Goal: Task Accomplishment & Management: Manage account settings

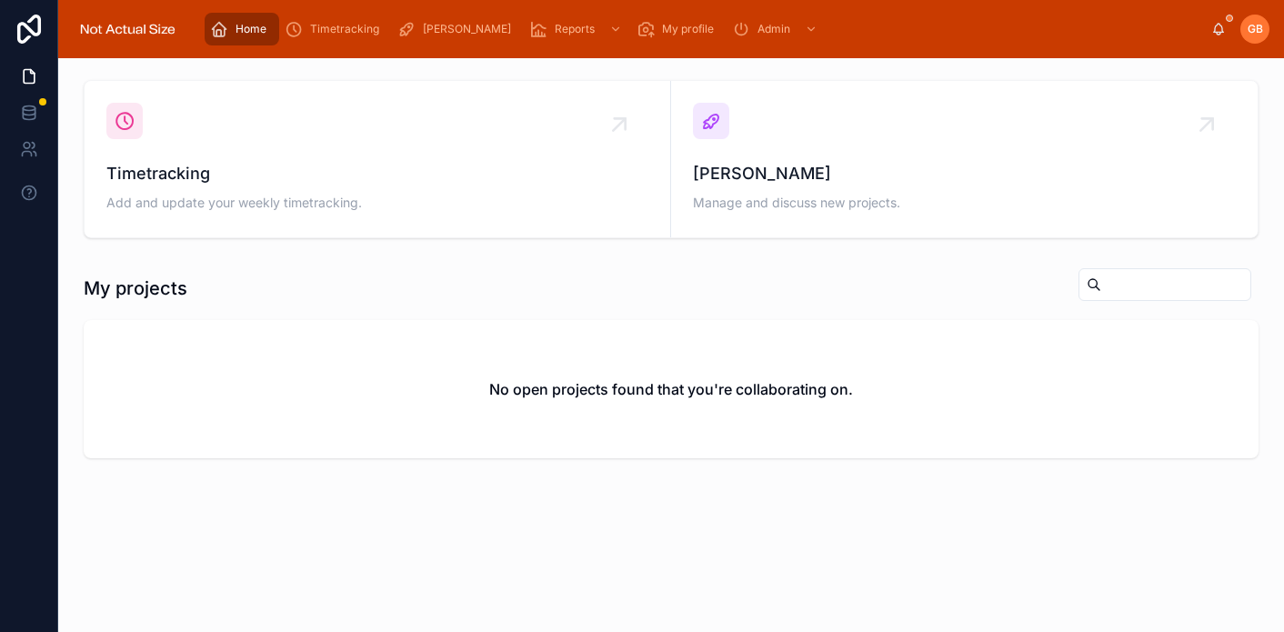
click at [353, 35] on span "Timetracking" at bounding box center [344, 29] width 69 height 15
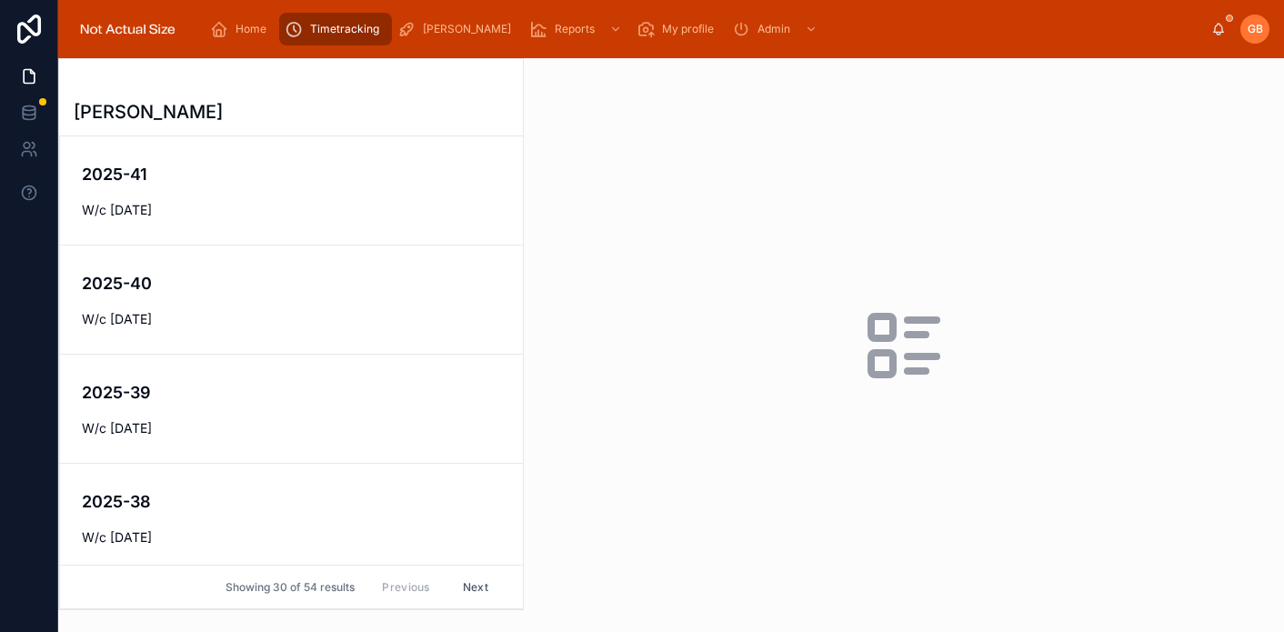
click at [200, 210] on span "W/c [DATE]" at bounding box center [291, 210] width 419 height 18
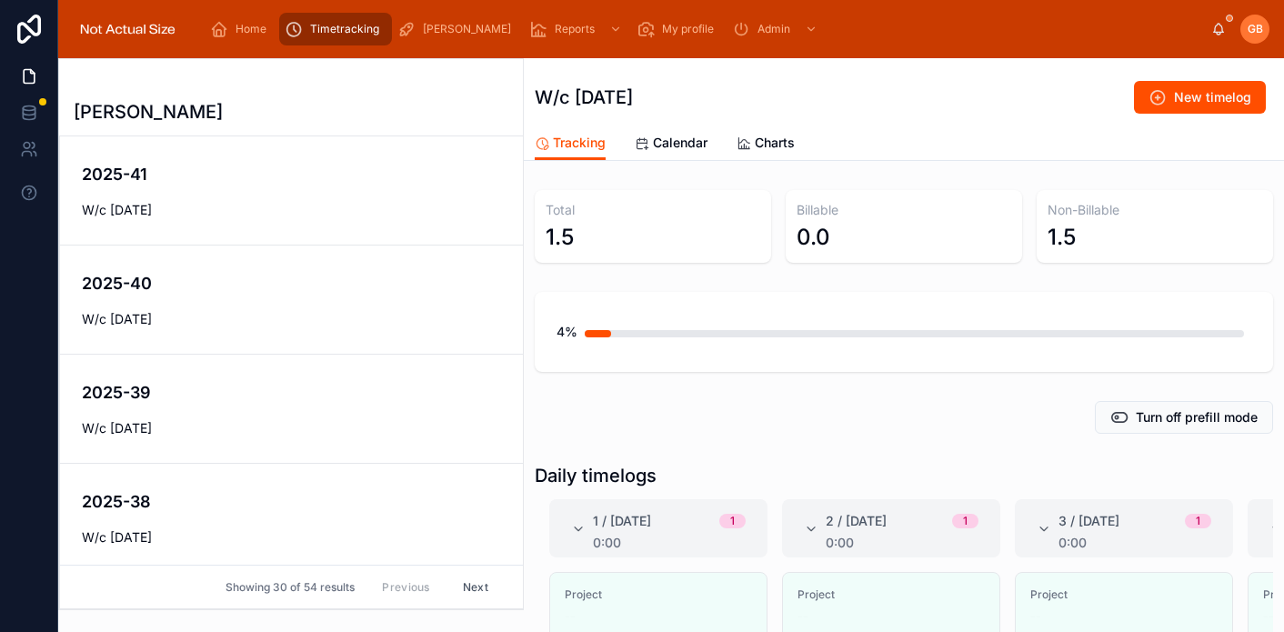
click at [232, 298] on div "2025-40 W/c [DATE]" at bounding box center [291, 299] width 419 height 57
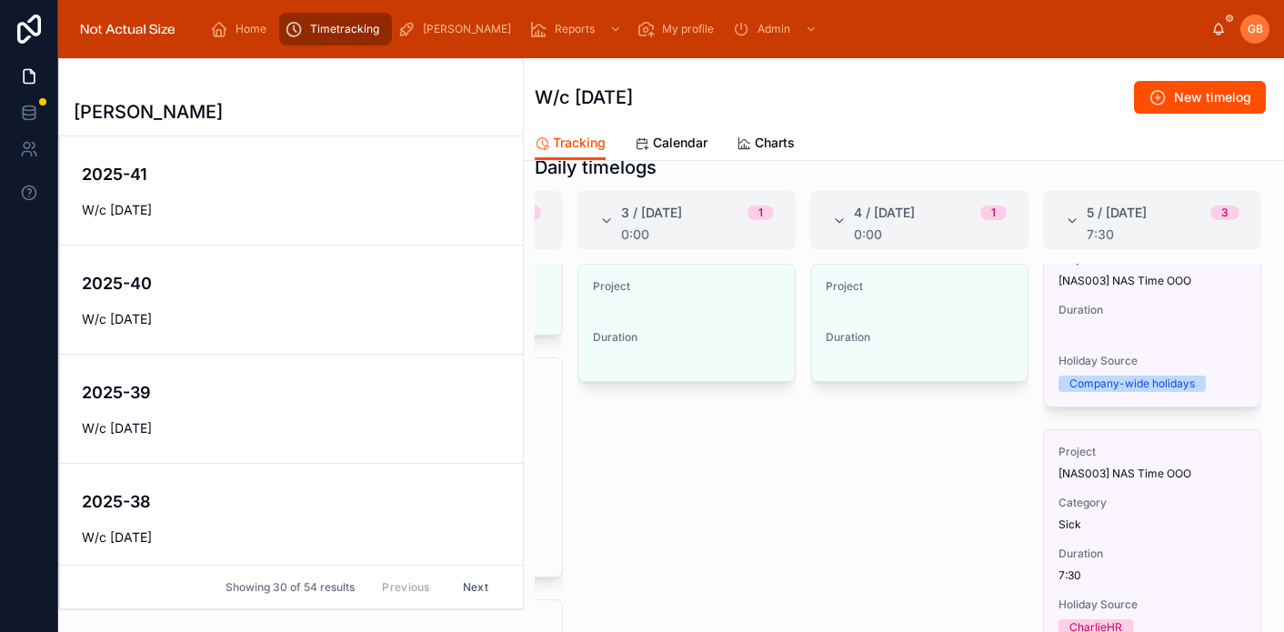
scroll to position [214, 0]
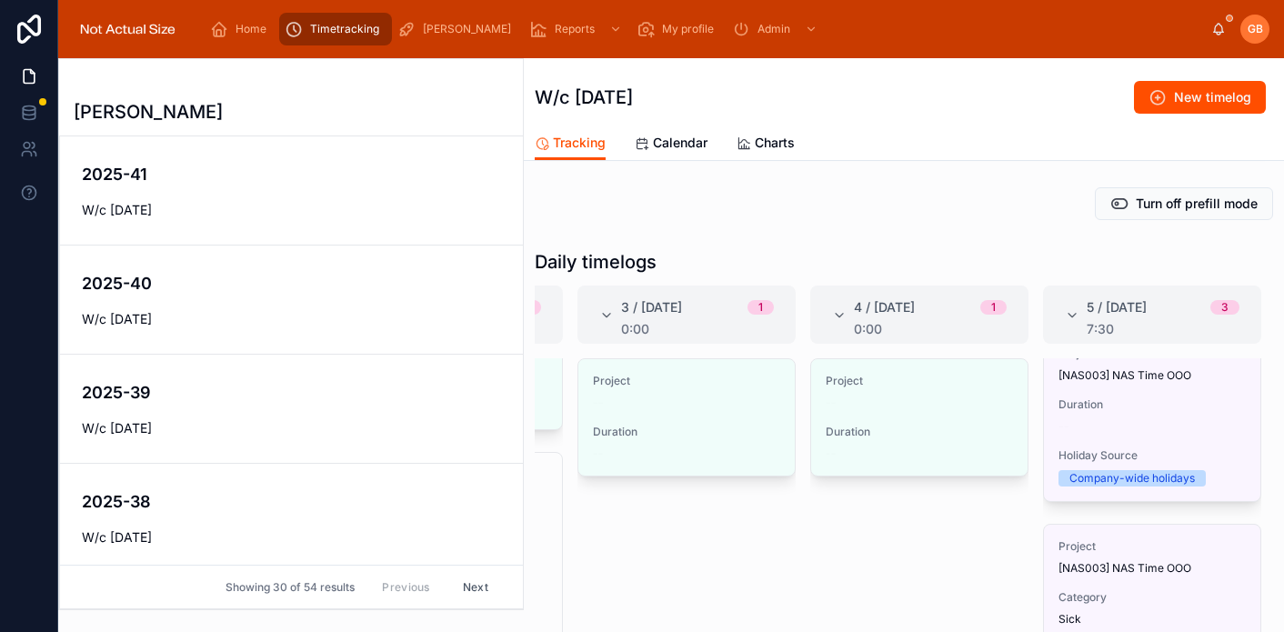
click at [0, 0] on span "Edit" at bounding box center [0, 0] width 0 height 0
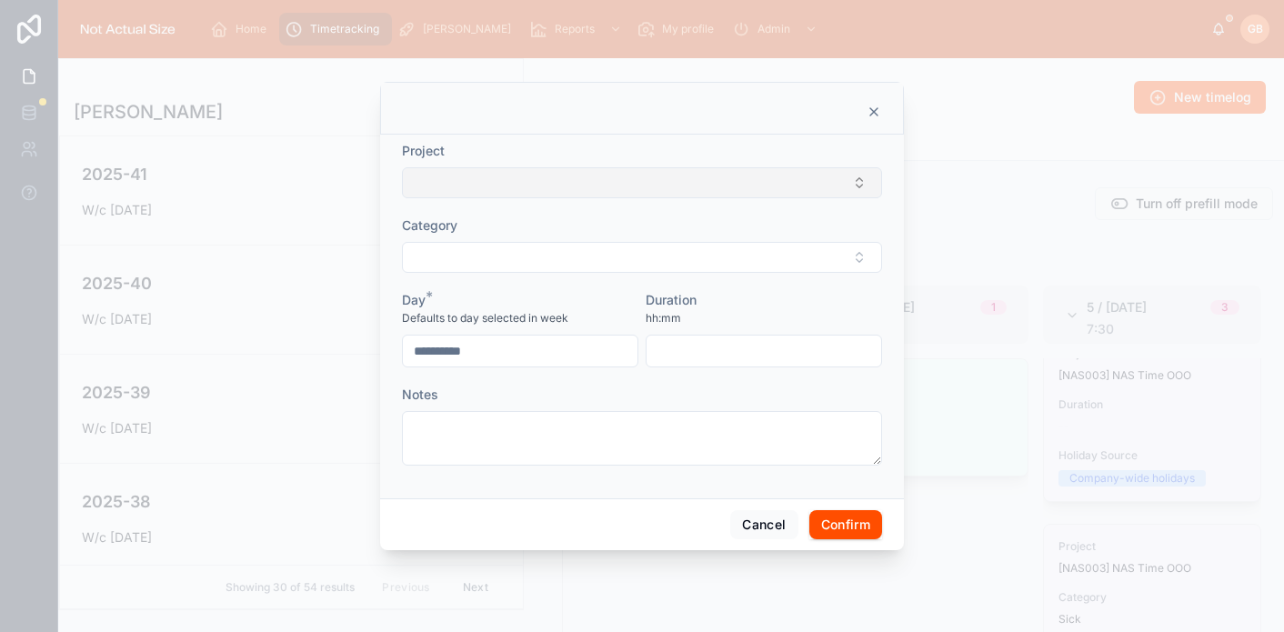
click at [559, 188] on button "Select Button" at bounding box center [642, 182] width 480 height 31
click at [616, 221] on input "***" at bounding box center [653, 219] width 218 height 33
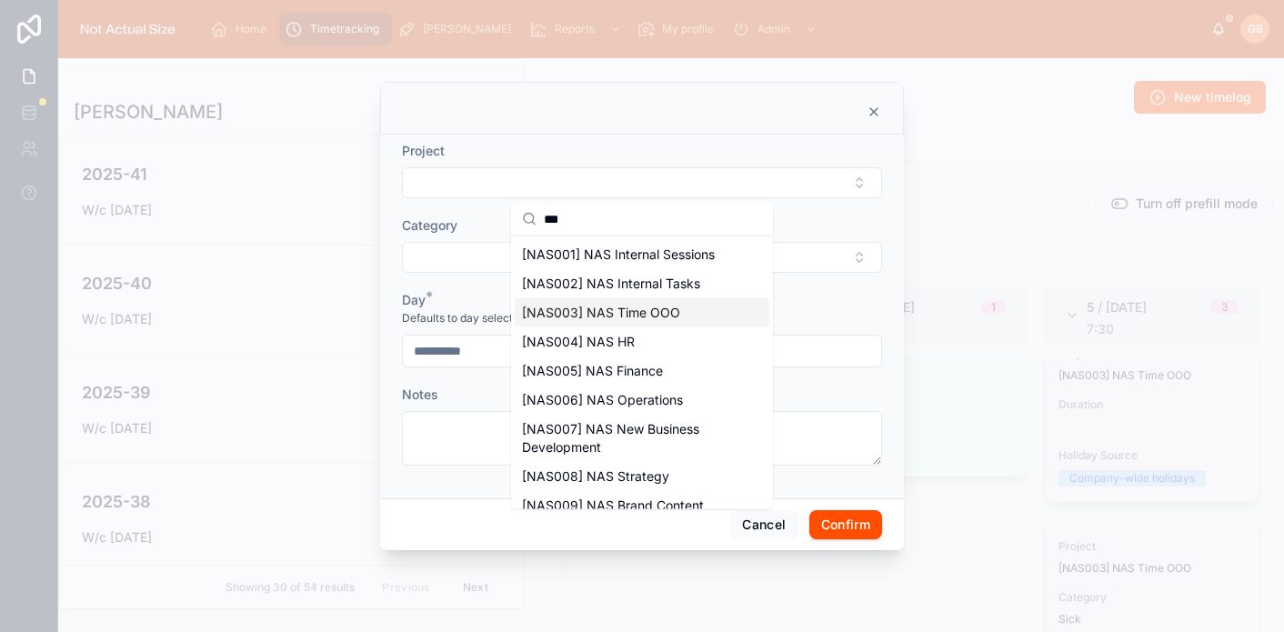
type input "***"
drag, startPoint x: 650, startPoint y: 310, endPoint x: 640, endPoint y: 301, distance: 13.5
click at [647, 308] on span "[NAS003] NAS Time OOO" at bounding box center [601, 313] width 158 height 18
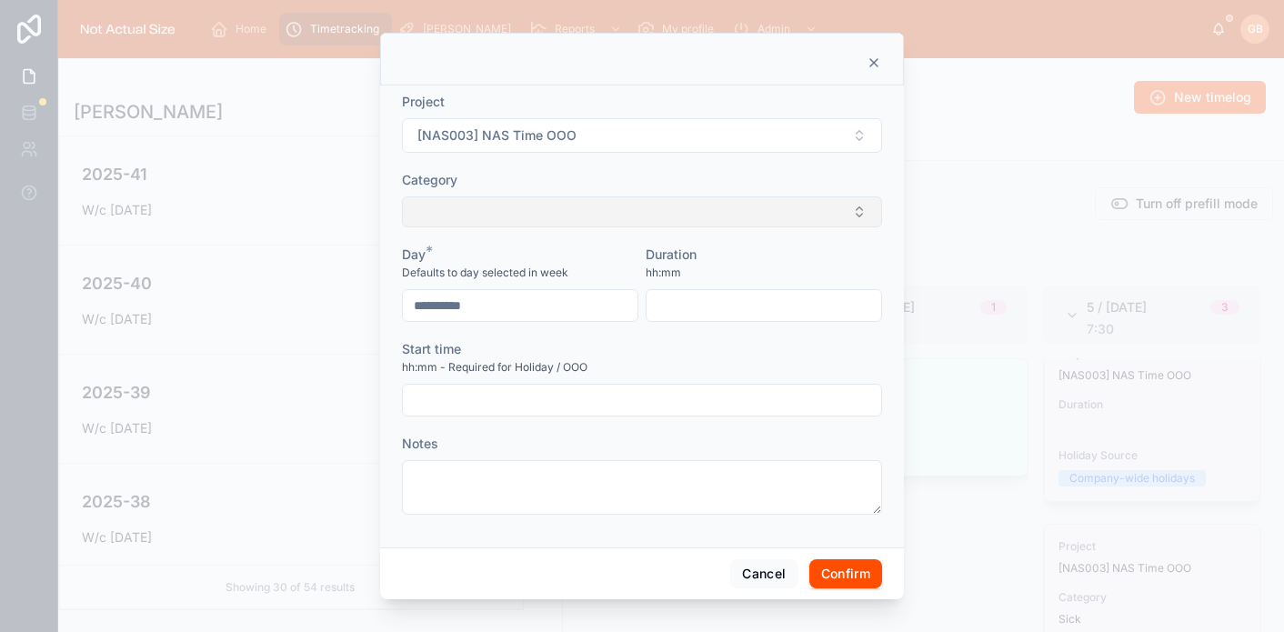
click at [565, 214] on button "Select Button" at bounding box center [642, 211] width 480 height 31
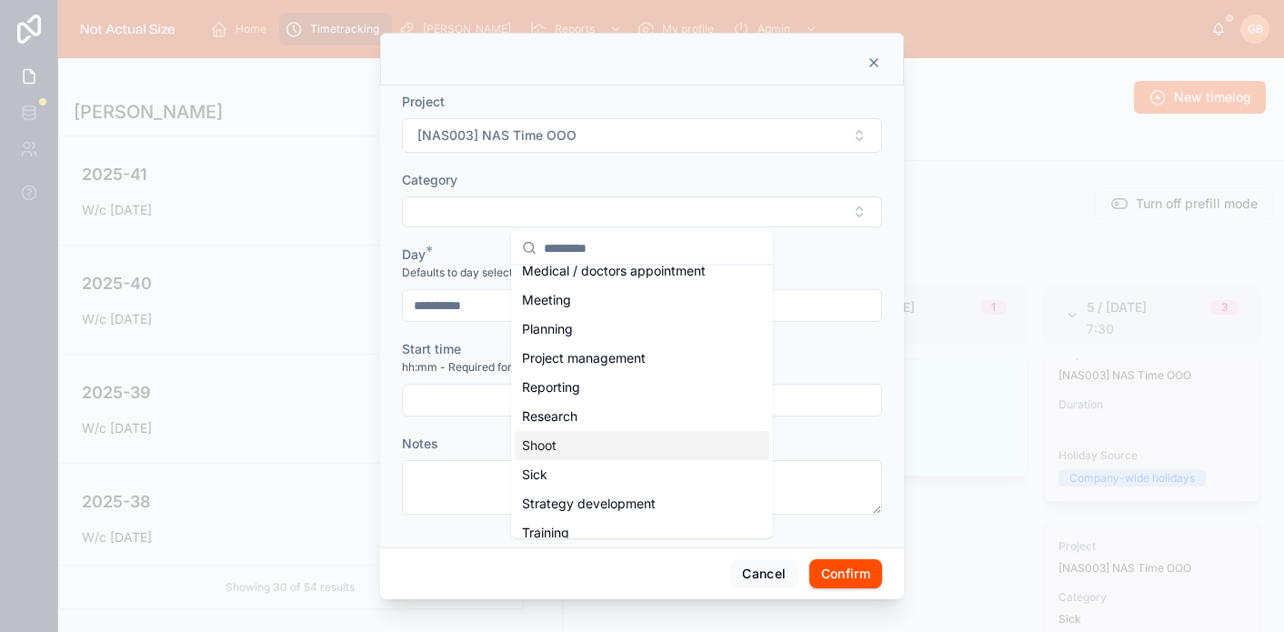
scroll to position [374, 0]
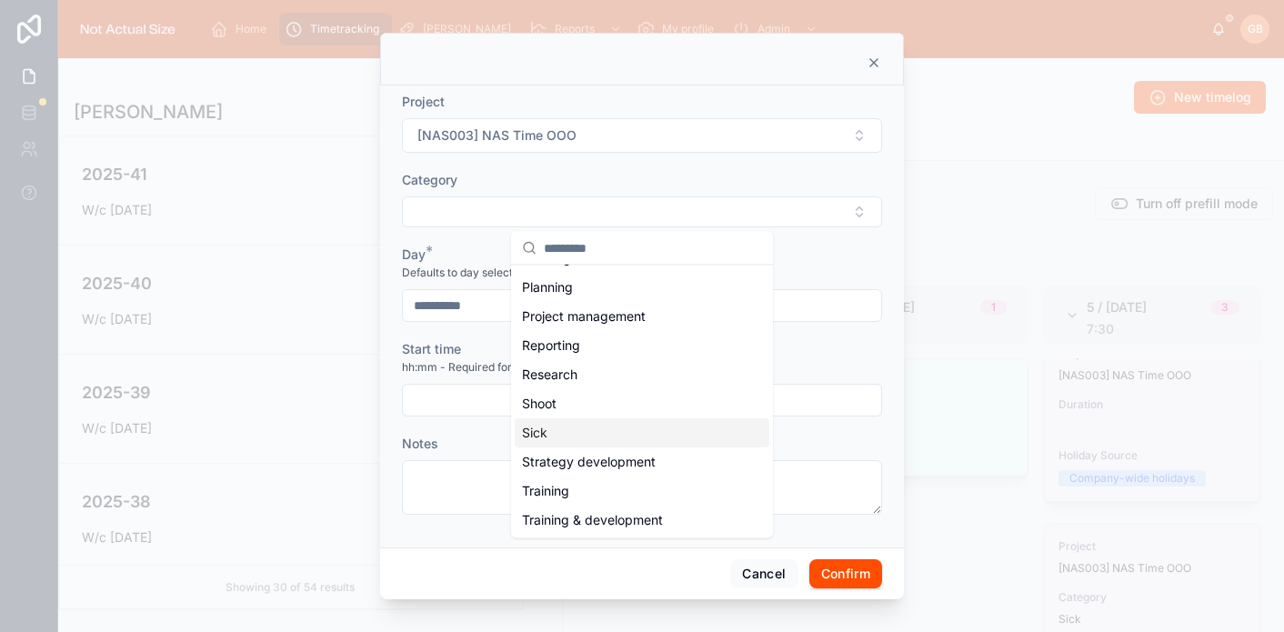
click at [604, 426] on div "Sick" at bounding box center [642, 433] width 255 height 29
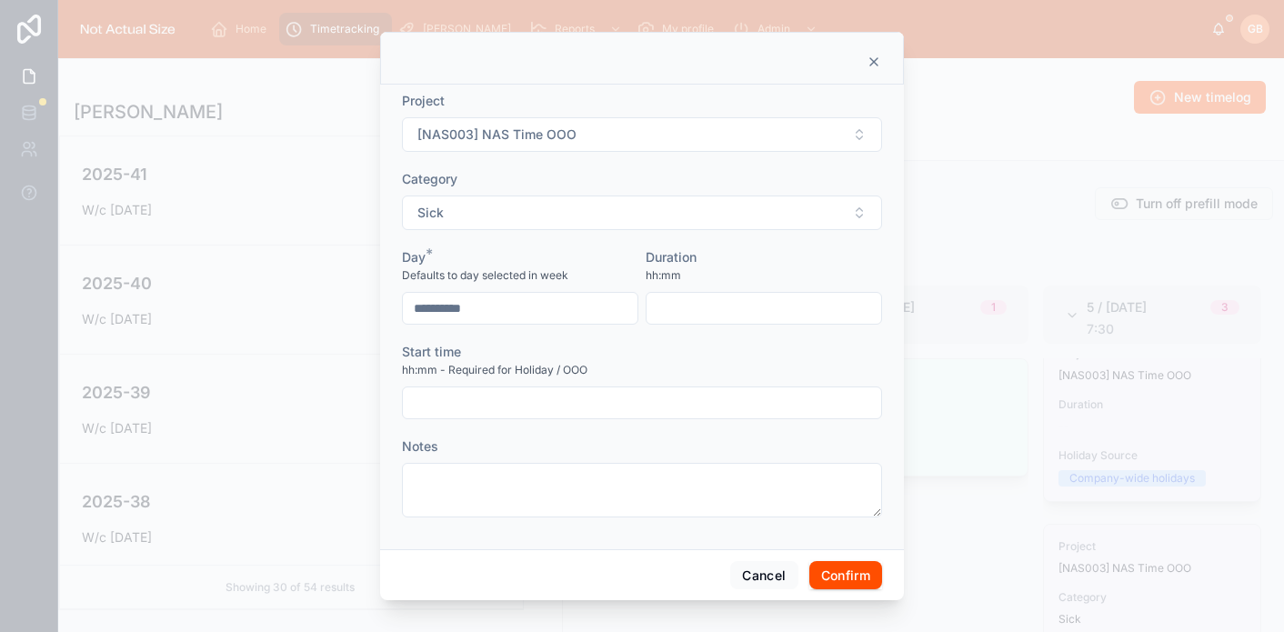
scroll to position [0, 0]
click at [709, 303] on input "text" at bounding box center [763, 307] width 235 height 25
type input "****"
click at [571, 406] on input "text" at bounding box center [642, 401] width 478 height 25
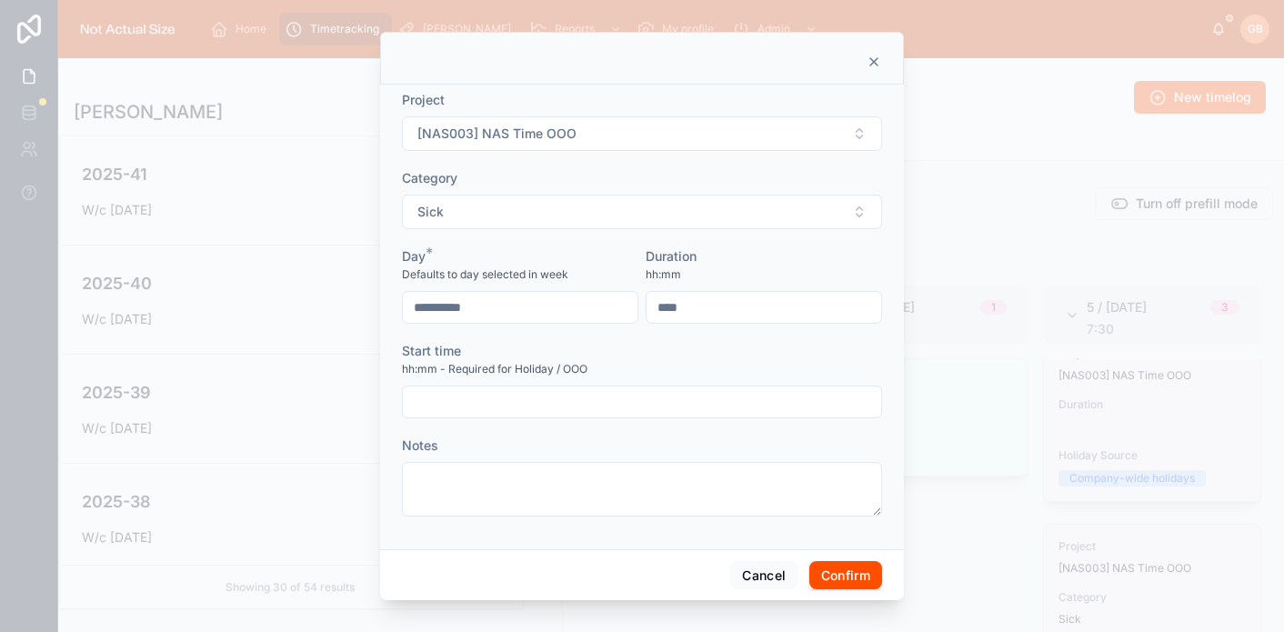
click at [881, 64] on div at bounding box center [642, 58] width 524 height 53
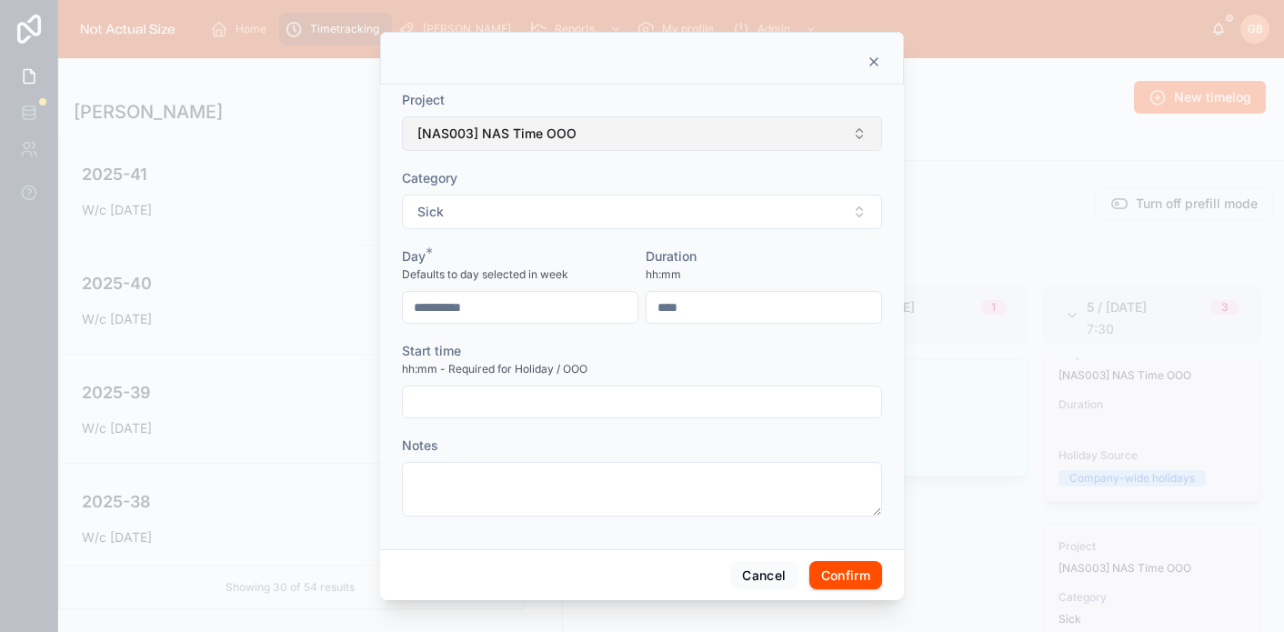
click at [573, 141] on span "[NAS003] NAS Time OOO" at bounding box center [496, 134] width 159 height 18
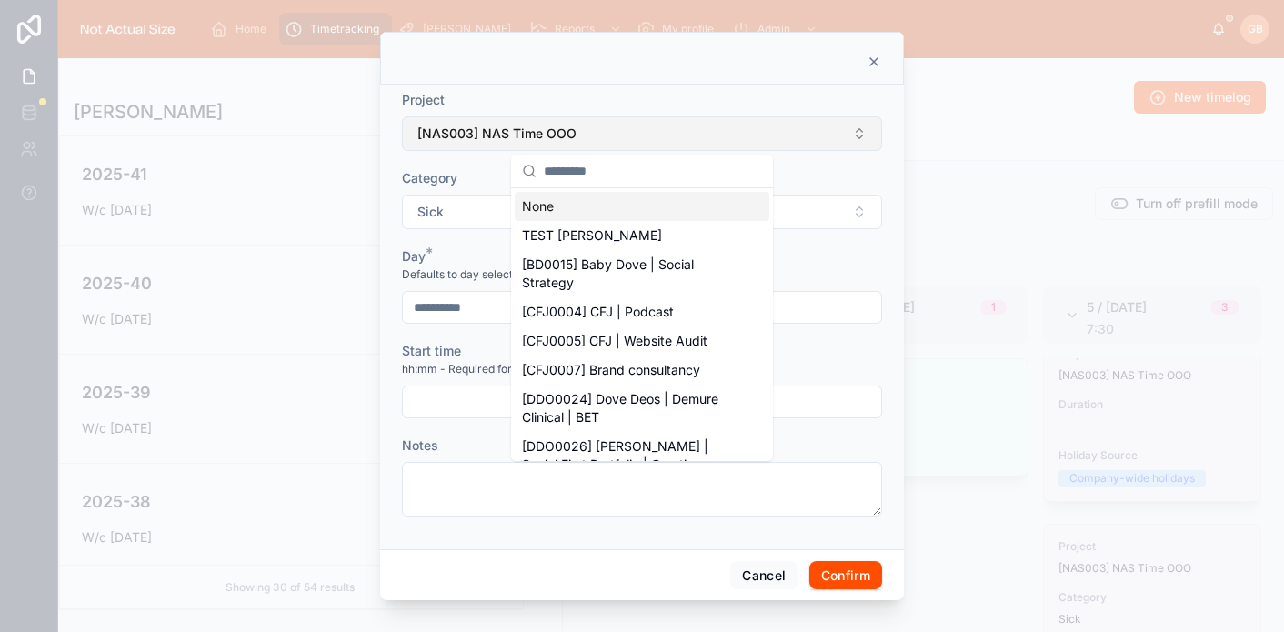
drag, startPoint x: 496, startPoint y: 127, endPoint x: 616, endPoint y: 133, distance: 121.0
click at [496, 128] on span "[NAS003] NAS Time OOO" at bounding box center [496, 134] width 159 height 18
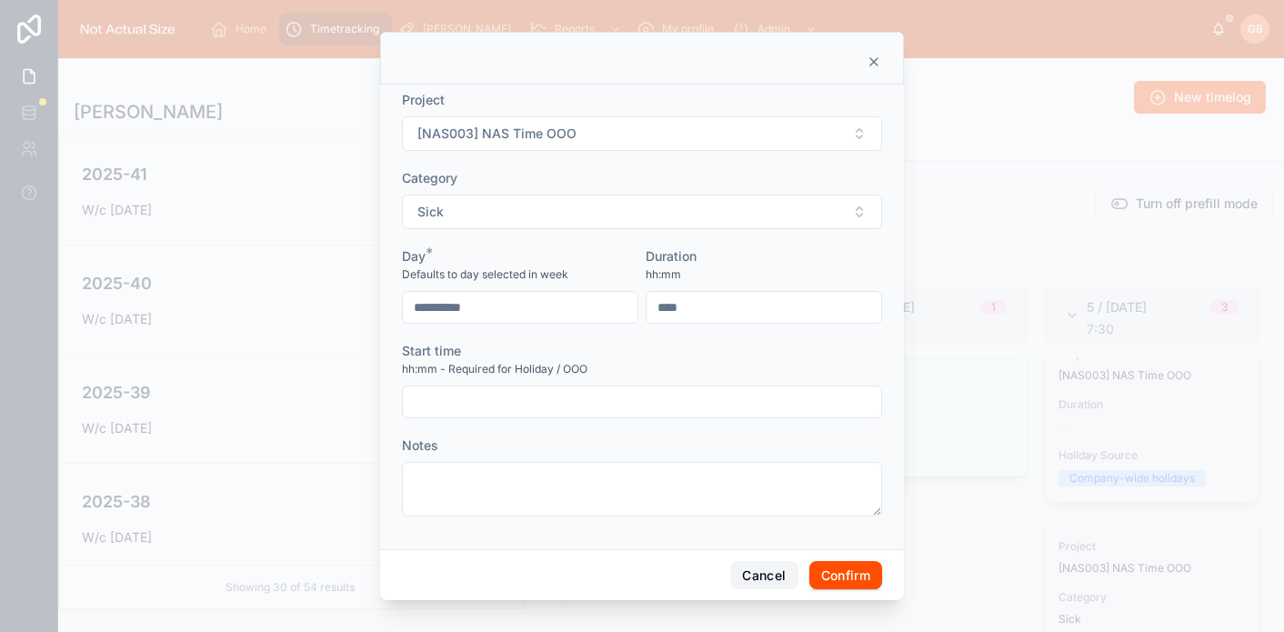
click at [758, 578] on button "Cancel" at bounding box center [763, 575] width 67 height 29
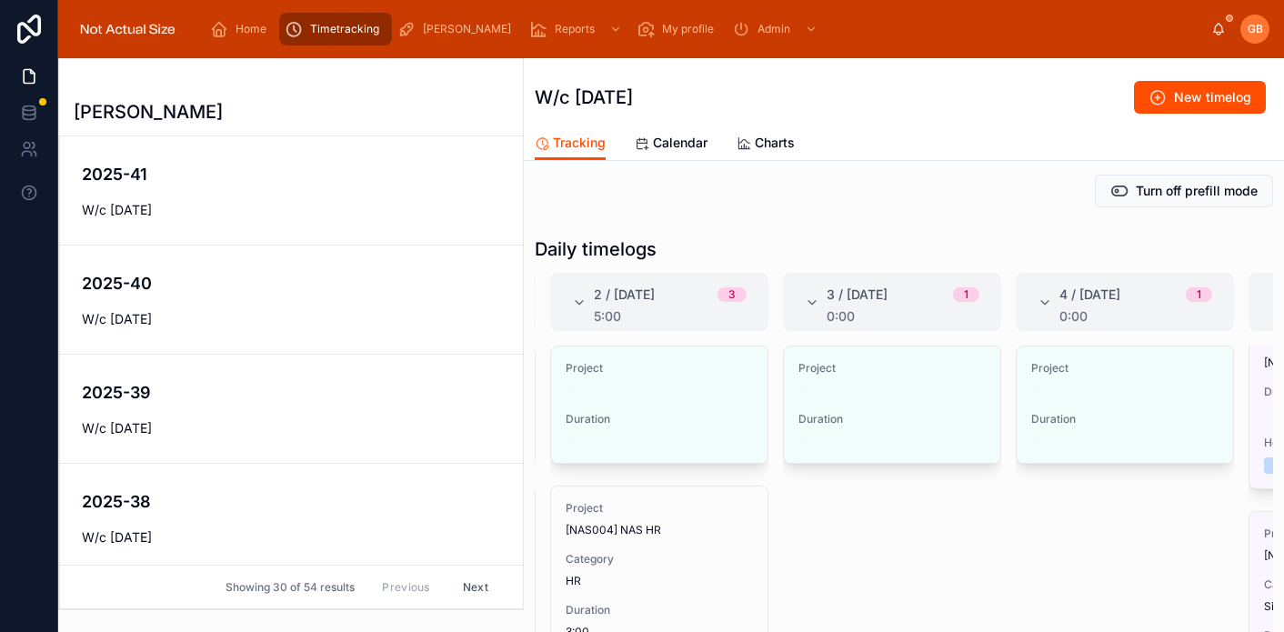
scroll to position [0, 276]
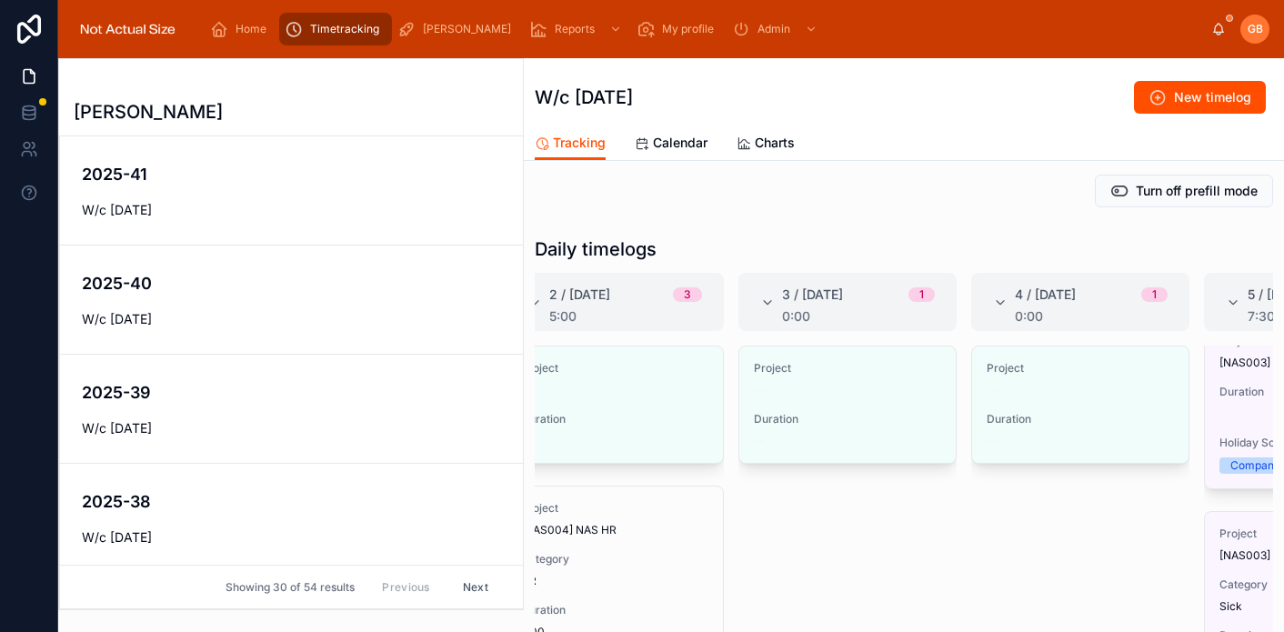
click at [0, 0] on button "Edit" at bounding box center [0, 0] width 0 height 0
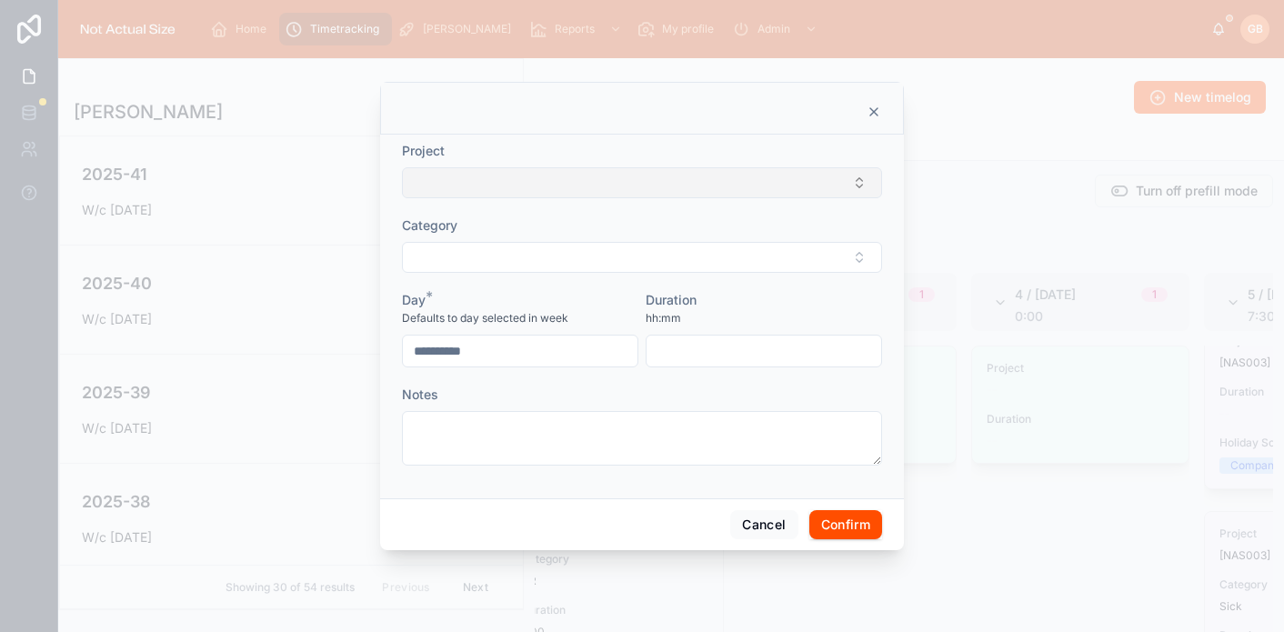
click at [504, 177] on button "Select Button" at bounding box center [642, 182] width 480 height 31
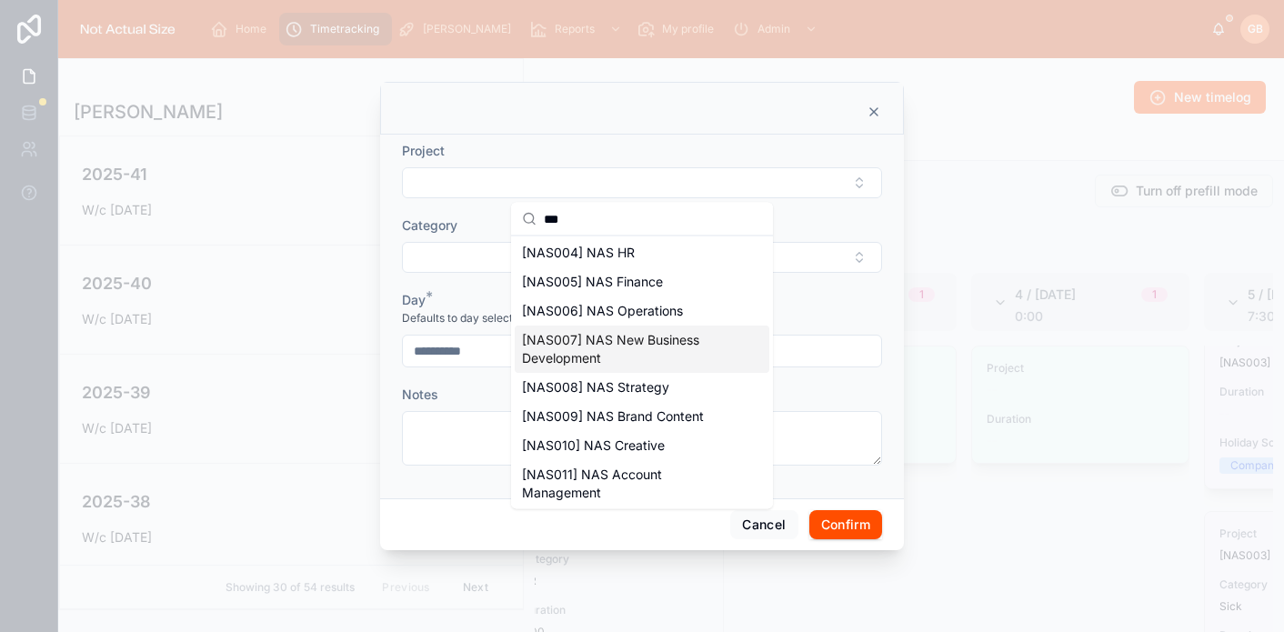
scroll to position [92, 0]
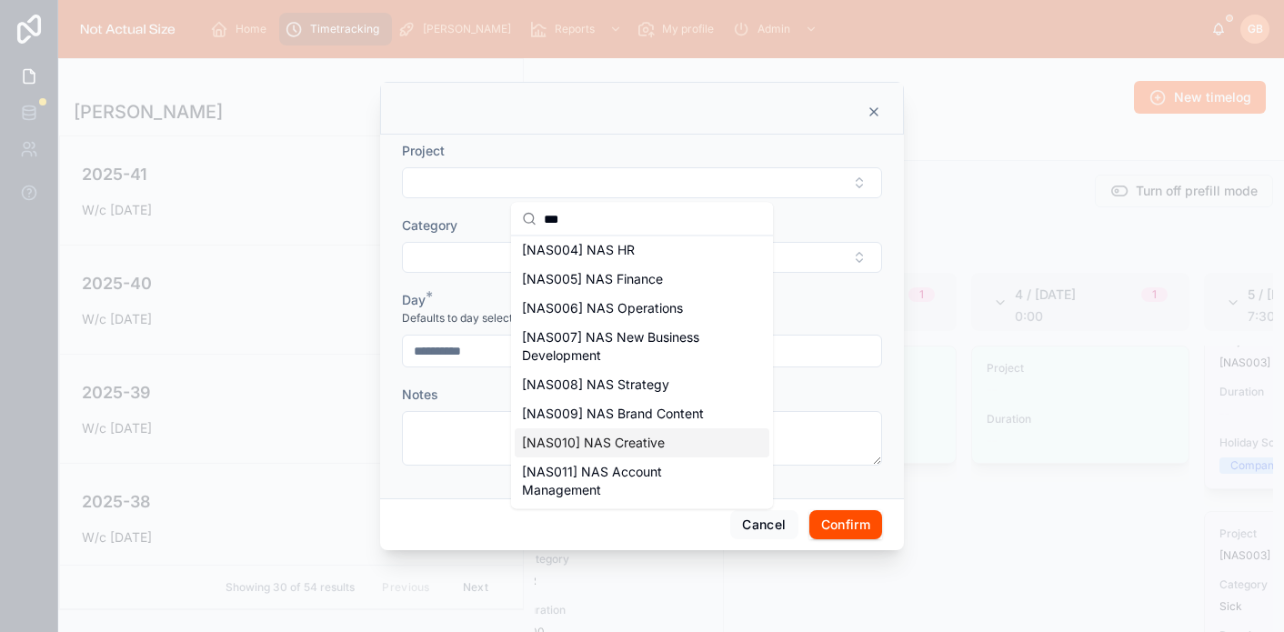
type input "***"
click at [664, 447] on div "[NAS010] NAS Creative" at bounding box center [642, 442] width 255 height 29
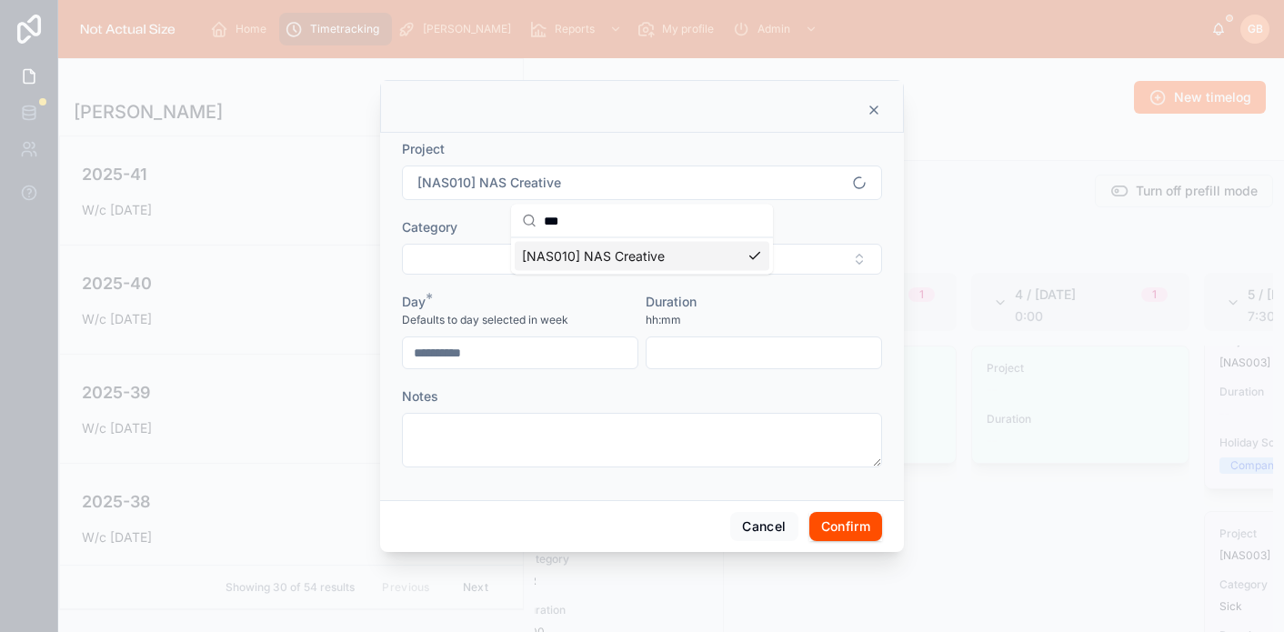
scroll to position [0, 0]
click at [628, 227] on div "Category" at bounding box center [642, 227] width 480 height 18
click at [619, 258] on button "Select Button" at bounding box center [642, 259] width 480 height 31
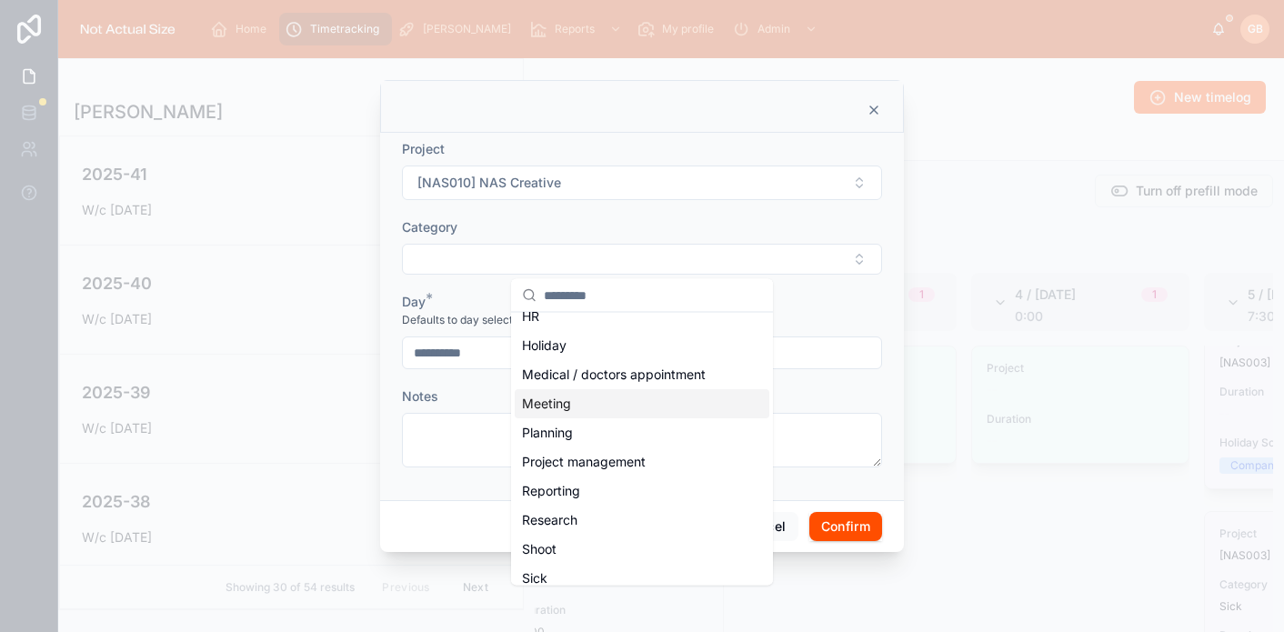
scroll to position [277, 0]
drag, startPoint x: 610, startPoint y: 432, endPoint x: 651, endPoint y: 370, distance: 74.1
click at [611, 431] on div "Planning" at bounding box center [642, 431] width 255 height 29
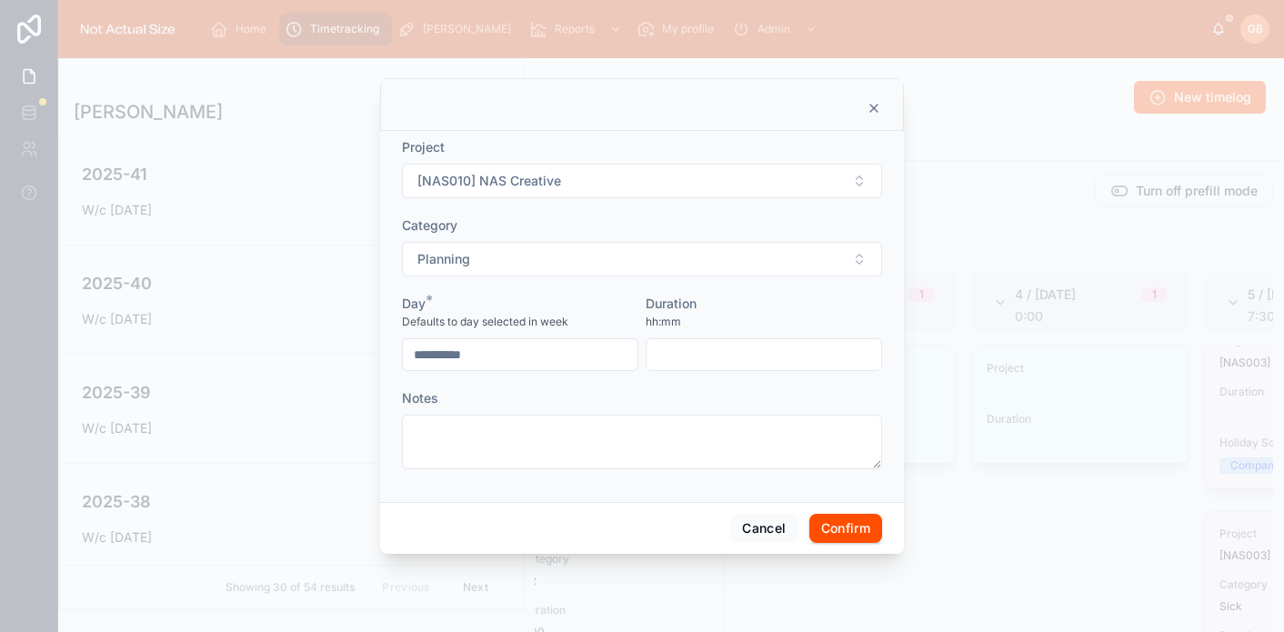
click at [691, 355] on input "text" at bounding box center [763, 354] width 235 height 25
type input "****"
click at [833, 522] on button "Confirm" at bounding box center [845, 528] width 73 height 29
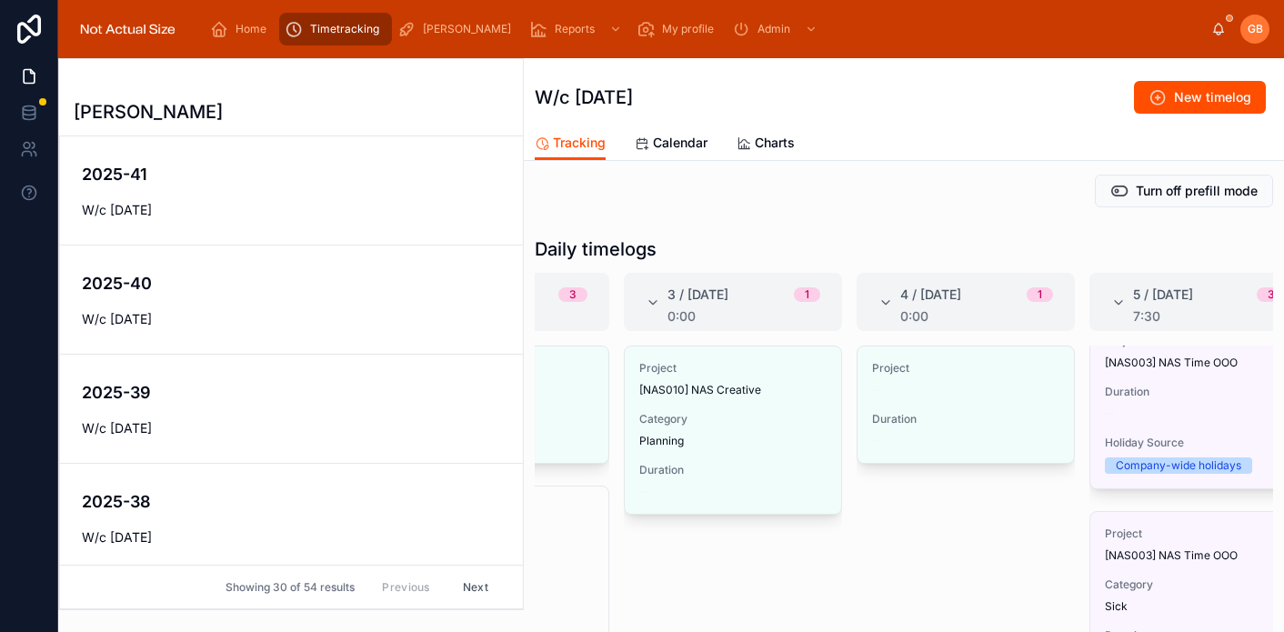
scroll to position [0, 440]
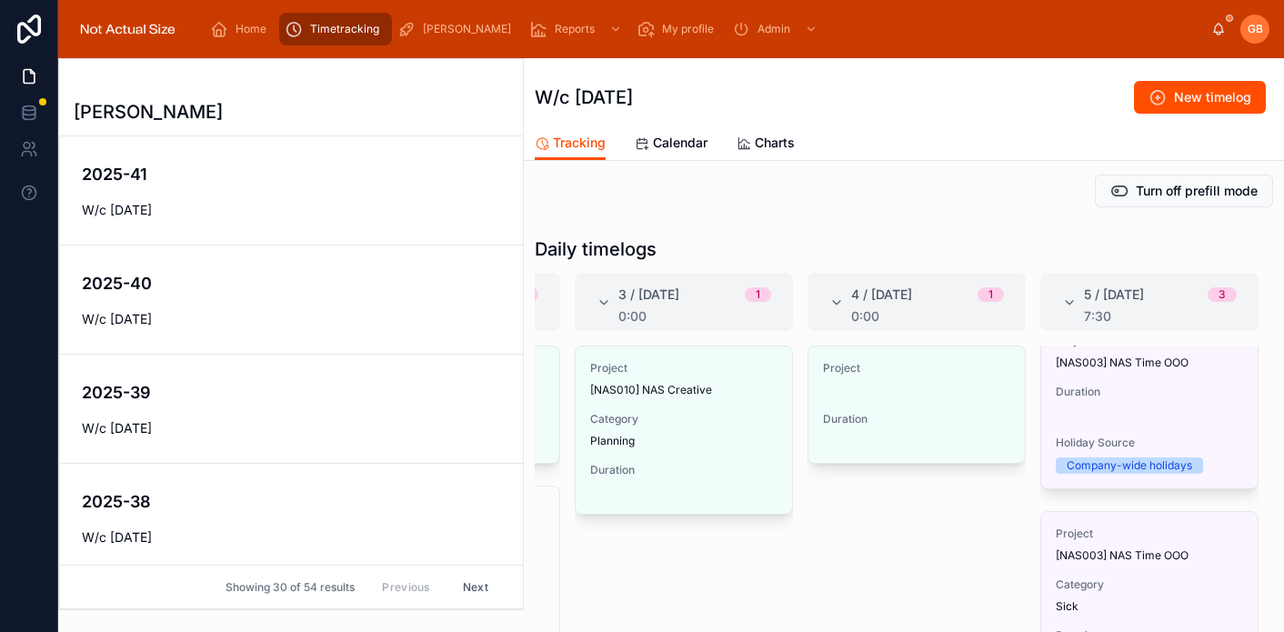
click at [0, 0] on span "Edit" at bounding box center [0, 0] width 0 height 0
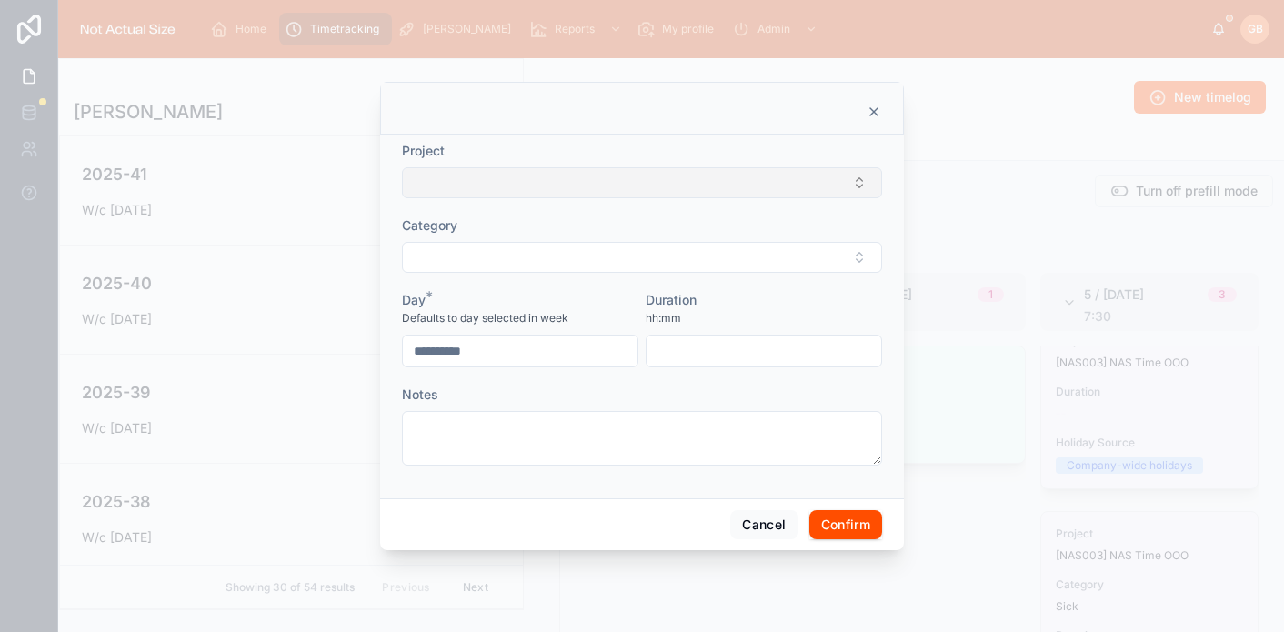
click at [472, 175] on button "Select Button" at bounding box center [642, 182] width 480 height 31
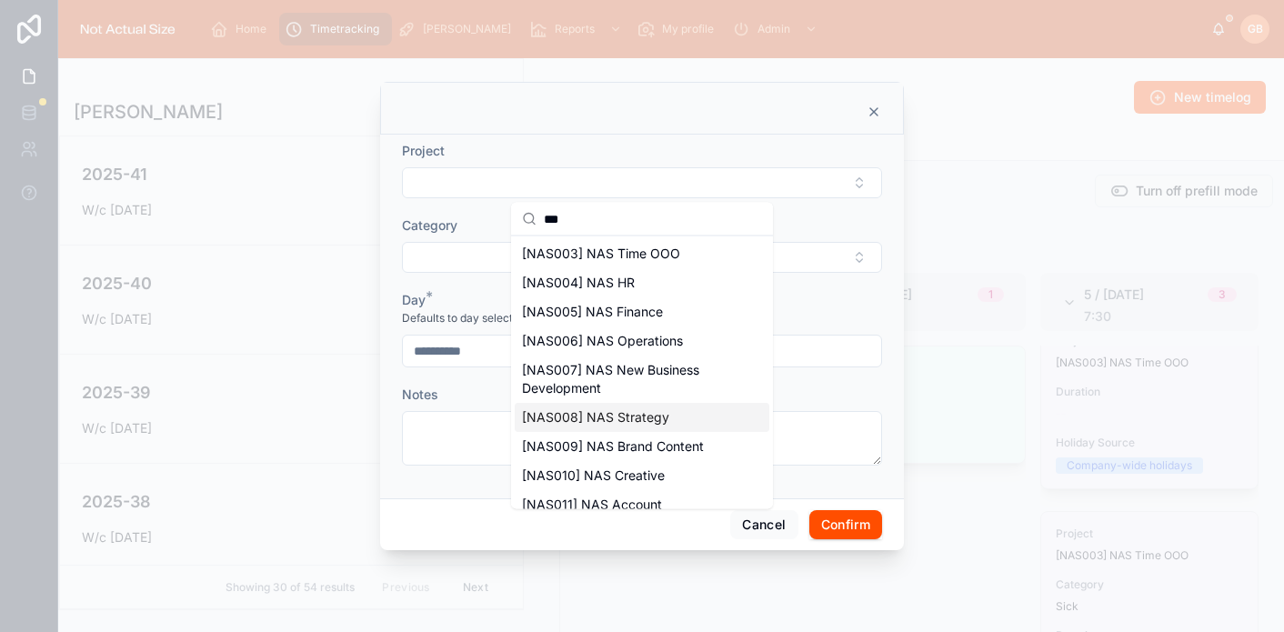
scroll to position [63, 0]
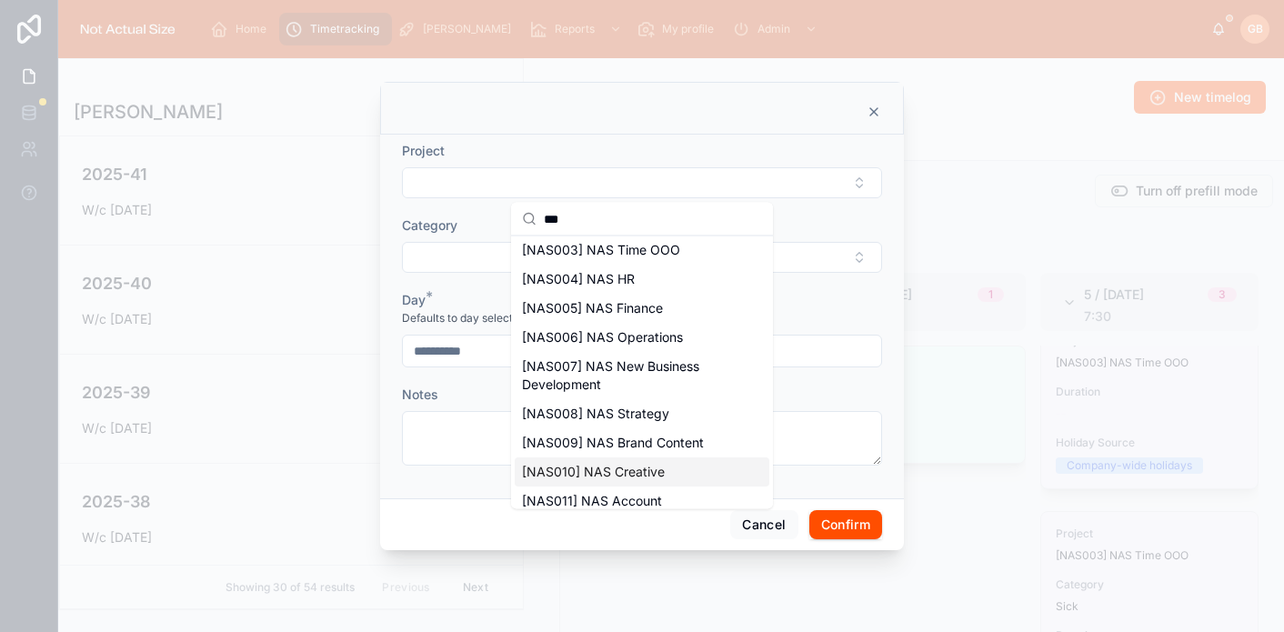
type input "***"
click at [624, 463] on span "[NAS010] NAS Creative" at bounding box center [593, 472] width 143 height 18
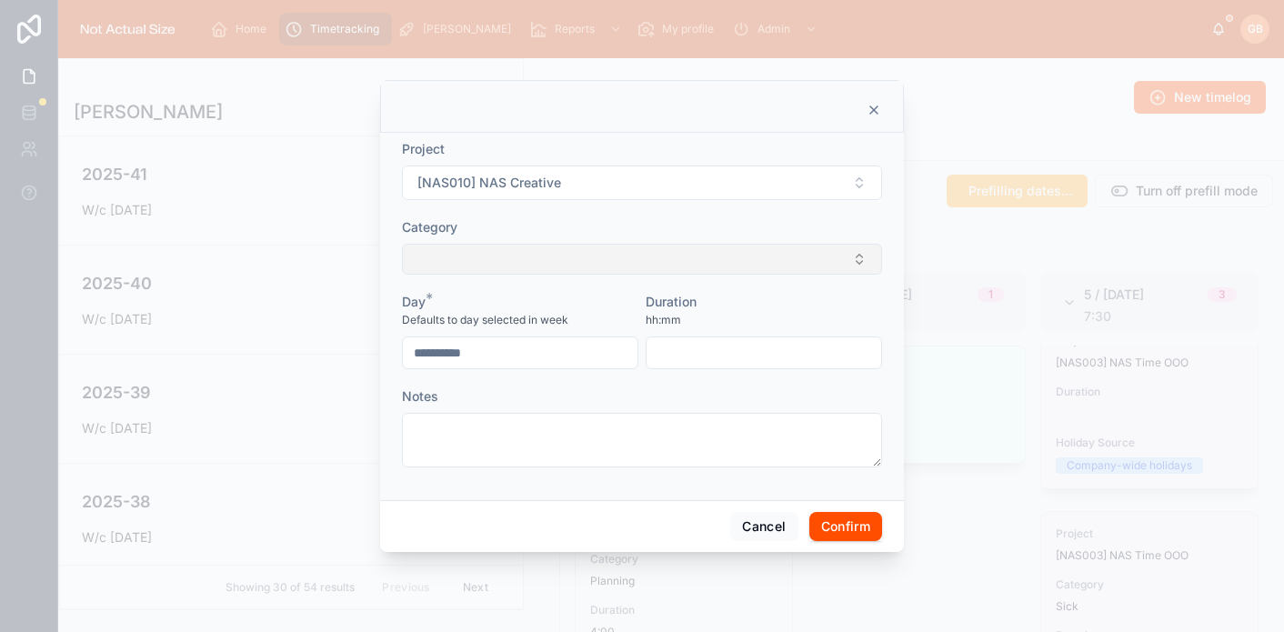
click at [574, 265] on button "Select Button" at bounding box center [642, 259] width 480 height 31
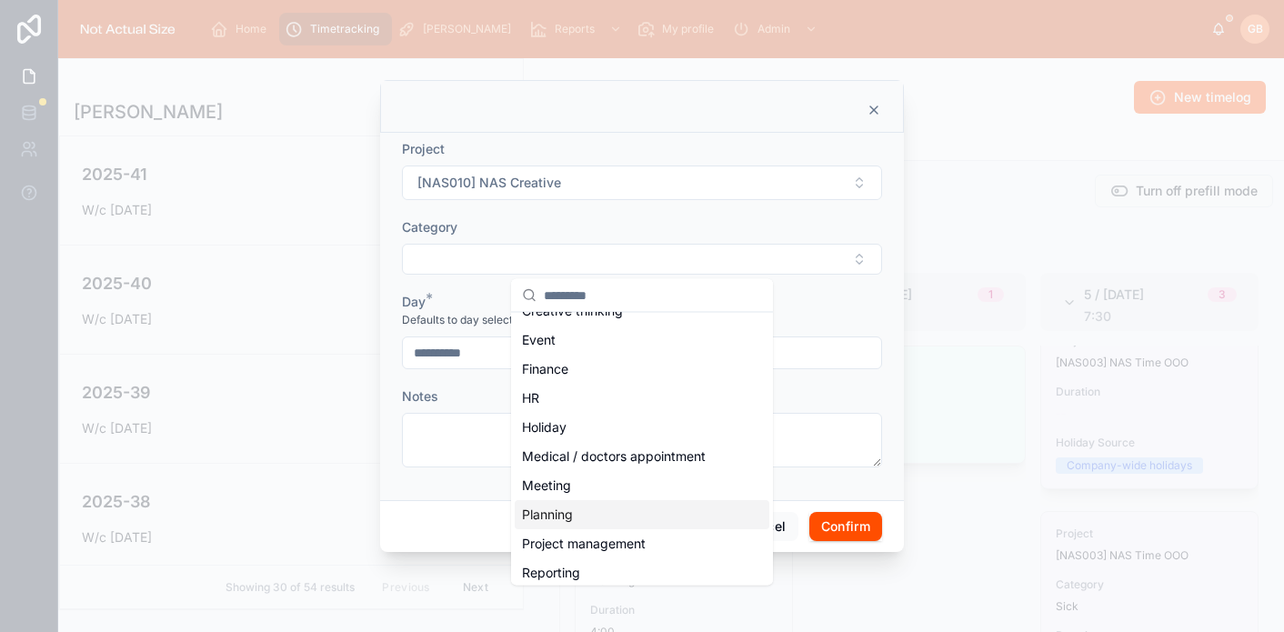
scroll to position [186, 0]
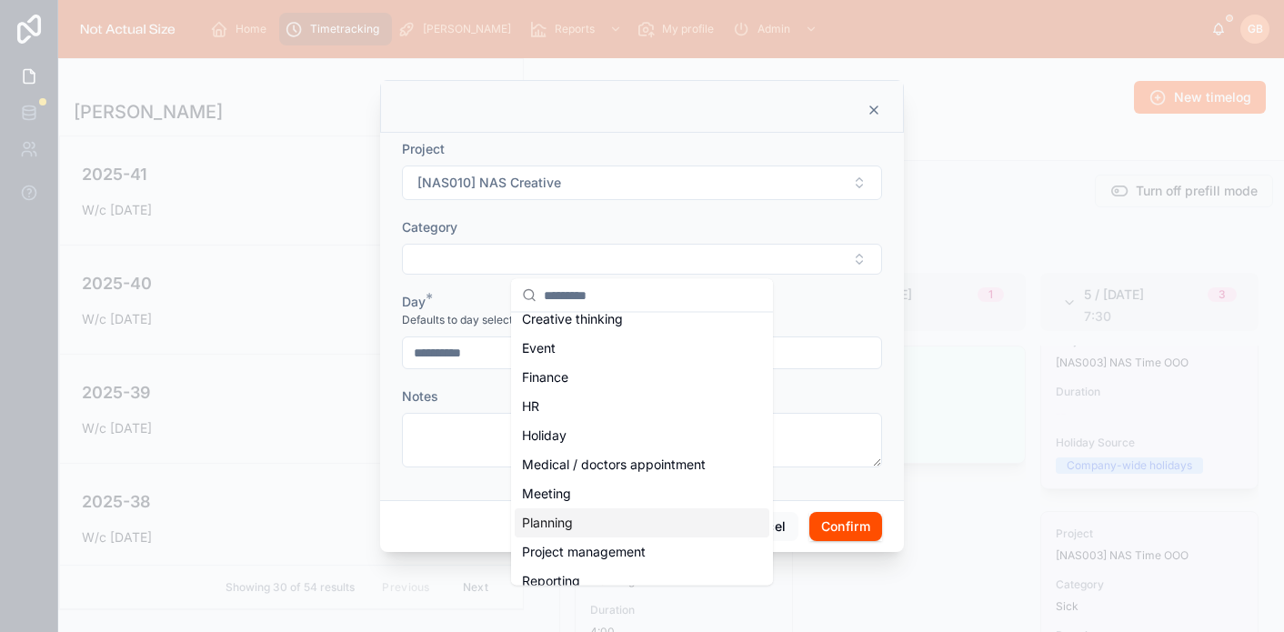
drag, startPoint x: 574, startPoint y: 524, endPoint x: 629, endPoint y: 437, distance: 102.6
click at [576, 517] on div "Planning" at bounding box center [642, 522] width 255 height 29
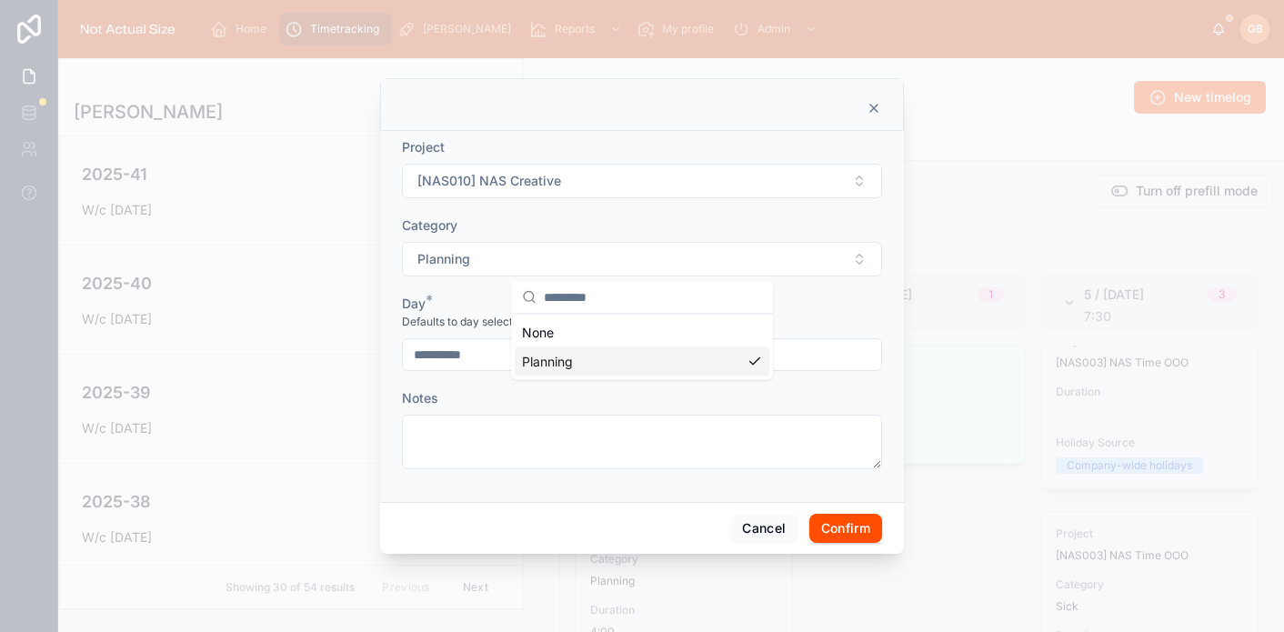
scroll to position [0, 0]
click at [749, 365] on input "text" at bounding box center [763, 354] width 235 height 25
type input "****"
click at [855, 519] on button "Confirm" at bounding box center [845, 528] width 73 height 29
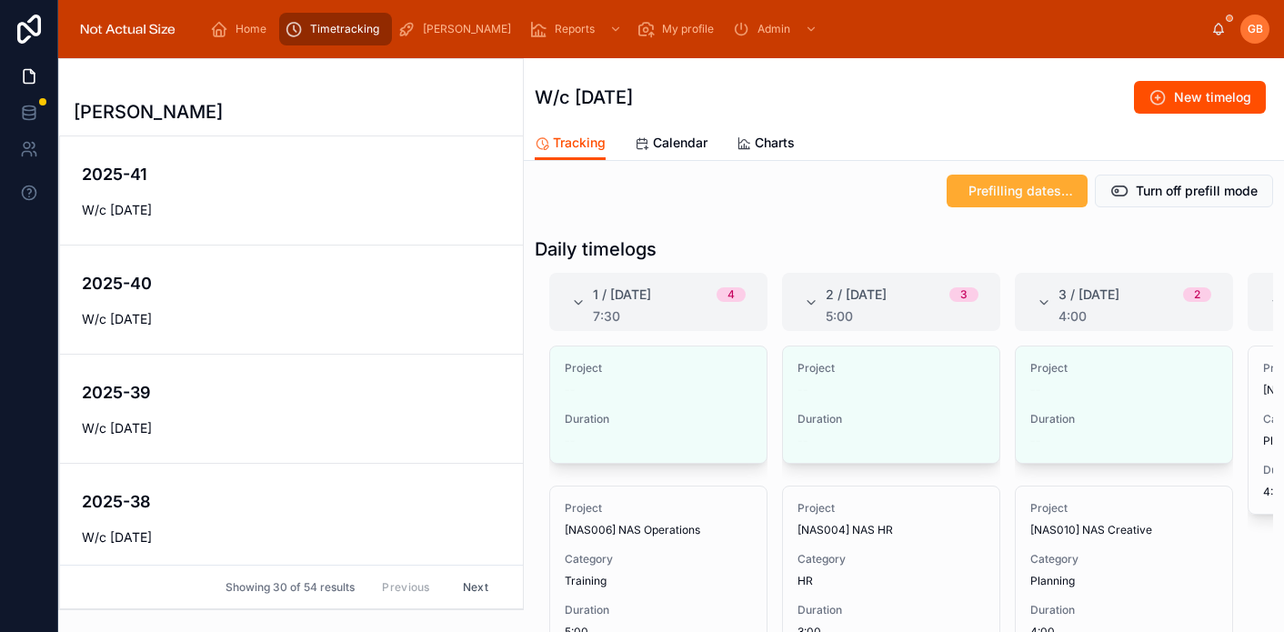
click at [0, 0] on button "Edit" at bounding box center [0, 0] width 0 height 0
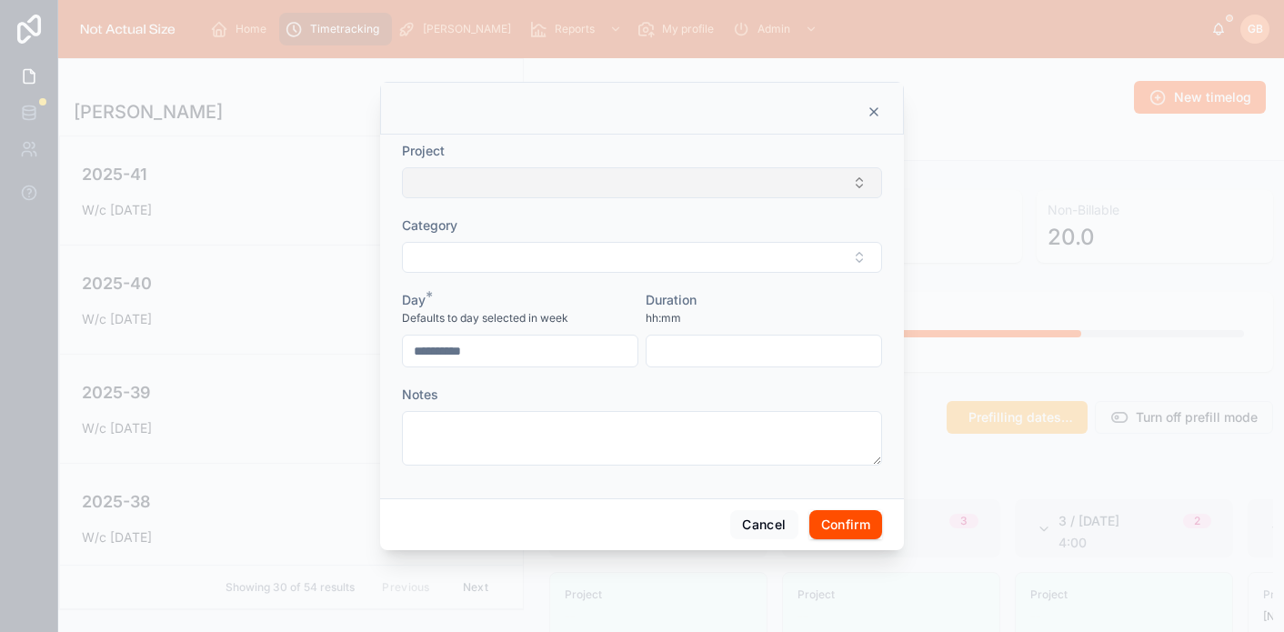
scroll to position [109, 0]
click at [606, 176] on button "Select Button" at bounding box center [642, 182] width 480 height 31
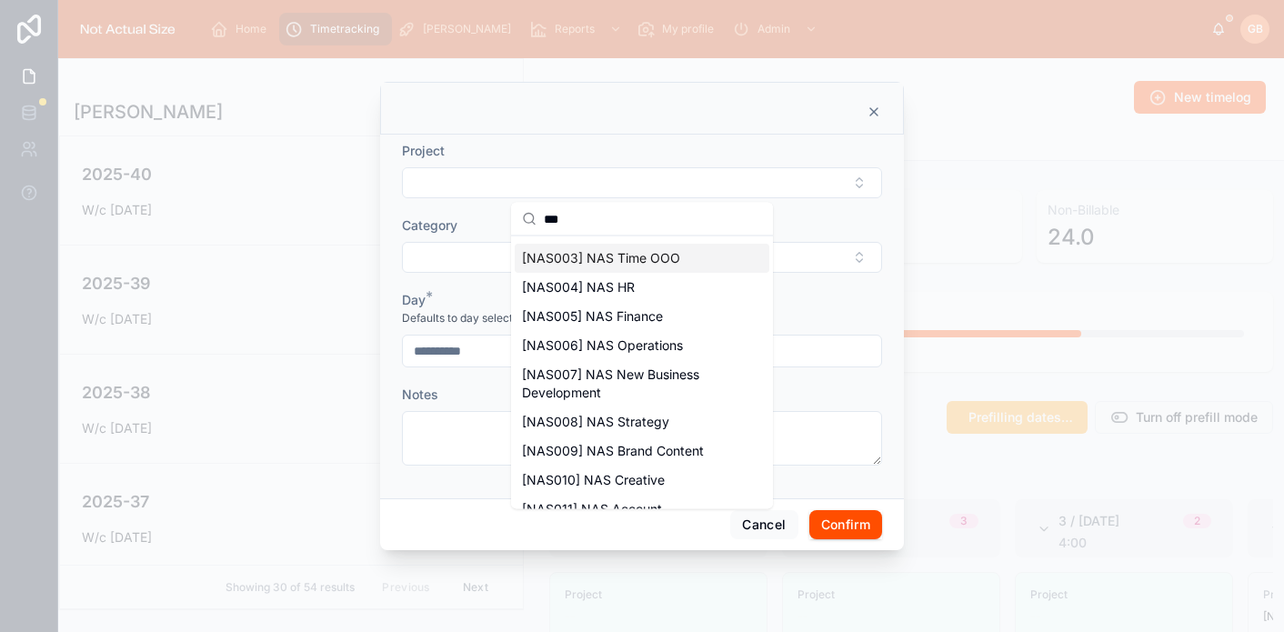
scroll to position [0, 0]
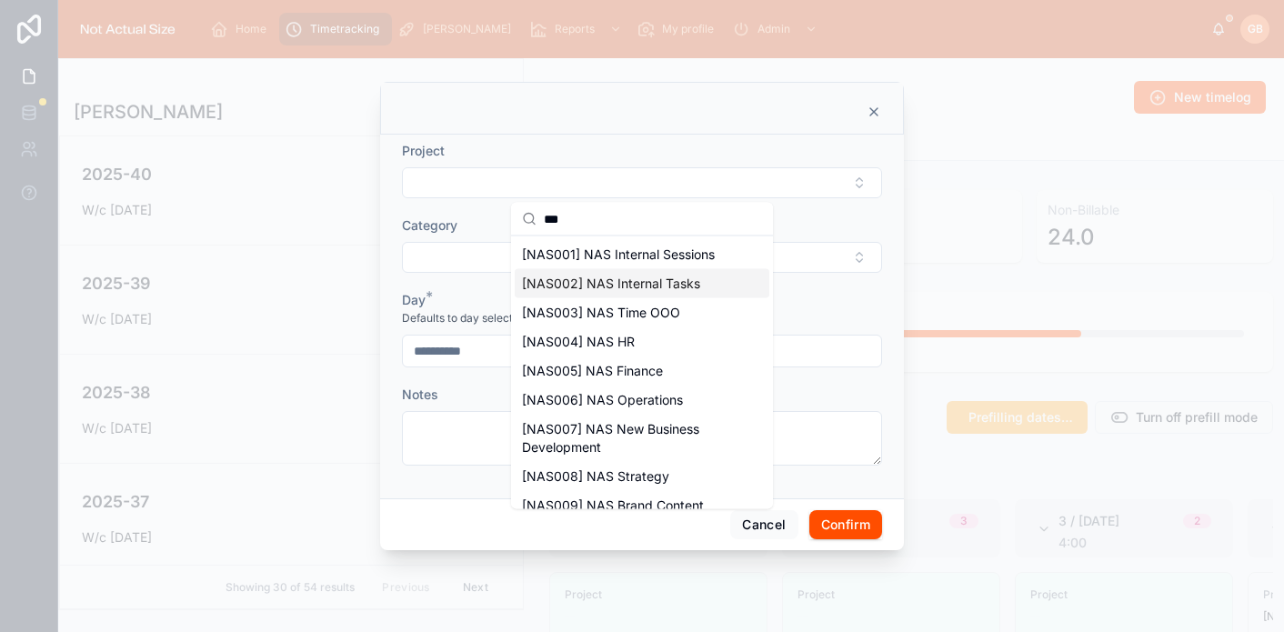
type input "***"
click at [676, 282] on span "[NAS002] NAS Internal Tasks" at bounding box center [611, 284] width 178 height 18
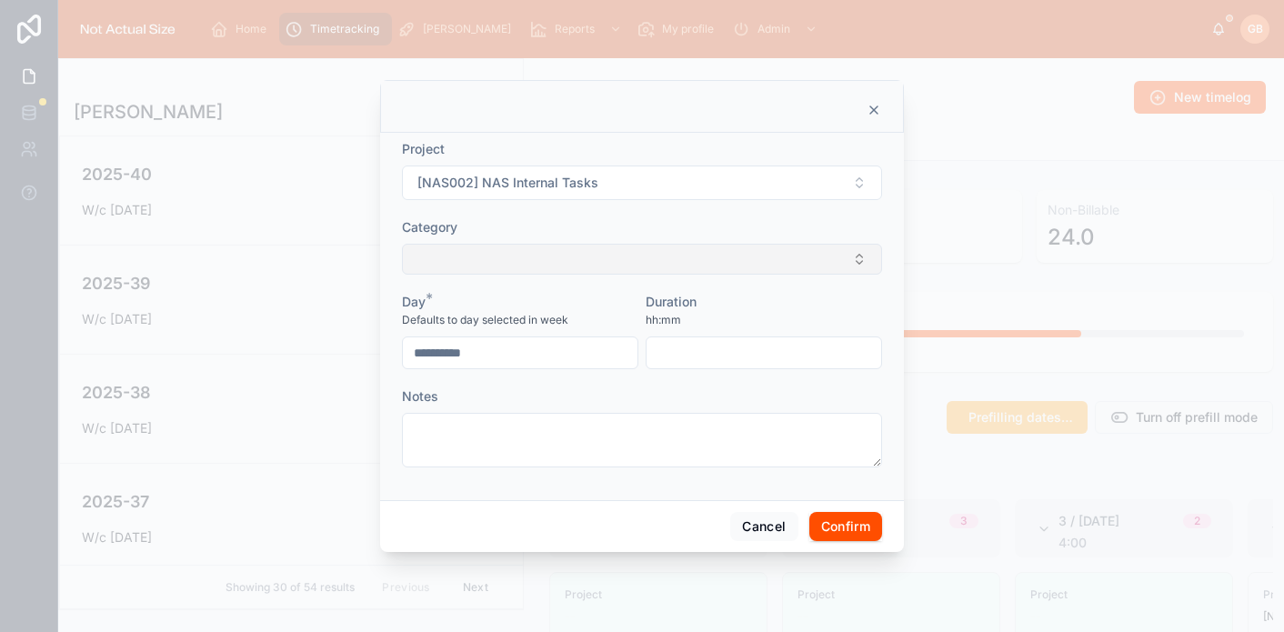
click at [640, 271] on button "Select Button" at bounding box center [642, 259] width 480 height 31
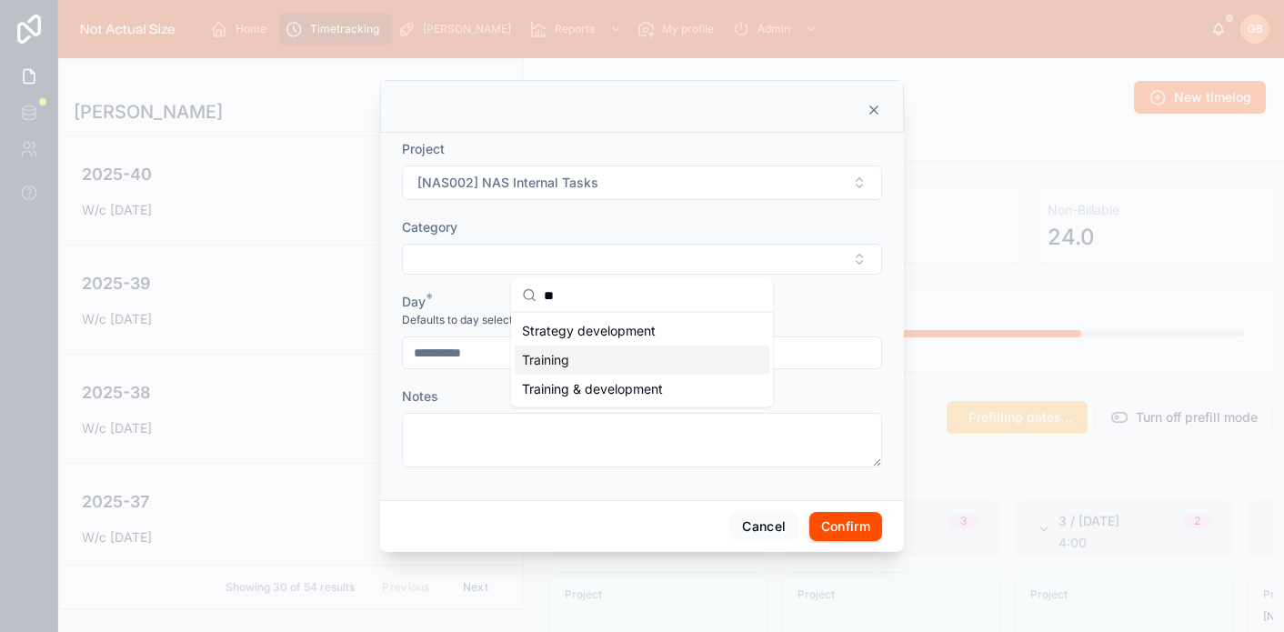
type input "**"
click at [619, 360] on div "Training" at bounding box center [642, 359] width 255 height 29
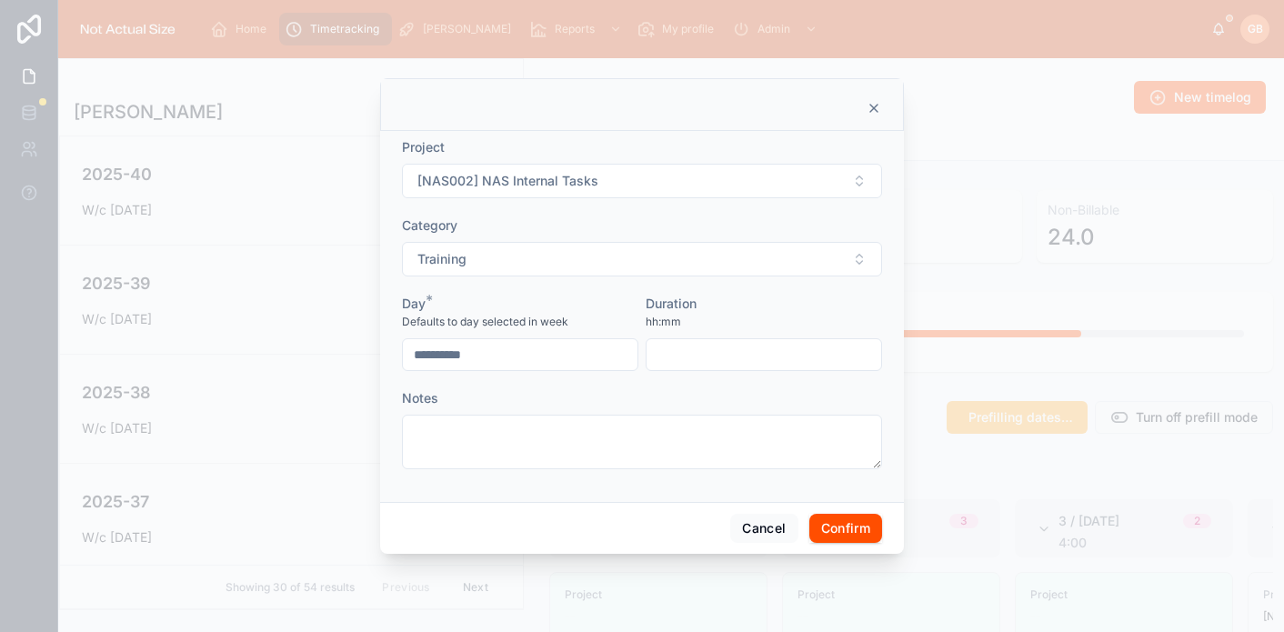
click at [726, 360] on input "text" at bounding box center [763, 354] width 235 height 25
type input "****"
click at [845, 518] on button "Confirm" at bounding box center [845, 528] width 73 height 29
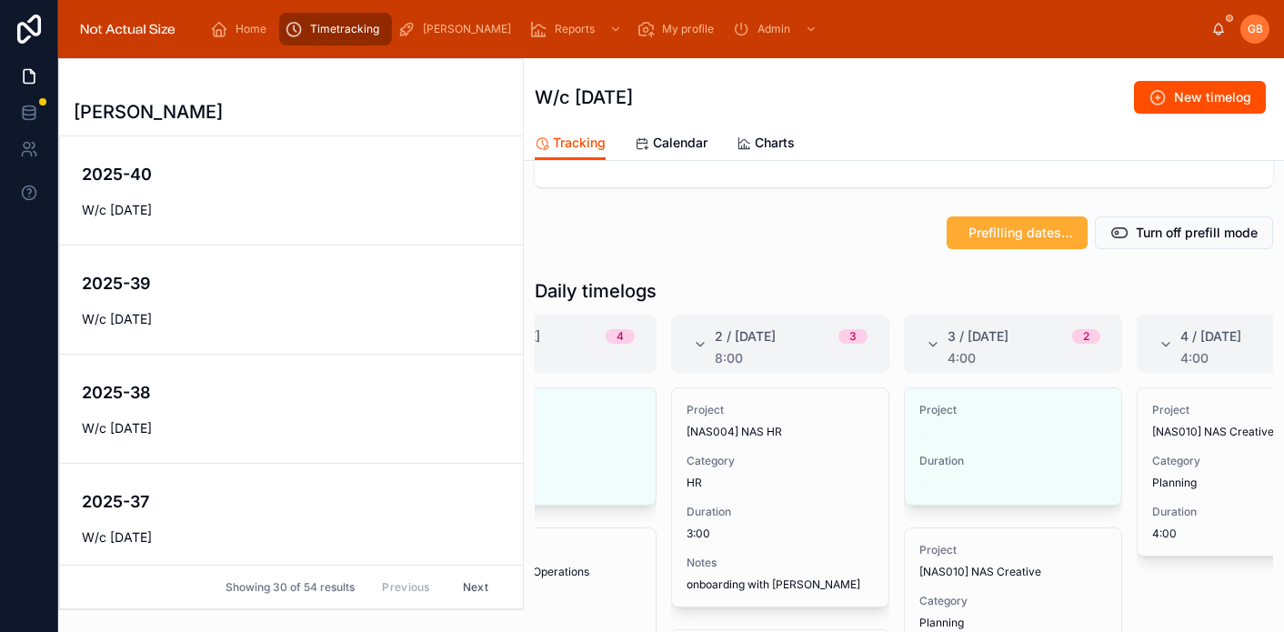
scroll to position [0, 236]
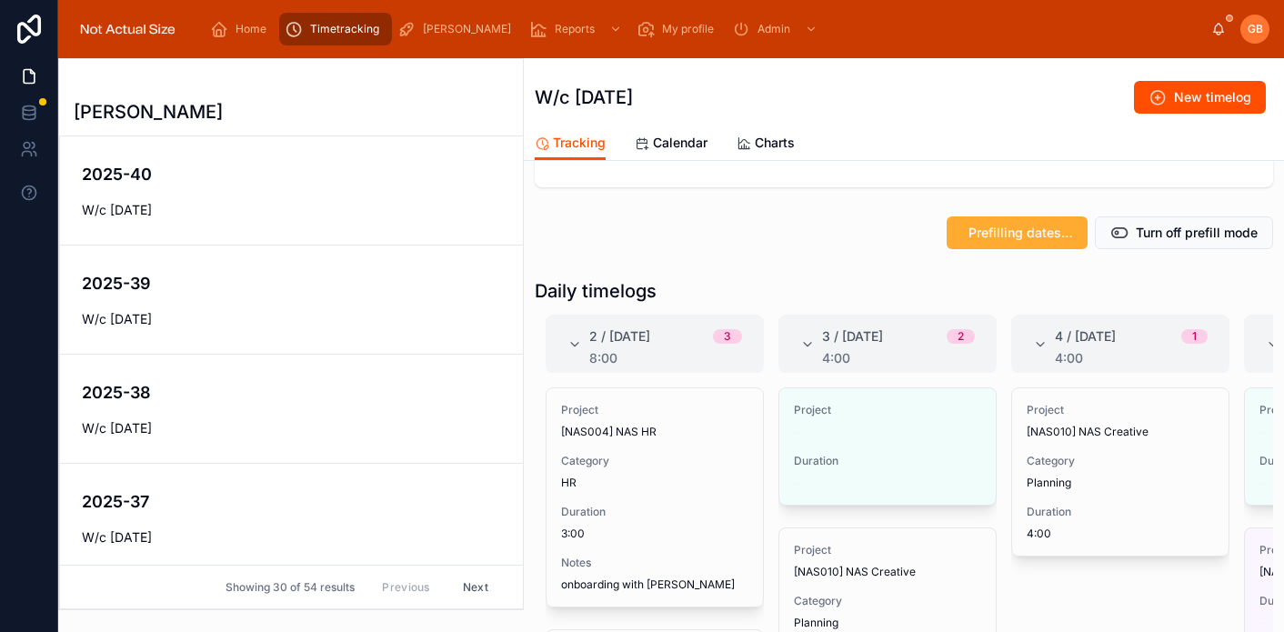
click at [0, 0] on button "Edit" at bounding box center [0, 0] width 0 height 0
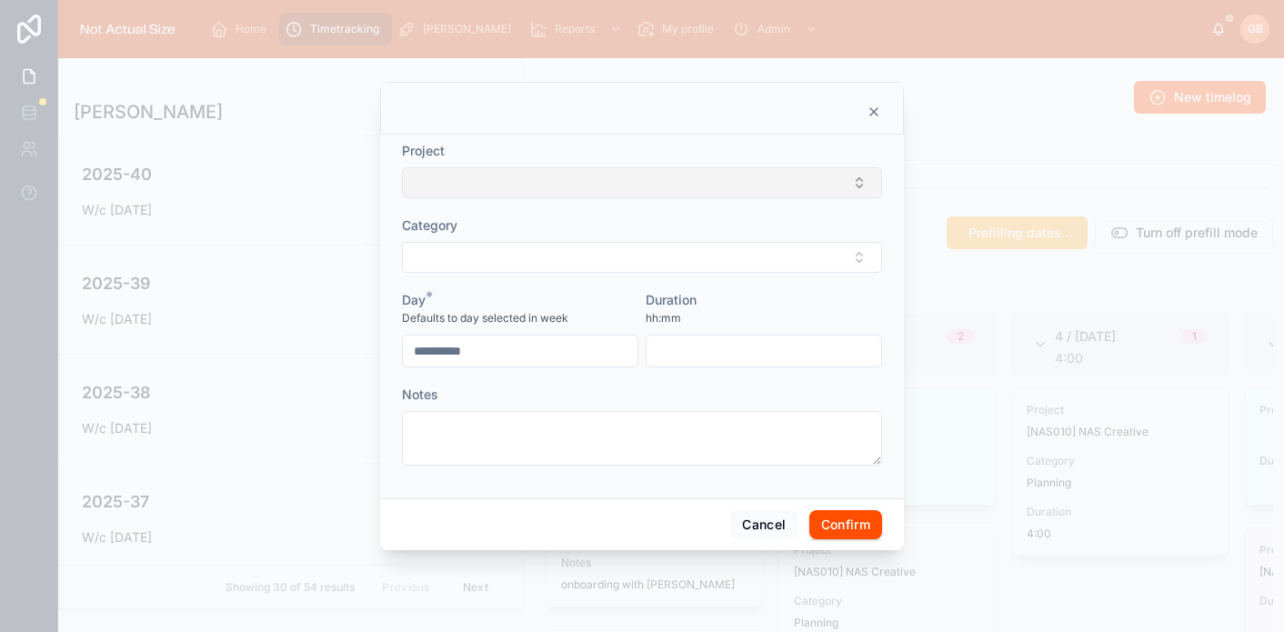
click at [573, 187] on button "Select Button" at bounding box center [642, 182] width 480 height 31
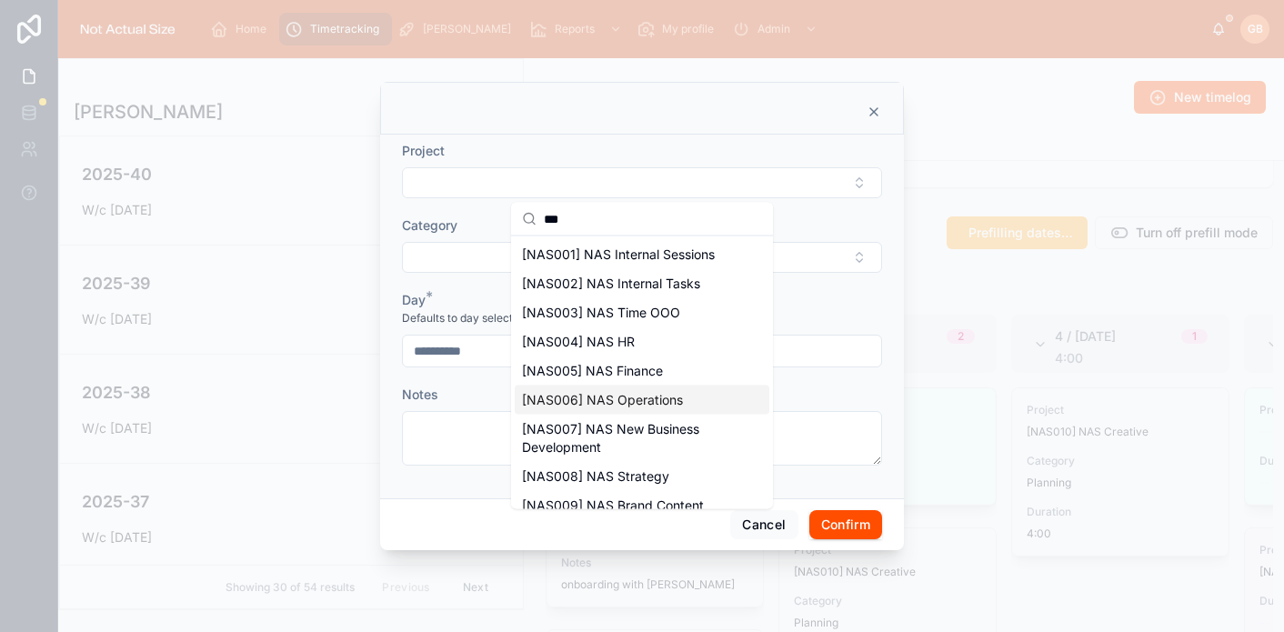
type input "***"
click at [672, 398] on span "[NAS006] NAS Operations" at bounding box center [602, 400] width 161 height 18
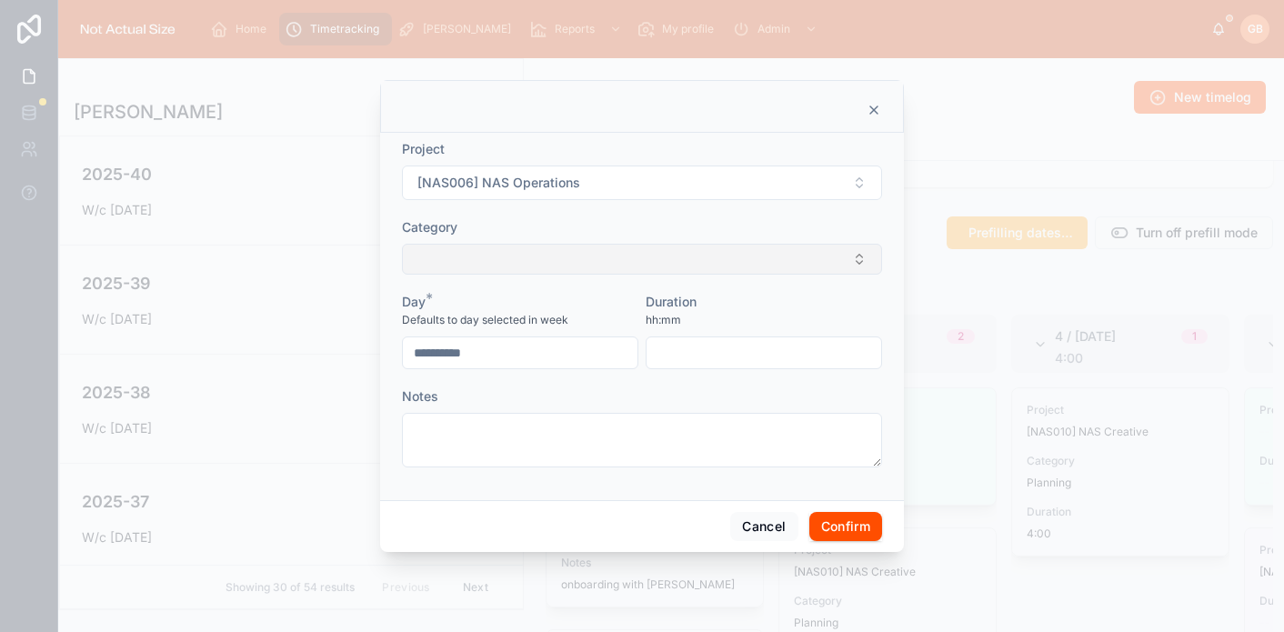
click at [687, 260] on button "Select Button" at bounding box center [642, 259] width 480 height 31
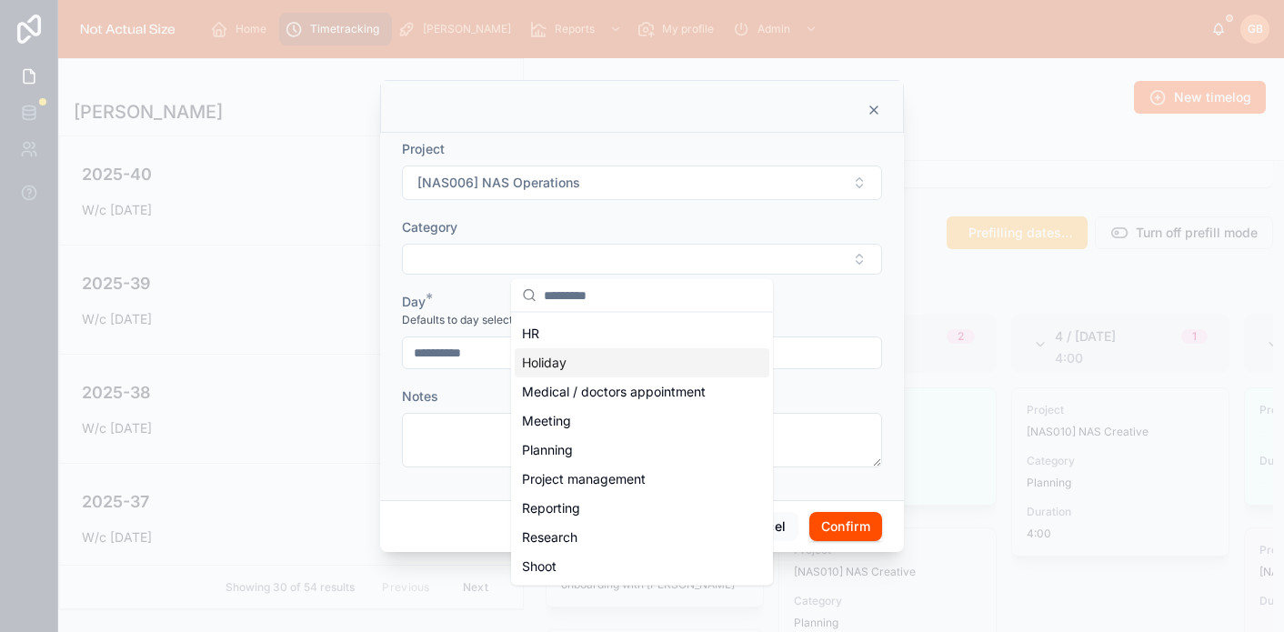
scroll to position [266, 0]
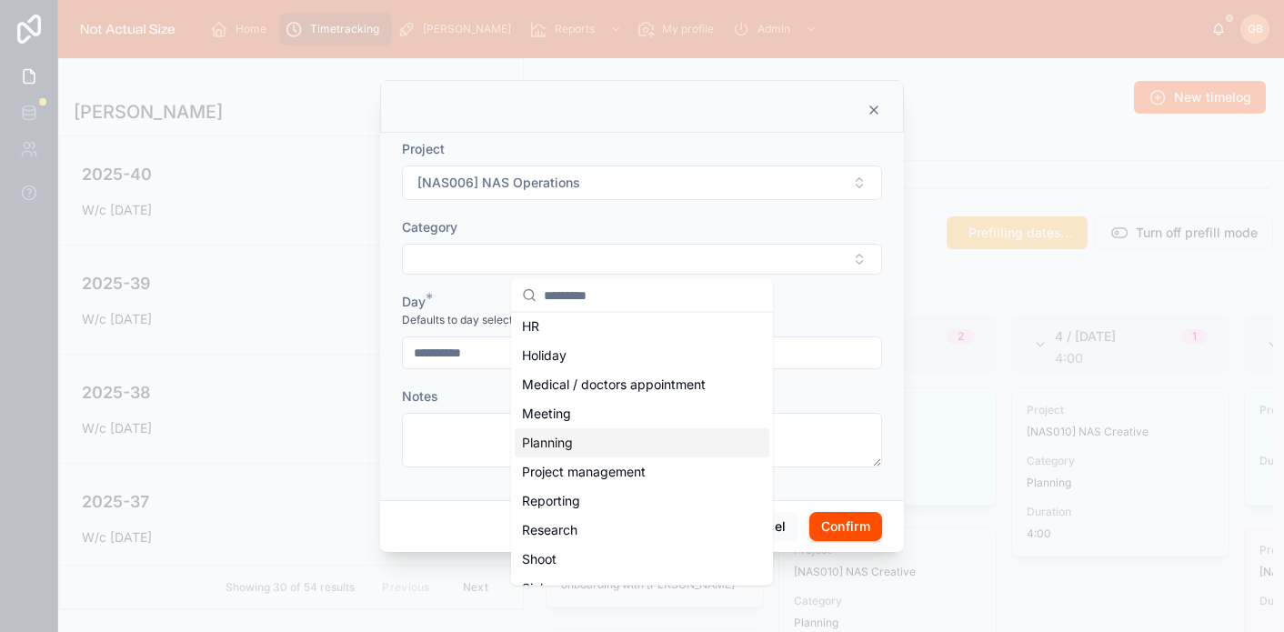
click at [600, 432] on div "Planning" at bounding box center [642, 442] width 255 height 29
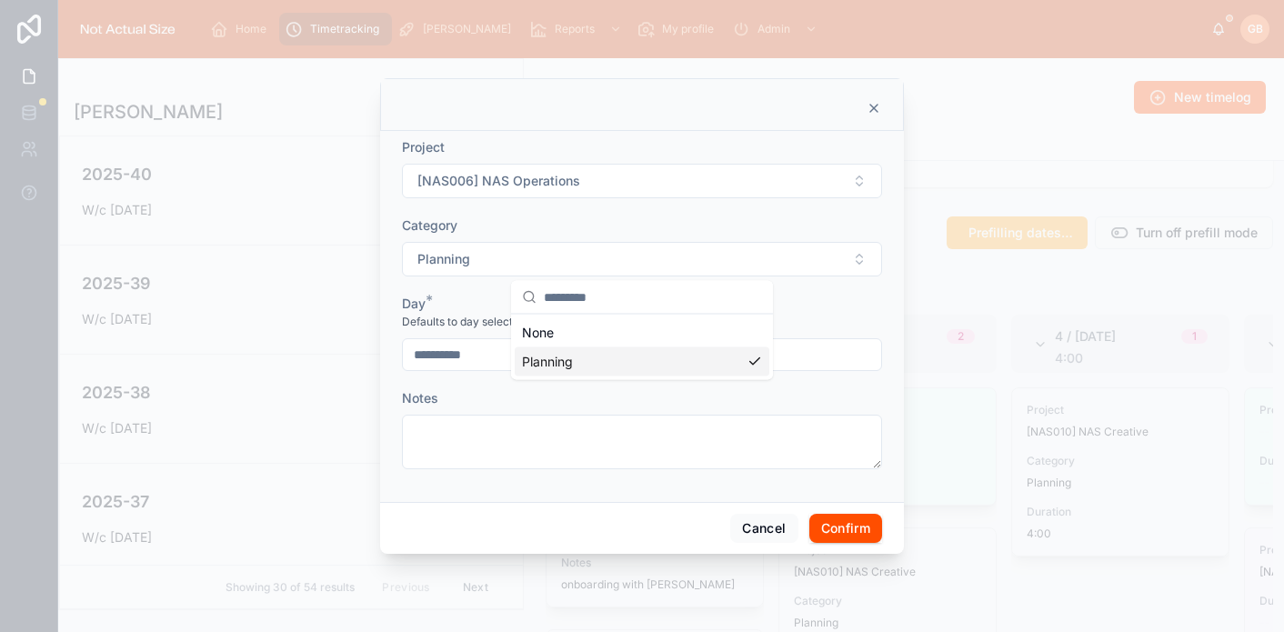
scroll to position [0, 0]
click at [718, 364] on input "text" at bounding box center [763, 354] width 235 height 25
type input "****"
click at [866, 531] on button "Confirm" at bounding box center [845, 528] width 73 height 29
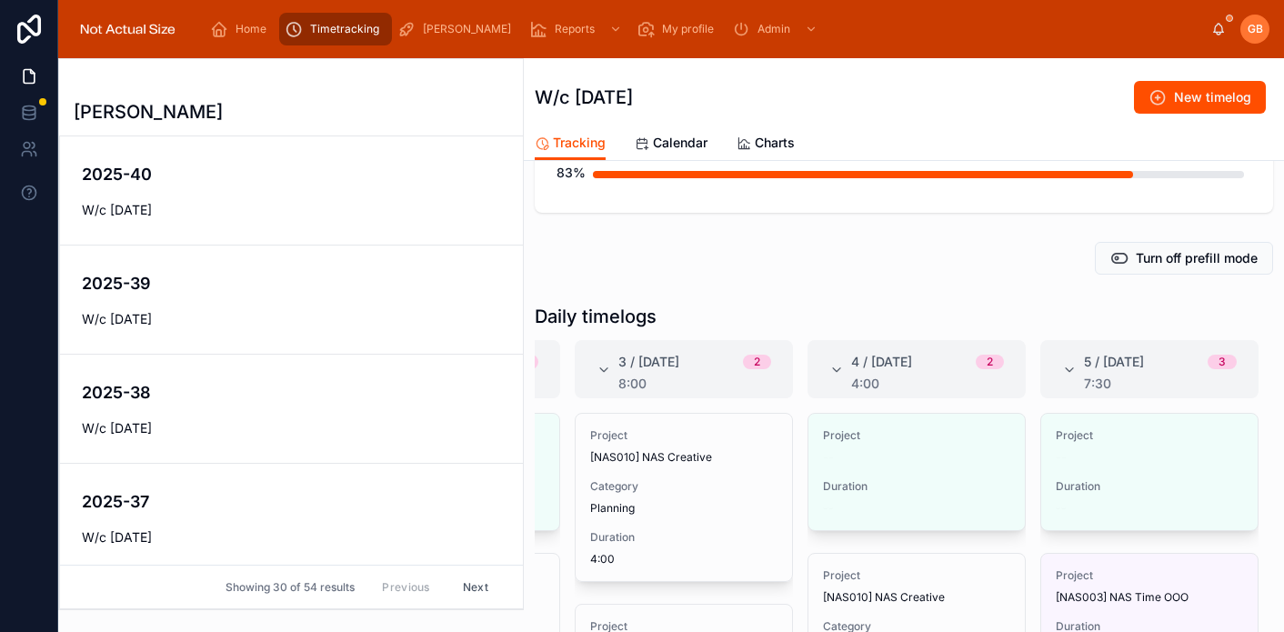
scroll to position [156, 0]
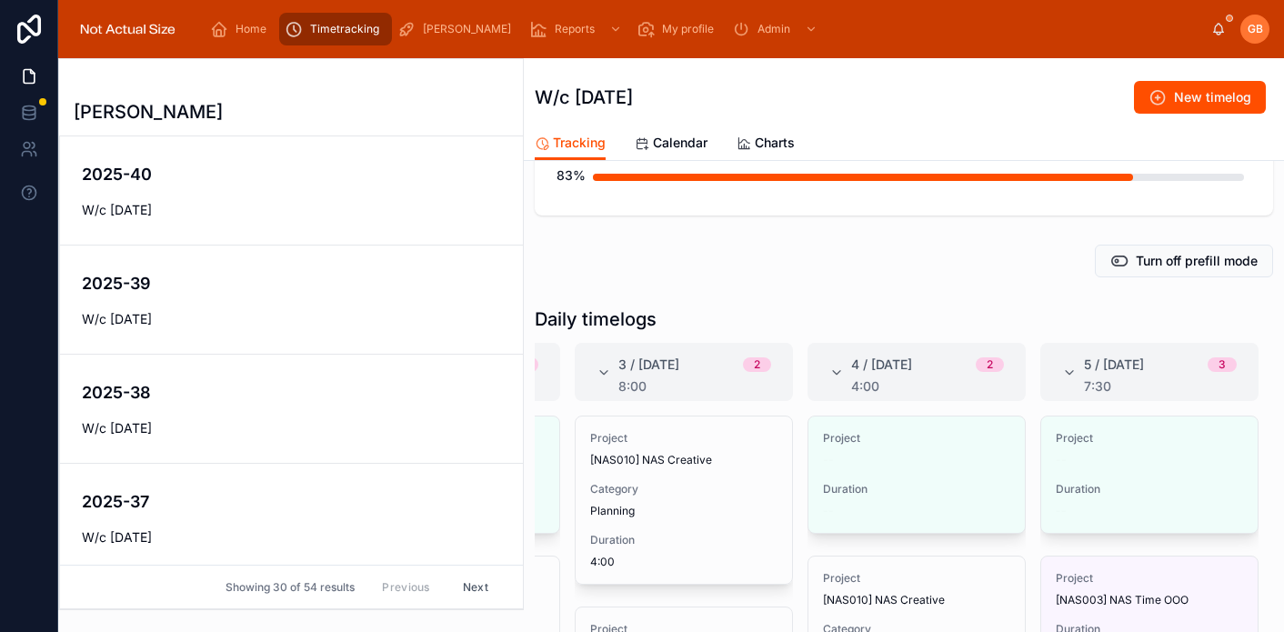
click at [0, 0] on span "Edit" at bounding box center [0, 0] width 0 height 0
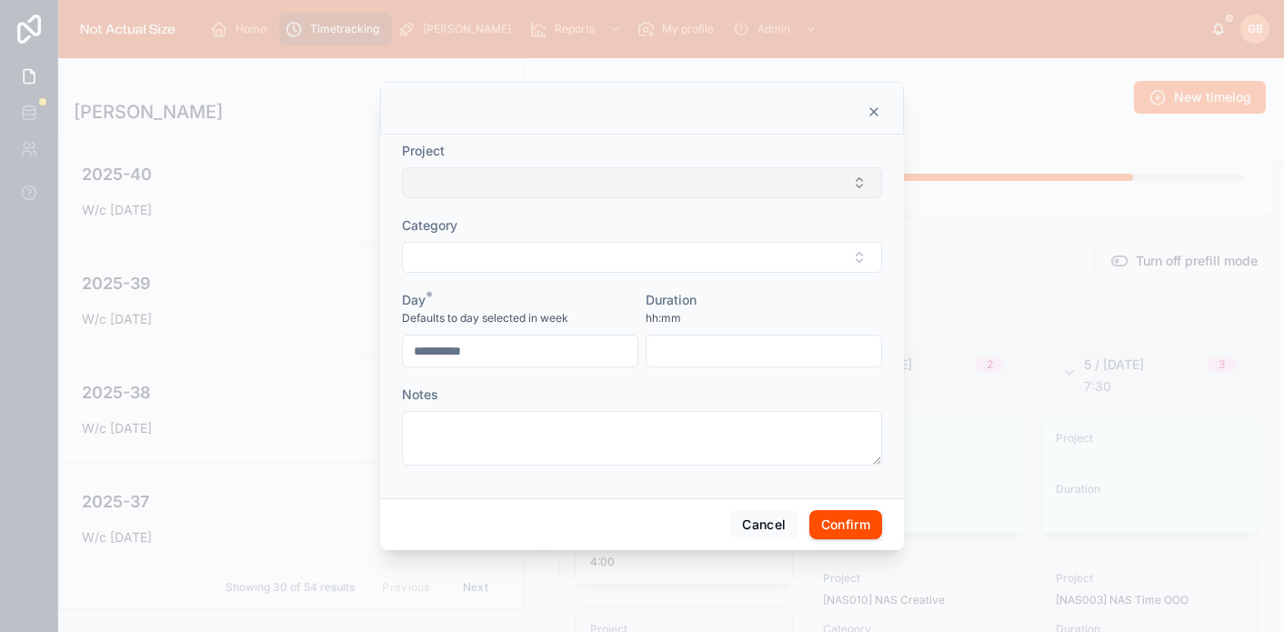
click at [572, 193] on button "Select Button" at bounding box center [642, 182] width 480 height 31
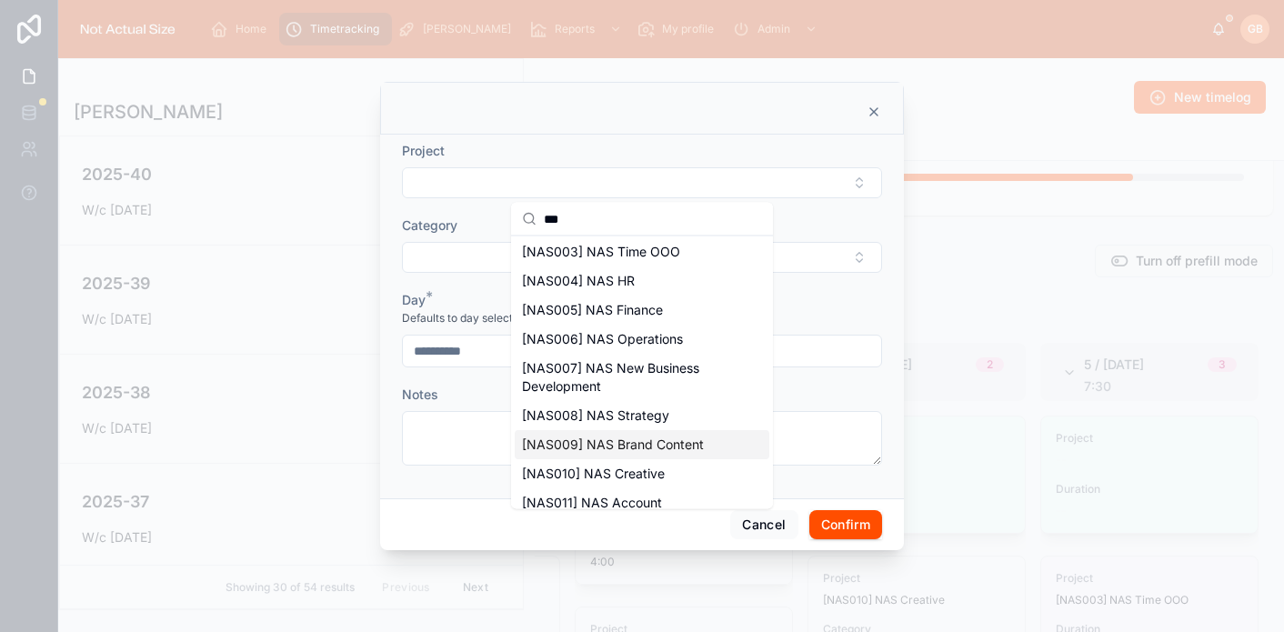
scroll to position [67, 0]
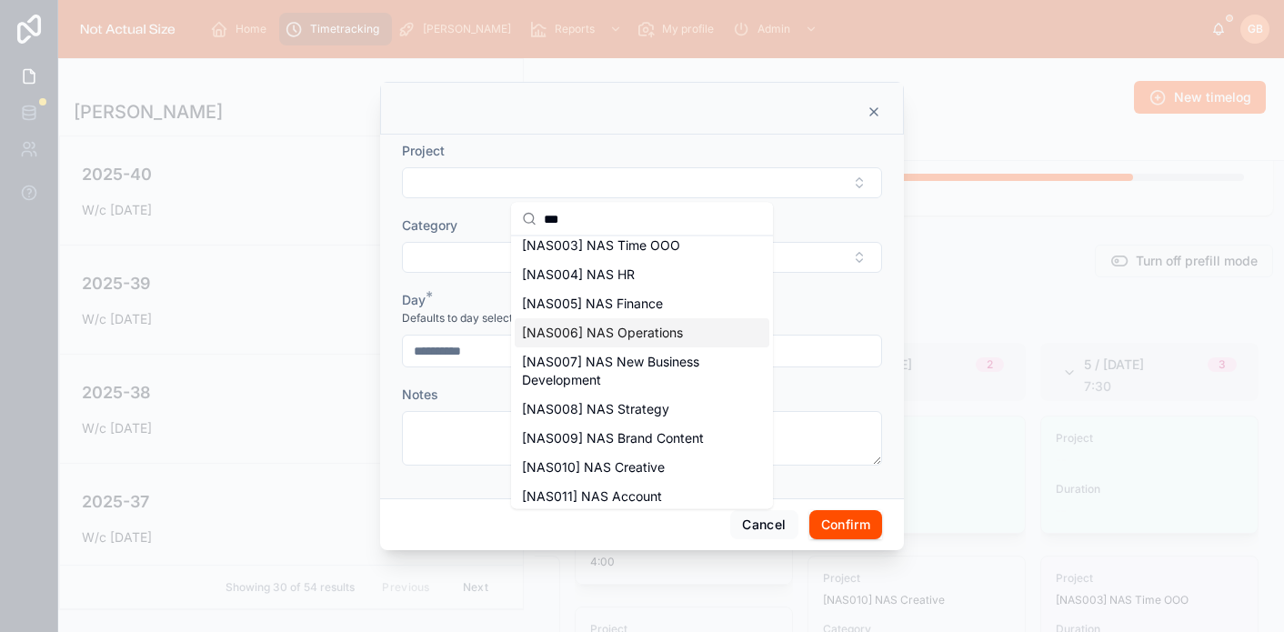
type input "***"
drag, startPoint x: 666, startPoint y: 328, endPoint x: 675, endPoint y: 299, distance: 30.2
click at [666, 328] on span "[NAS006] NAS Operations" at bounding box center [602, 333] width 161 height 18
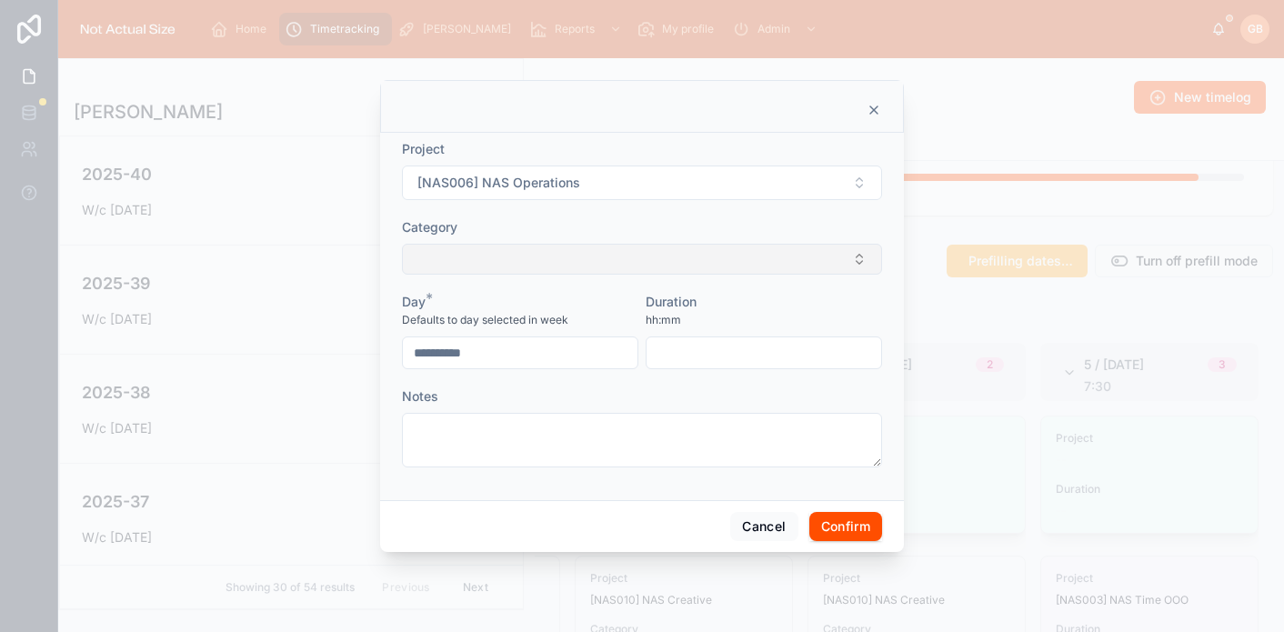
click at [679, 263] on button "Select Button" at bounding box center [642, 259] width 480 height 31
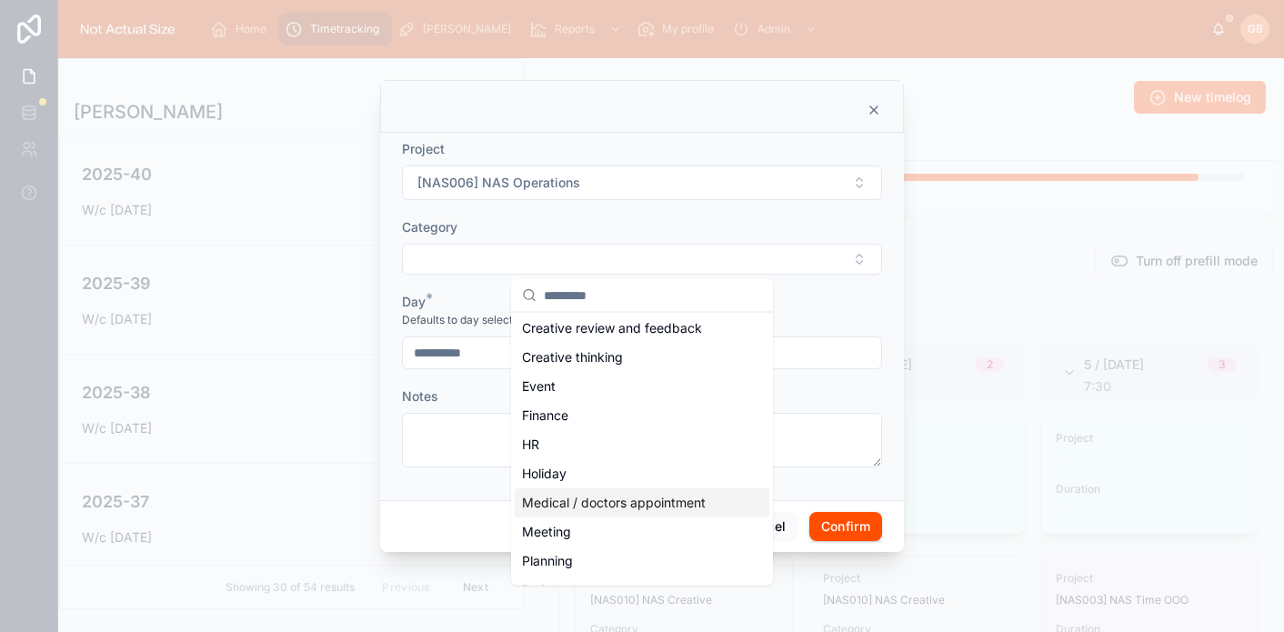
scroll to position [173, 0]
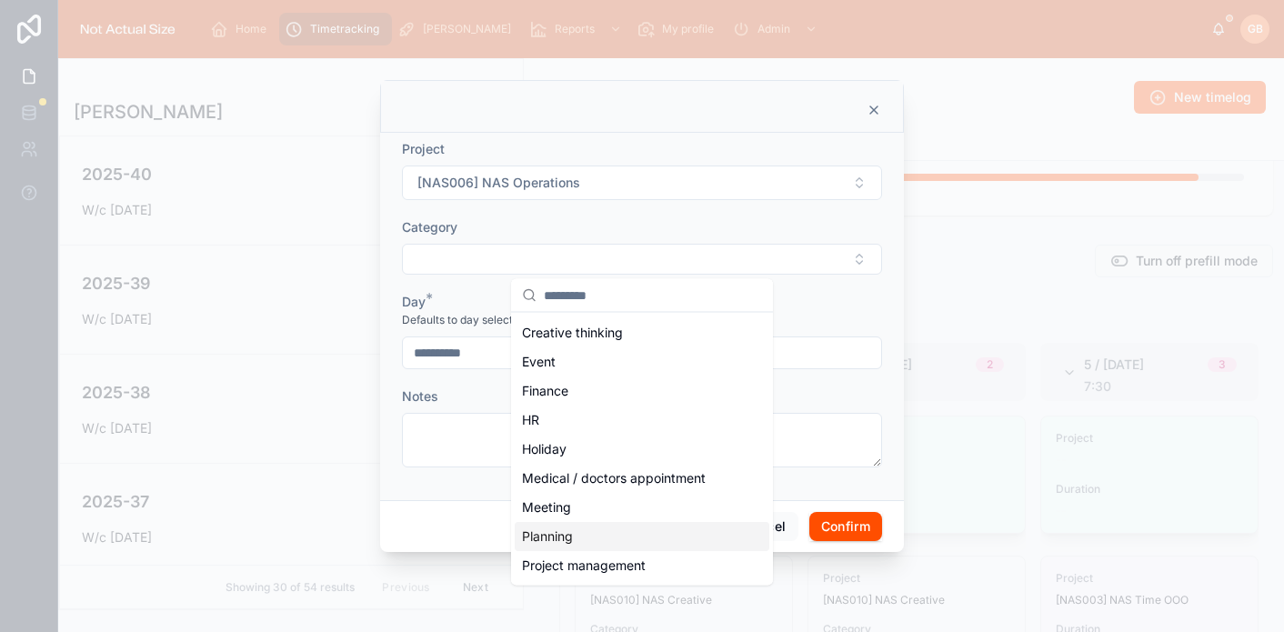
click at [586, 532] on div "Planning" at bounding box center [642, 536] width 255 height 29
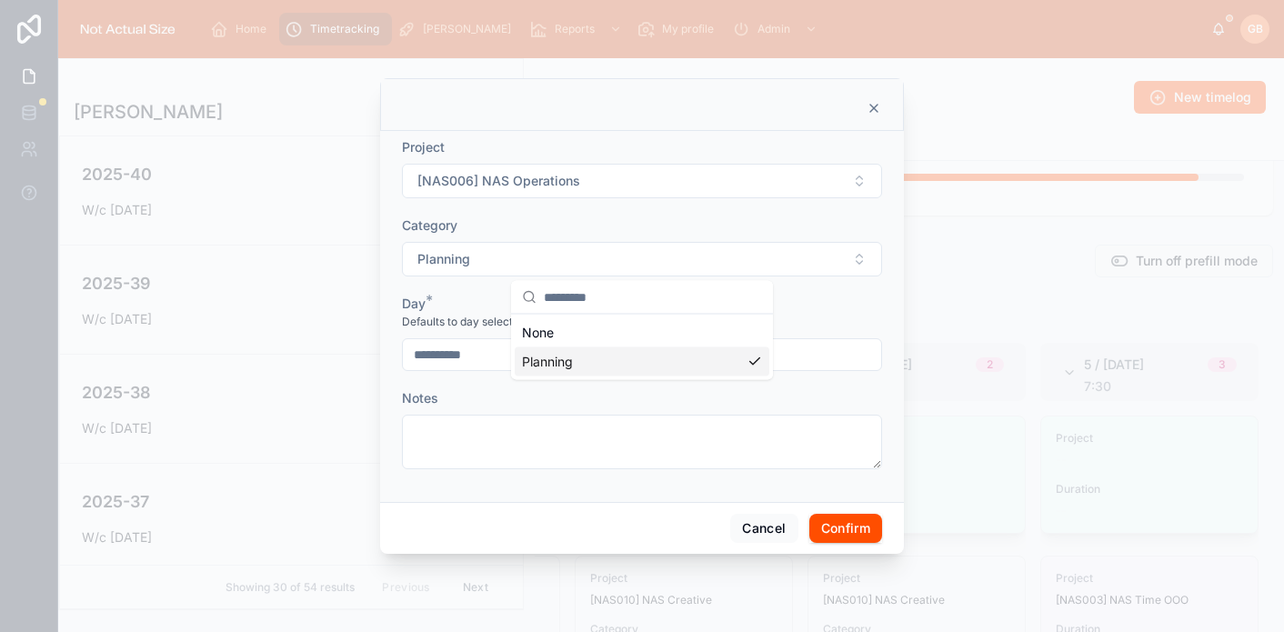
scroll to position [0, 0]
click at [689, 368] on div at bounding box center [764, 354] width 236 height 33
click at [694, 351] on input "text" at bounding box center [763, 354] width 235 height 25
type input "****"
click at [840, 516] on button "Confirm" at bounding box center [845, 528] width 73 height 29
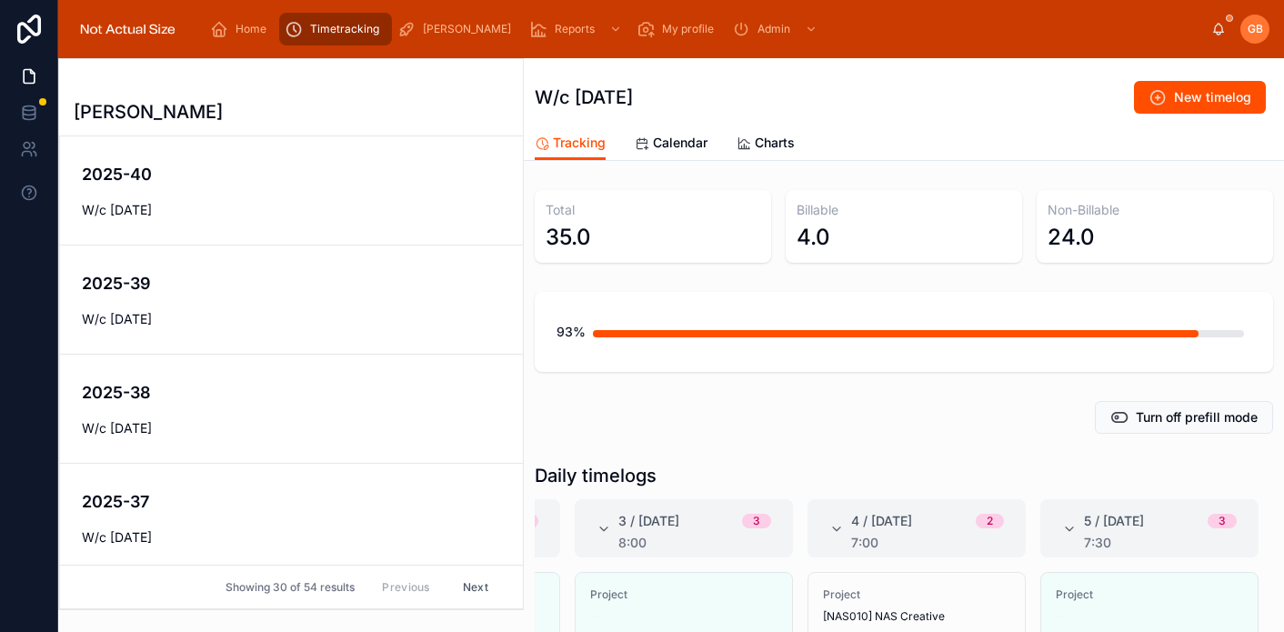
click at [883, 416] on div "Turn off prefill mode" at bounding box center [904, 417] width 738 height 33
click at [246, 219] on link "2025-41 W/c [DATE]" at bounding box center [291, 190] width 463 height 109
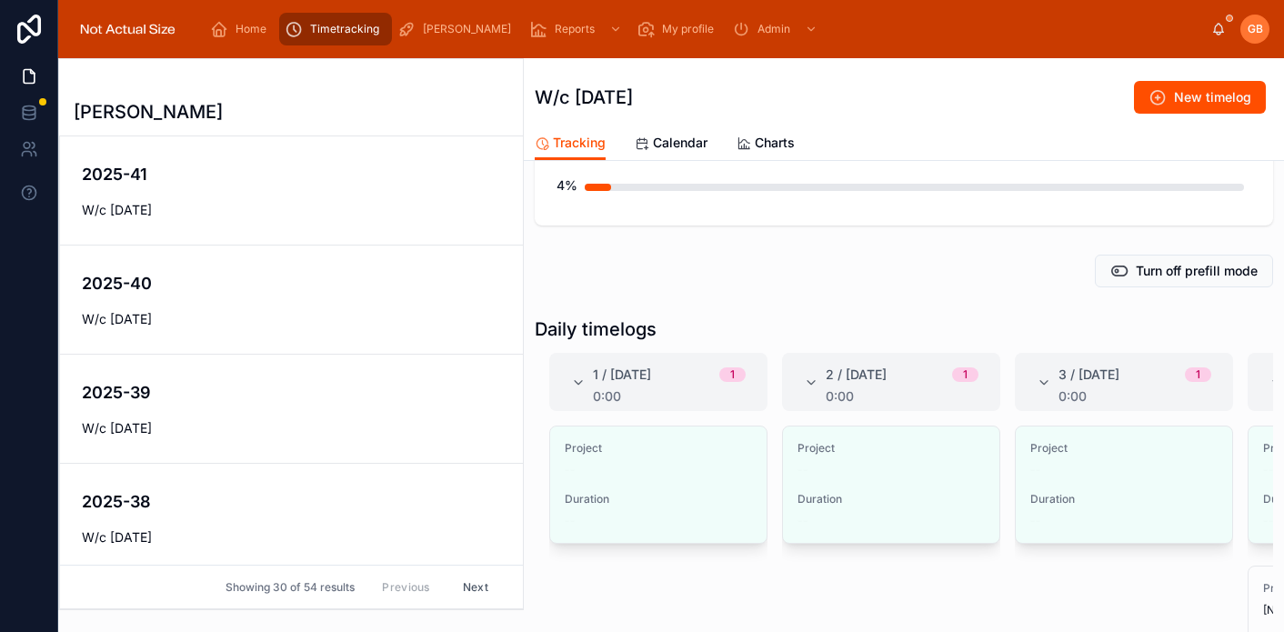
scroll to position [187, 0]
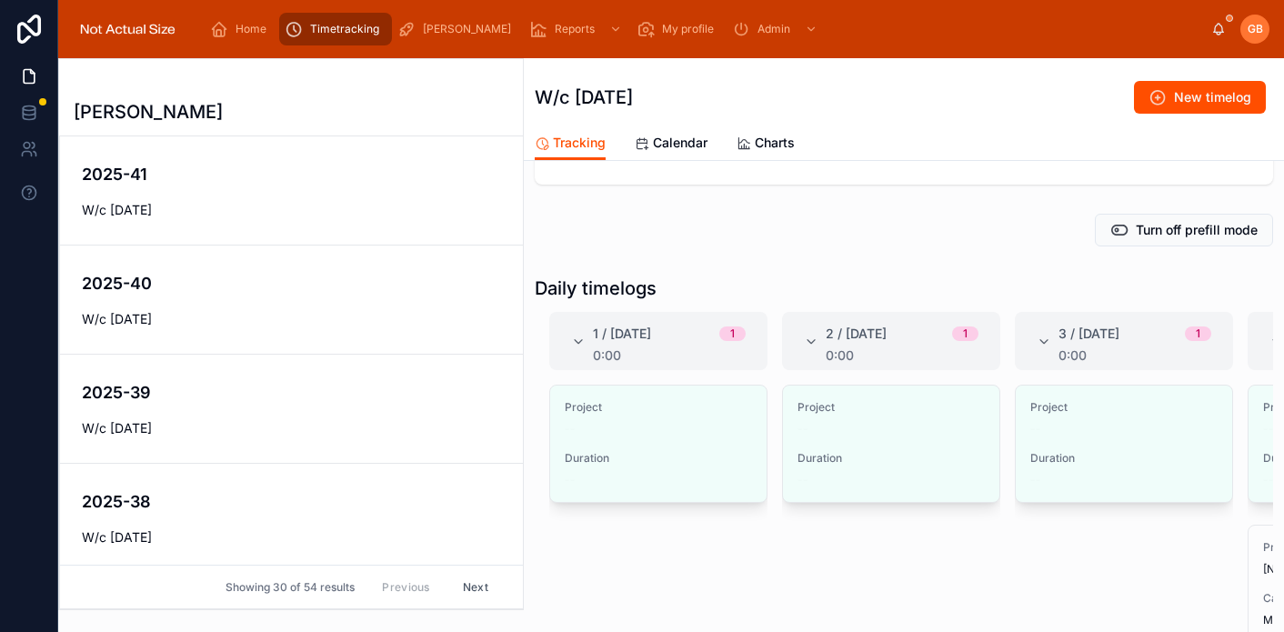
click at [691, 143] on span "Calendar" at bounding box center [680, 143] width 55 height 18
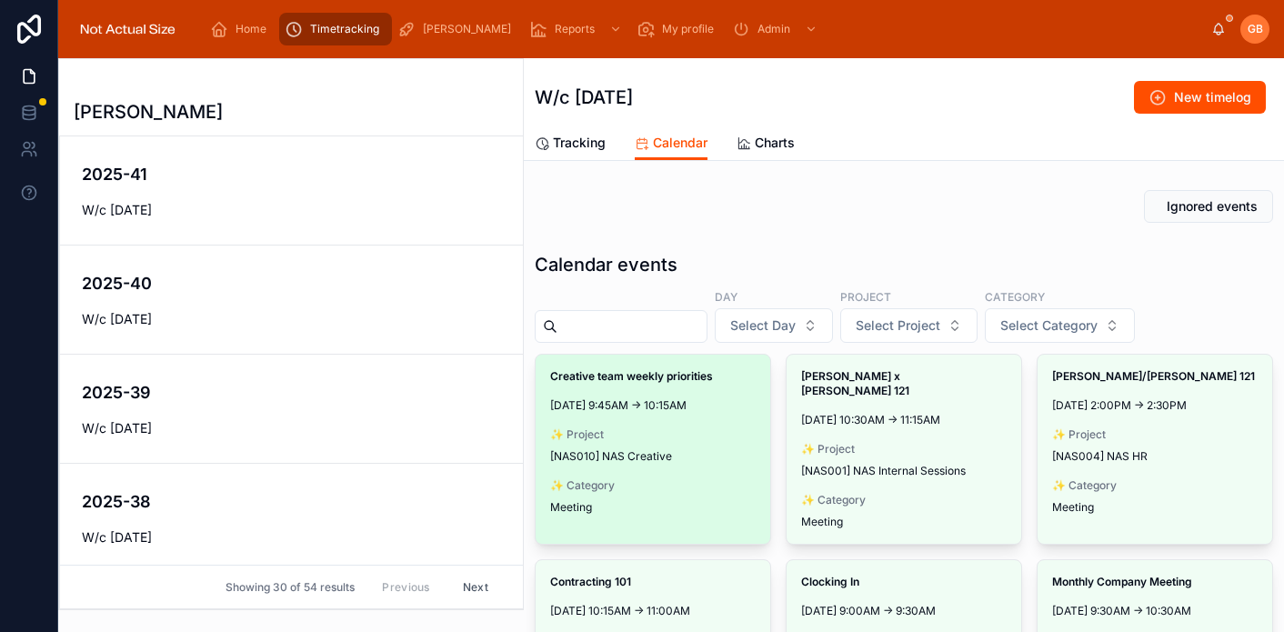
scroll to position [1, 0]
click at [0, 0] on span "Make timelog" at bounding box center [0, 0] width 0 height 0
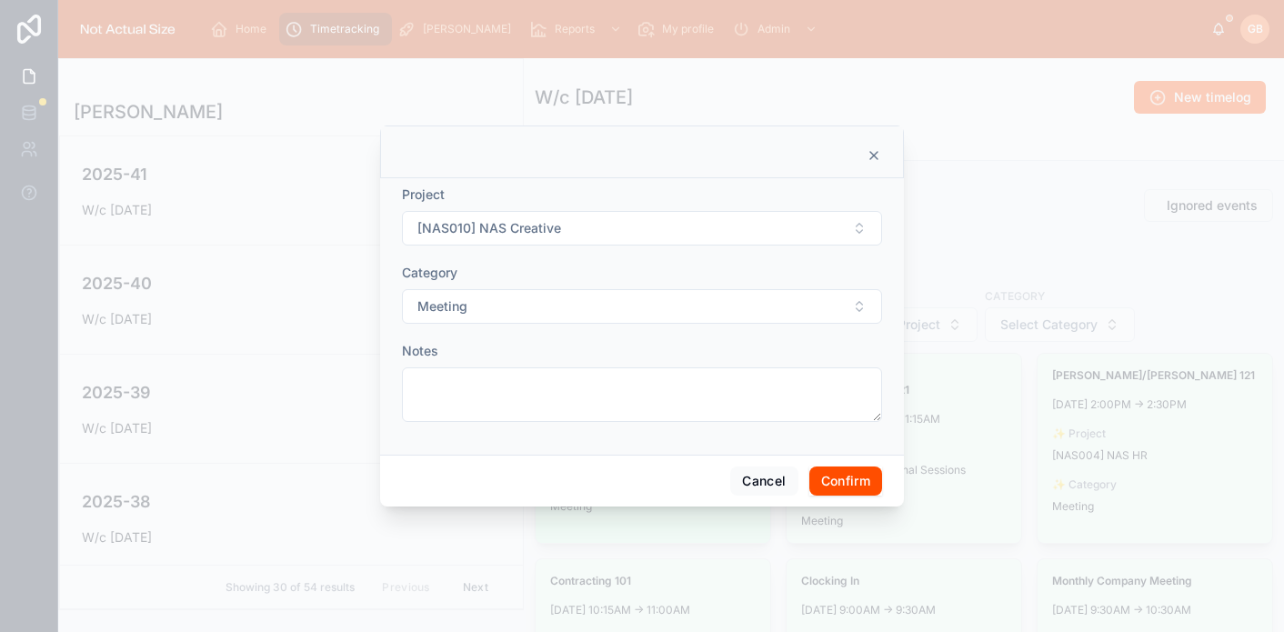
click at [837, 482] on button "Confirm" at bounding box center [845, 480] width 73 height 29
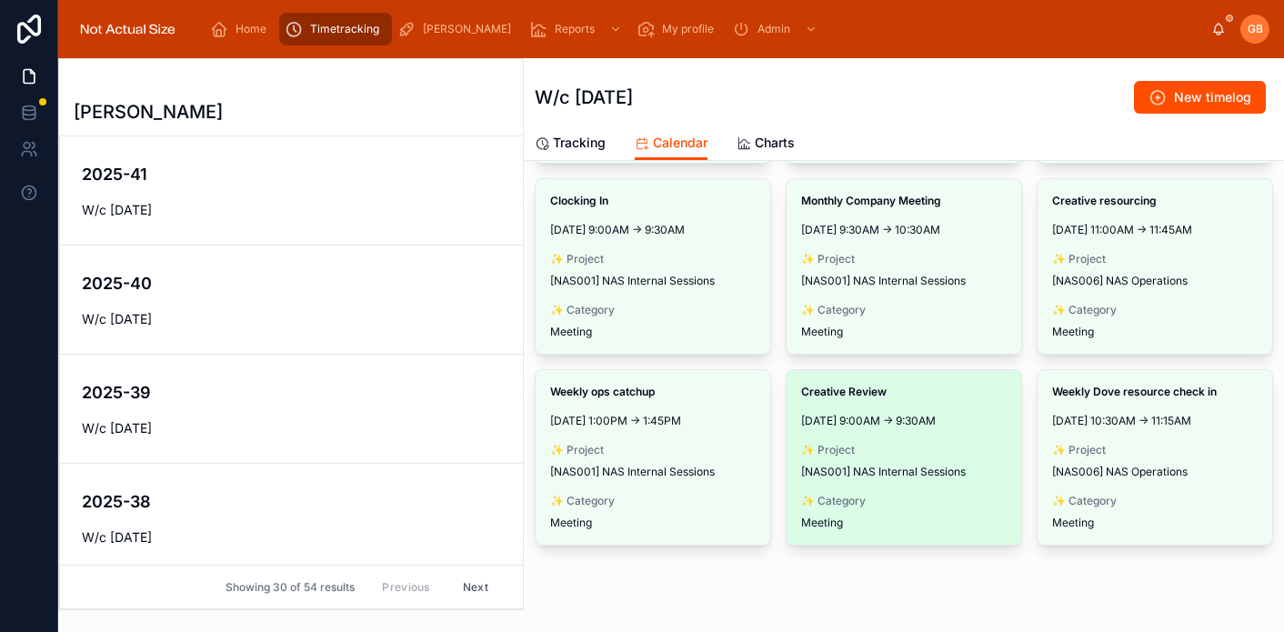
scroll to position [382, 0]
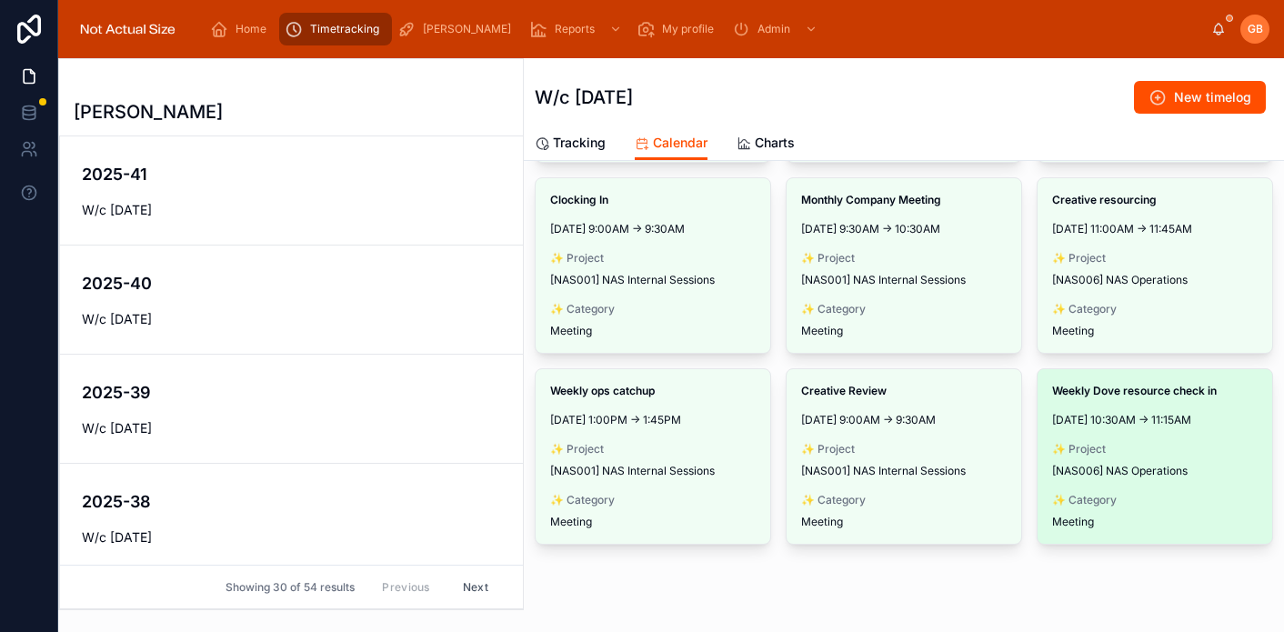
click at [0, 0] on span "Make timelog" at bounding box center [0, 0] width 0 height 0
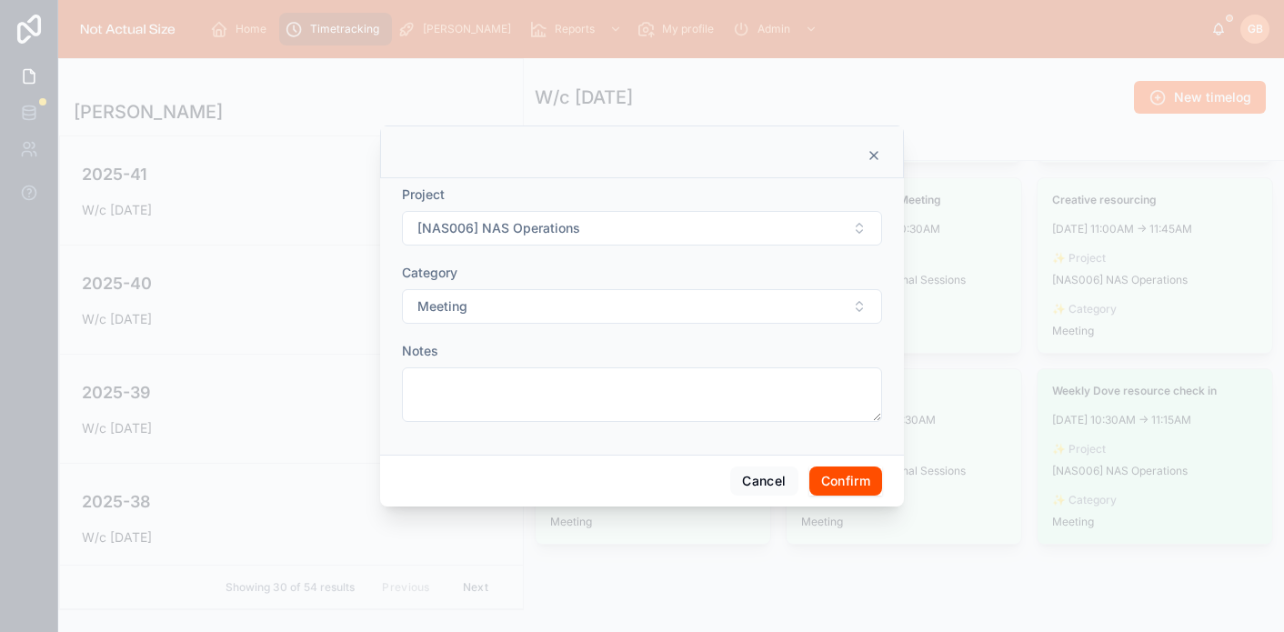
click at [864, 476] on button "Confirm" at bounding box center [845, 480] width 73 height 29
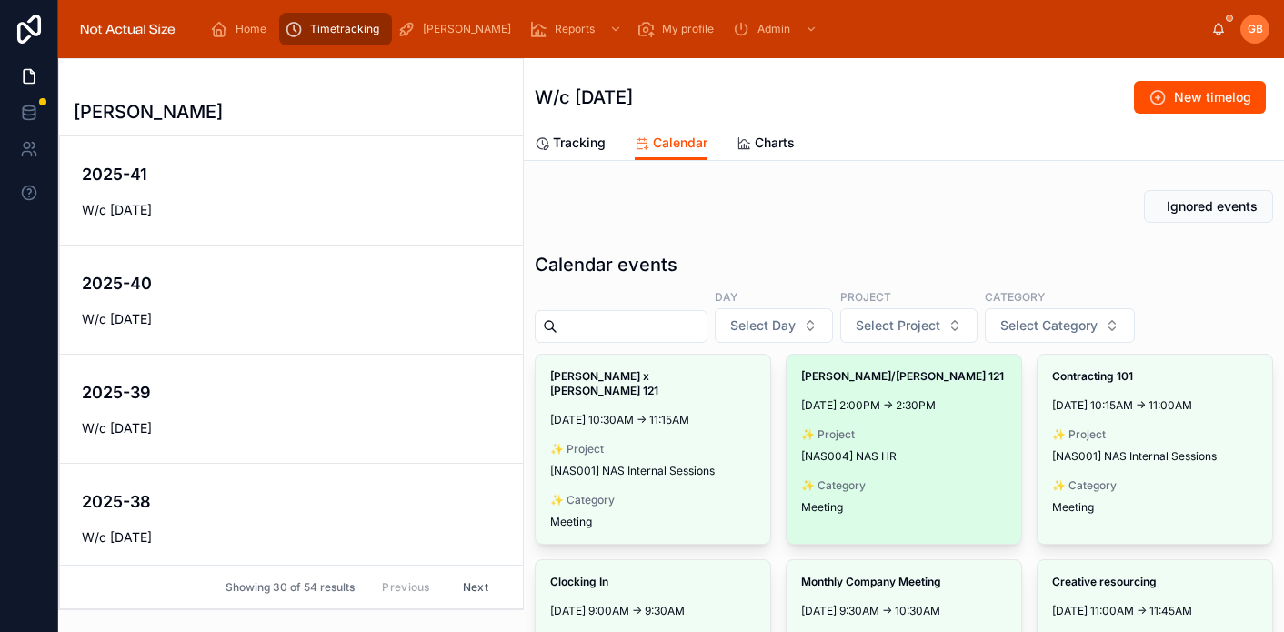
click at [0, 0] on span "Make timelog" at bounding box center [0, 0] width 0 height 0
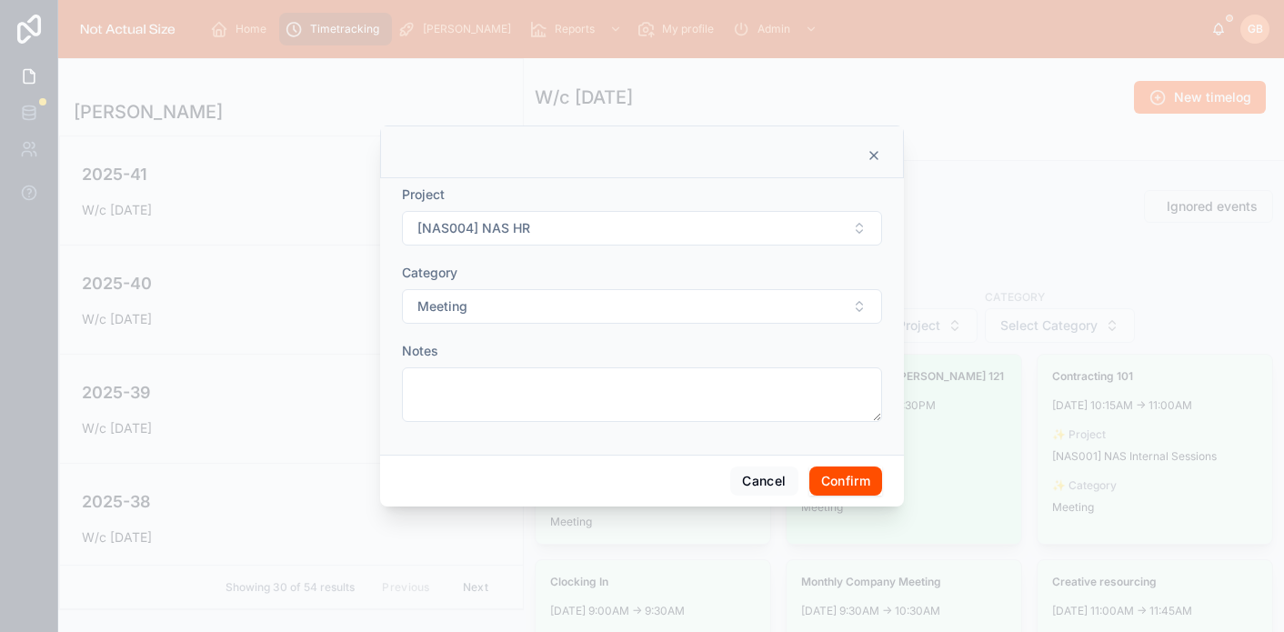
click at [833, 467] on button "Confirm" at bounding box center [845, 480] width 73 height 29
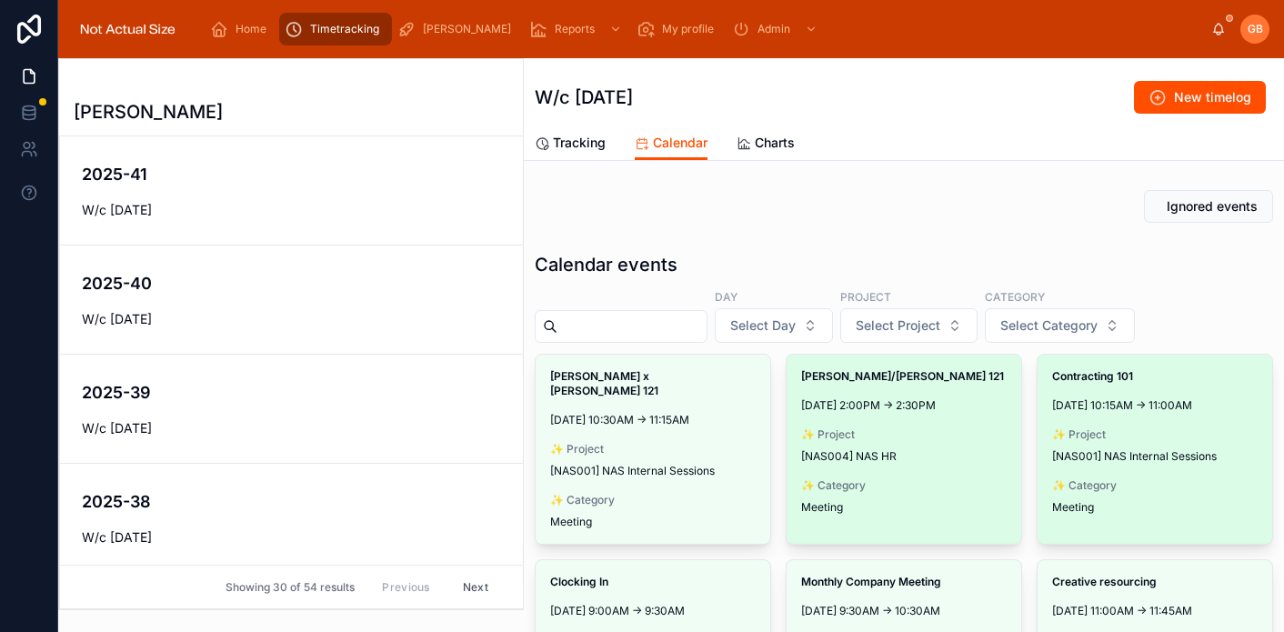
click at [0, 0] on span "Make timelog" at bounding box center [0, 0] width 0 height 0
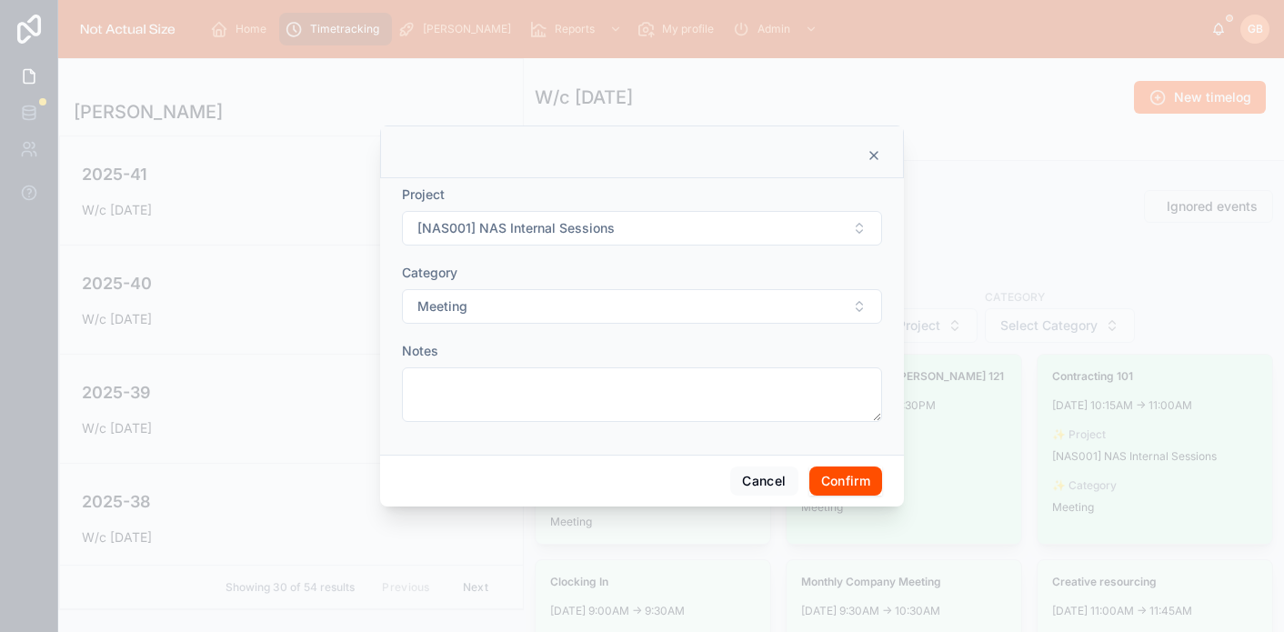
click at [827, 473] on button "Confirm" at bounding box center [845, 480] width 73 height 29
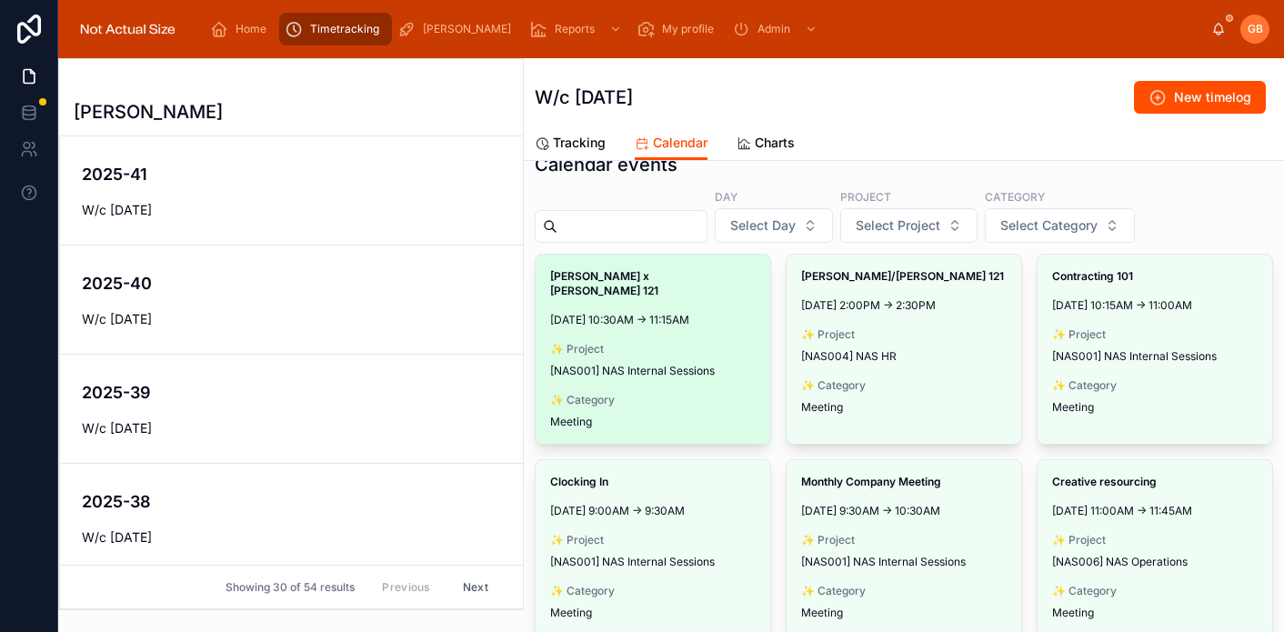
scroll to position [233, 0]
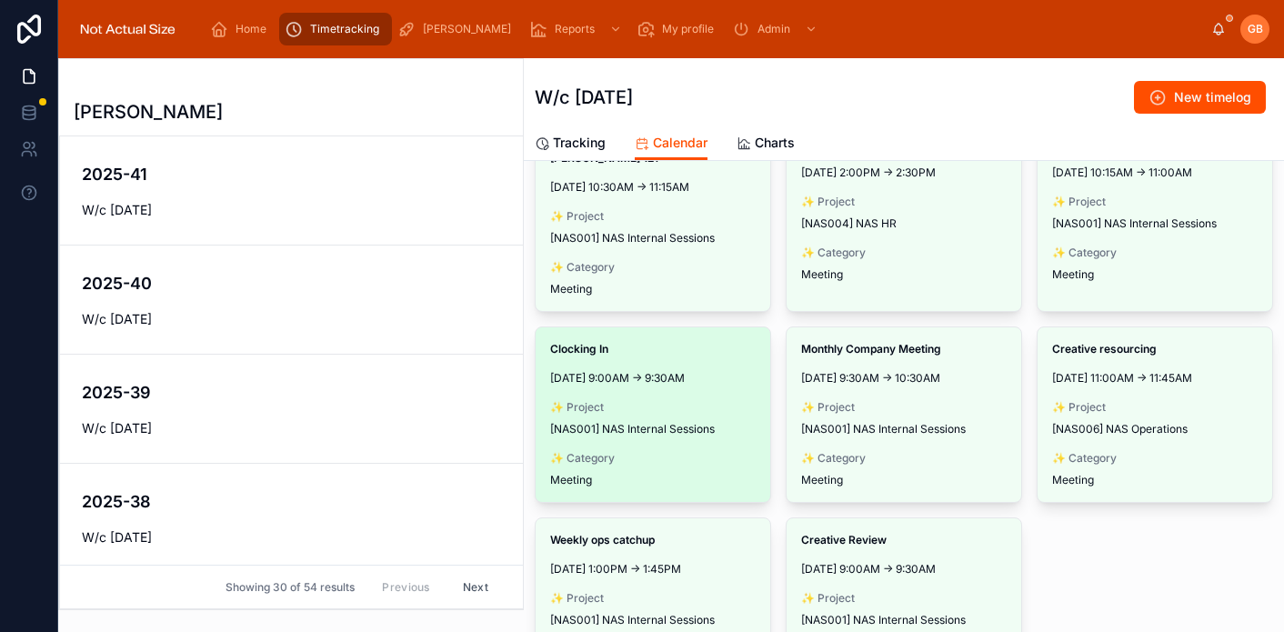
click at [0, 0] on span "Make timelog" at bounding box center [0, 0] width 0 height 0
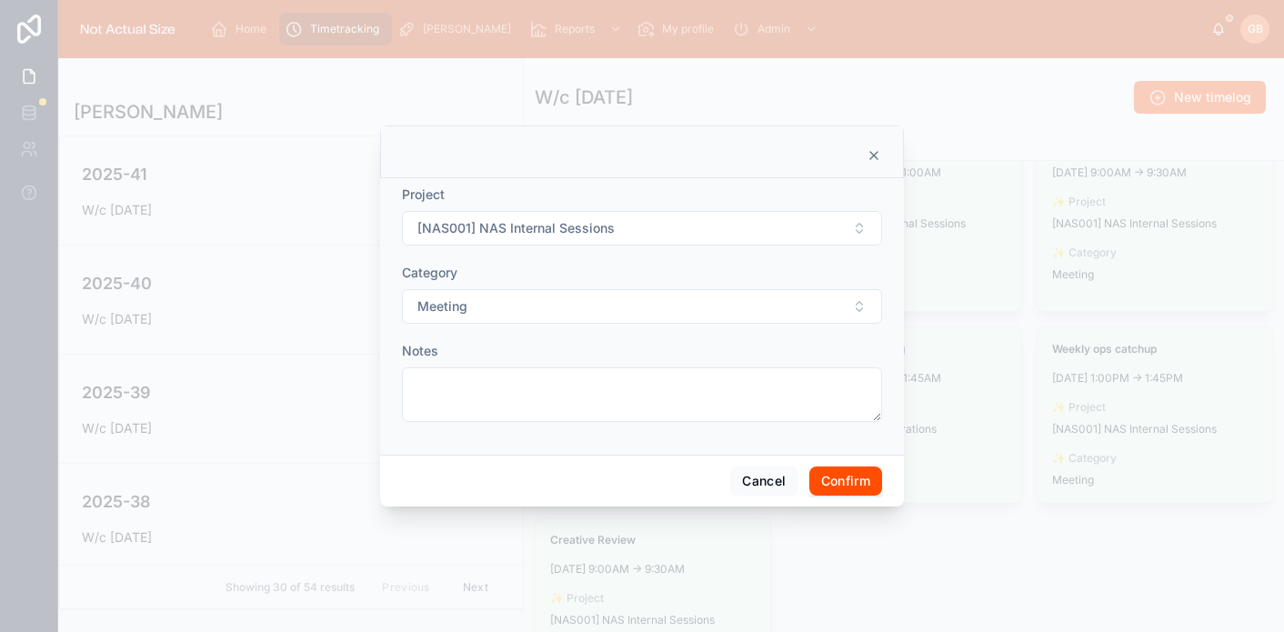
click at [844, 483] on button "Confirm" at bounding box center [845, 480] width 73 height 29
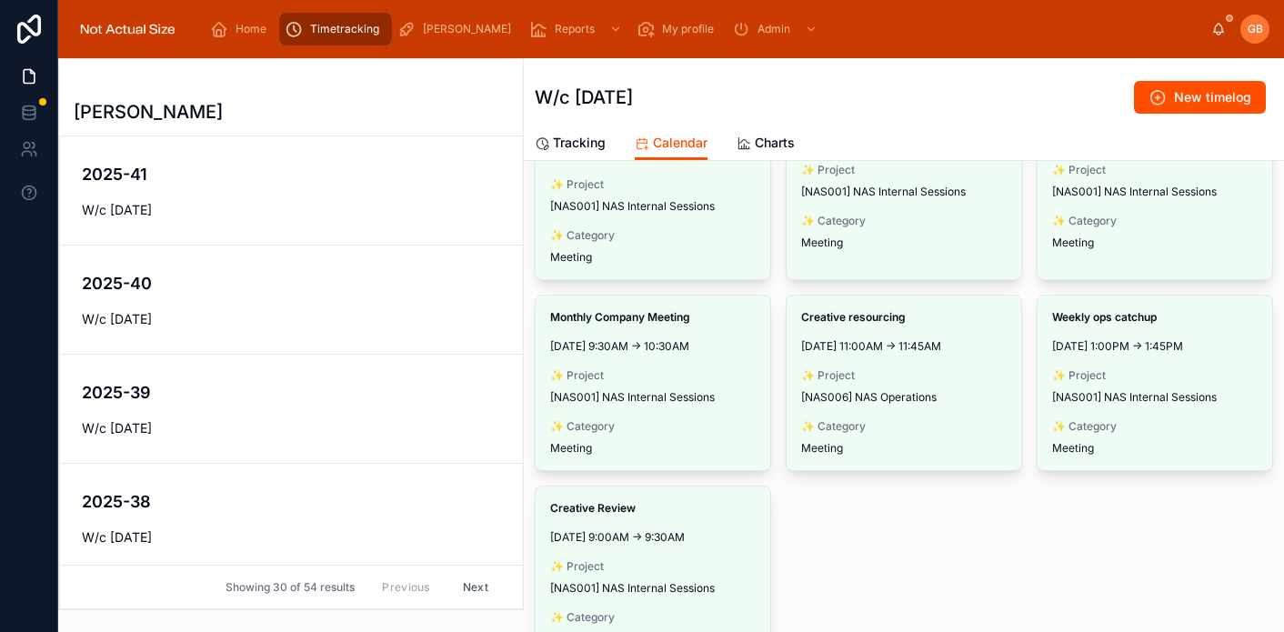
scroll to position [242, 0]
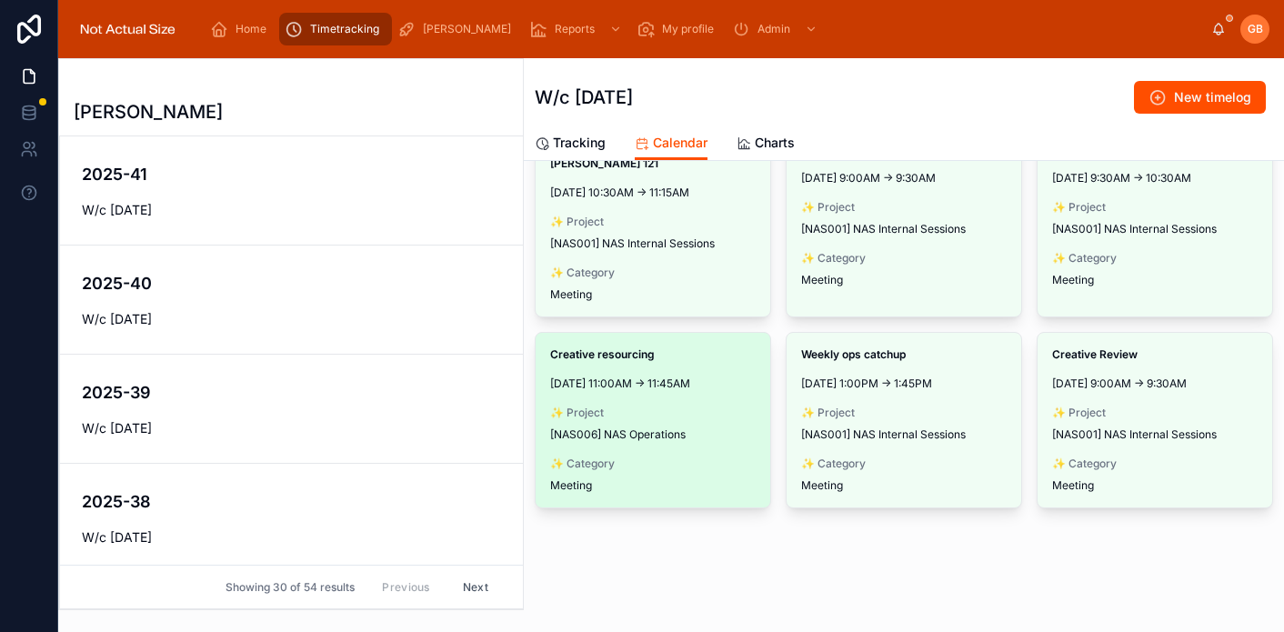
click at [0, 0] on span "Make timelog" at bounding box center [0, 0] width 0 height 0
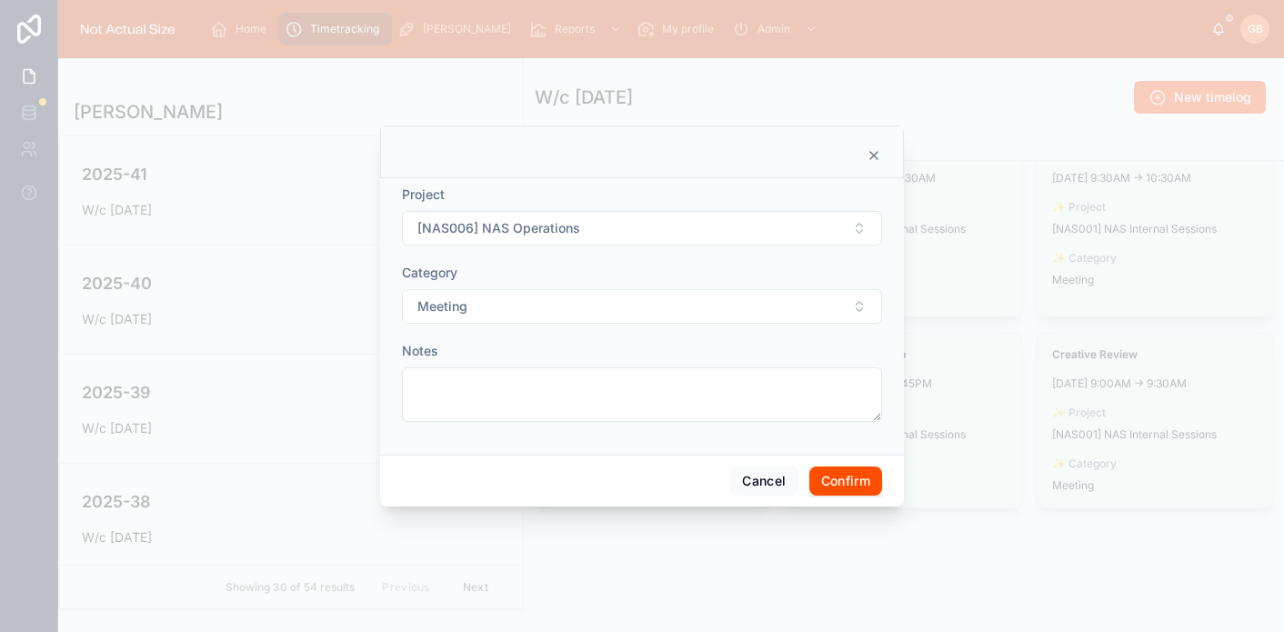
click at [823, 486] on button "Confirm" at bounding box center [845, 480] width 73 height 29
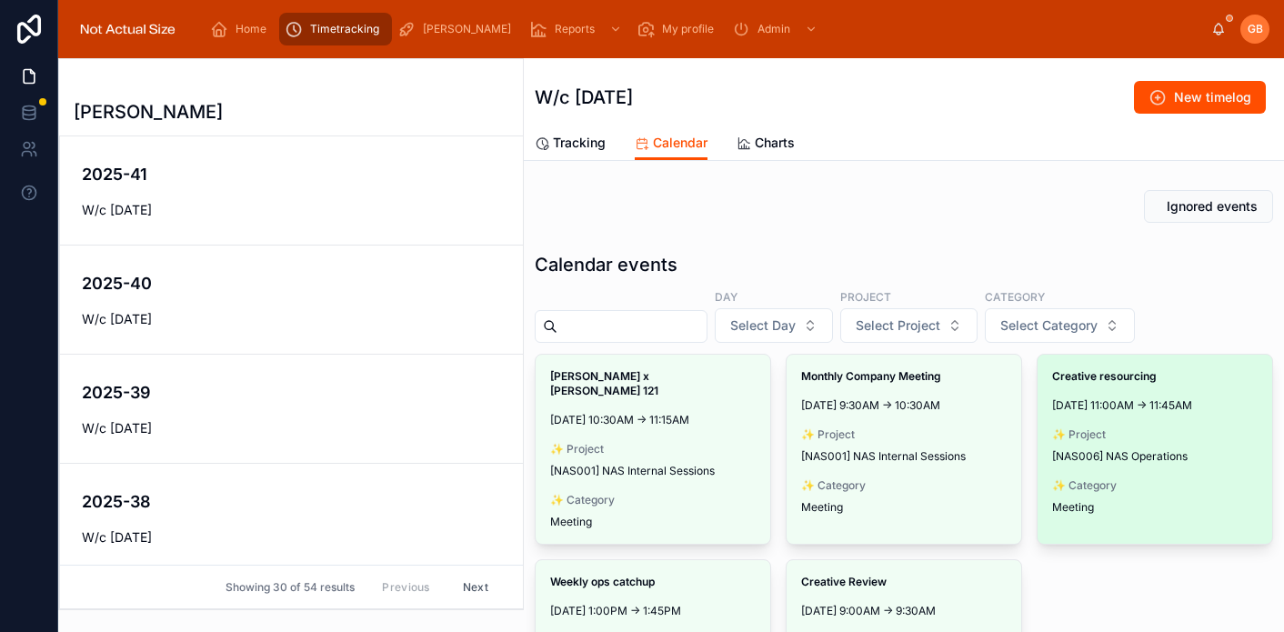
click at [0, 0] on span "Make timelog" at bounding box center [0, 0] width 0 height 0
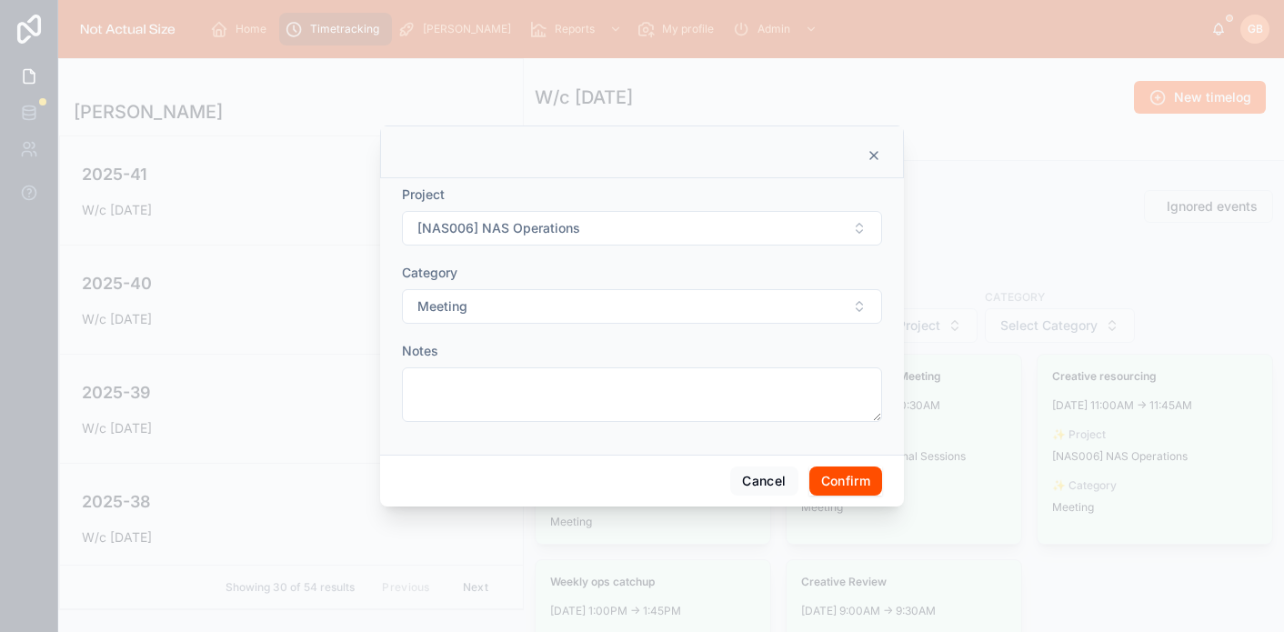
click at [851, 474] on button "Confirm" at bounding box center [845, 480] width 73 height 29
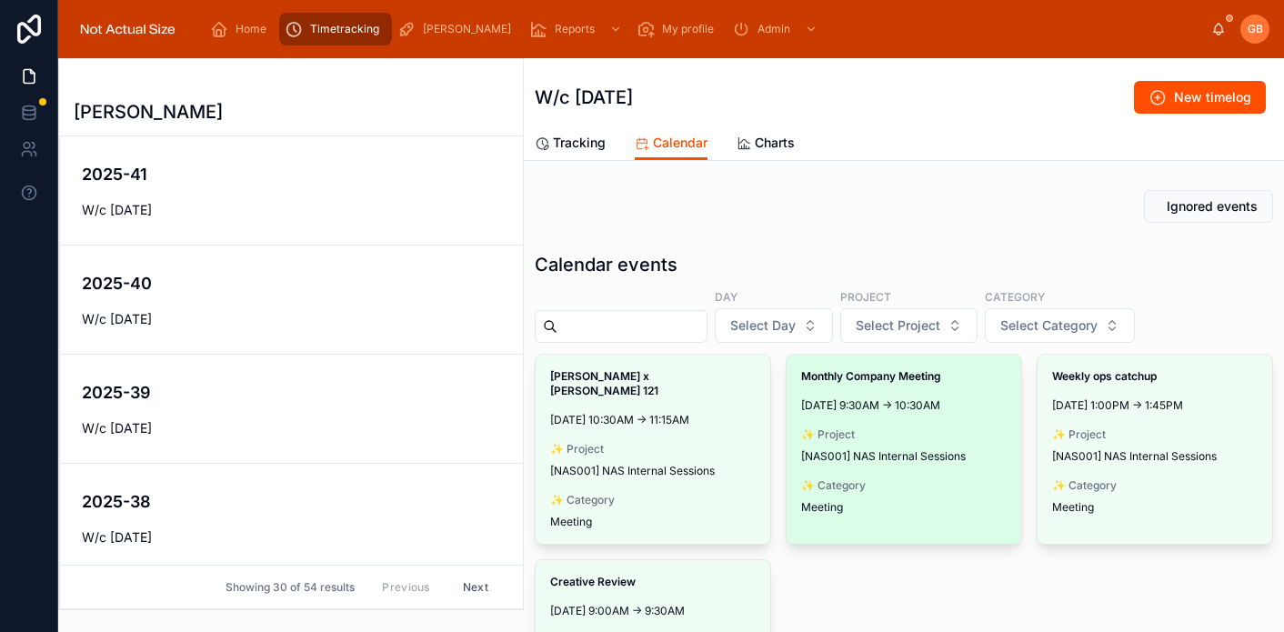
click at [0, 0] on span "Make timelog" at bounding box center [0, 0] width 0 height 0
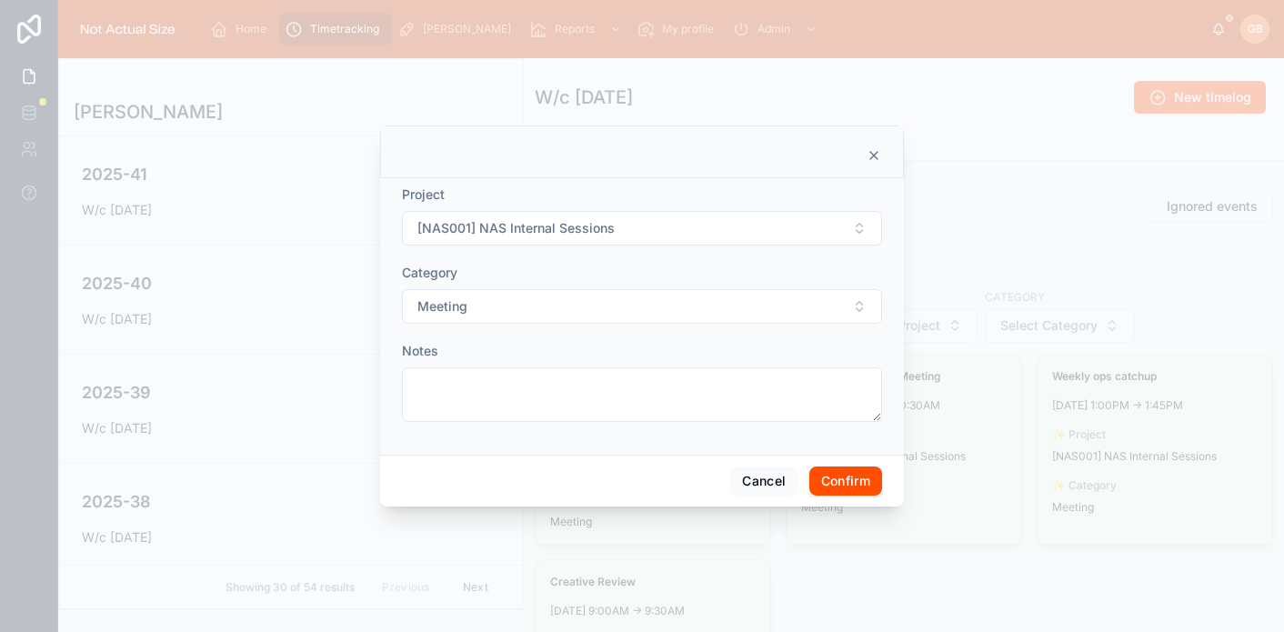
click at [846, 488] on button "Confirm" at bounding box center [845, 480] width 73 height 29
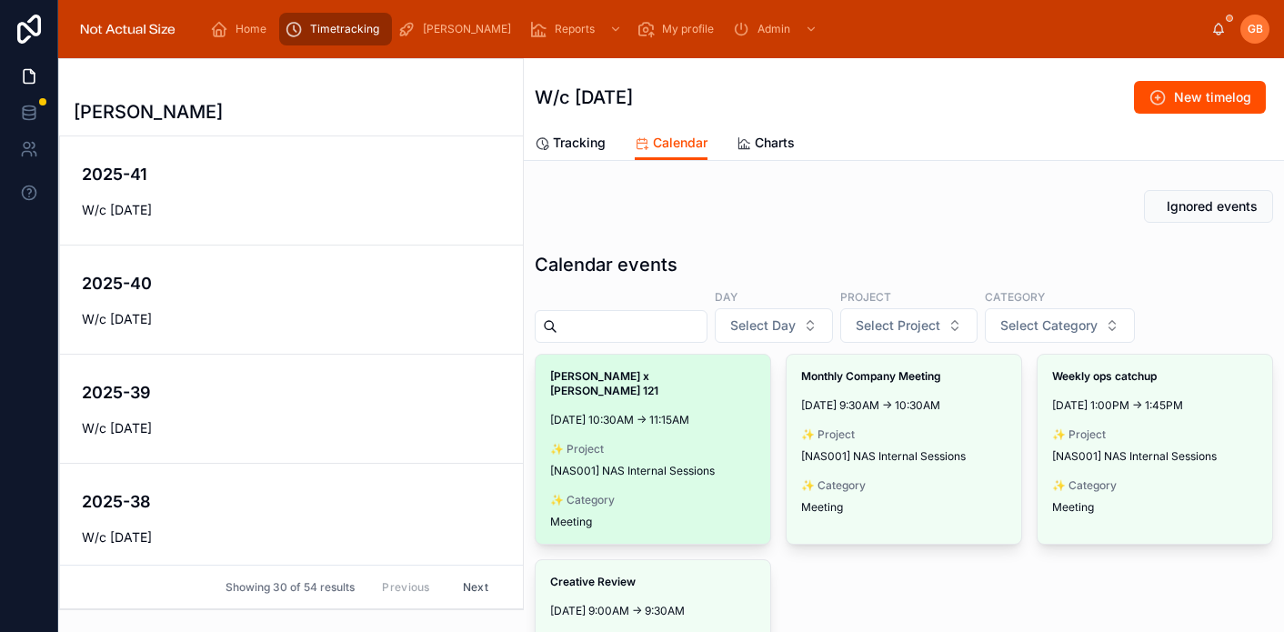
click at [0, 0] on span "Make timelog" at bounding box center [0, 0] width 0 height 0
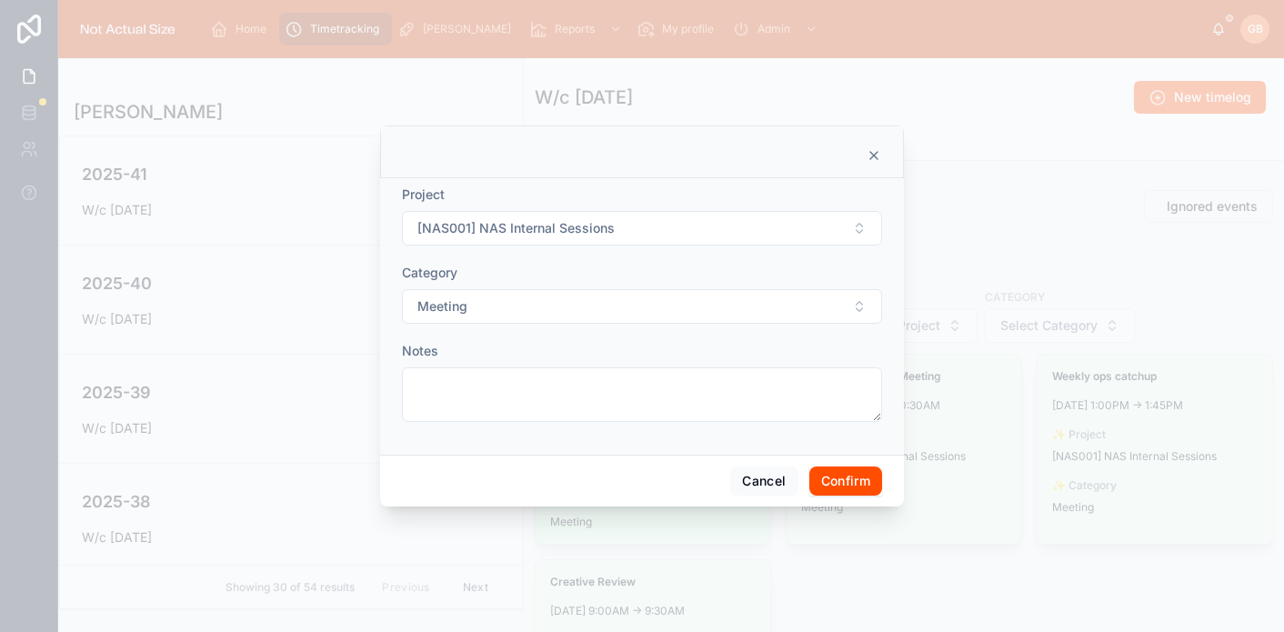
click at [826, 474] on button "Confirm" at bounding box center [845, 480] width 73 height 29
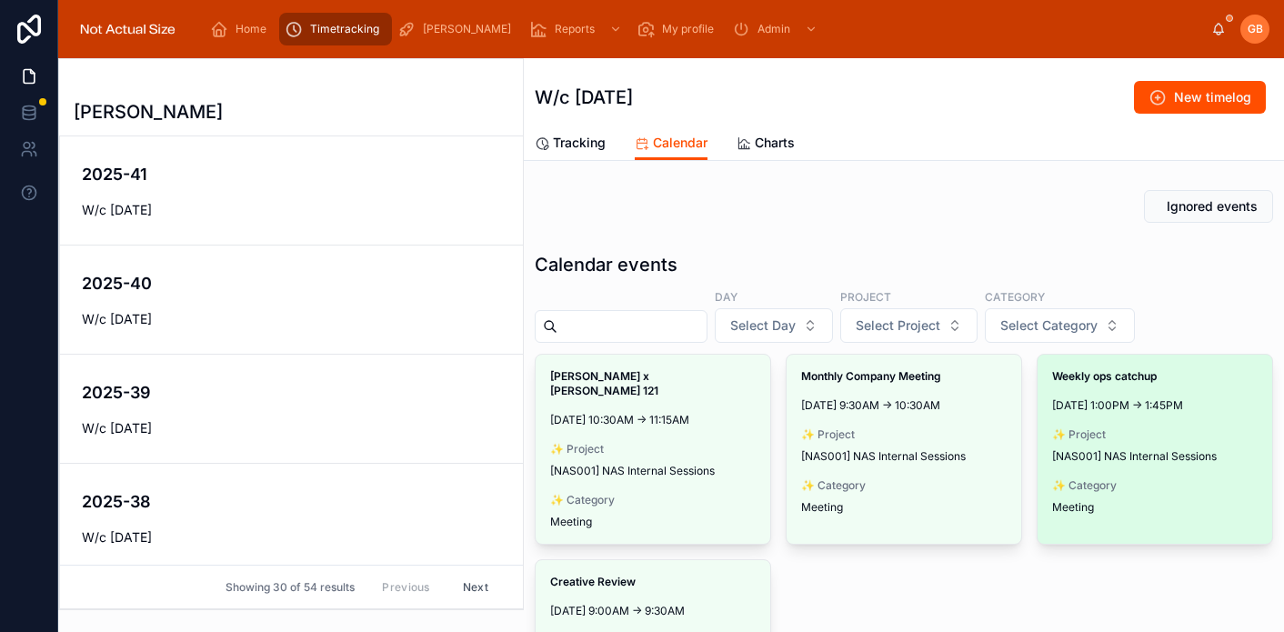
click at [0, 0] on span "Make timelog" at bounding box center [0, 0] width 0 height 0
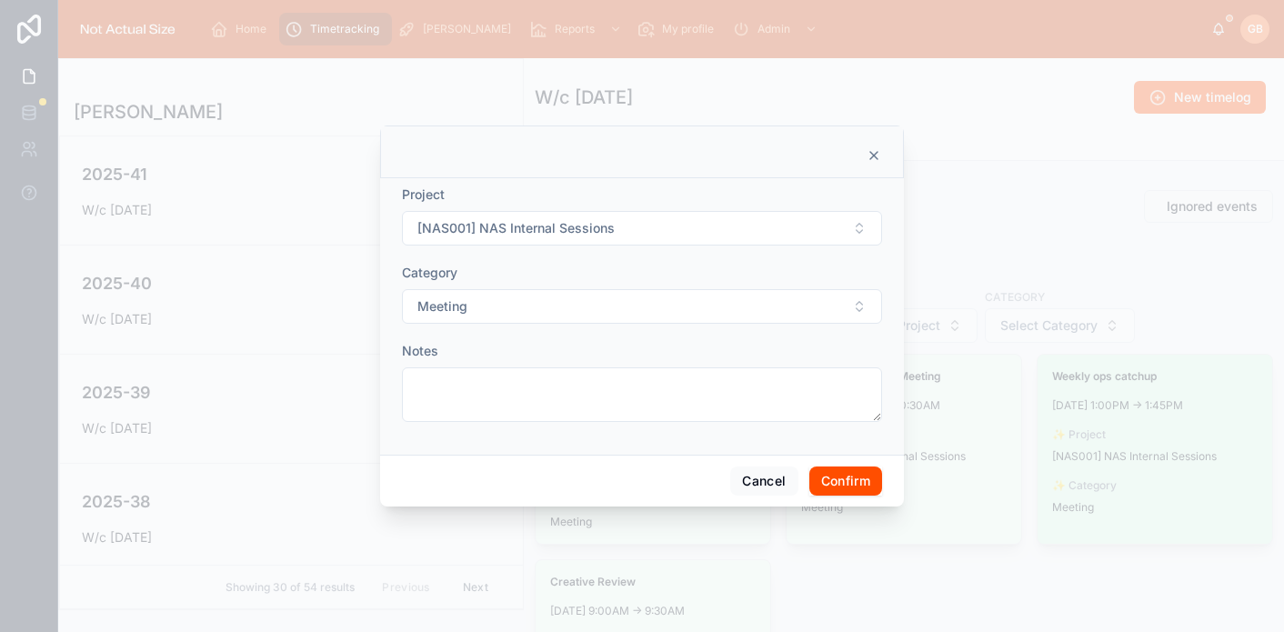
click at [866, 484] on button "Confirm" at bounding box center [845, 480] width 73 height 29
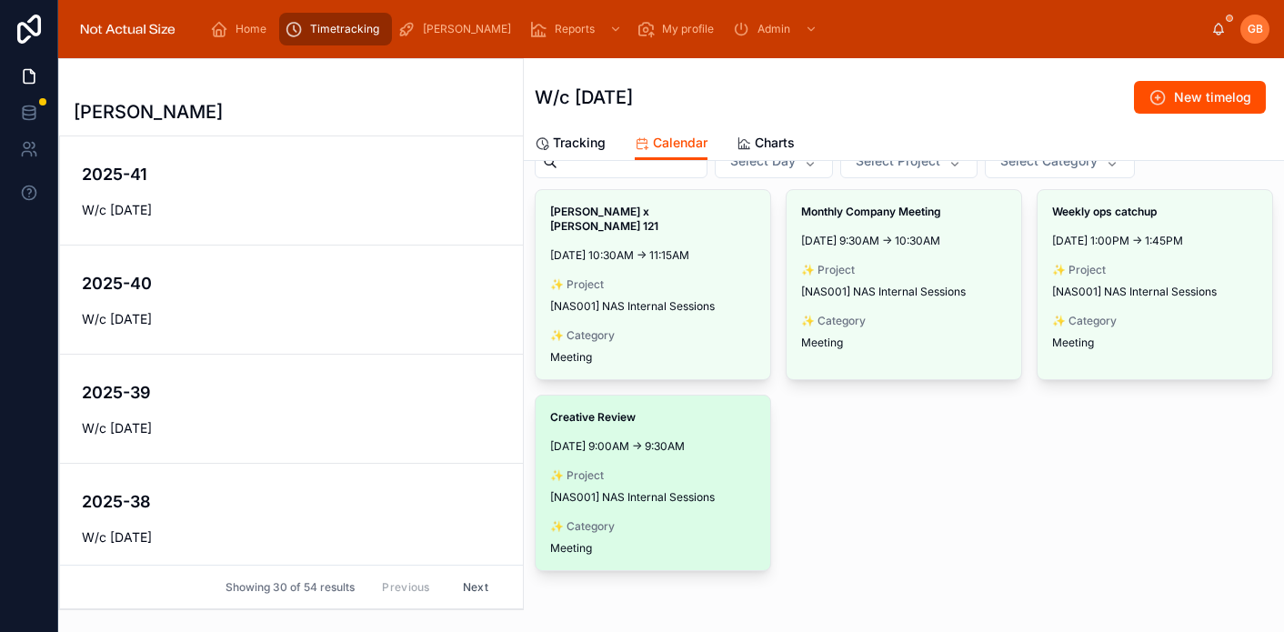
scroll to position [199, 0]
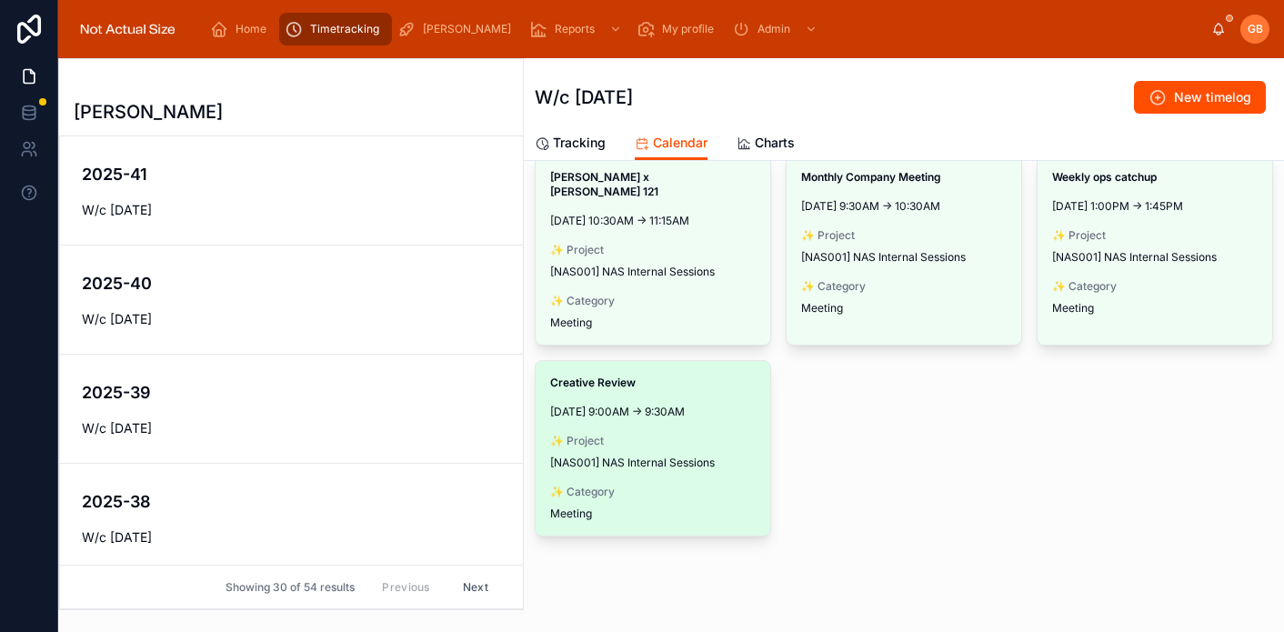
click at [0, 0] on button "Make timelog" at bounding box center [0, 0] width 0 height 0
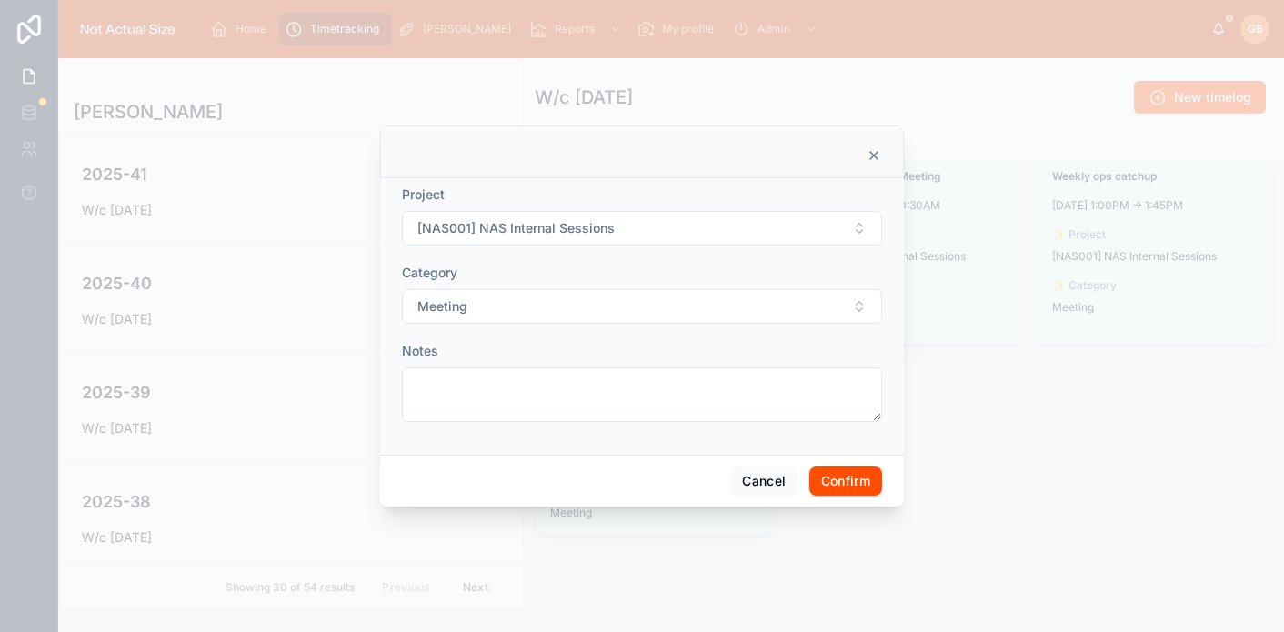
scroll to position [22, 0]
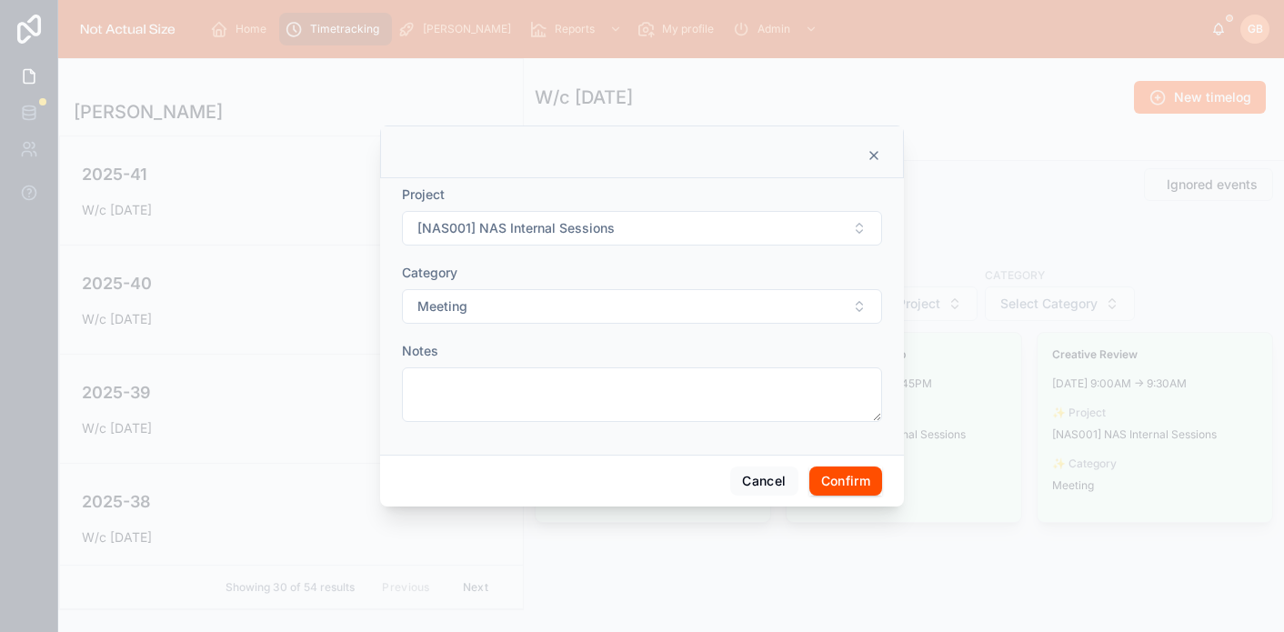
click at [883, 478] on div "Cancel Confirm" at bounding box center [642, 481] width 524 height 52
click at [852, 479] on button "Confirm" at bounding box center [845, 480] width 73 height 29
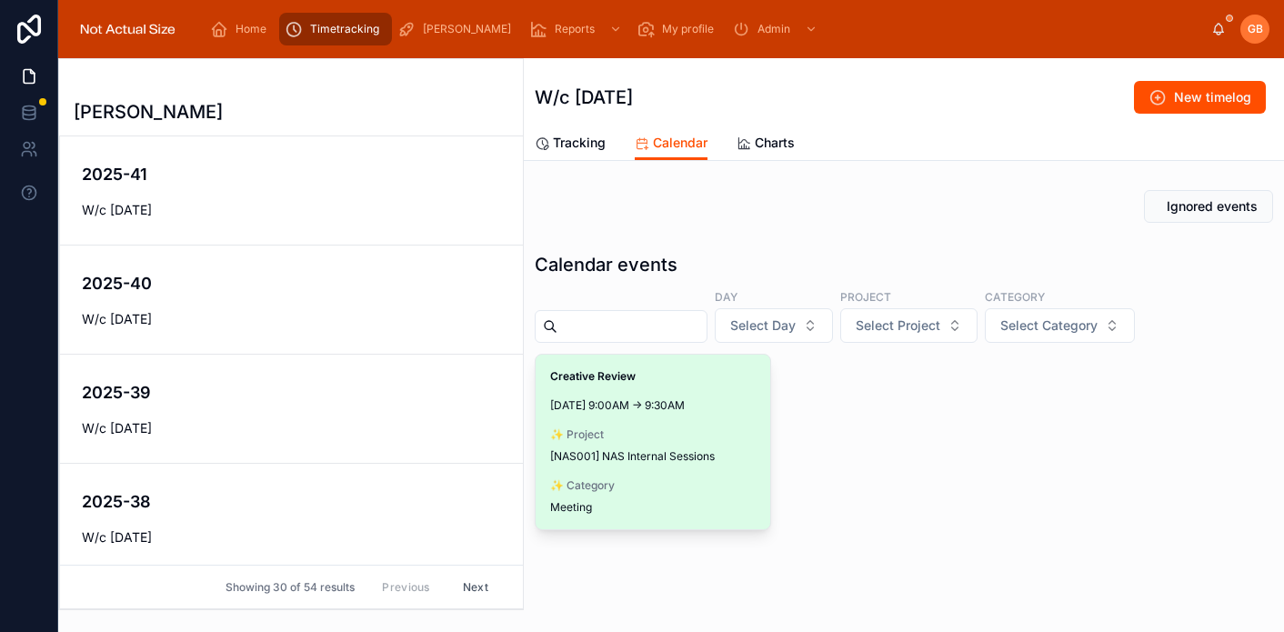
drag, startPoint x: 723, startPoint y: 355, endPoint x: 707, endPoint y: 373, distance: 23.9
click at [0, 0] on span "Make timelog" at bounding box center [0, 0] width 0 height 0
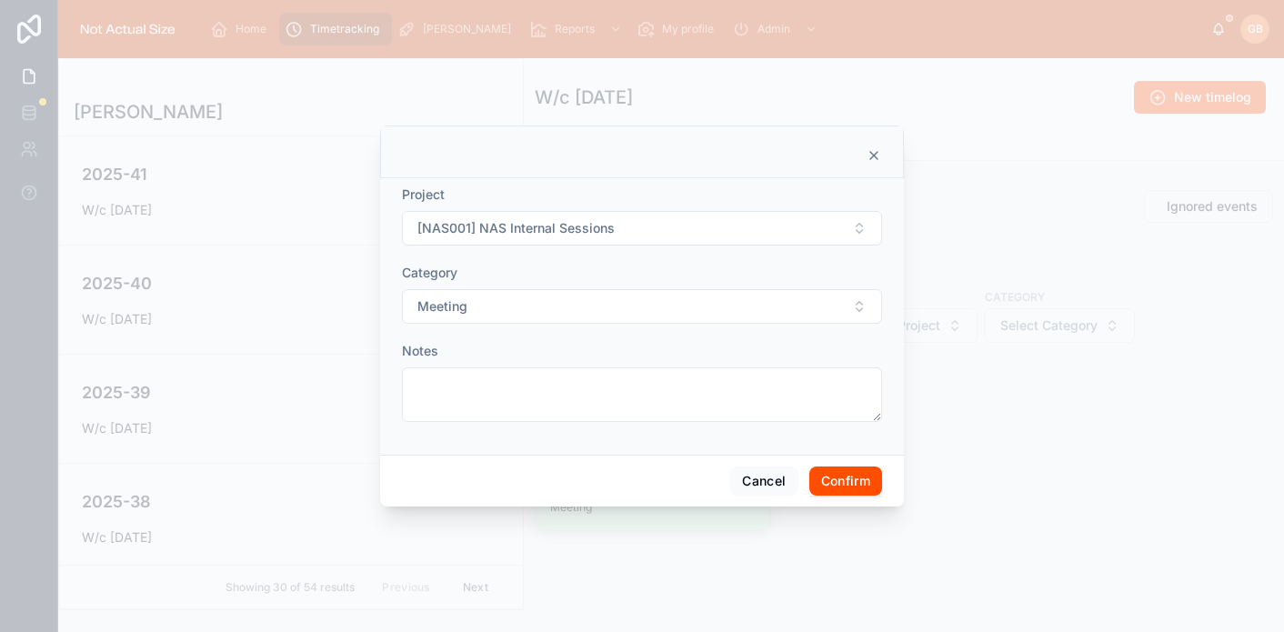
click at [845, 493] on button "Confirm" at bounding box center [845, 480] width 73 height 29
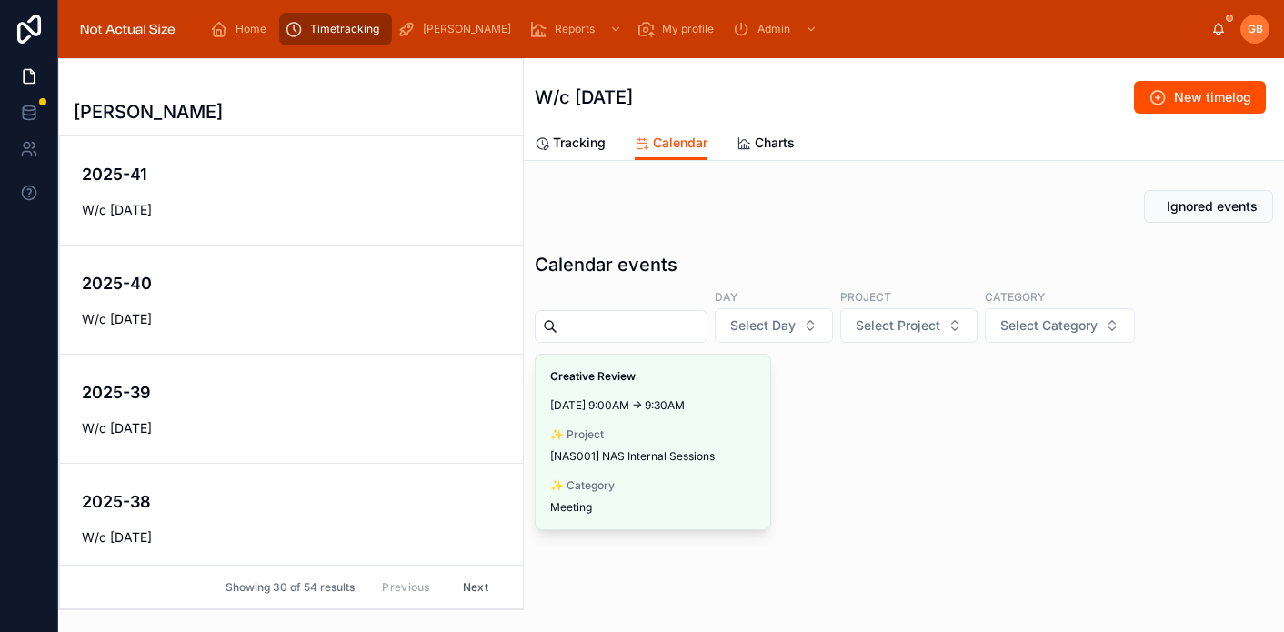
click at [580, 150] on span "Tracking" at bounding box center [579, 143] width 53 height 18
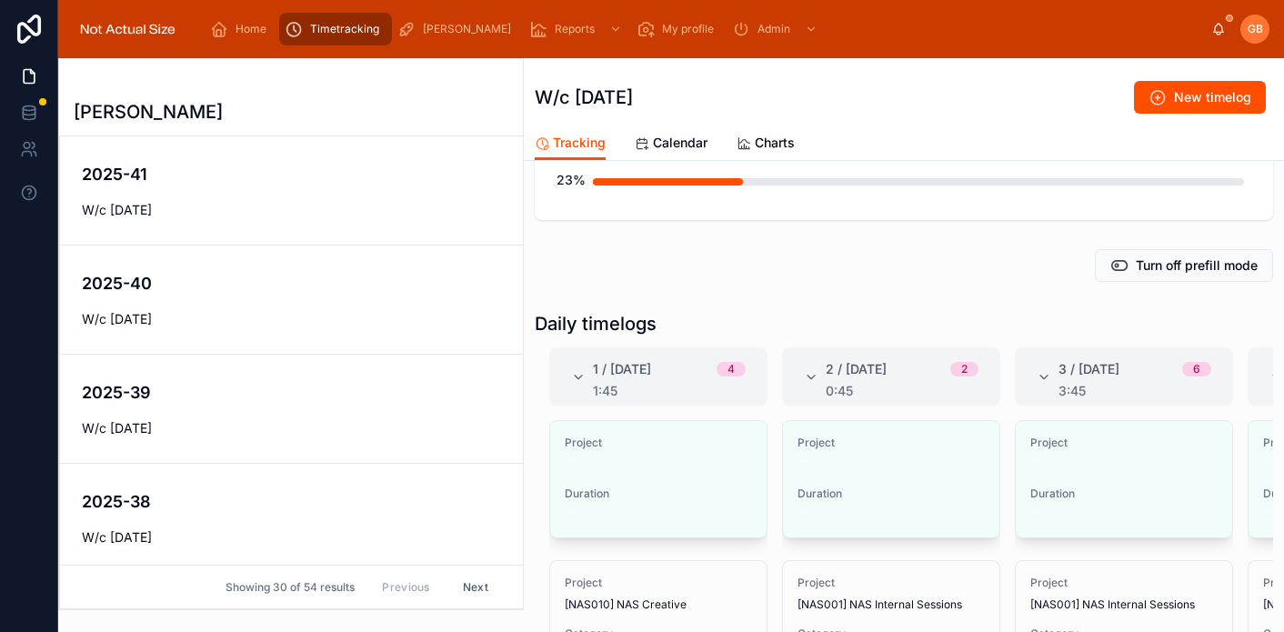
scroll to position [168, 0]
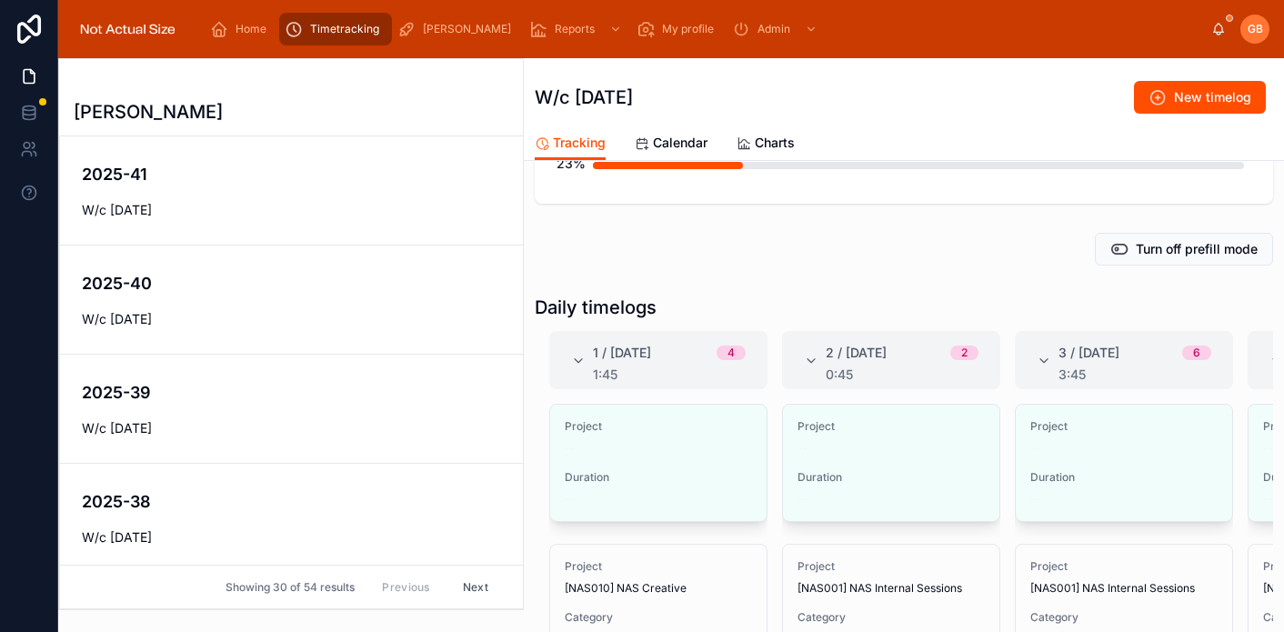
click at [0, 0] on button "Edit" at bounding box center [0, 0] width 0 height 0
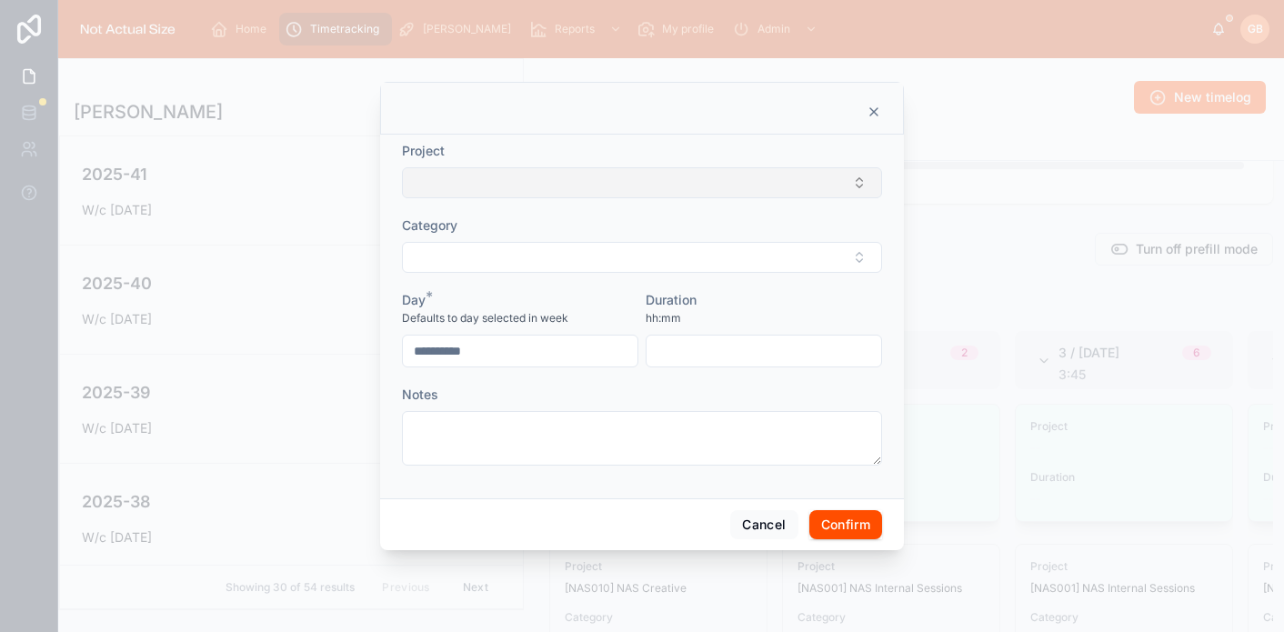
click at [500, 178] on button "Select Button" at bounding box center [642, 182] width 480 height 31
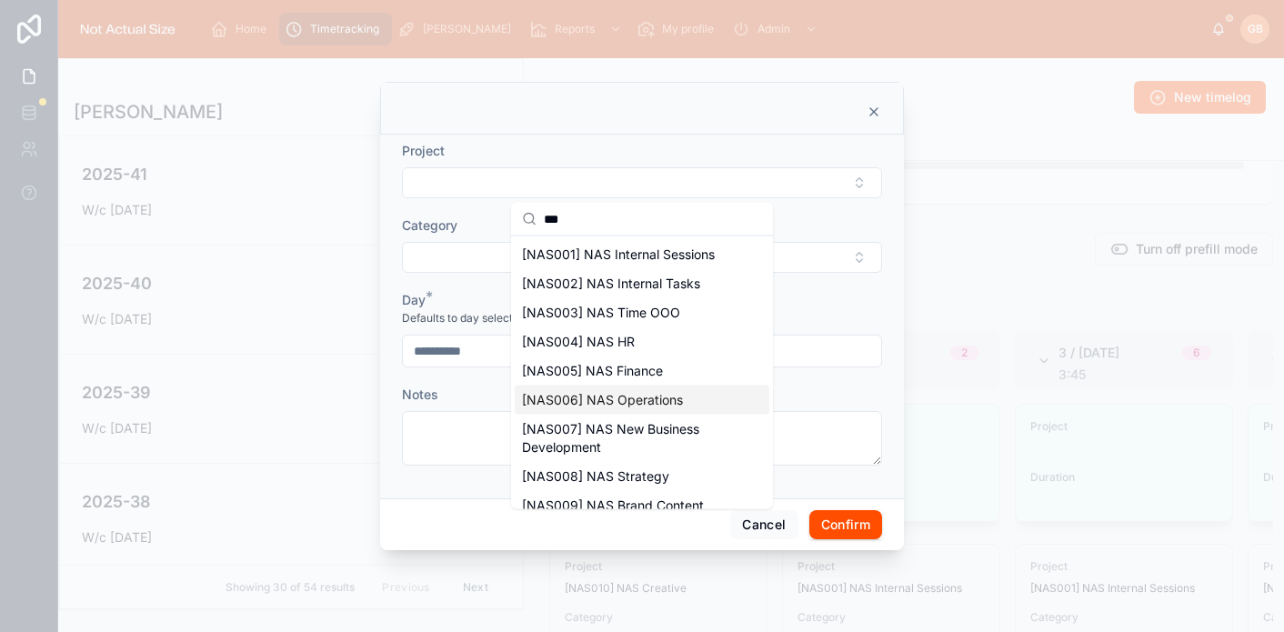
type input "***"
drag, startPoint x: 663, startPoint y: 401, endPoint x: 656, endPoint y: 358, distance: 43.3
click at [663, 400] on span "[NAS006] NAS Operations" at bounding box center [602, 400] width 161 height 18
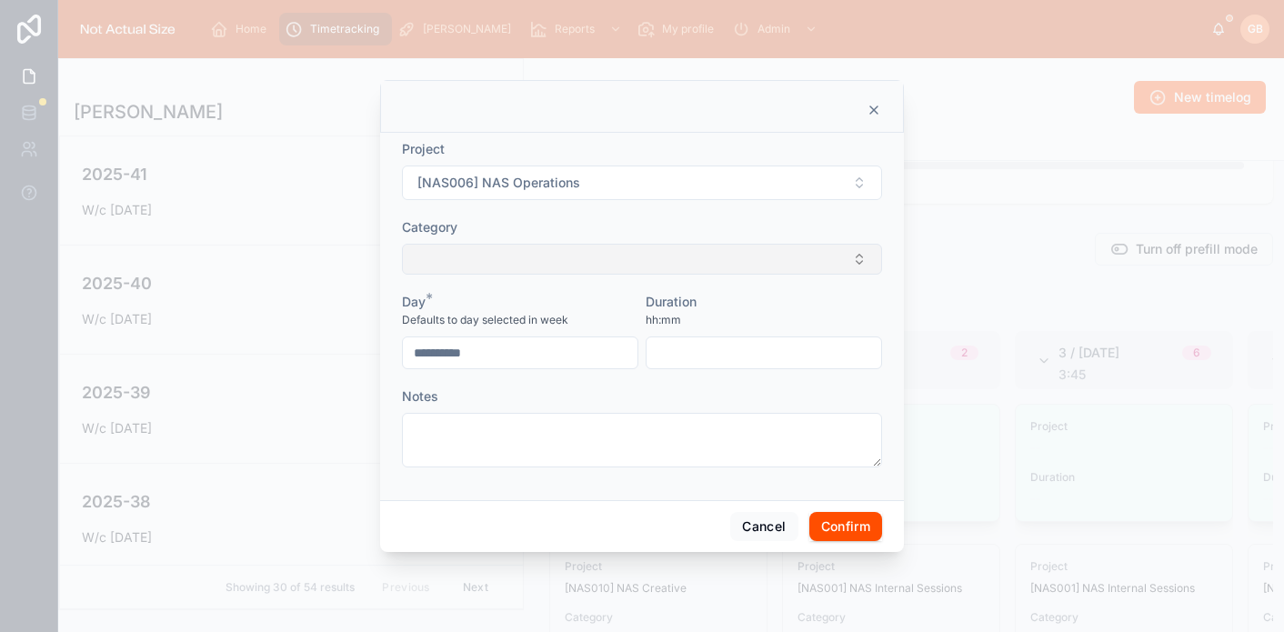
click at [656, 269] on button "Select Button" at bounding box center [642, 259] width 480 height 31
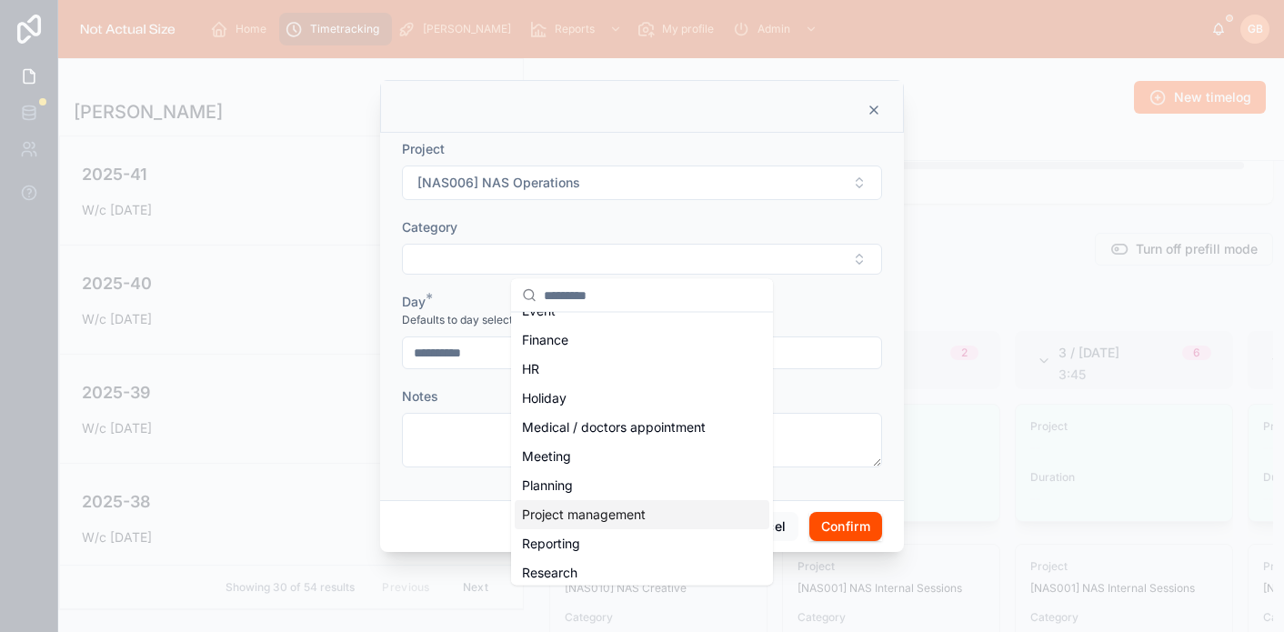
scroll to position [230, 0]
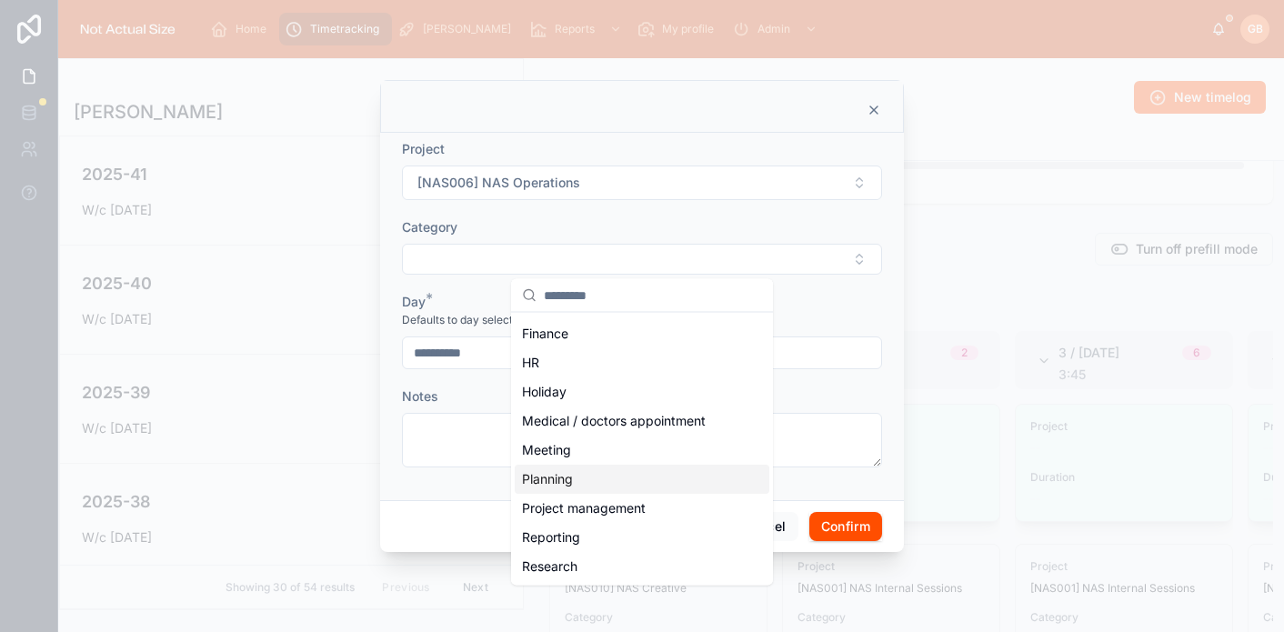
drag, startPoint x: 620, startPoint y: 486, endPoint x: 643, endPoint y: 449, distance: 42.9
click at [620, 486] on div "Planning" at bounding box center [642, 479] width 255 height 29
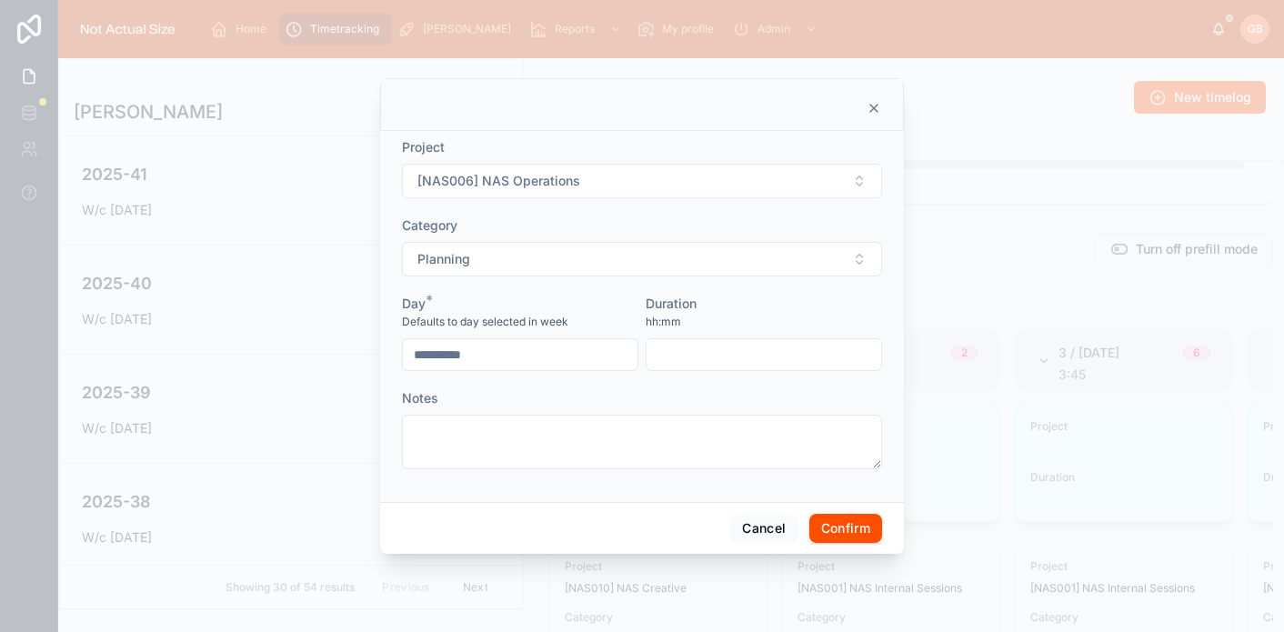
click at [727, 359] on input "text" at bounding box center [763, 354] width 235 height 25
type input "****"
click at [837, 528] on button "Confirm" at bounding box center [845, 528] width 73 height 29
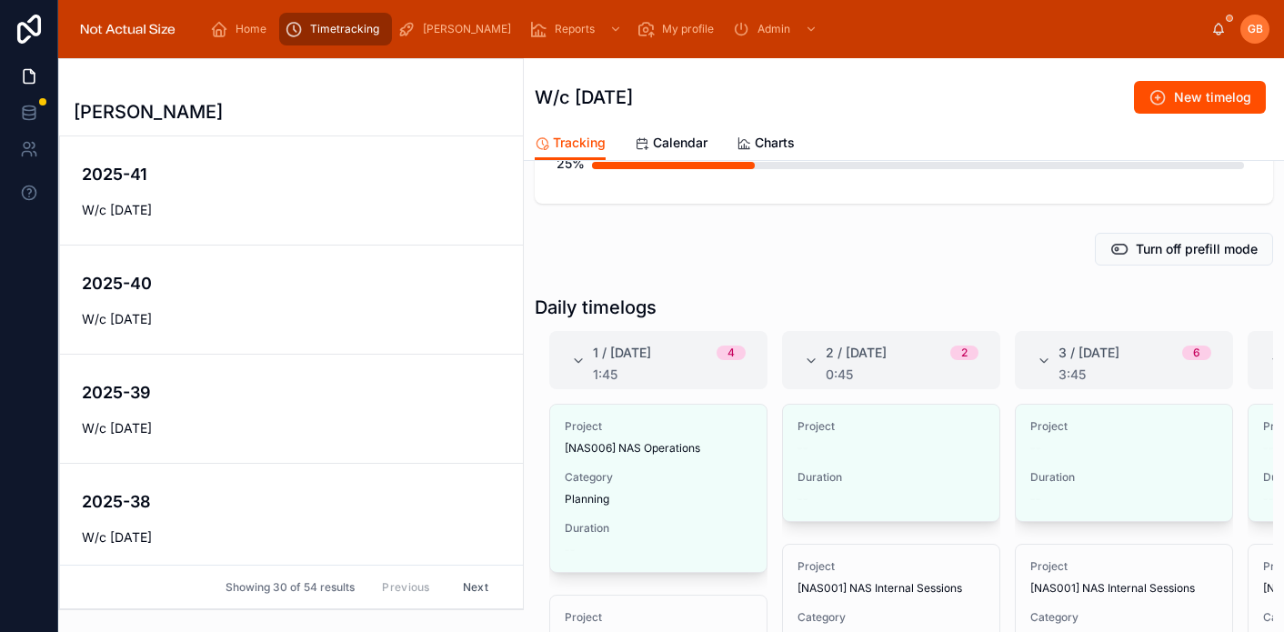
scroll to position [162, 0]
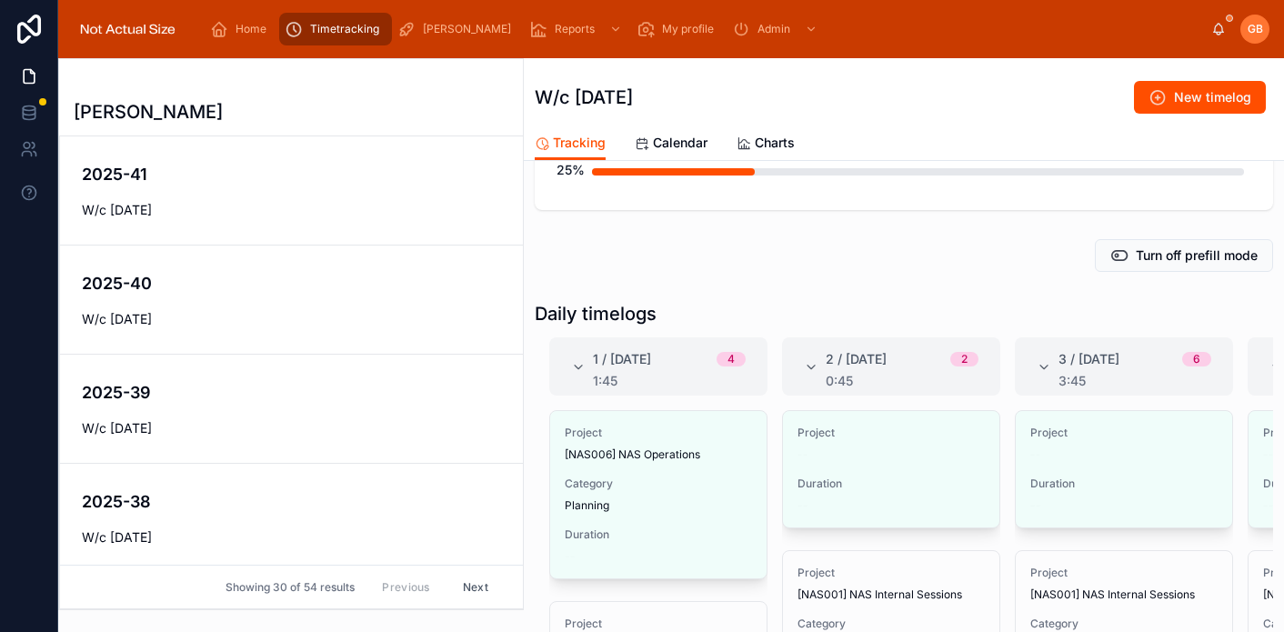
click at [0, 0] on span "Edit" at bounding box center [0, 0] width 0 height 0
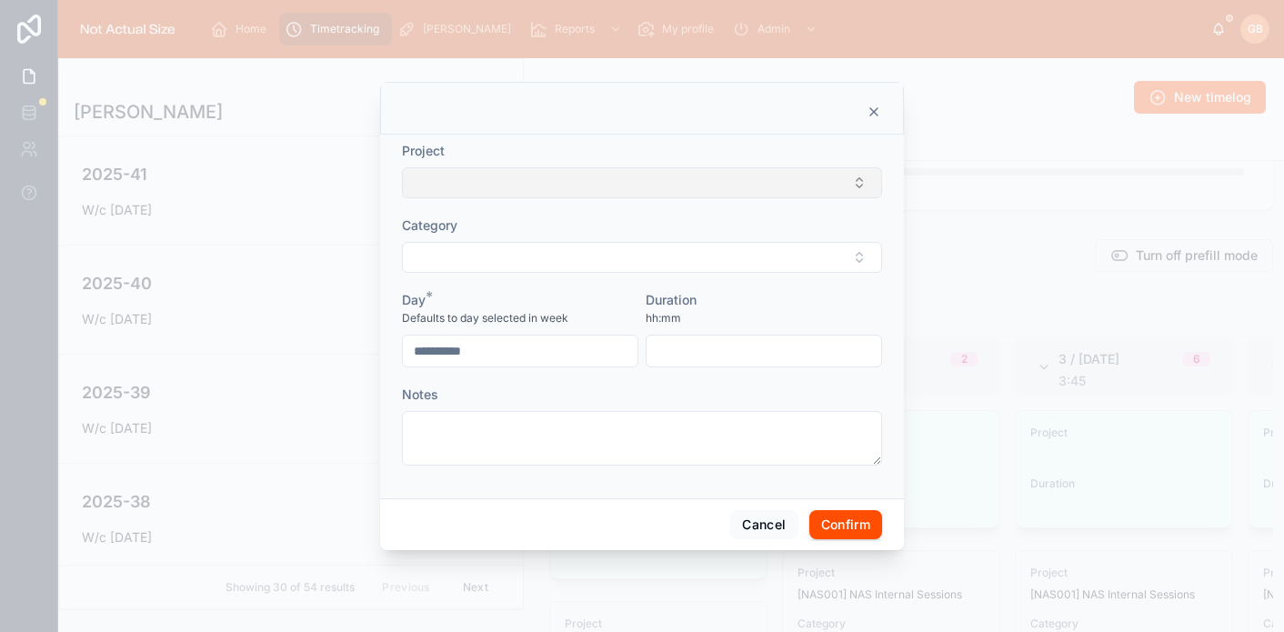
click at [639, 190] on button "Select Button" at bounding box center [642, 182] width 480 height 31
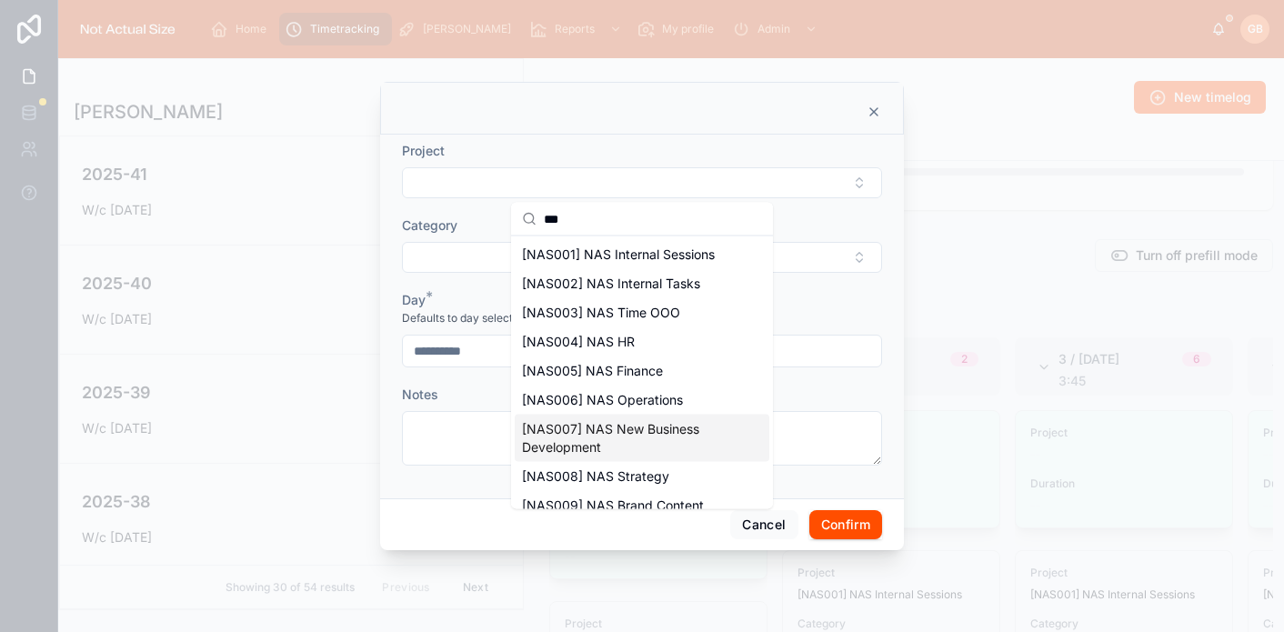
type input "***"
click at [670, 400] on span "[NAS006] NAS Operations" at bounding box center [602, 400] width 161 height 18
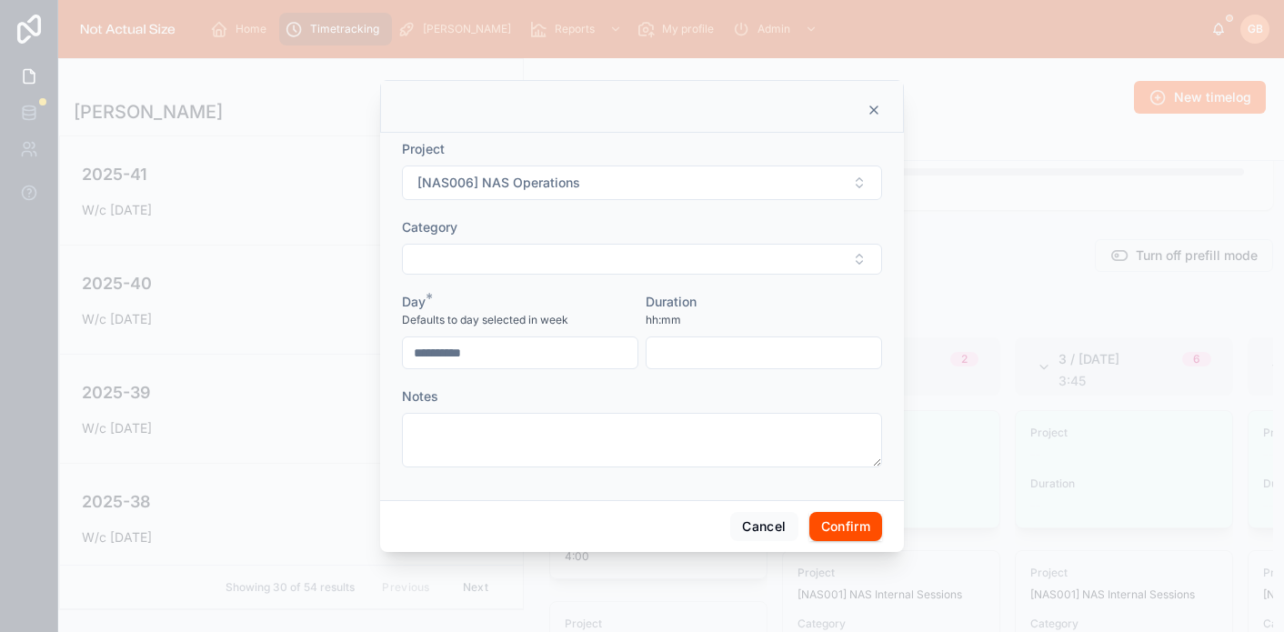
drag, startPoint x: 668, startPoint y: 345, endPoint x: 640, endPoint y: 316, distance: 39.9
click at [668, 345] on input "text" at bounding box center [763, 352] width 235 height 25
click at [554, 245] on button "Select Button" at bounding box center [642, 259] width 480 height 31
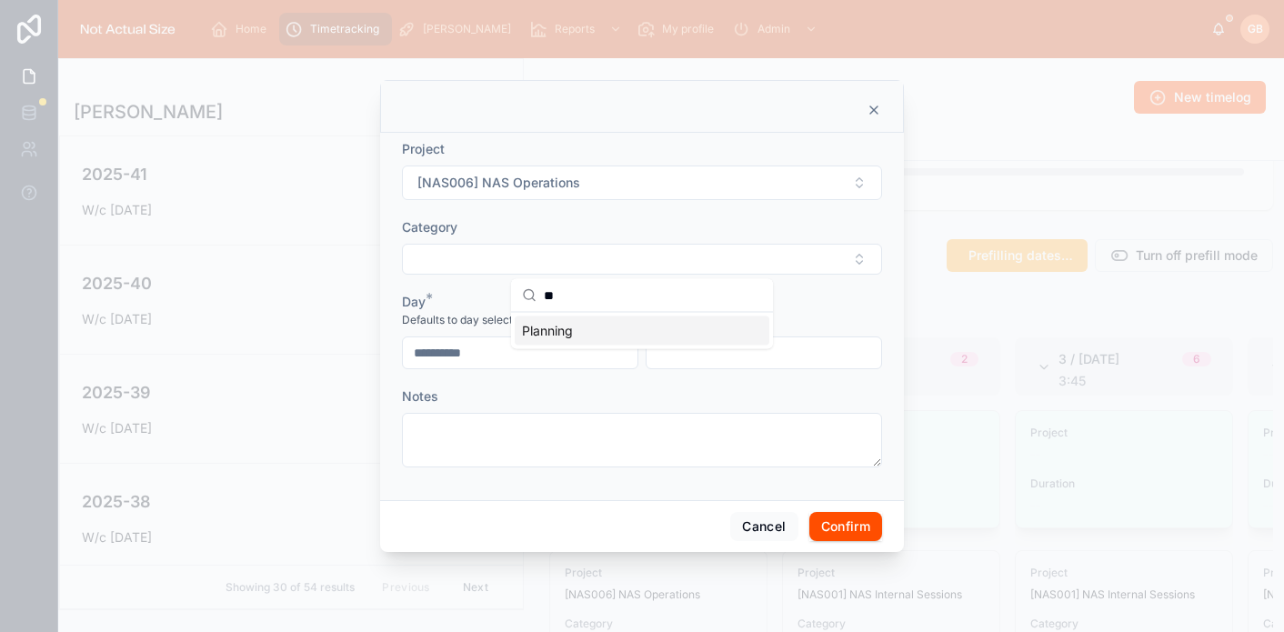
type input "**"
click at [552, 326] on span "Planning" at bounding box center [547, 331] width 51 height 18
click at [712, 339] on div at bounding box center [764, 354] width 236 height 33
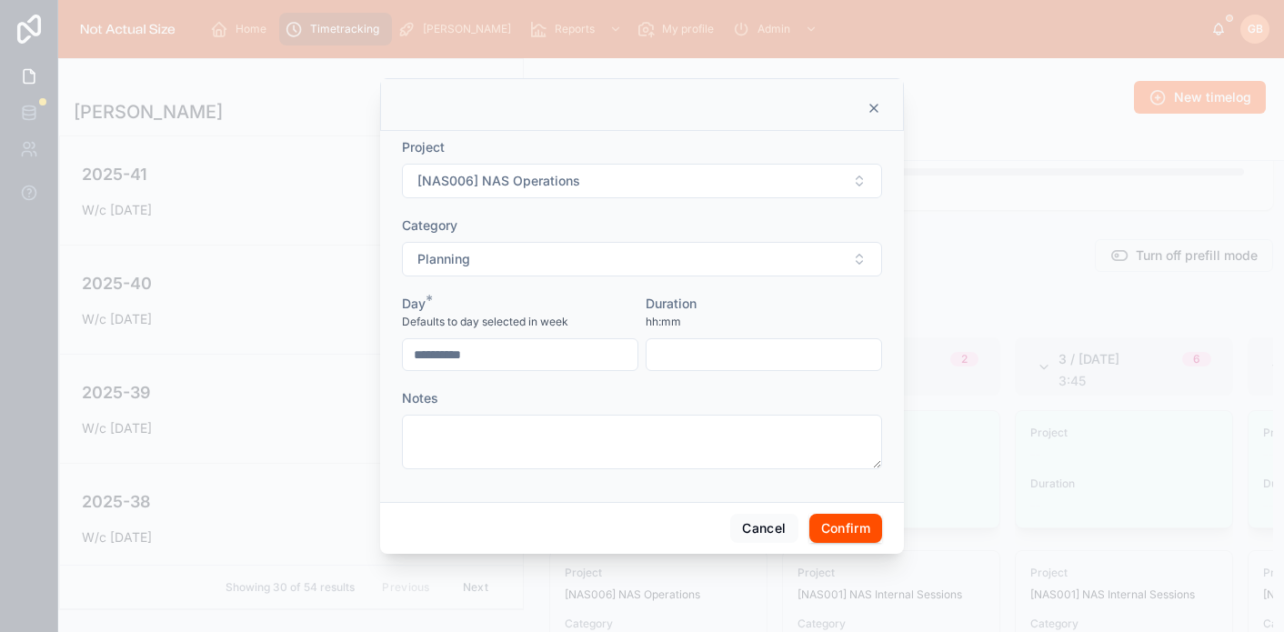
click at [709, 351] on input "text" at bounding box center [763, 354] width 235 height 25
type input "****"
click at [833, 522] on button "Confirm" at bounding box center [845, 528] width 73 height 29
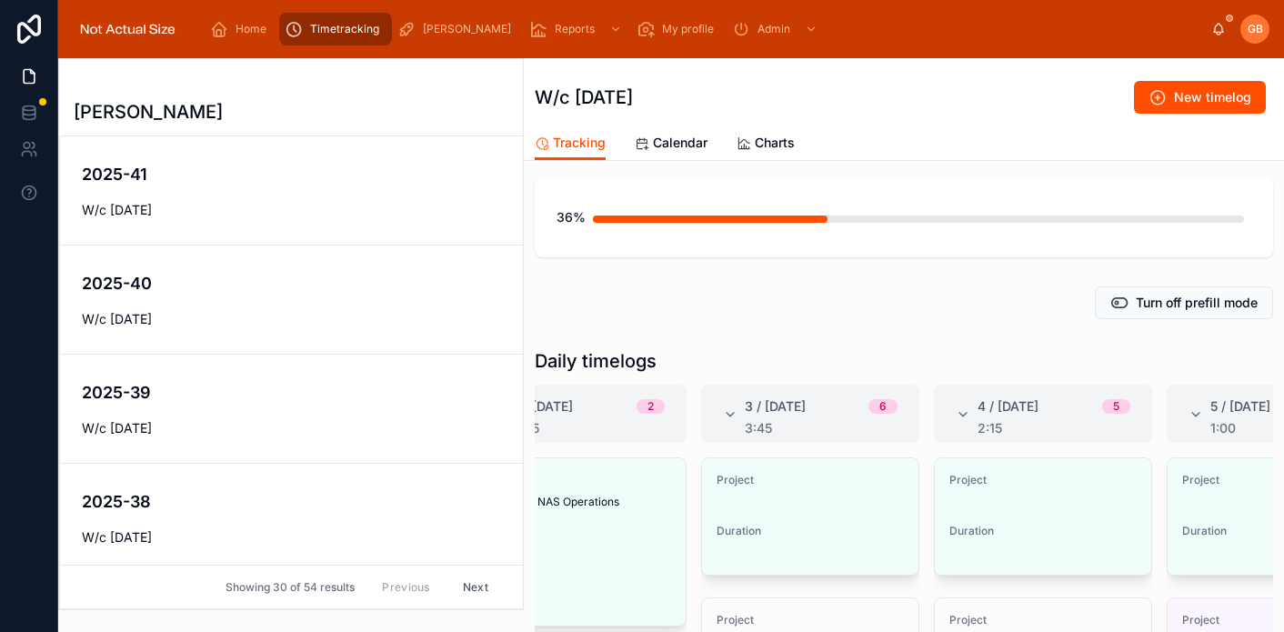
scroll to position [122, 0]
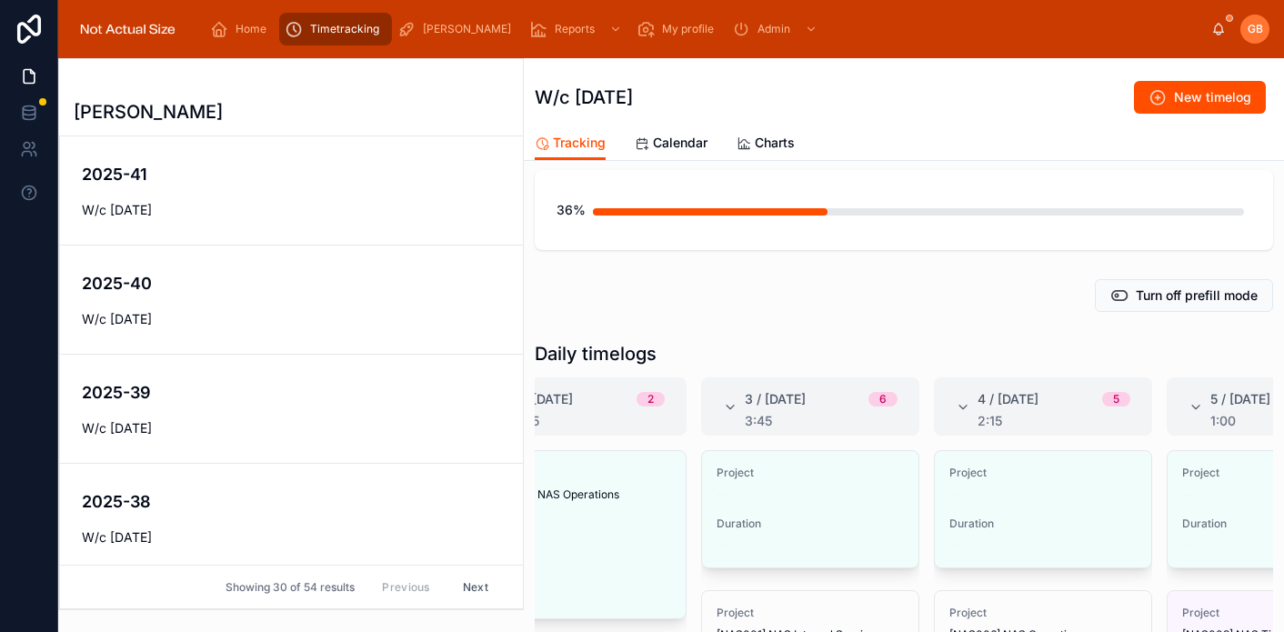
click at [0, 0] on span "Edit" at bounding box center [0, 0] width 0 height 0
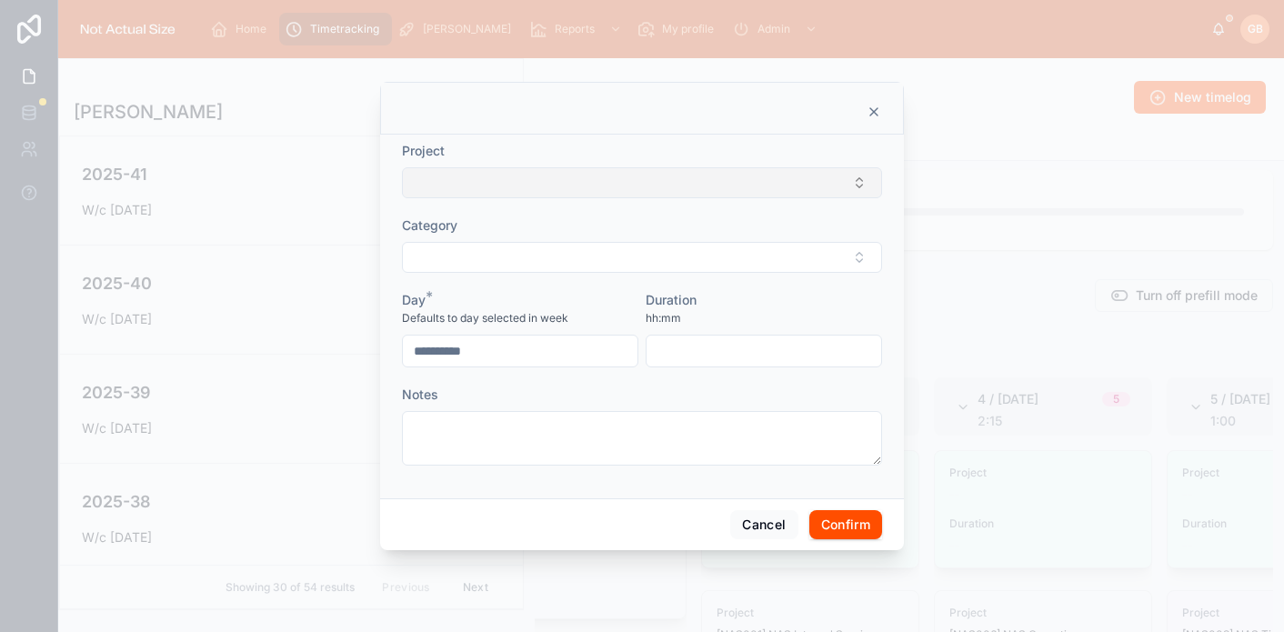
click at [649, 176] on button "Select Button" at bounding box center [642, 182] width 480 height 31
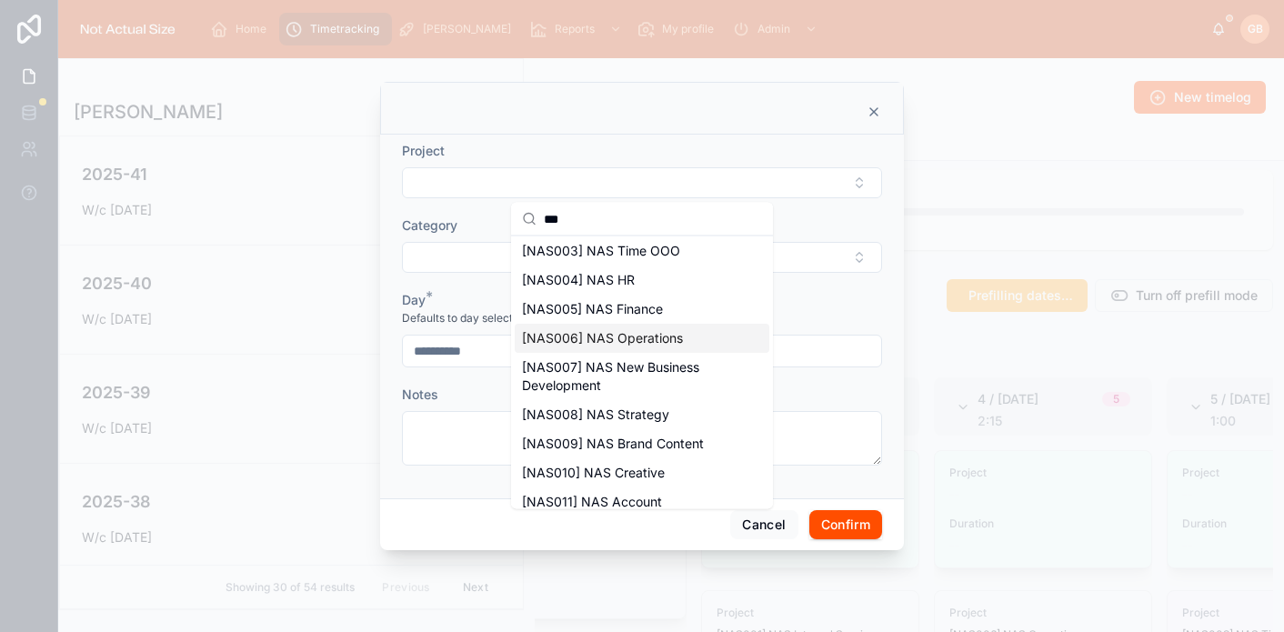
scroll to position [59, 0]
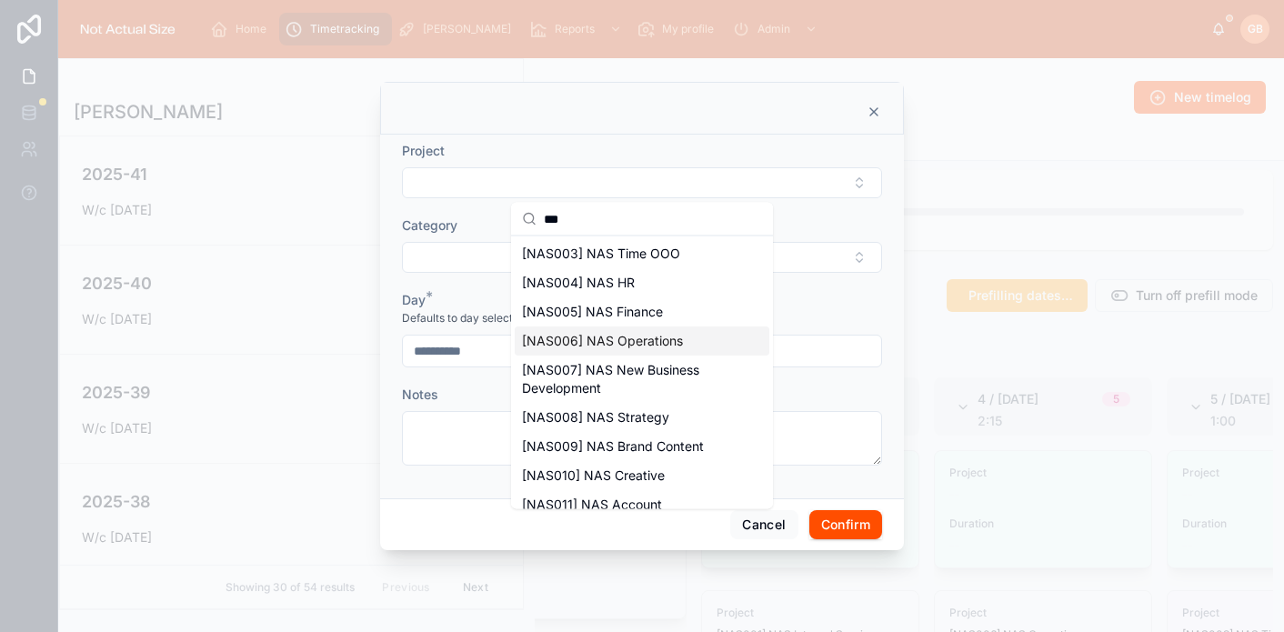
type input "***"
drag, startPoint x: 670, startPoint y: 338, endPoint x: 663, endPoint y: 287, distance: 51.4
click at [670, 338] on span "[NAS006] NAS Operations" at bounding box center [602, 341] width 161 height 18
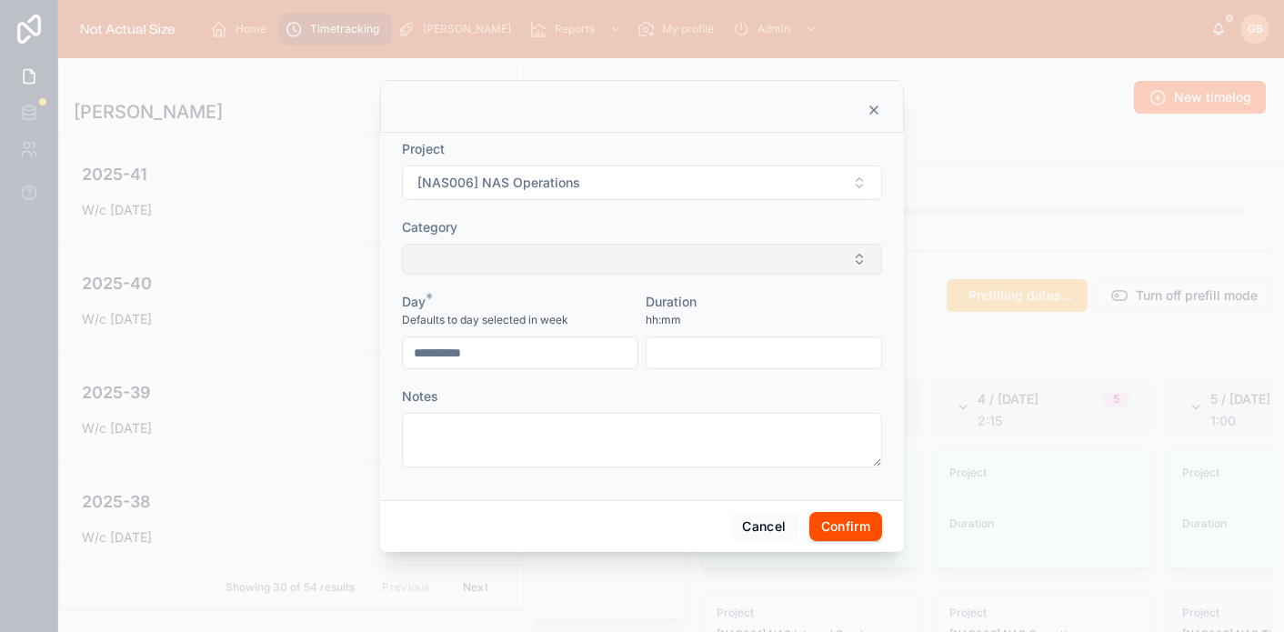
click at [648, 267] on button "Select Button" at bounding box center [642, 259] width 480 height 31
type input "**"
click at [628, 333] on div "Planning" at bounding box center [642, 330] width 255 height 29
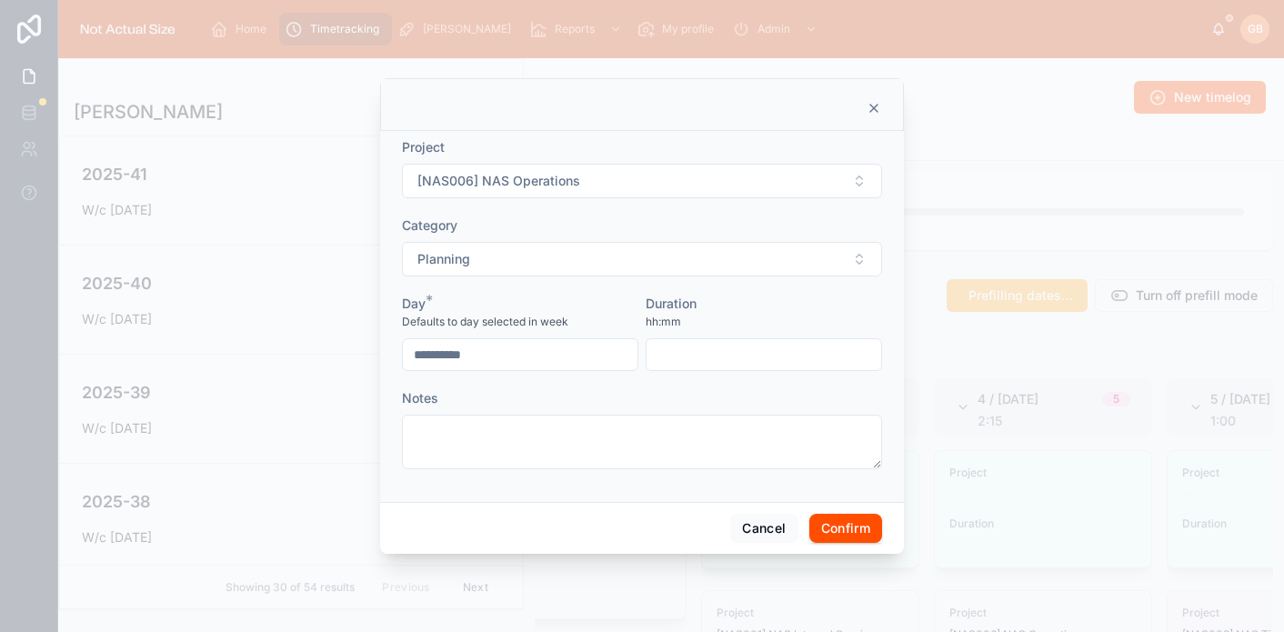
click at [711, 363] on input "text" at bounding box center [763, 354] width 235 height 25
type input "****"
click at [846, 531] on button "Confirm" at bounding box center [845, 528] width 73 height 29
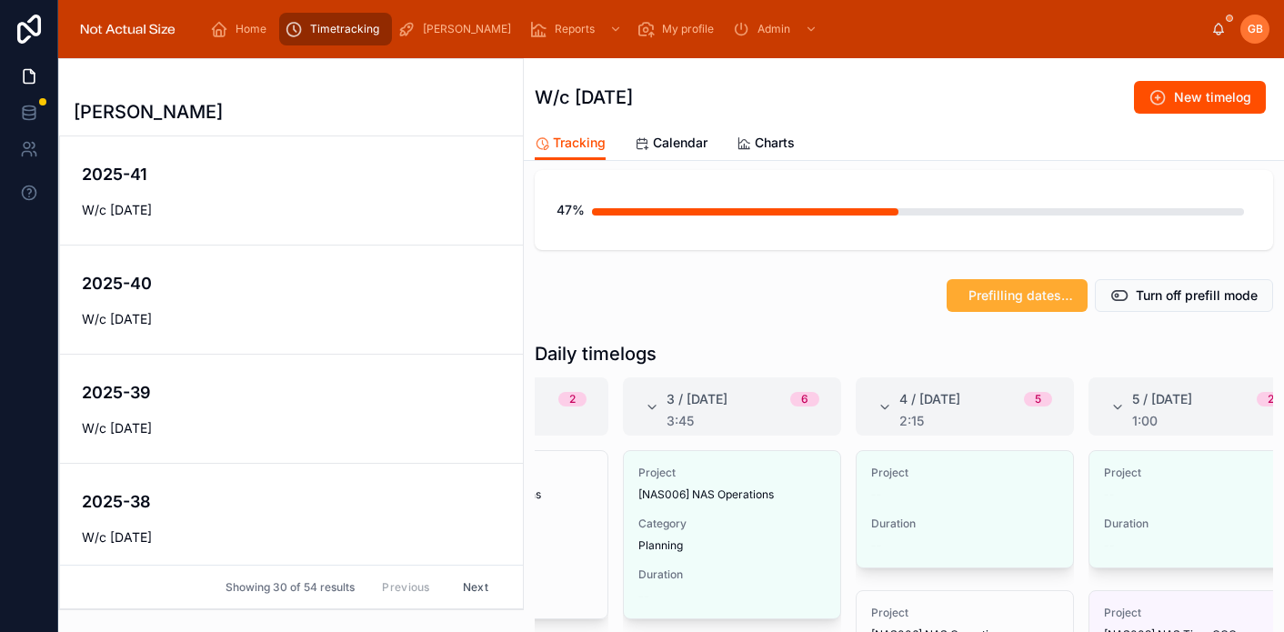
scroll to position [0, 430]
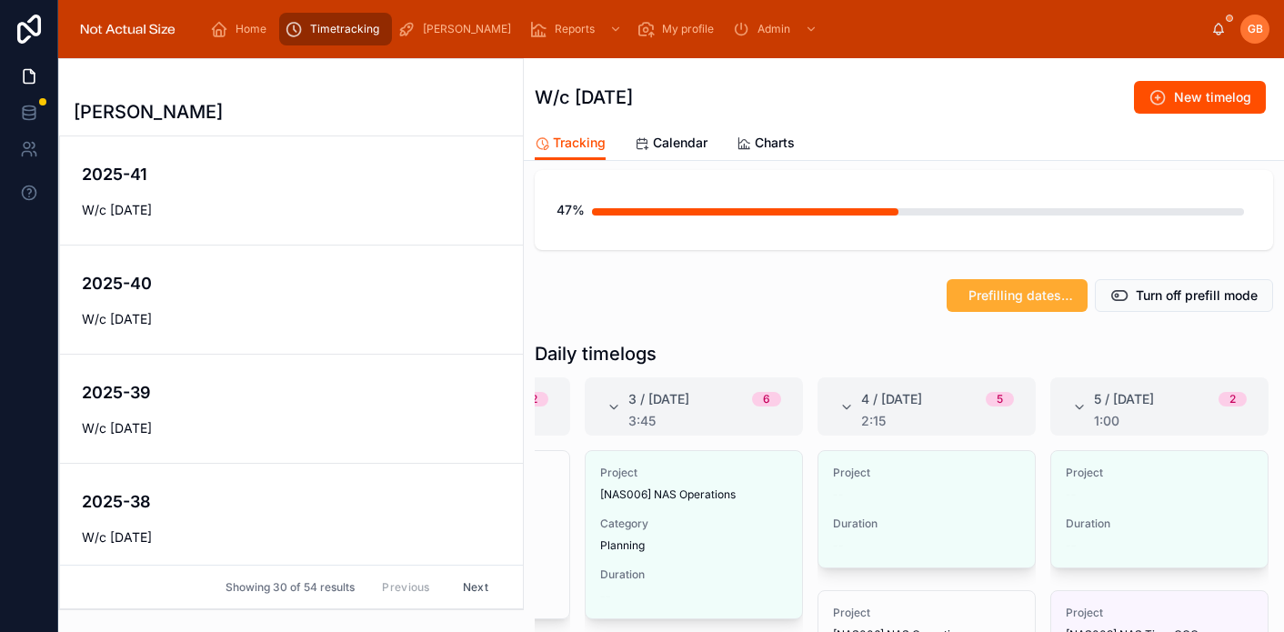
click at [0, 0] on span "Edit" at bounding box center [0, 0] width 0 height 0
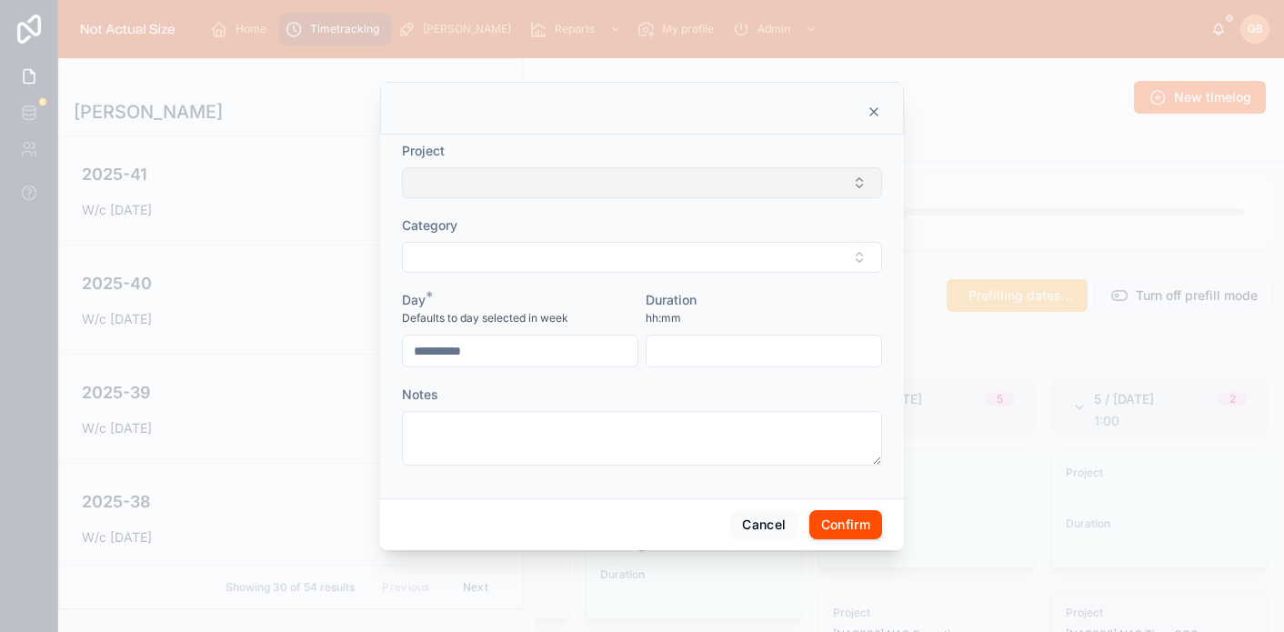
click at [568, 192] on button "Select Button" at bounding box center [642, 182] width 480 height 31
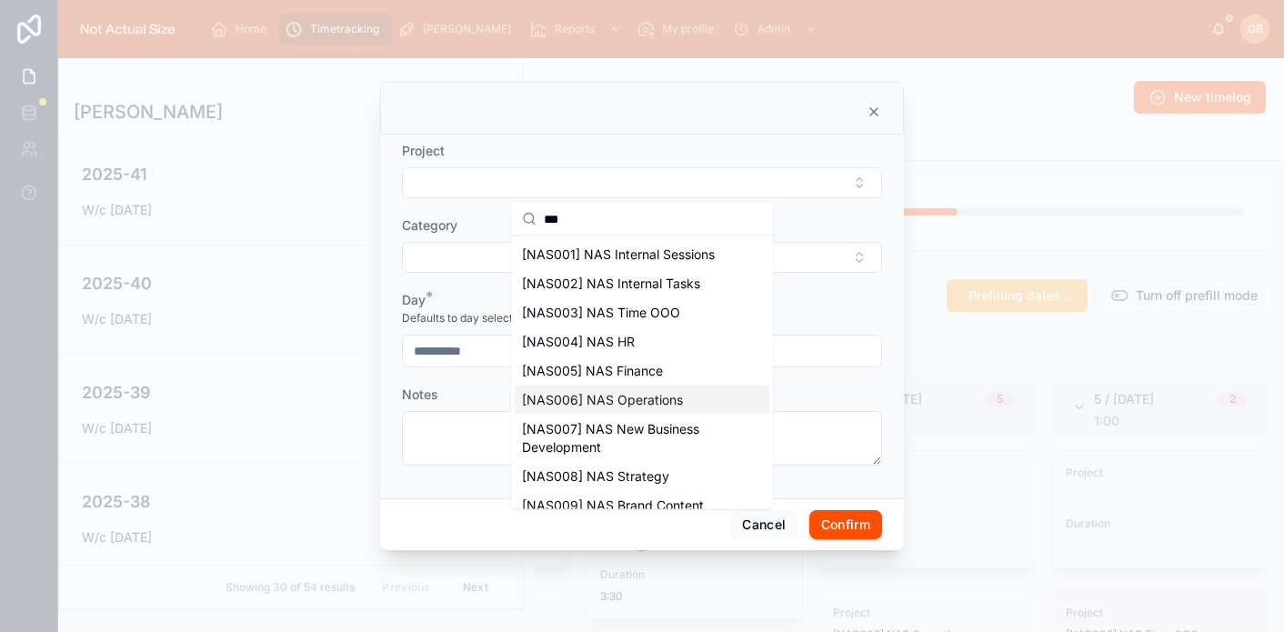
type input "***"
drag, startPoint x: 646, startPoint y: 397, endPoint x: 704, endPoint y: 366, distance: 65.9
click at [646, 397] on span "[NAS006] NAS Operations" at bounding box center [602, 400] width 161 height 18
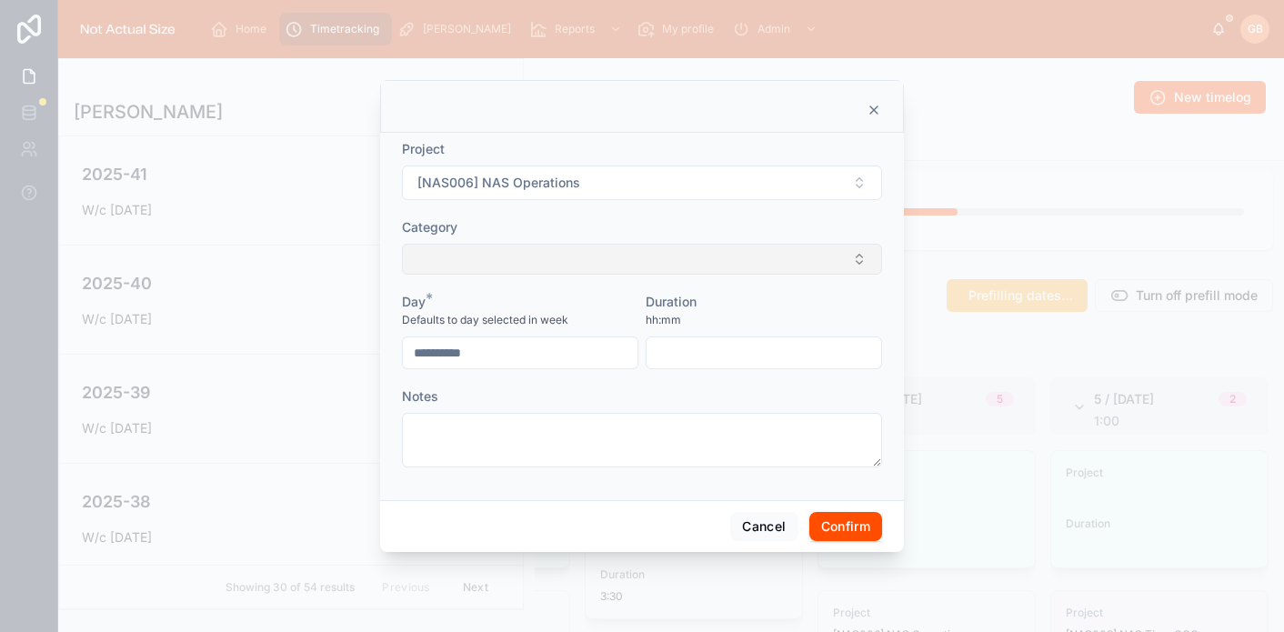
click at [774, 274] on button "Select Button" at bounding box center [642, 259] width 480 height 31
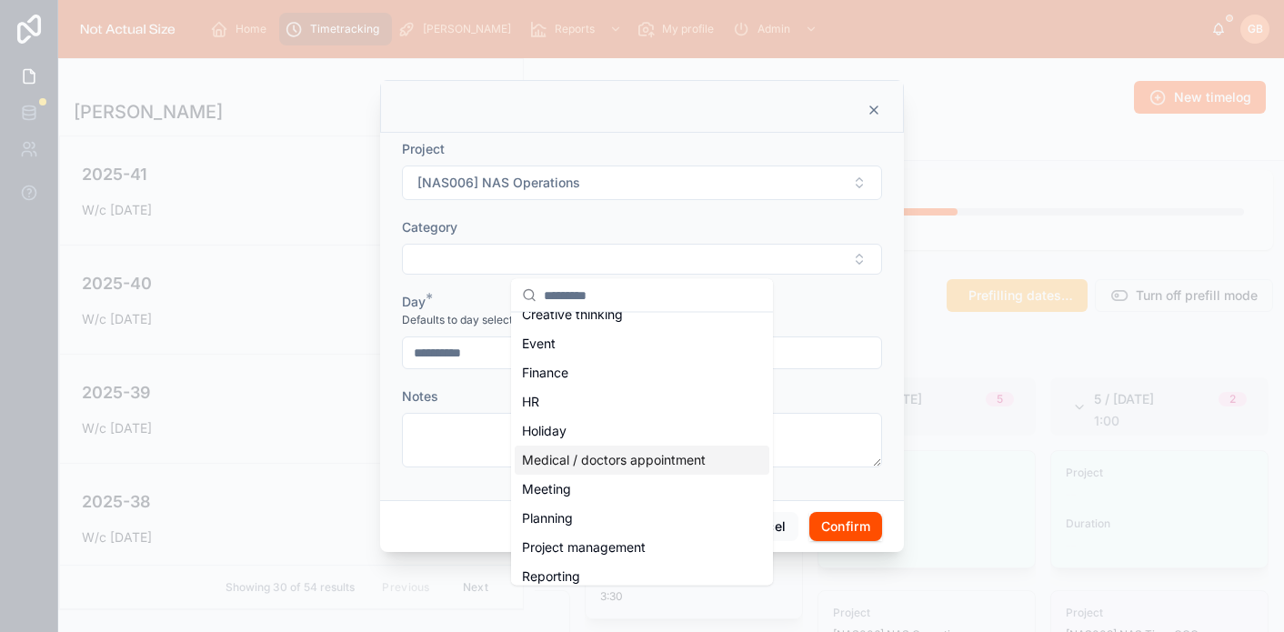
scroll to position [200, 0]
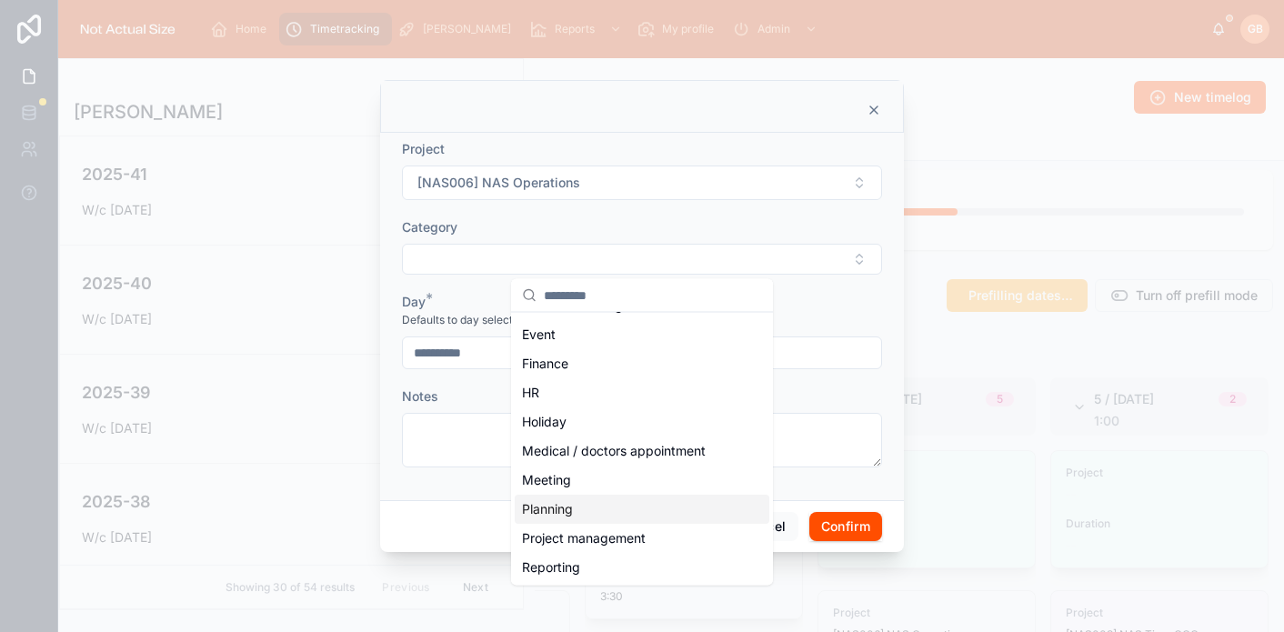
click at [613, 514] on div "Planning" at bounding box center [642, 509] width 255 height 29
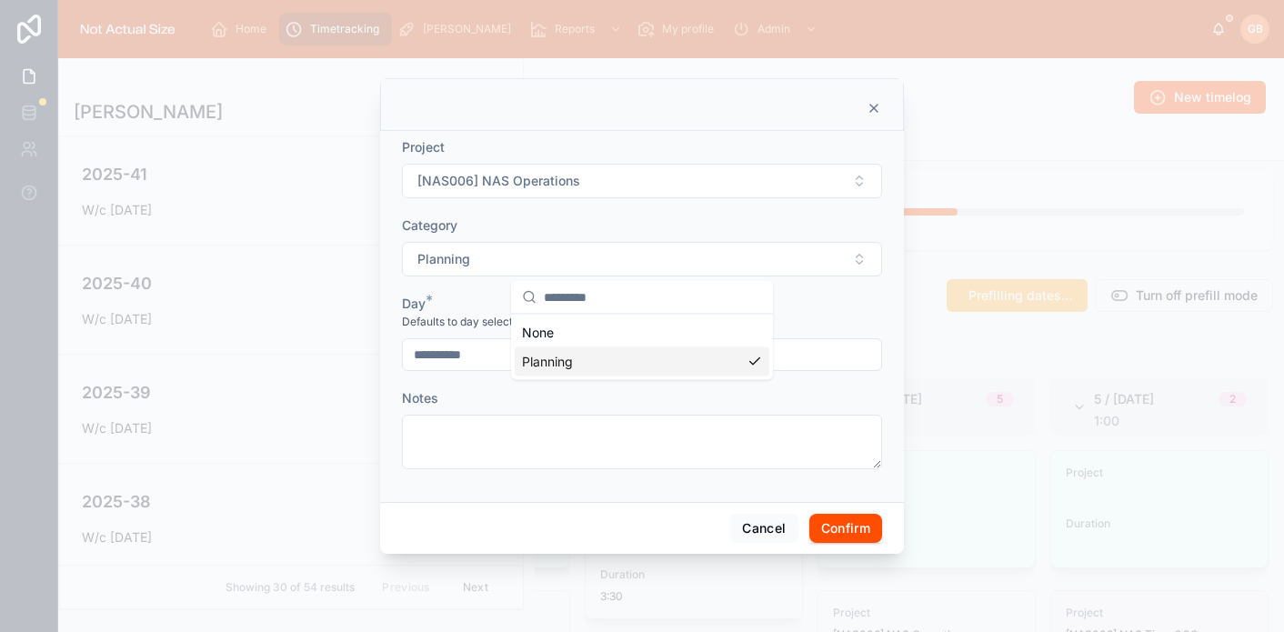
scroll to position [0, 0]
click at [734, 368] on div at bounding box center [764, 354] width 236 height 33
click at [733, 359] on input "text" at bounding box center [763, 354] width 235 height 25
type input "****"
click at [861, 528] on button "Confirm" at bounding box center [845, 528] width 73 height 29
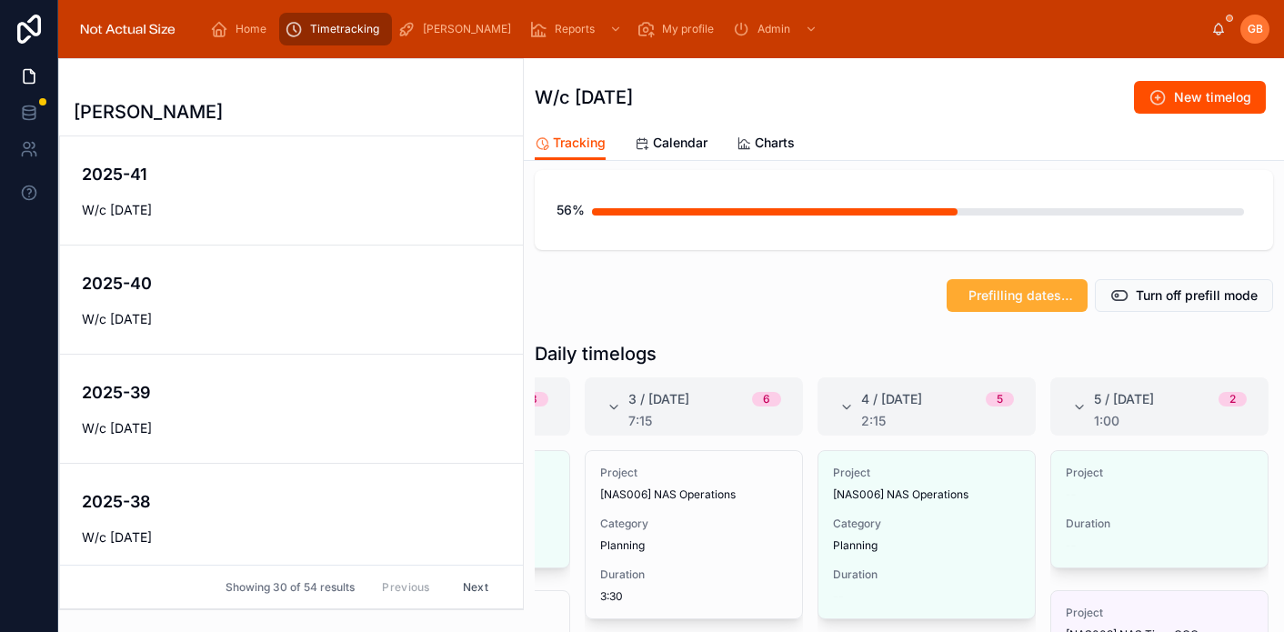
scroll to position [0, 440]
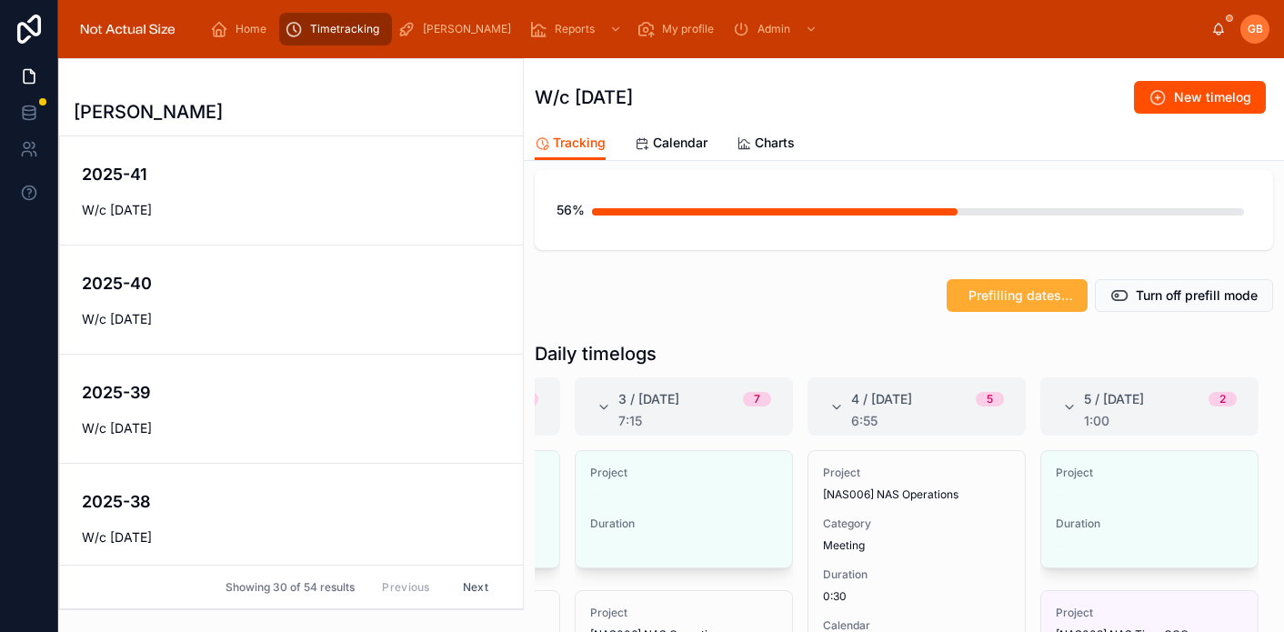
click at [0, 0] on button "Edit" at bounding box center [0, 0] width 0 height 0
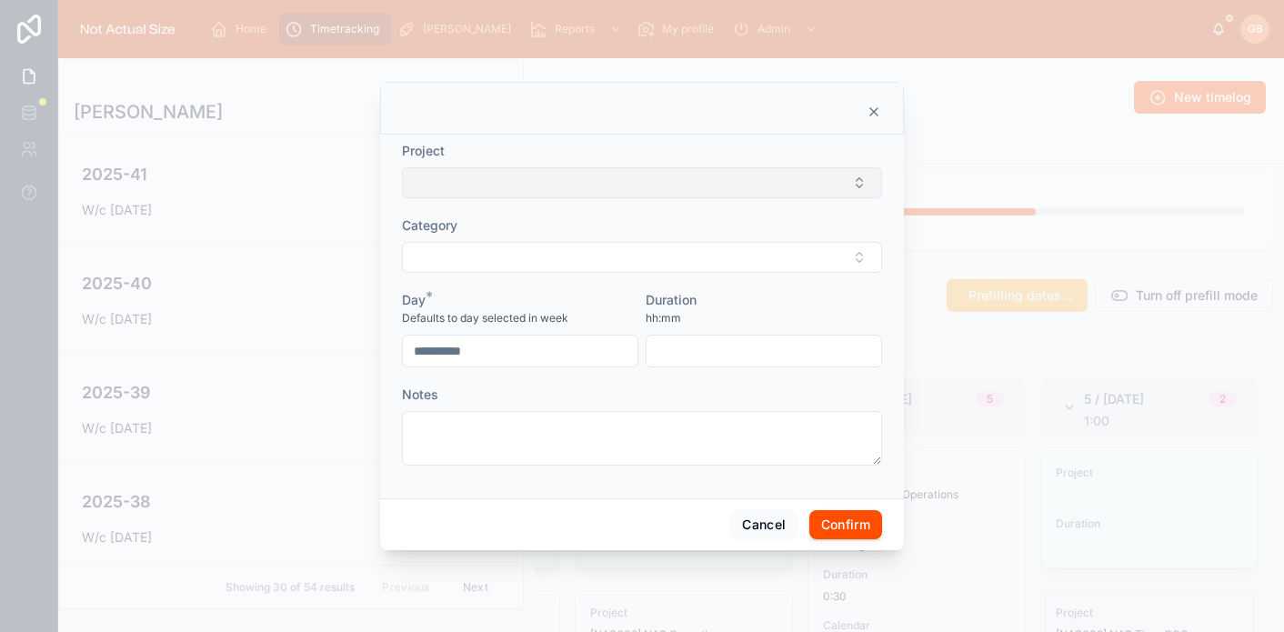
click at [553, 174] on button "Select Button" at bounding box center [642, 182] width 480 height 31
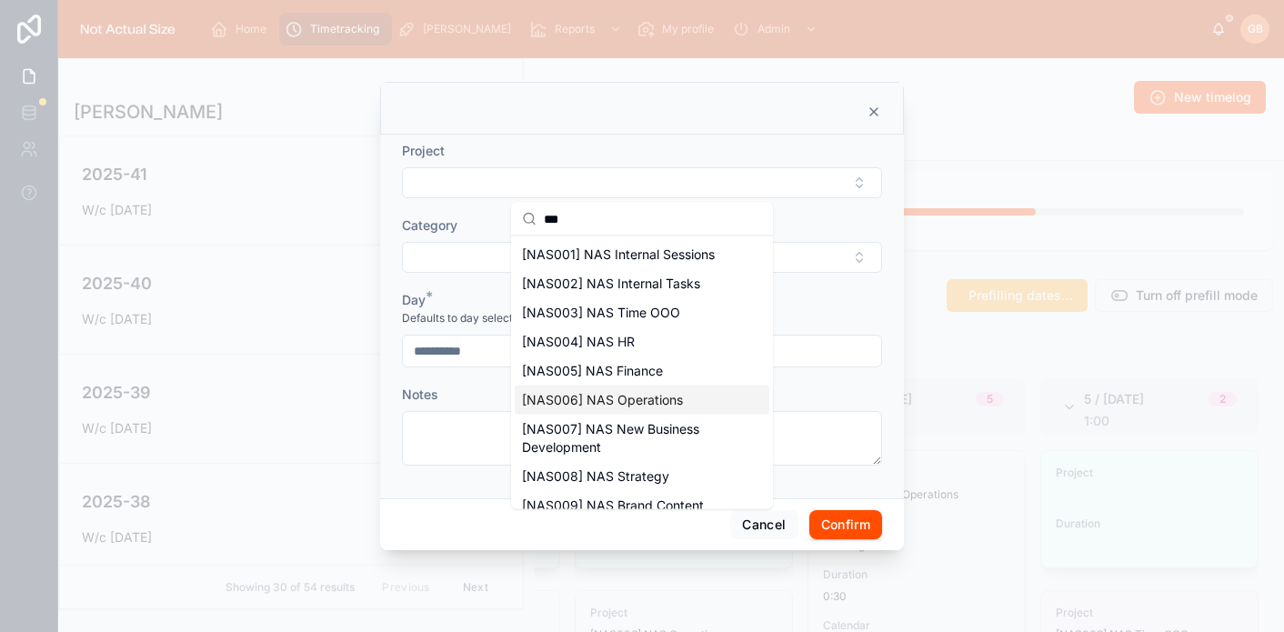
type input "***"
drag, startPoint x: 662, startPoint y: 395, endPoint x: 662, endPoint y: 377, distance: 17.3
click at [662, 395] on span "[NAS006] NAS Operations" at bounding box center [602, 400] width 161 height 18
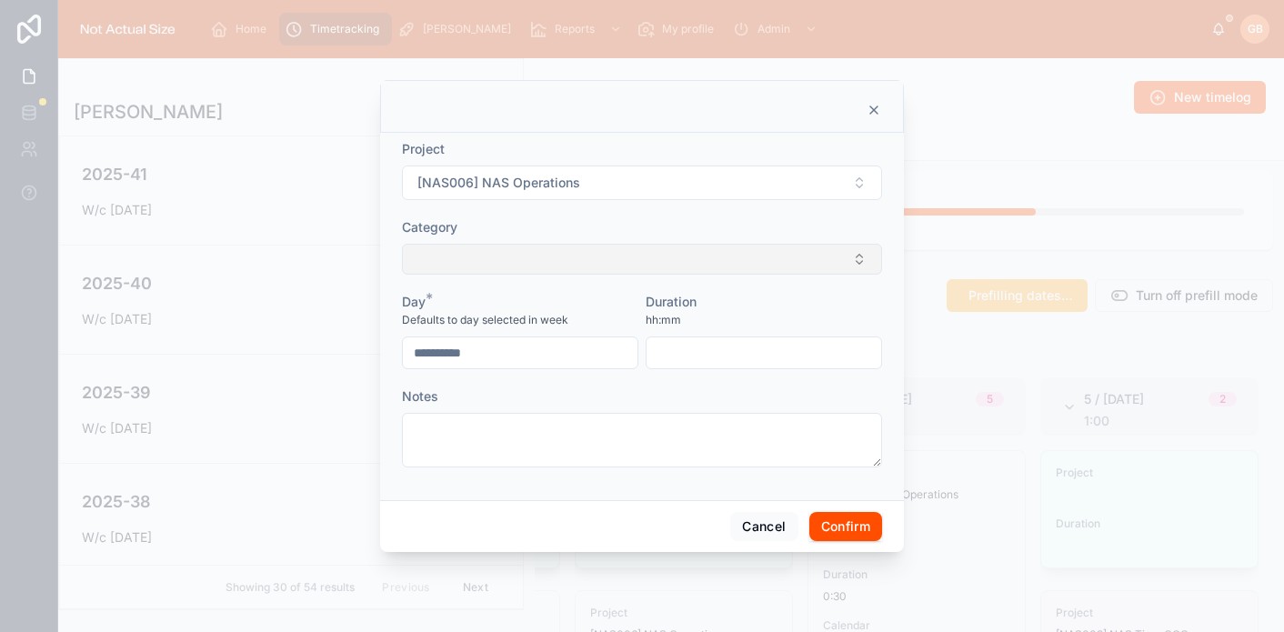
click at [656, 259] on button "Select Button" at bounding box center [642, 259] width 480 height 31
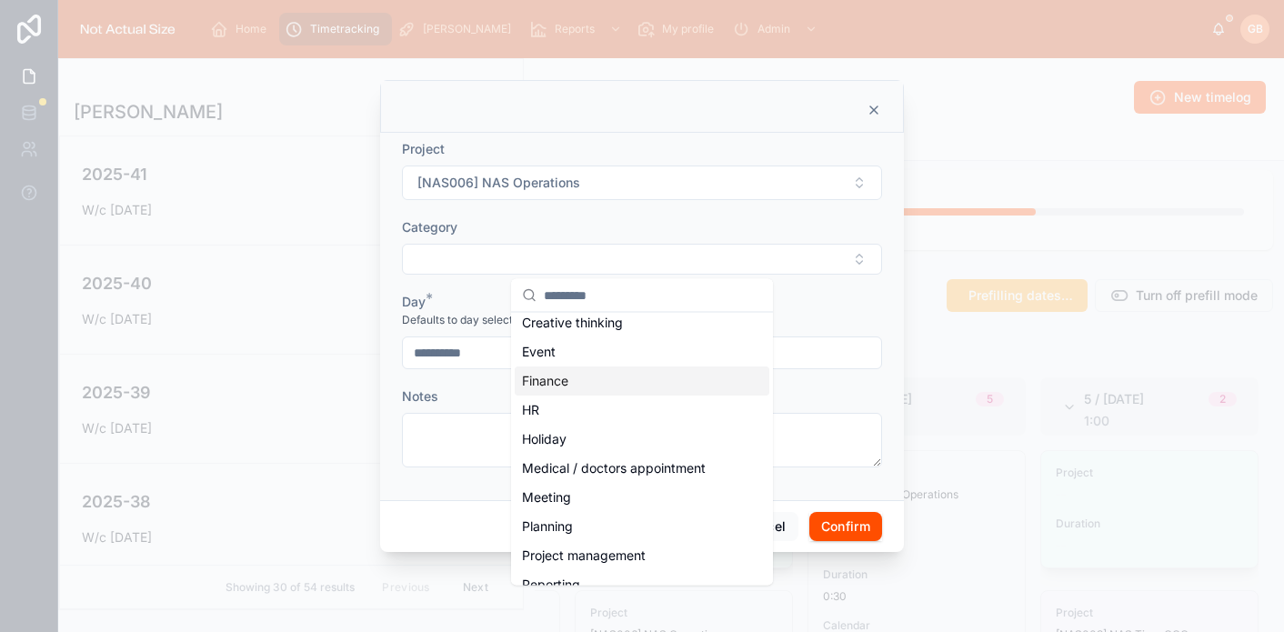
scroll to position [186, 0]
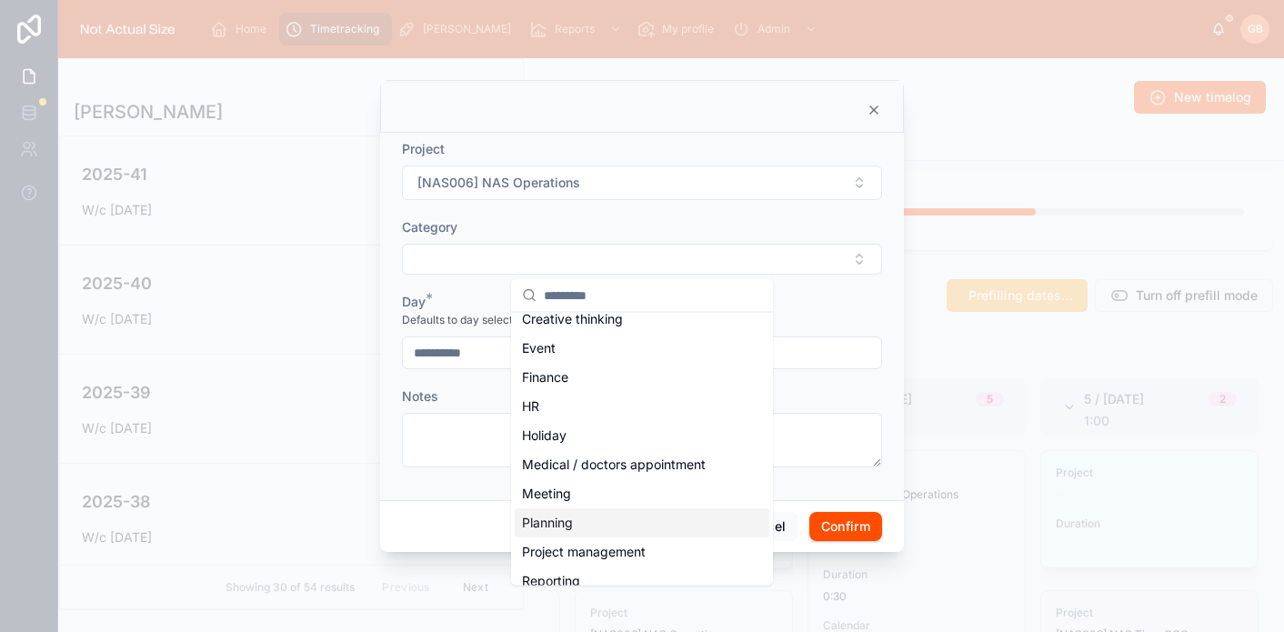
drag, startPoint x: 610, startPoint y: 515, endPoint x: 634, endPoint y: 473, distance: 48.0
click at [609, 514] on div "Planning" at bounding box center [642, 522] width 255 height 29
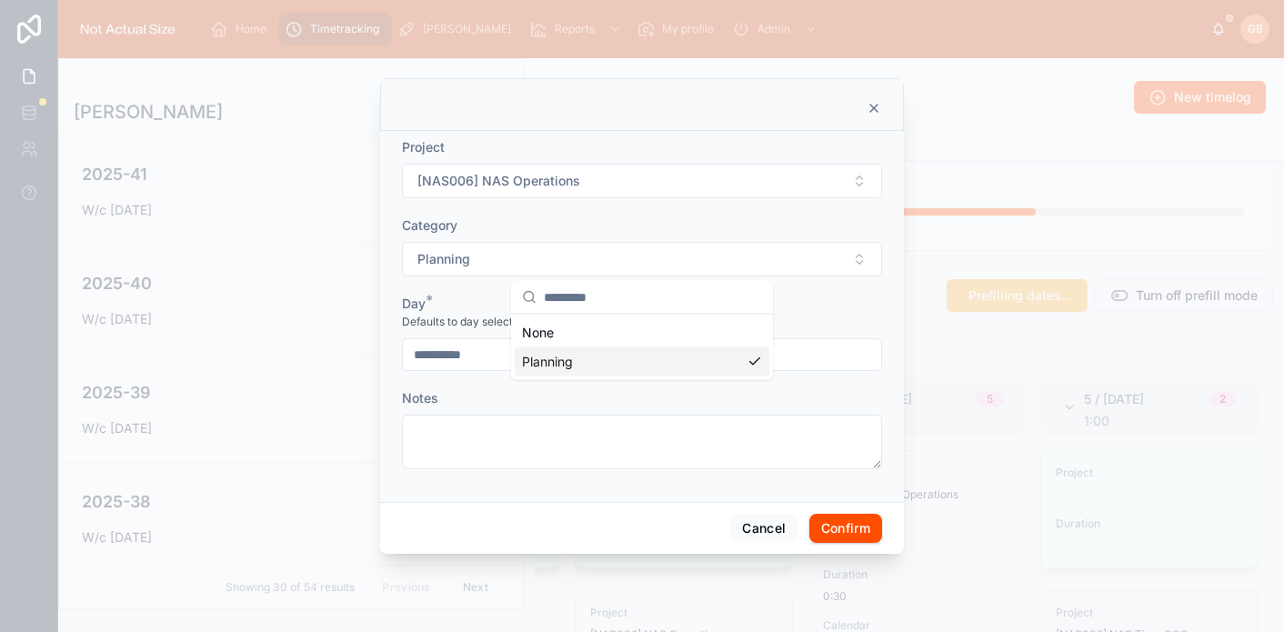
scroll to position [0, 0]
click at [731, 358] on input "text" at bounding box center [763, 354] width 235 height 25
type input "****"
click at [837, 527] on button "Confirm" at bounding box center [845, 528] width 73 height 29
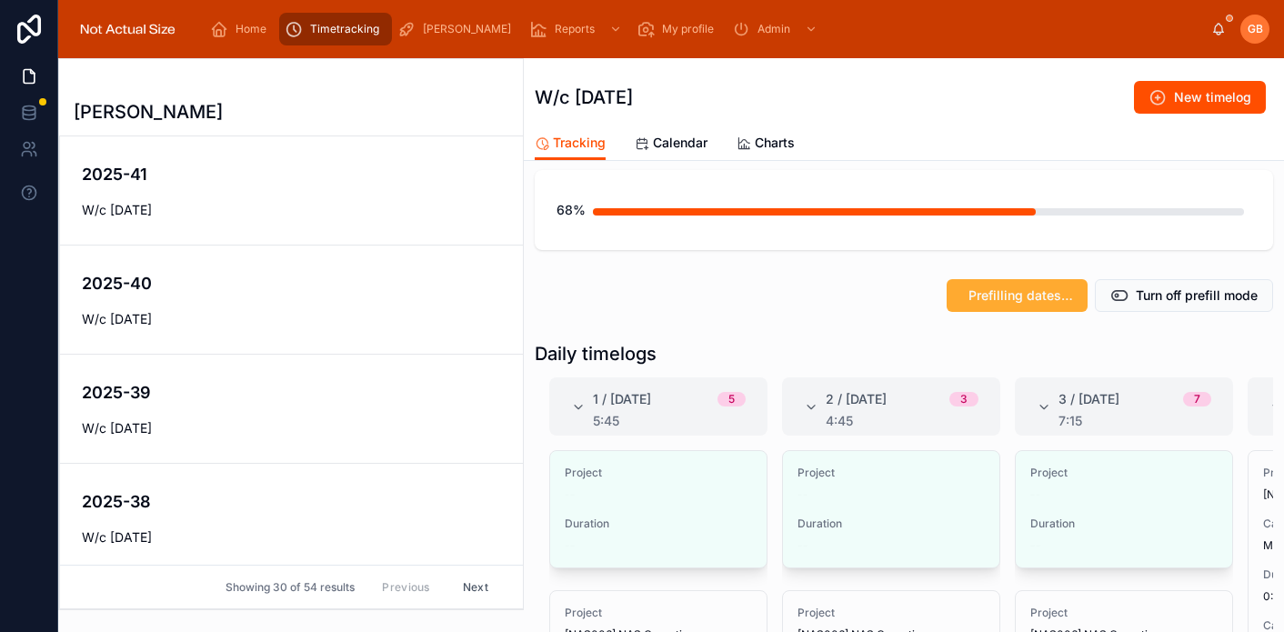
click at [0, 0] on span "Edit" at bounding box center [0, 0] width 0 height 0
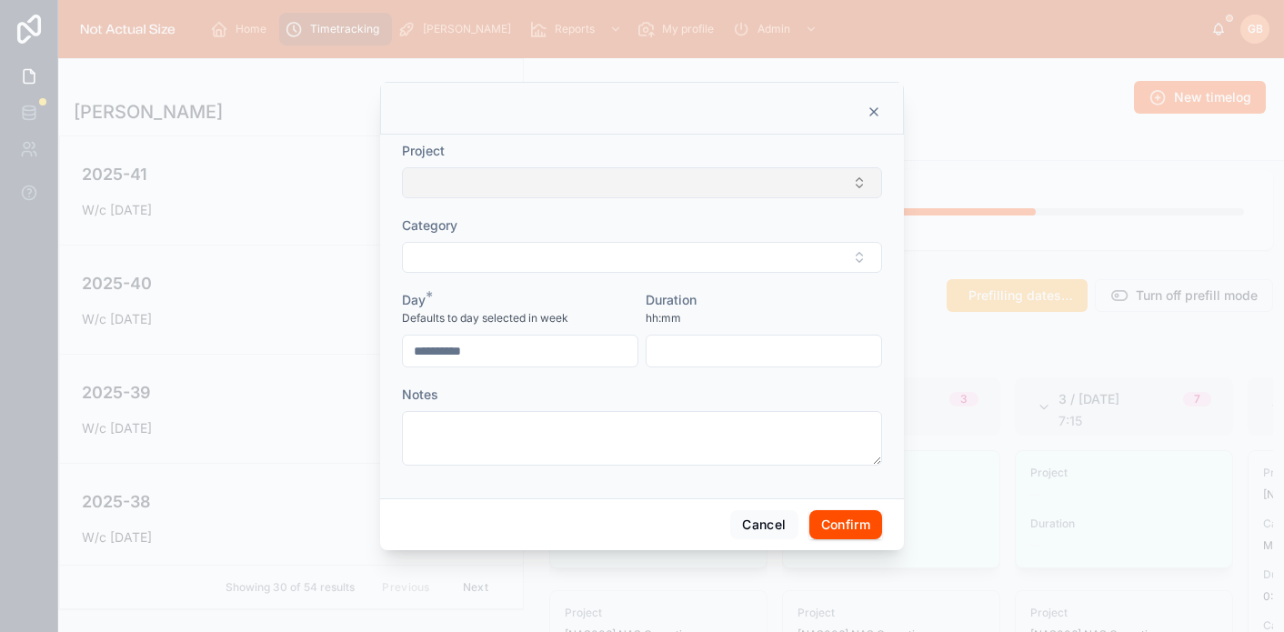
click at [604, 177] on button "Select Button" at bounding box center [642, 182] width 480 height 31
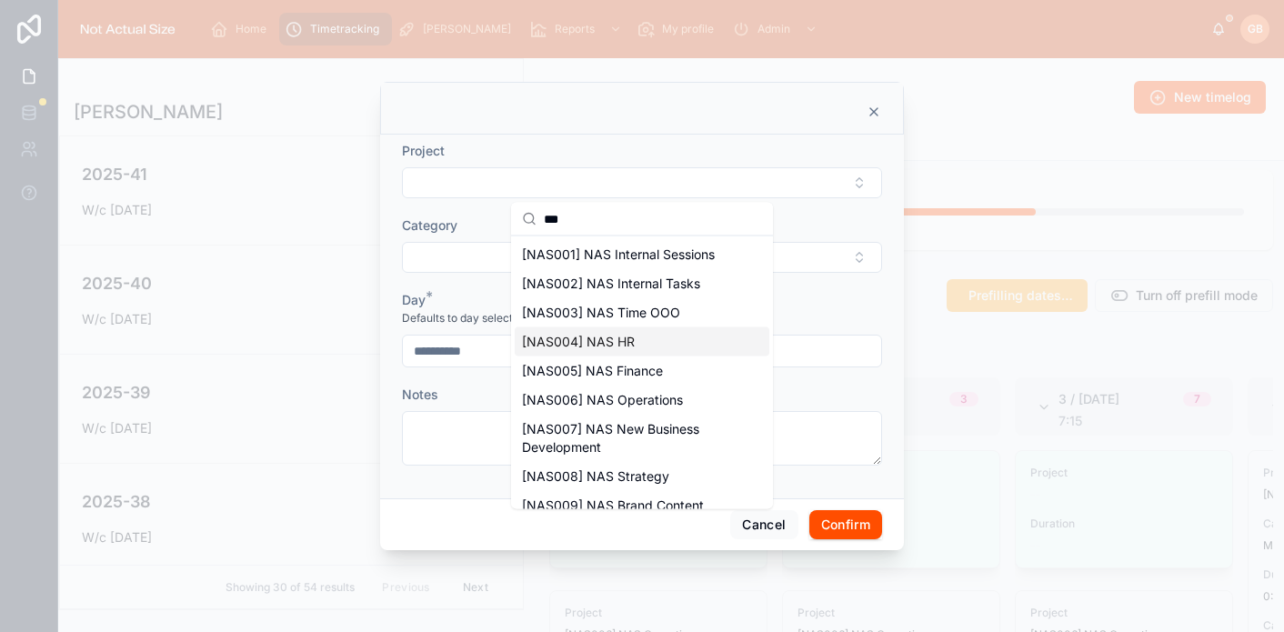
type input "***"
drag, startPoint x: 634, startPoint y: 349, endPoint x: 625, endPoint y: 295, distance: 55.3
click at [634, 349] on div "[NAS004] NAS HR" at bounding box center [642, 341] width 255 height 29
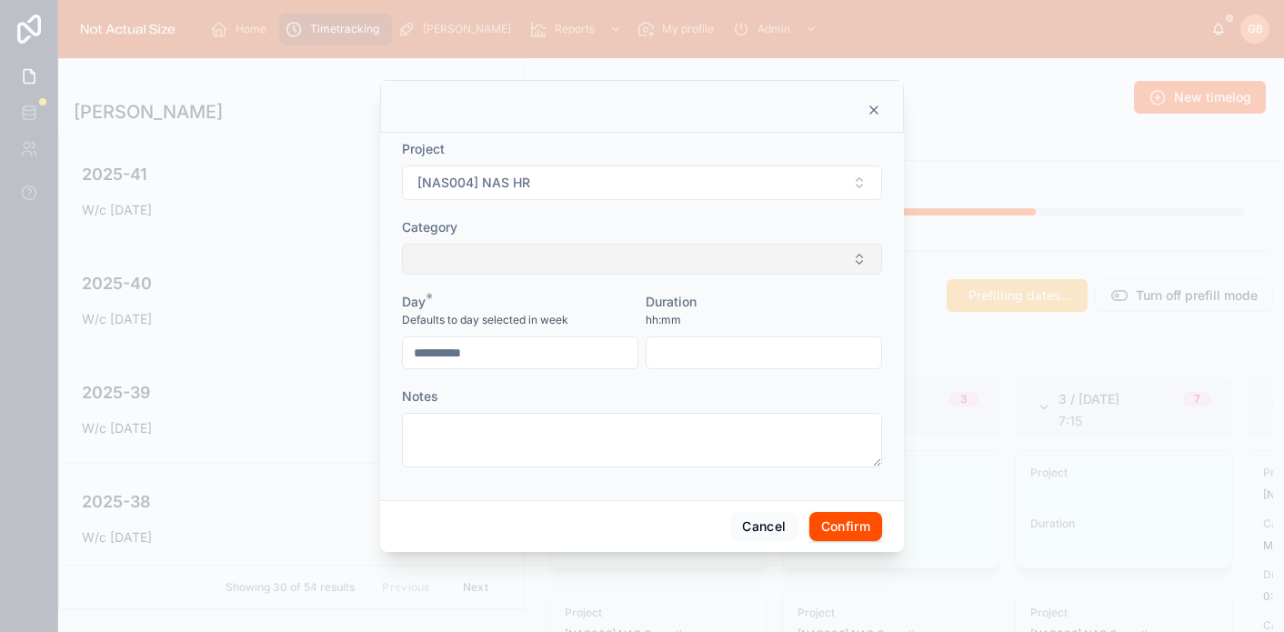
click at [626, 270] on button "Select Button" at bounding box center [642, 259] width 480 height 31
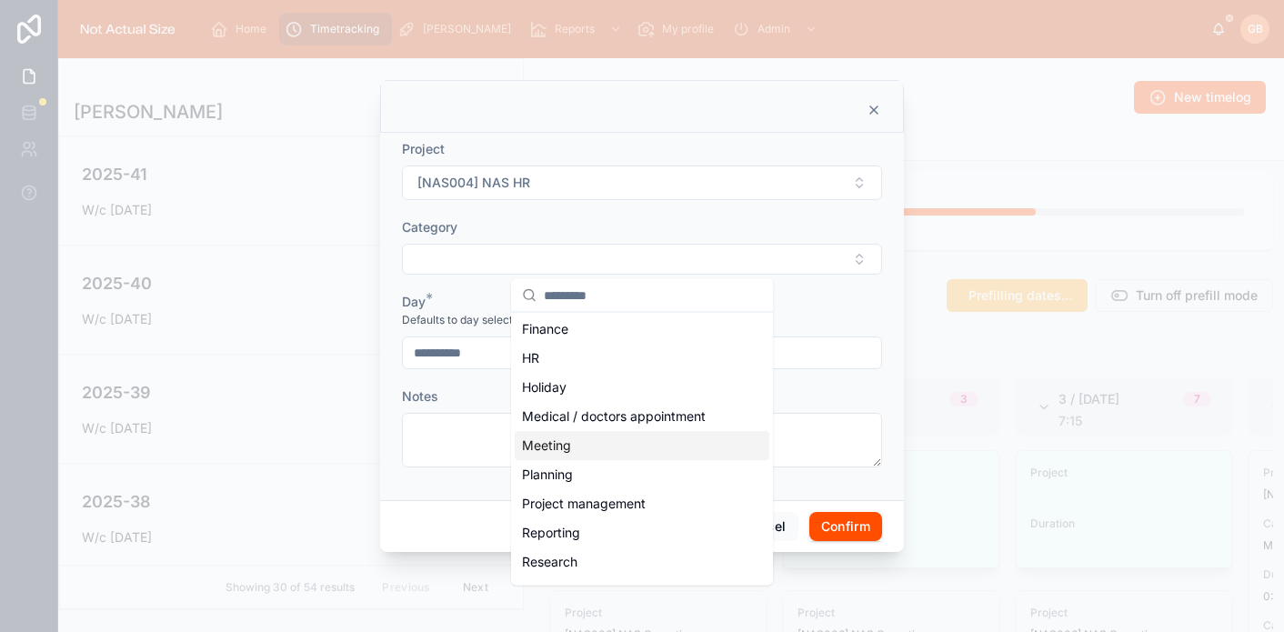
scroll to position [235, 0]
drag, startPoint x: 609, startPoint y: 471, endPoint x: 626, endPoint y: 468, distance: 16.6
click at [609, 471] on div "Planning" at bounding box center [642, 474] width 255 height 29
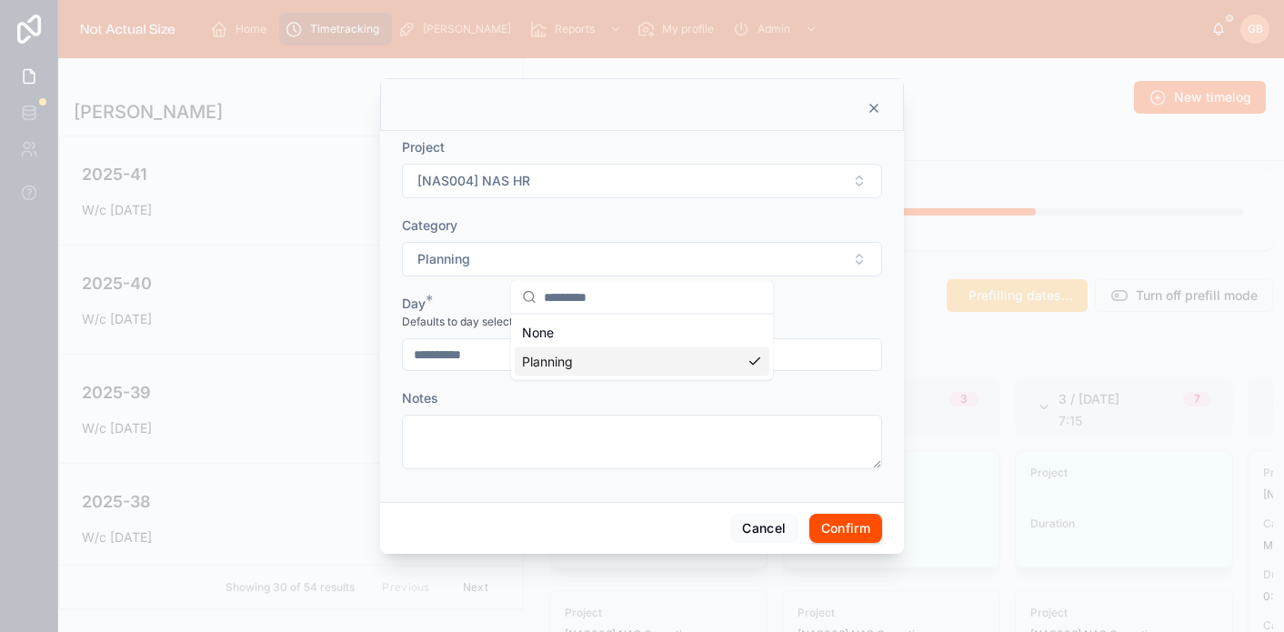
scroll to position [0, 0]
click at [730, 350] on input "text" at bounding box center [763, 354] width 235 height 25
type input "****"
click at [839, 524] on button "Confirm" at bounding box center [845, 528] width 73 height 29
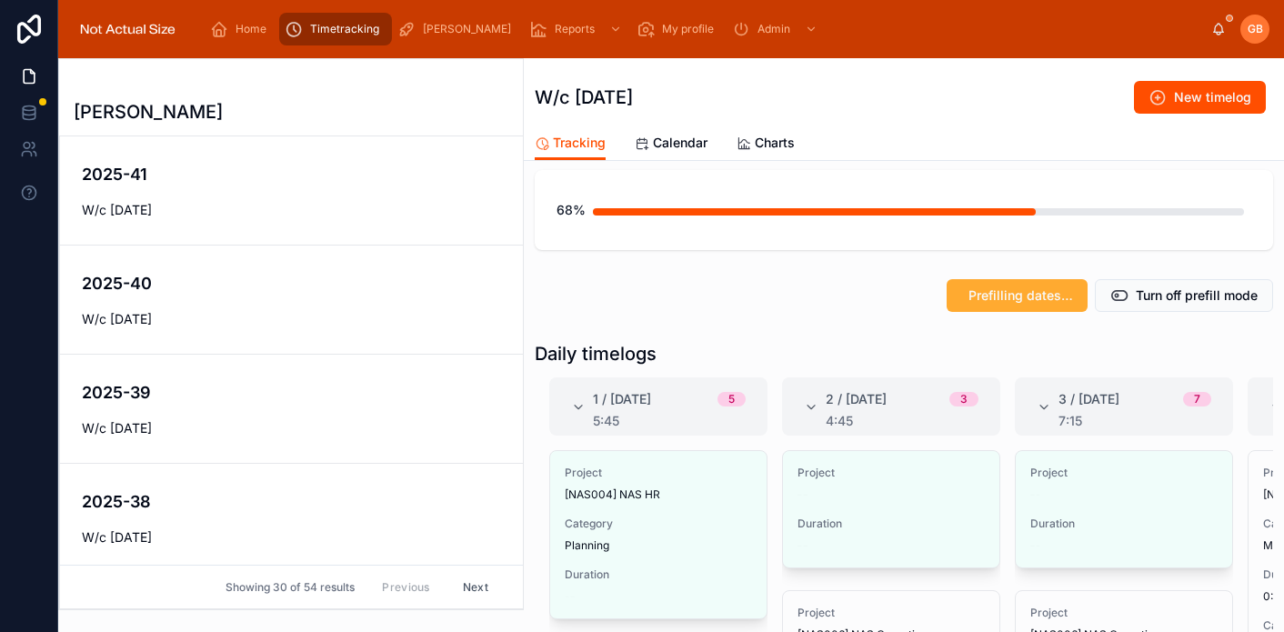
scroll to position [121, 0]
click at [0, 0] on span "Edit" at bounding box center [0, 0] width 0 height 0
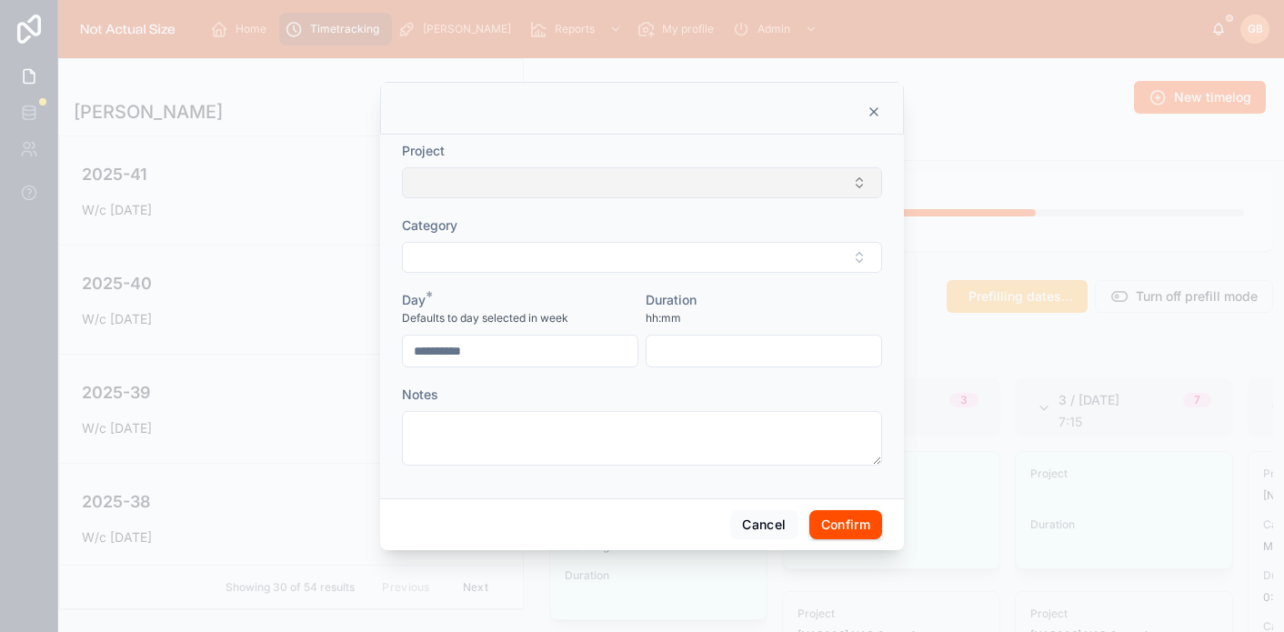
click at [645, 181] on button "Select Button" at bounding box center [642, 182] width 480 height 31
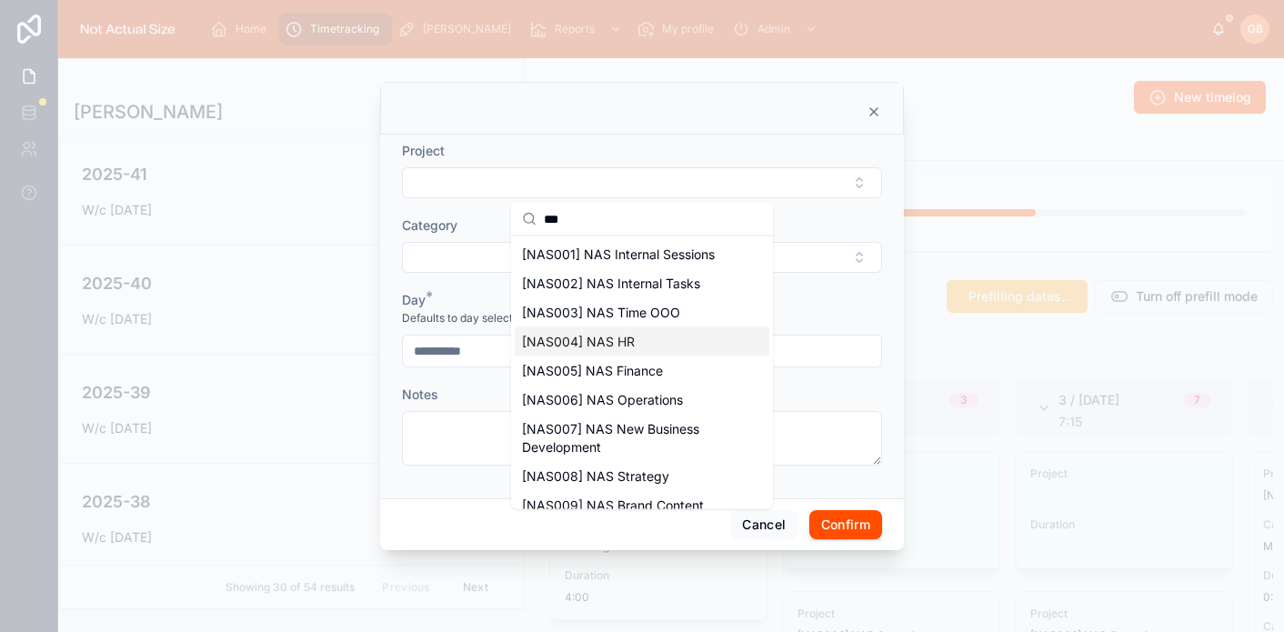
type input "***"
click at [640, 347] on div "[NAS004] NAS HR" at bounding box center [642, 341] width 255 height 29
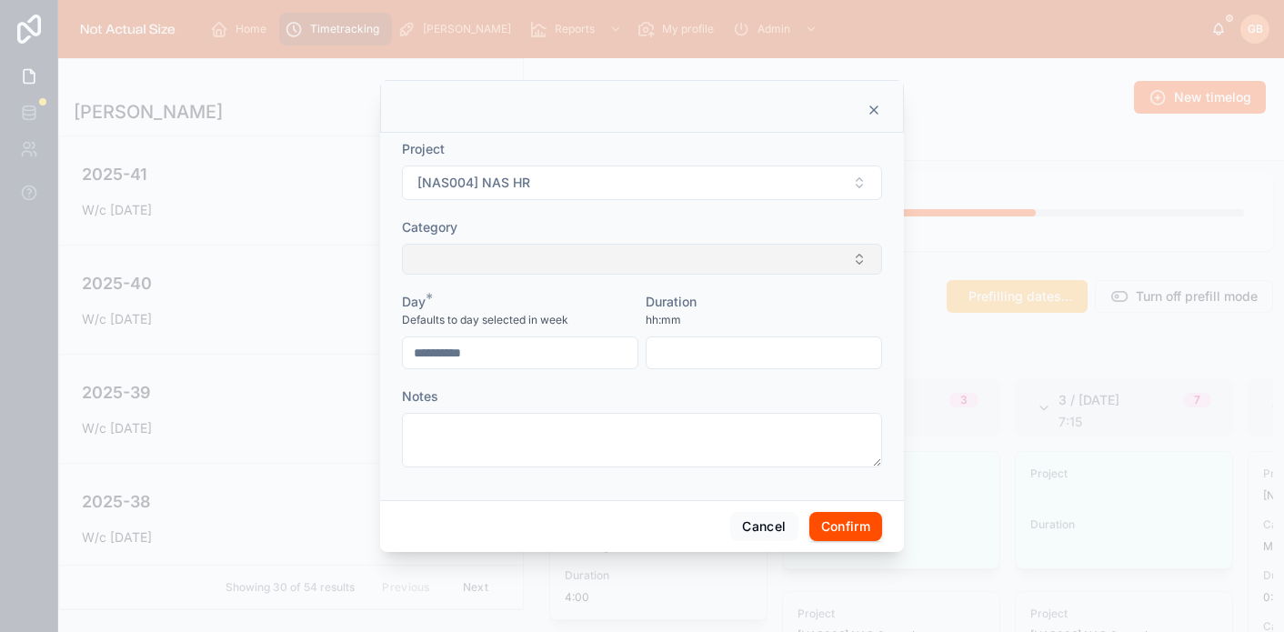
click at [692, 246] on button "Select Button" at bounding box center [642, 259] width 480 height 31
type input "**"
drag, startPoint x: 649, startPoint y: 341, endPoint x: 678, endPoint y: 345, distance: 29.4
click at [649, 341] on div "Planning" at bounding box center [642, 330] width 255 height 29
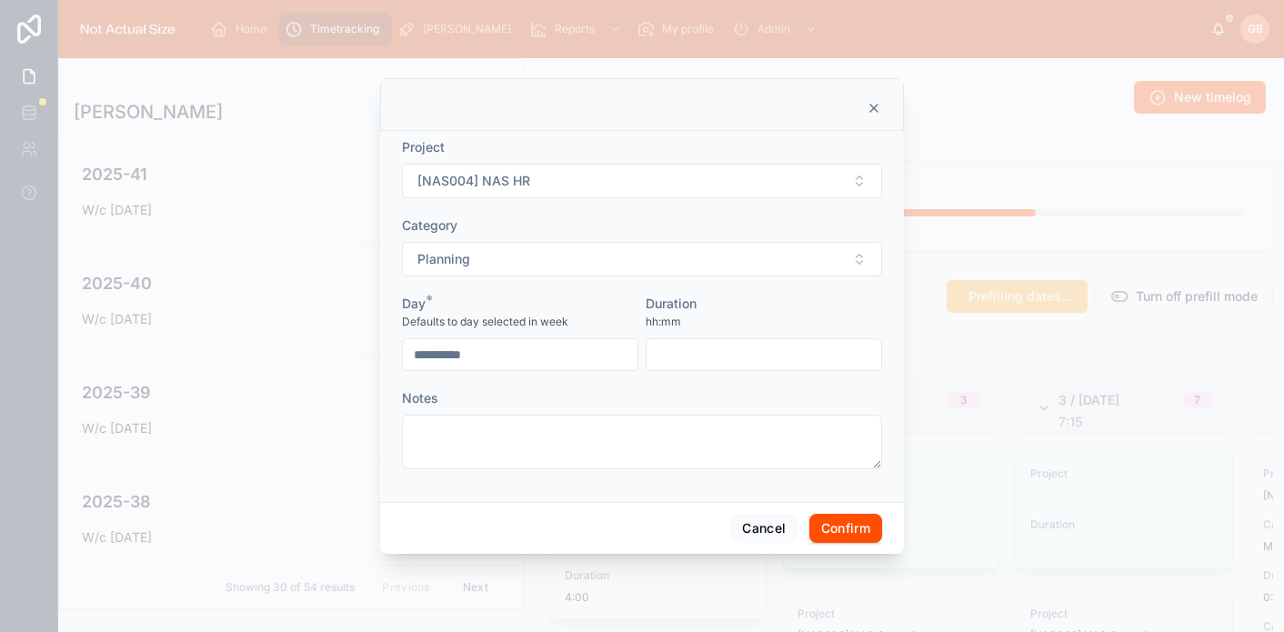
click at [712, 350] on input "text" at bounding box center [763, 354] width 235 height 25
type input "****"
drag, startPoint x: 874, startPoint y: 527, endPoint x: 901, endPoint y: 526, distance: 27.3
click at [874, 527] on button "Confirm" at bounding box center [845, 528] width 73 height 29
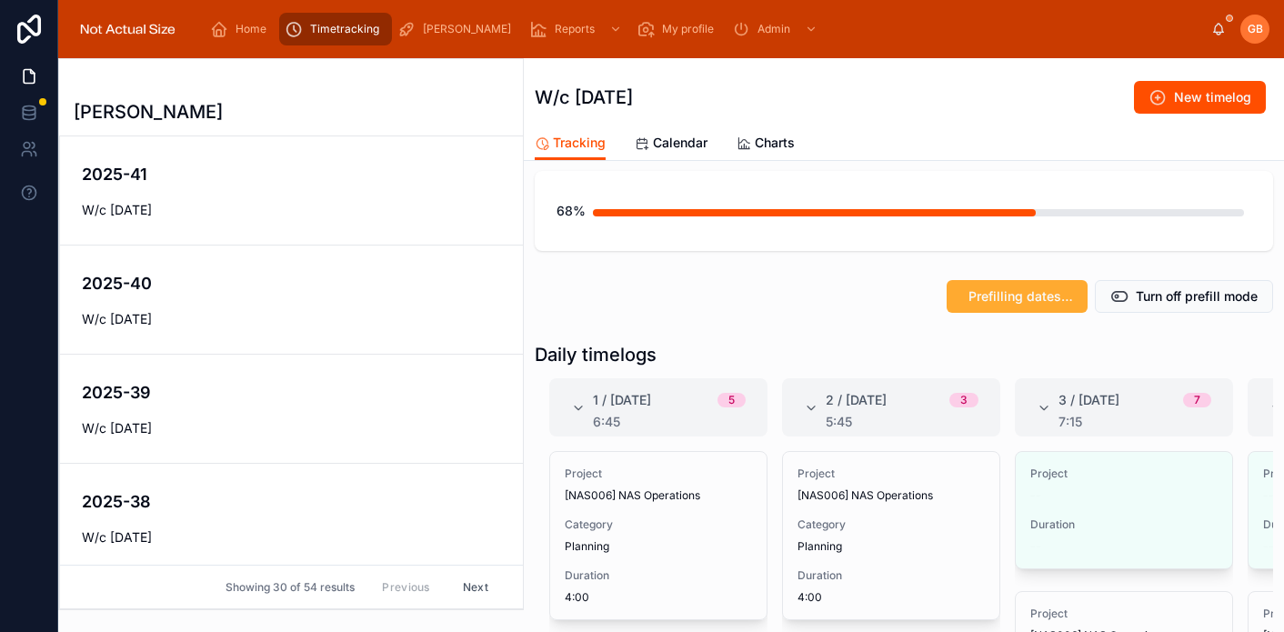
scroll to position [0, 424]
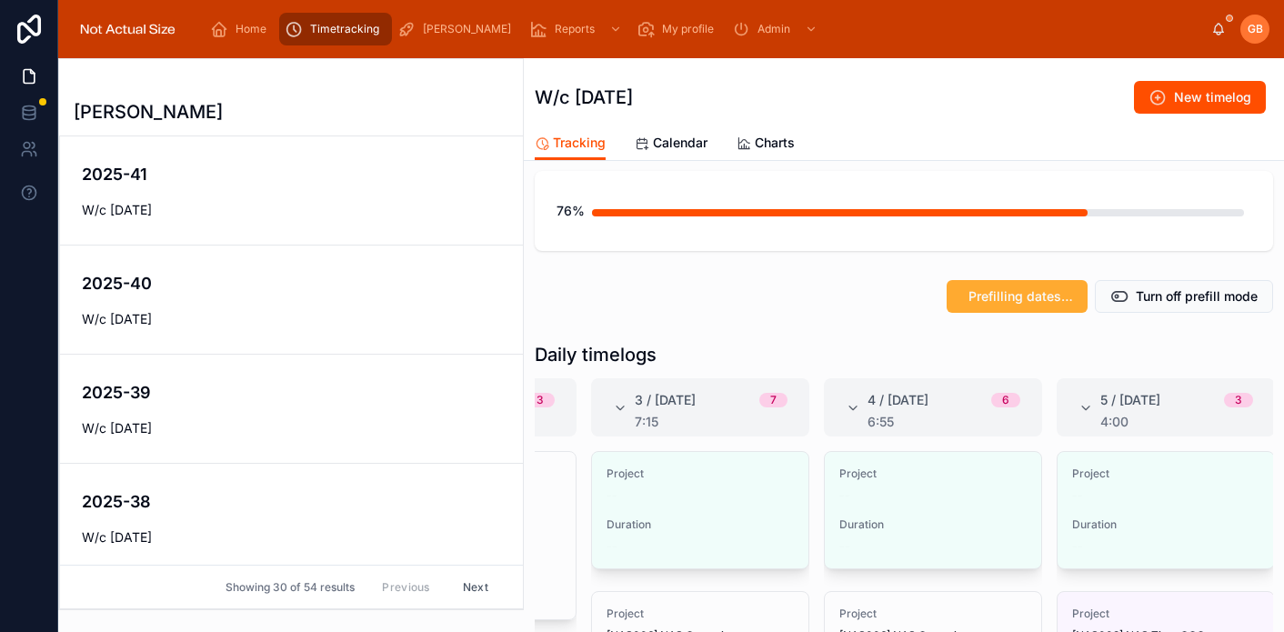
click at [0, 0] on span "Edit" at bounding box center [0, 0] width 0 height 0
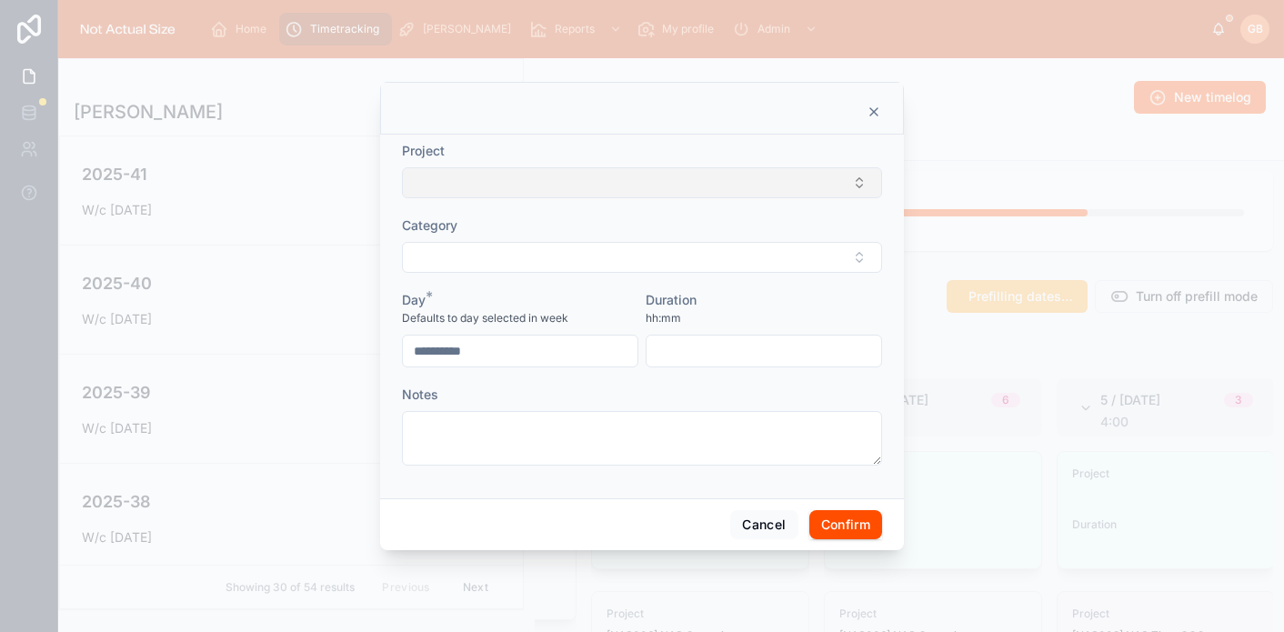
click at [547, 185] on button "Select Button" at bounding box center [642, 182] width 480 height 31
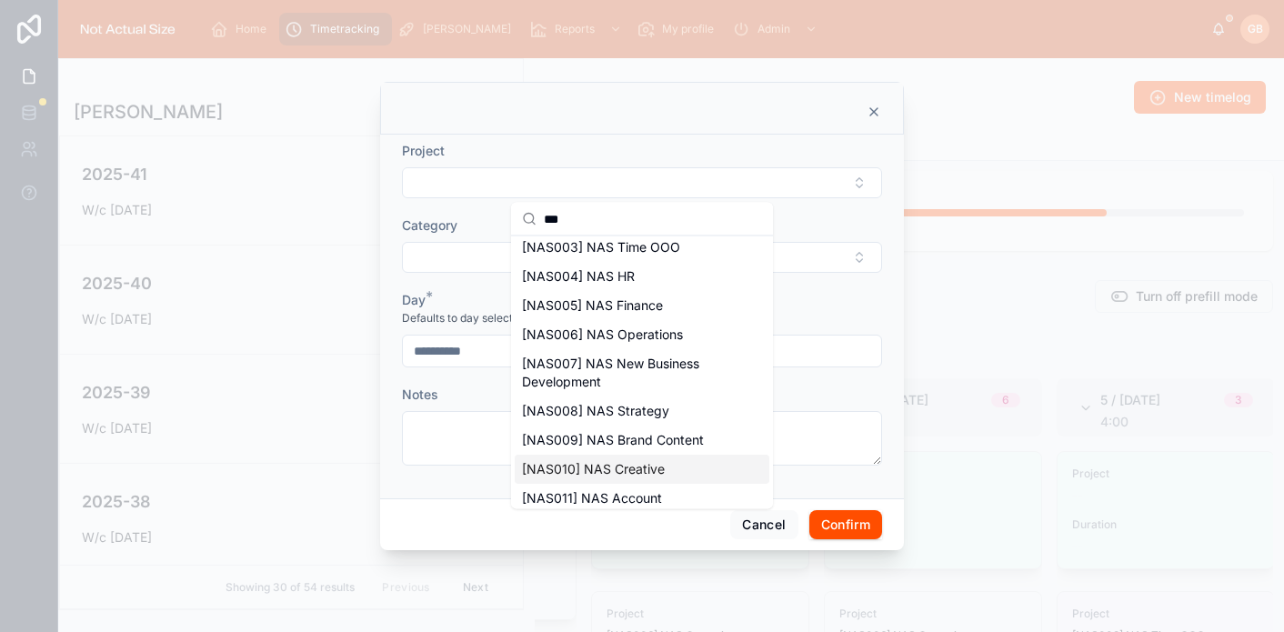
scroll to position [86, 0]
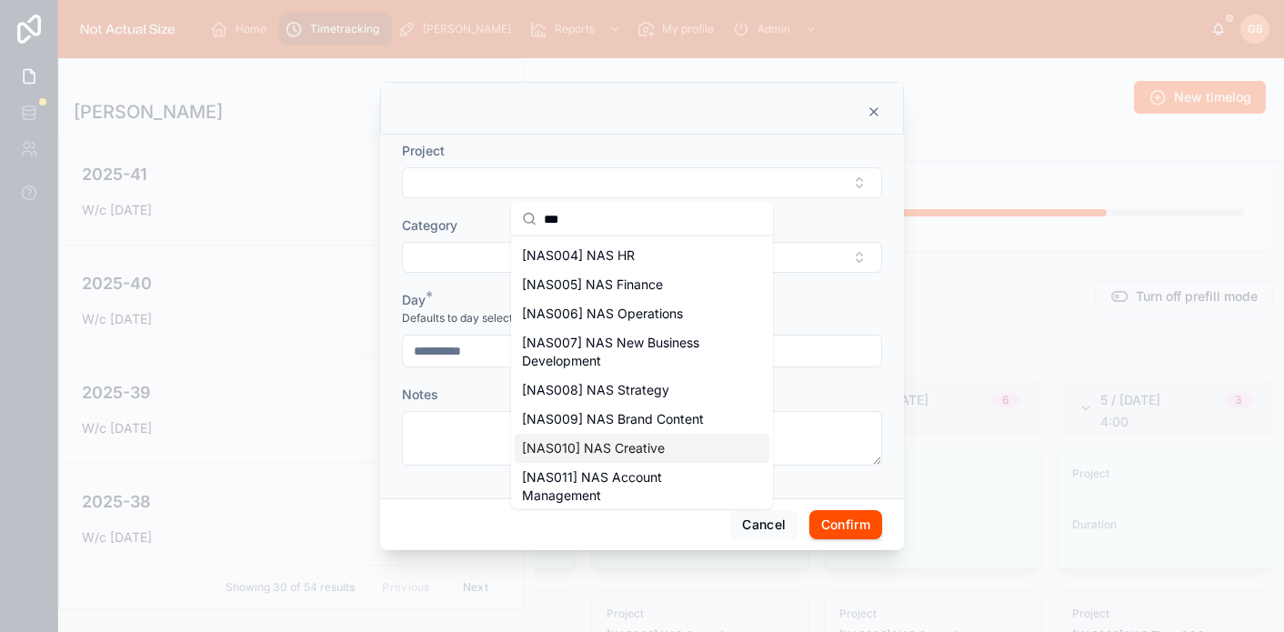
type input "***"
click at [663, 439] on div "[NAS010] NAS Creative" at bounding box center [642, 448] width 255 height 29
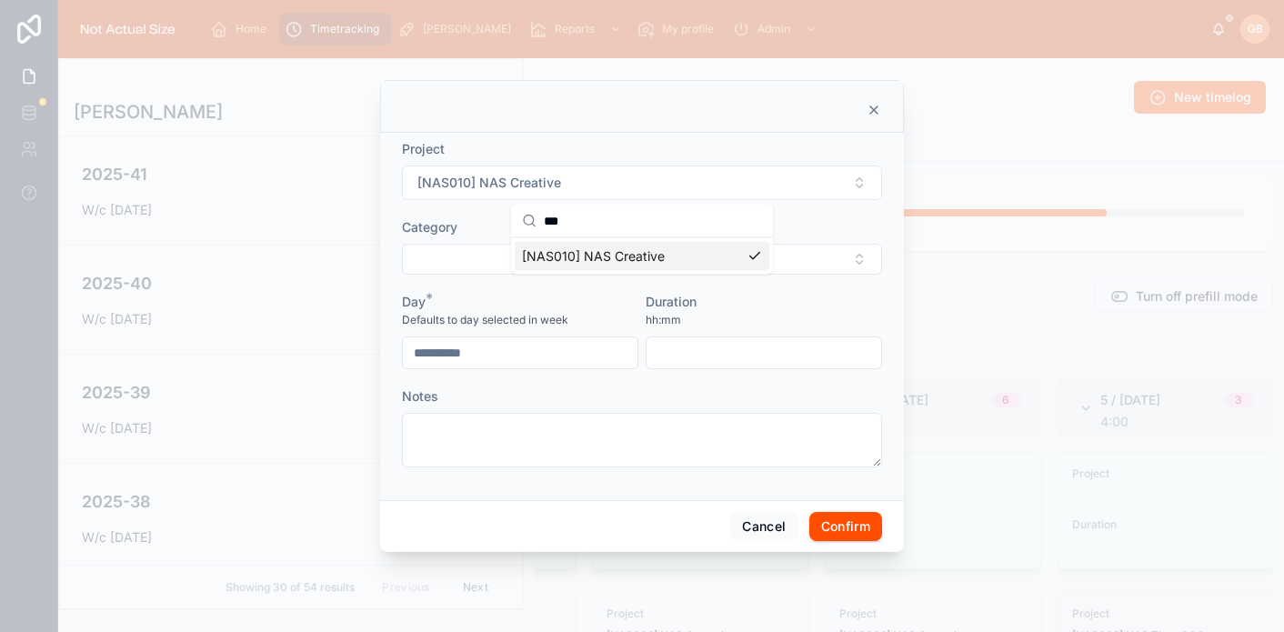
scroll to position [0, 0]
click at [632, 251] on button "Select Button" at bounding box center [642, 259] width 480 height 31
type input "**"
drag, startPoint x: 632, startPoint y: 334, endPoint x: 641, endPoint y: 347, distance: 16.4
click at [632, 334] on div "Planning" at bounding box center [642, 330] width 255 height 29
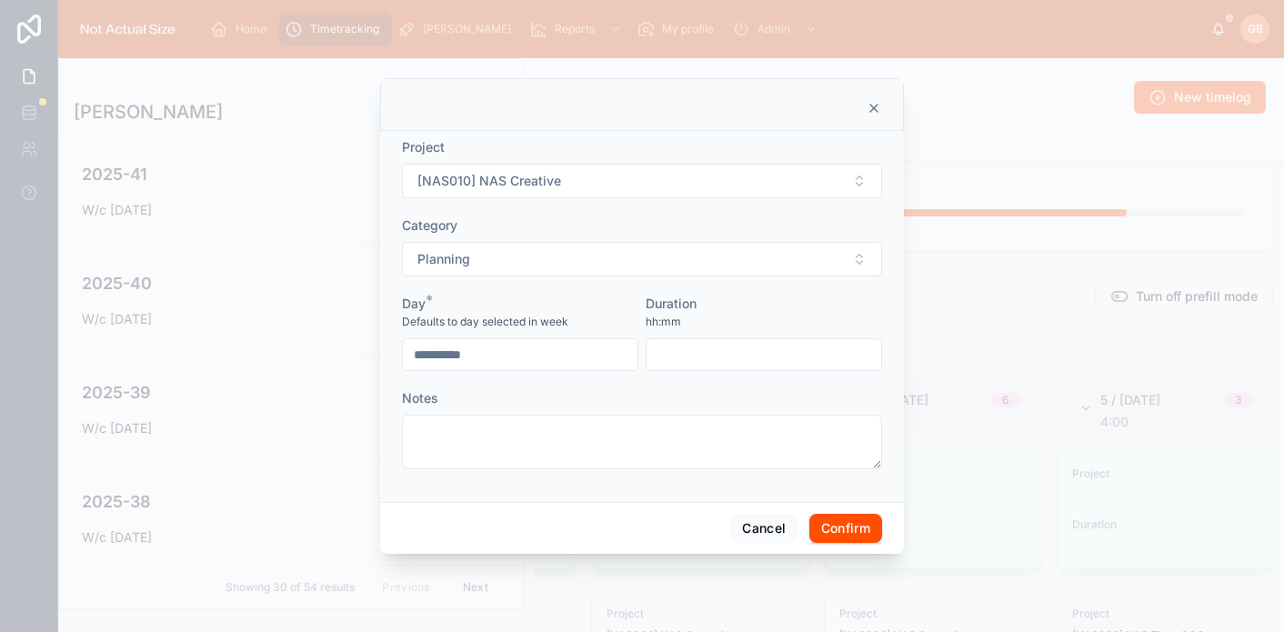
click at [684, 355] on input "text" at bounding box center [763, 354] width 235 height 25
type input "****"
click at [858, 535] on button "Confirm" at bounding box center [845, 528] width 73 height 29
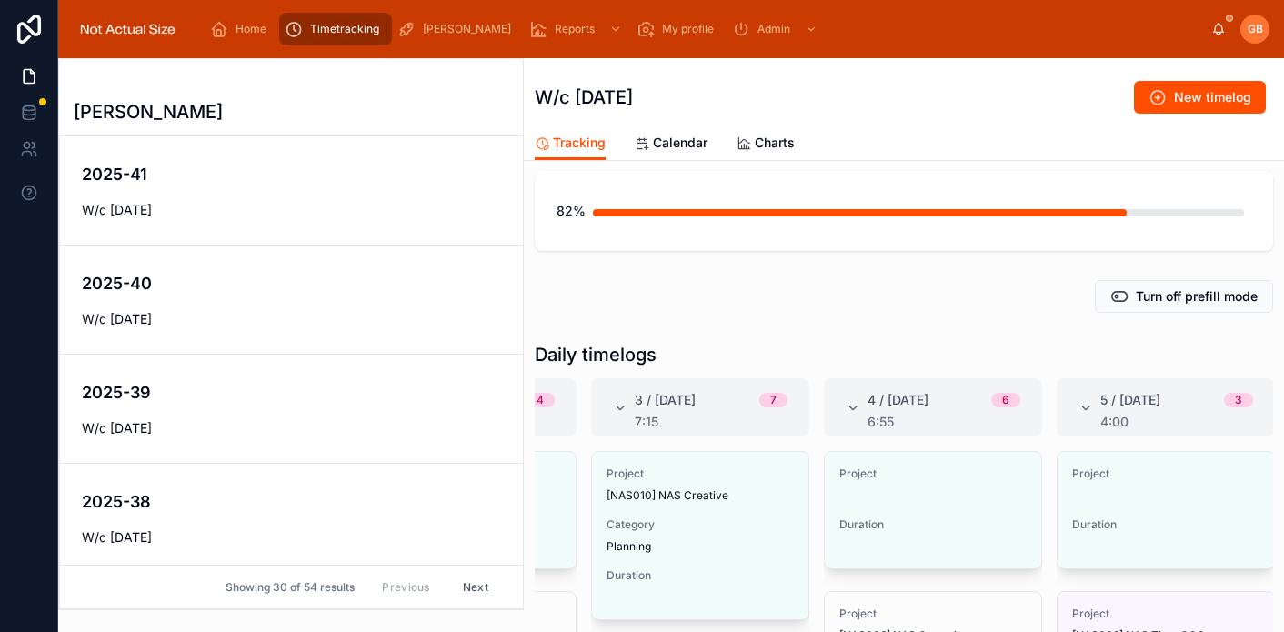
click at [0, 0] on span "Edit" at bounding box center [0, 0] width 0 height 0
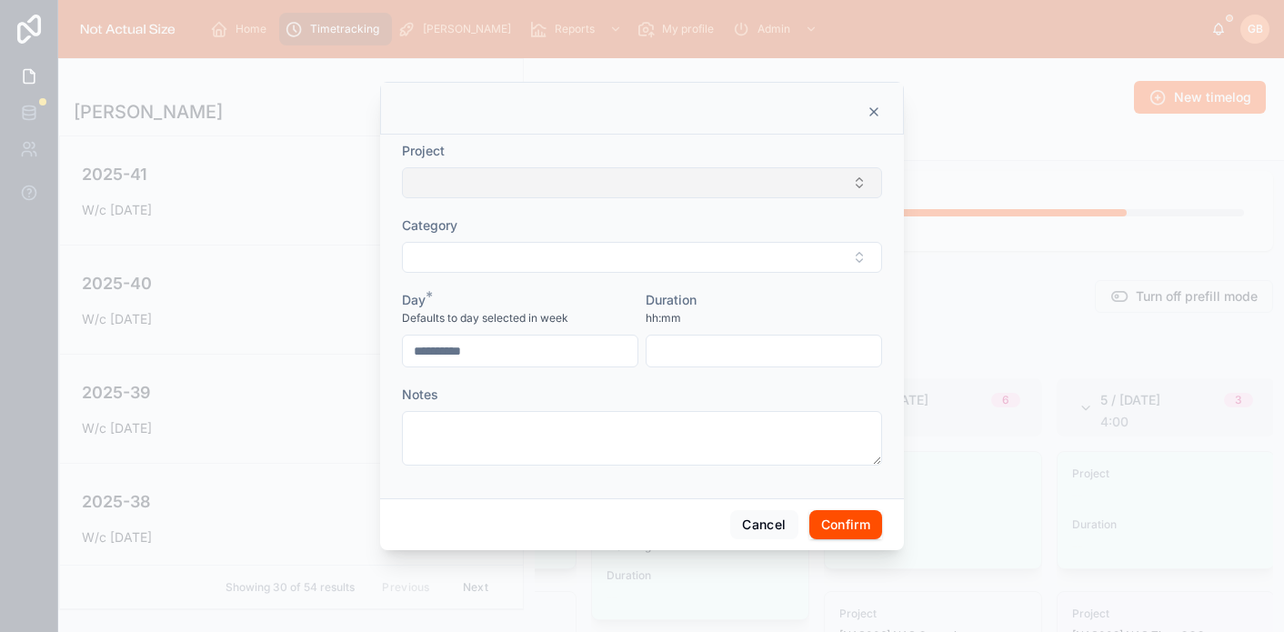
click at [729, 189] on button "Select Button" at bounding box center [642, 182] width 480 height 31
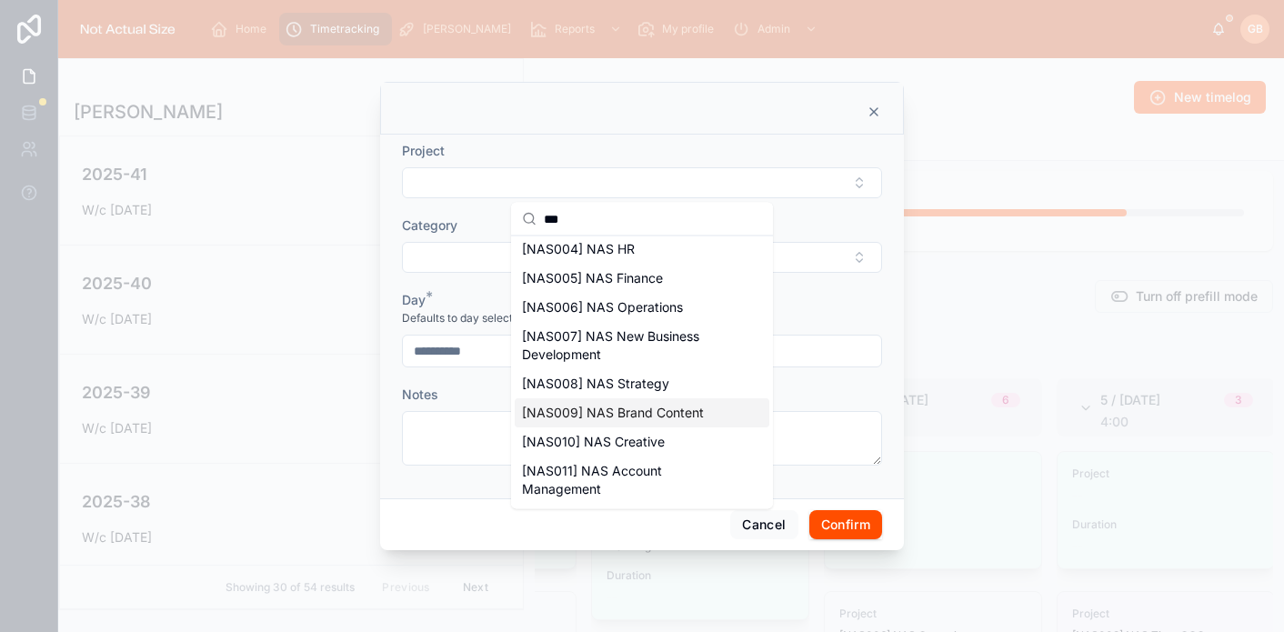
scroll to position [95, 0]
type input "***"
click at [655, 430] on span "[NAS010] NAS Creative" at bounding box center [593, 439] width 143 height 18
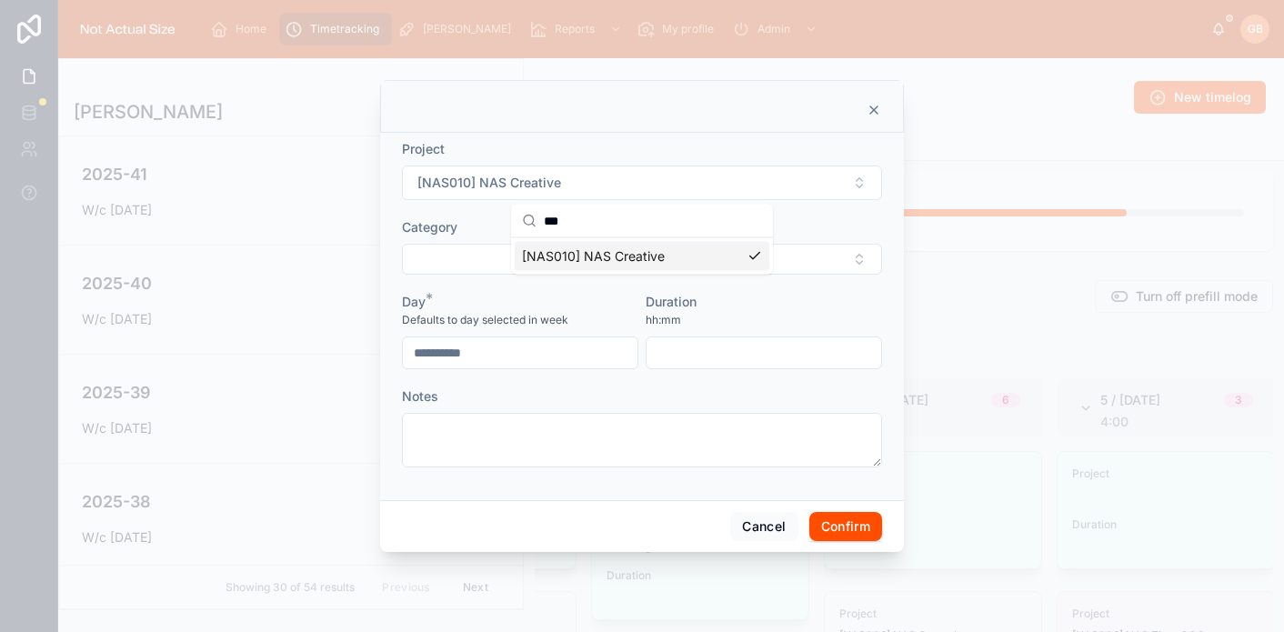
scroll to position [0, 0]
drag, startPoint x: 619, startPoint y: 257, endPoint x: 621, endPoint y: 276, distance: 19.2
click at [619, 257] on button "Select Button" at bounding box center [642, 259] width 480 height 31
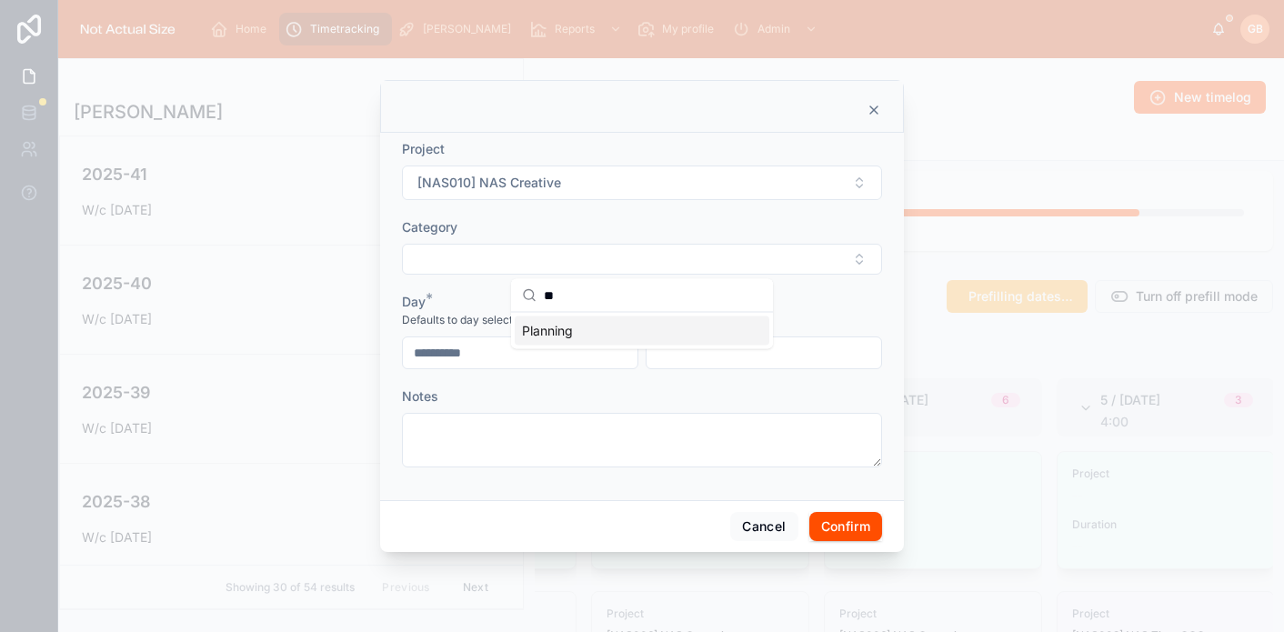
type input "**"
click at [567, 335] on span "Planning" at bounding box center [547, 331] width 51 height 18
click at [679, 352] on input "text" at bounding box center [763, 354] width 235 height 25
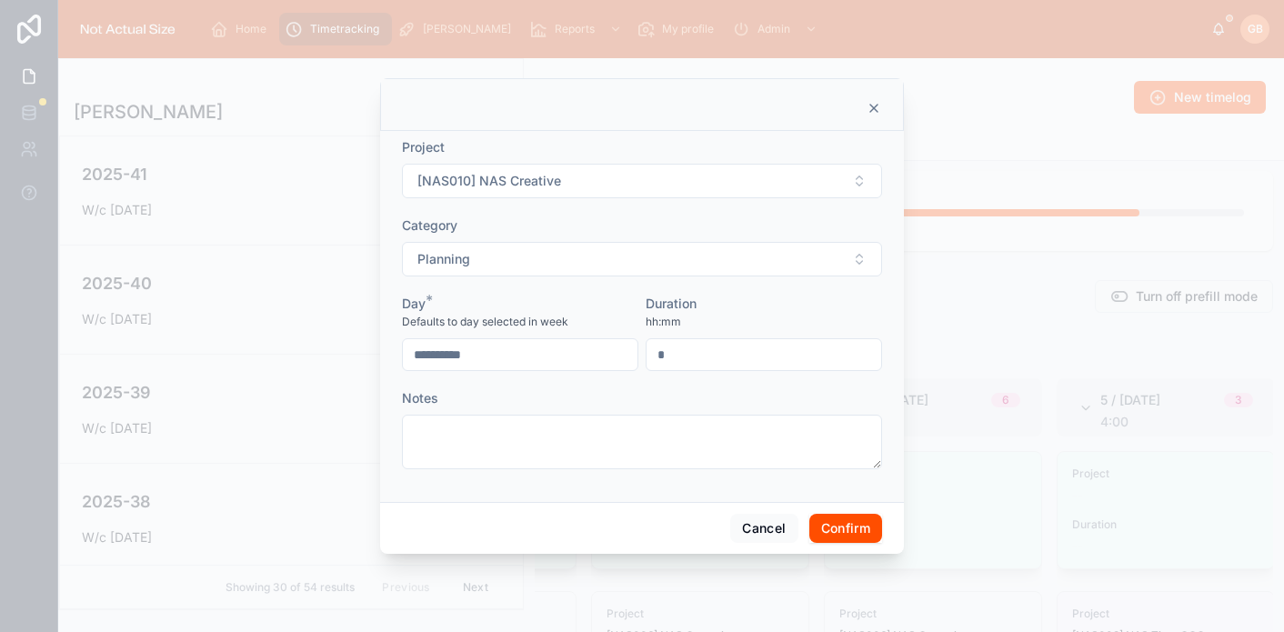
type input "****"
click at [844, 528] on button "Confirm" at bounding box center [845, 528] width 73 height 29
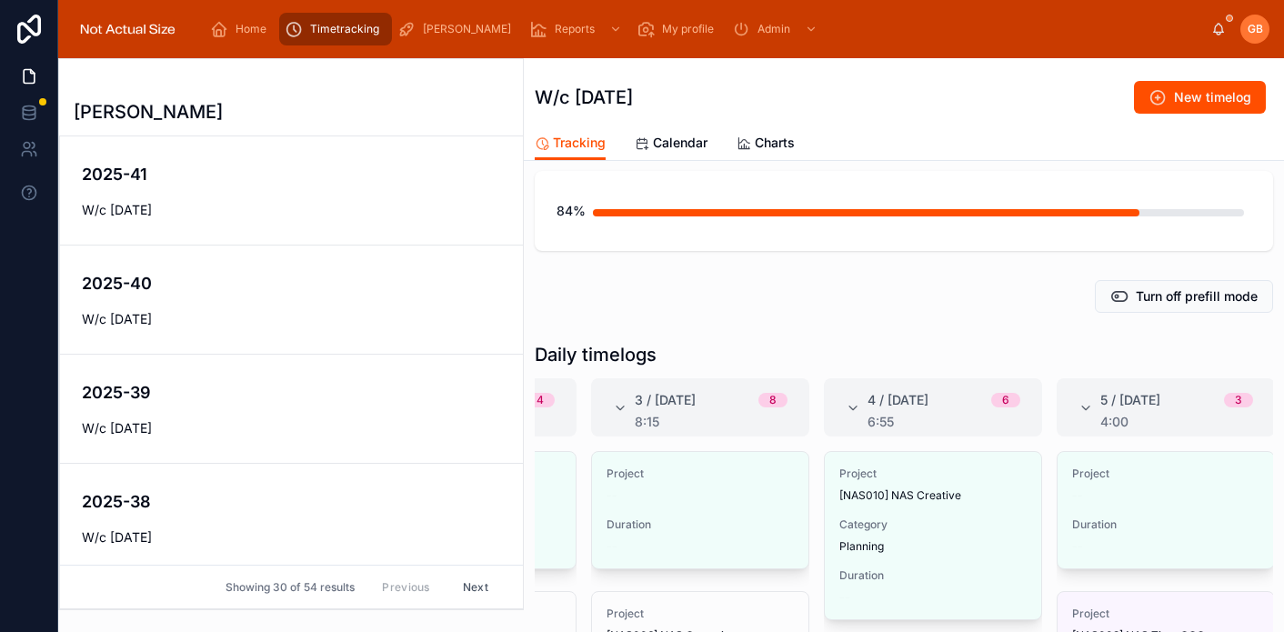
scroll to position [0, 440]
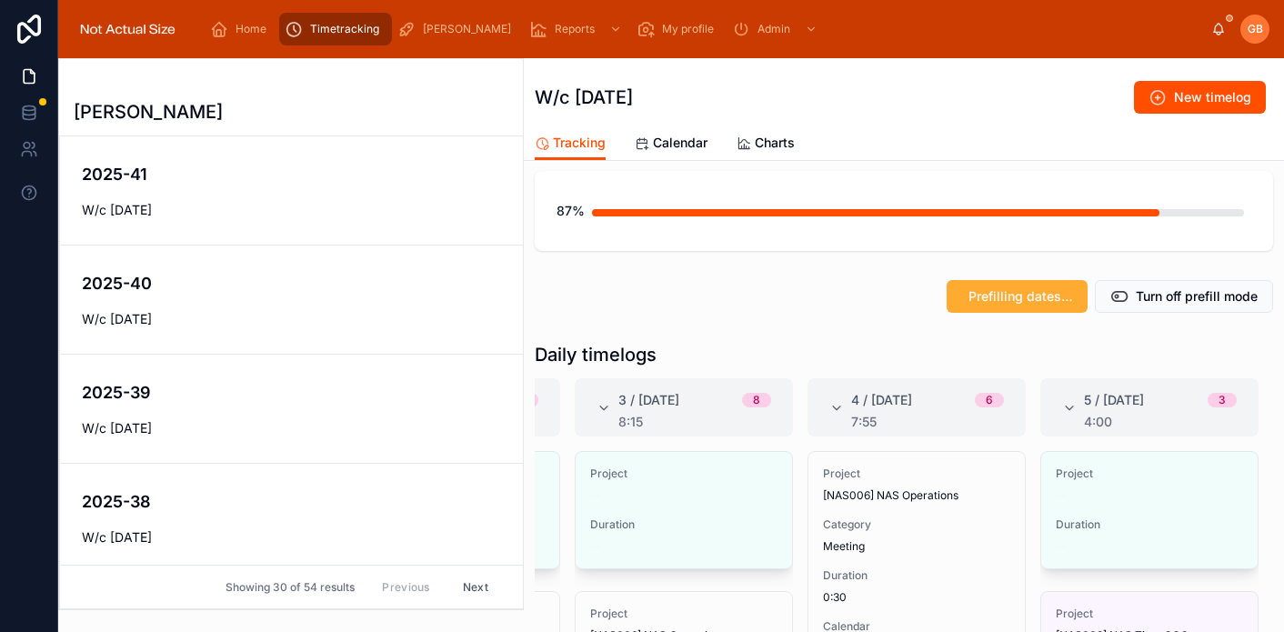
click at [0, 0] on span "Edit" at bounding box center [0, 0] width 0 height 0
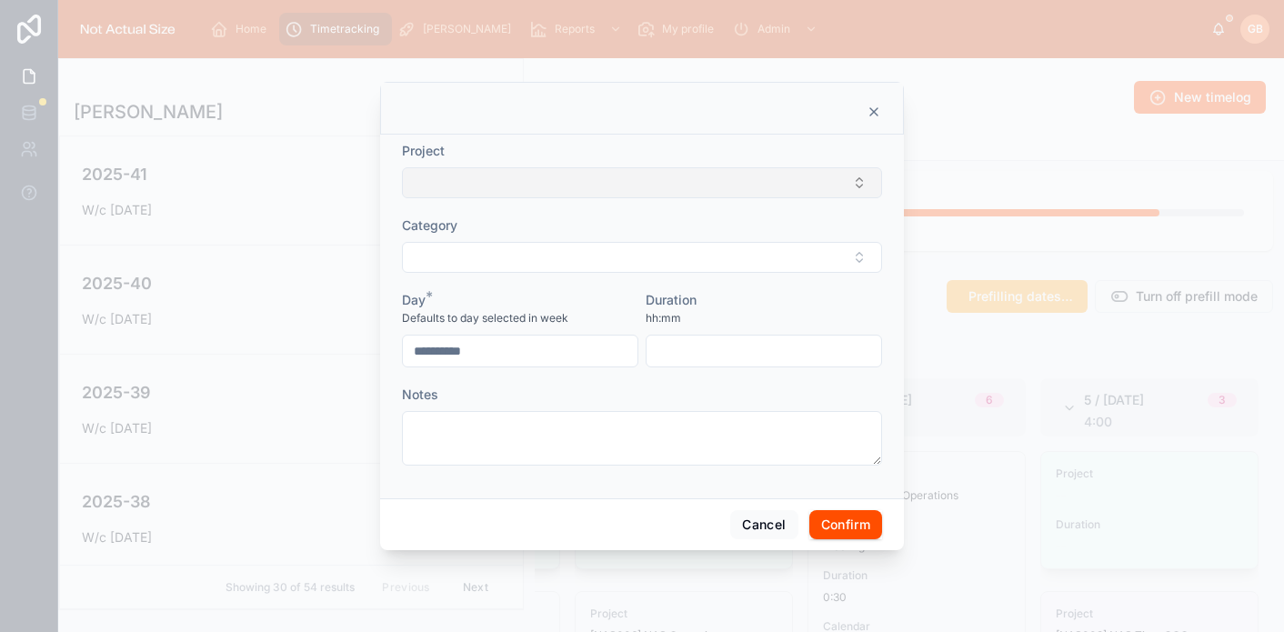
click at [598, 187] on button "Select Button" at bounding box center [642, 182] width 480 height 31
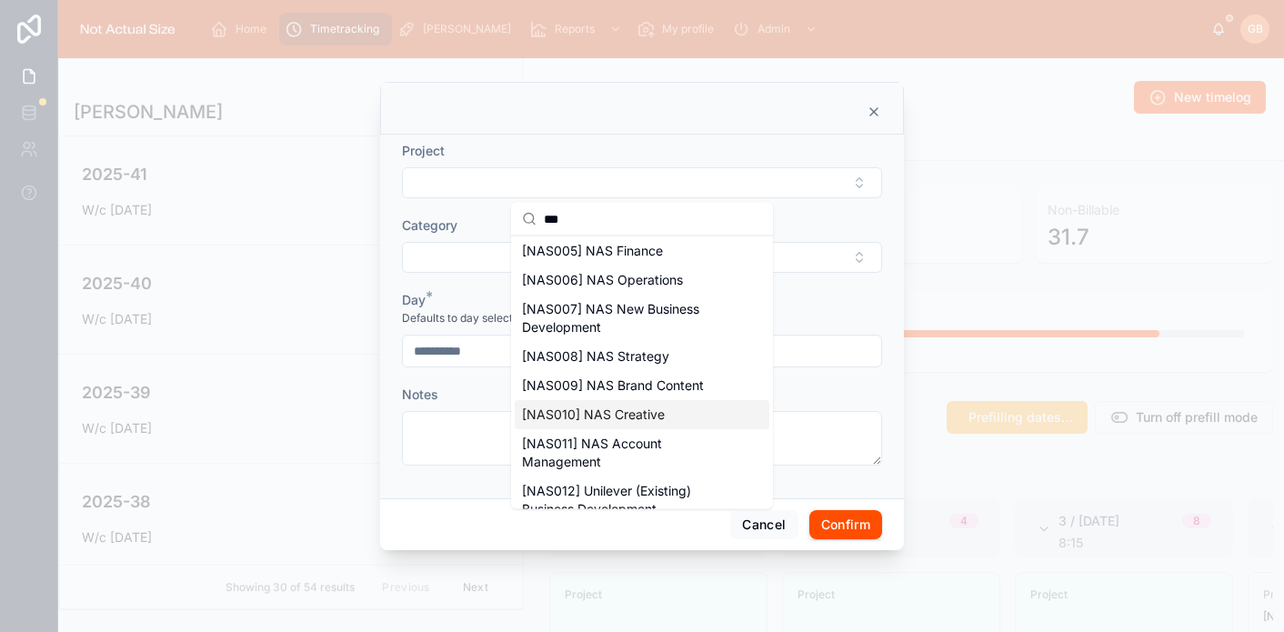
scroll to position [135, 0]
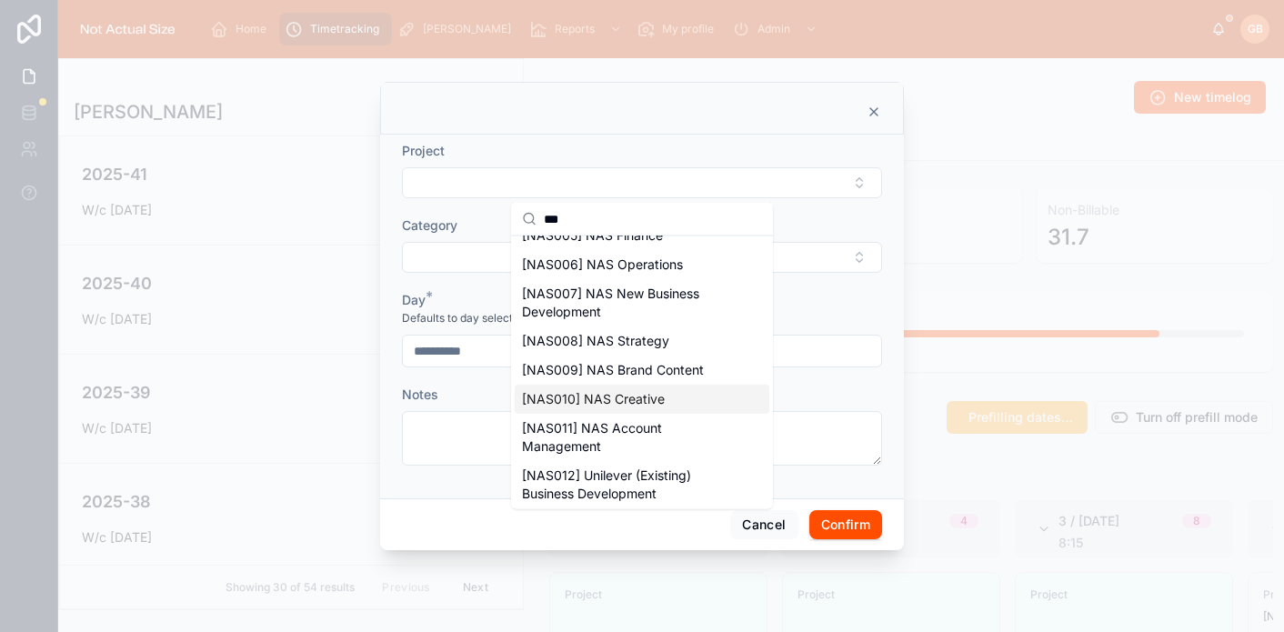
type input "***"
drag, startPoint x: 645, startPoint y: 403, endPoint x: 665, endPoint y: 394, distance: 22.0
click at [645, 403] on span "[NAS010] NAS Creative" at bounding box center [593, 399] width 143 height 18
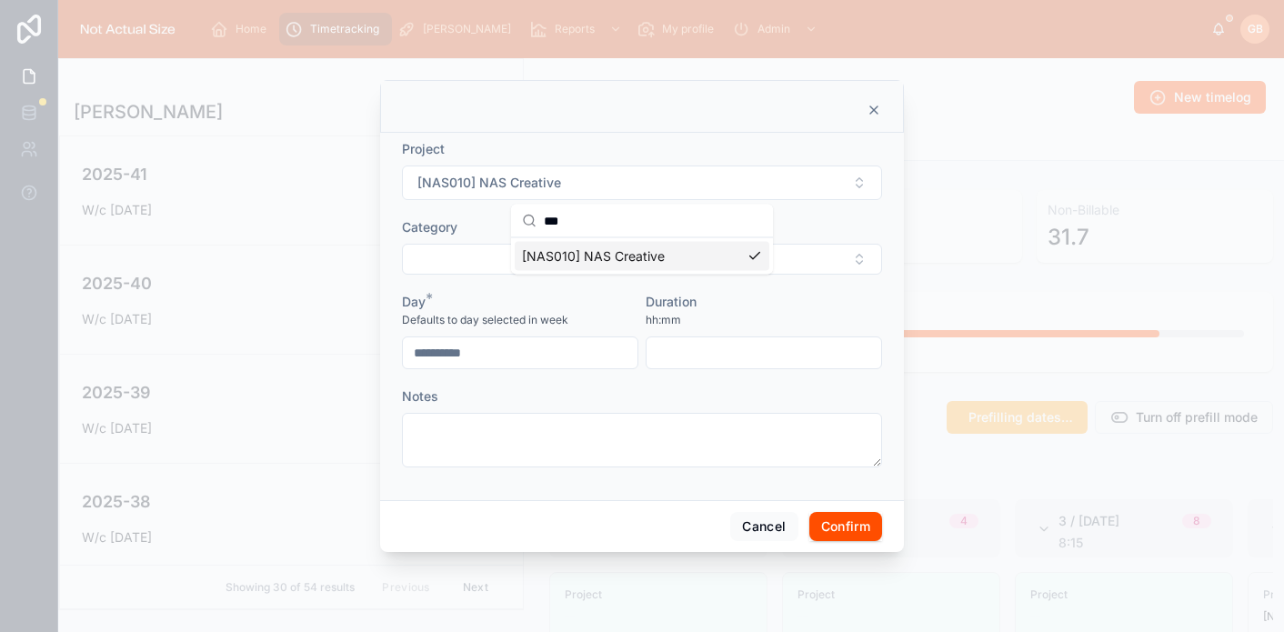
scroll to position [0, 0]
click at [616, 246] on button "Select Button" at bounding box center [642, 259] width 480 height 31
type input "**"
click at [611, 336] on div "Planning" at bounding box center [642, 330] width 255 height 29
click at [742, 350] on input "text" at bounding box center [763, 354] width 235 height 25
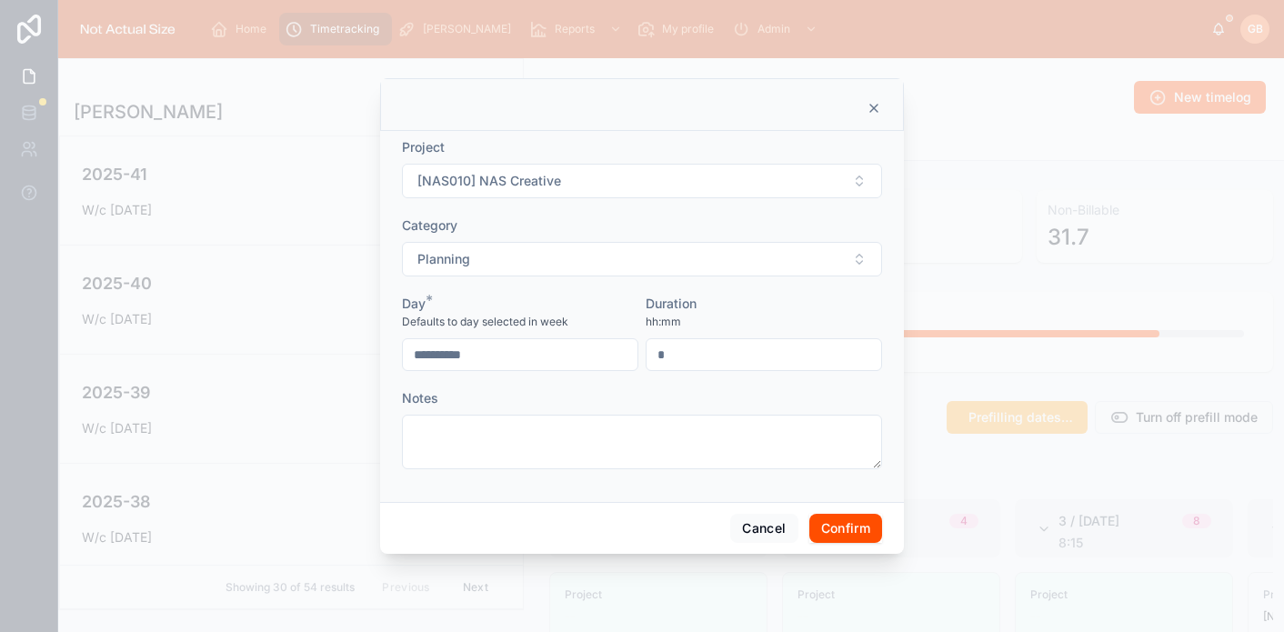
type input "****"
click at [852, 533] on button "Confirm" at bounding box center [845, 528] width 73 height 29
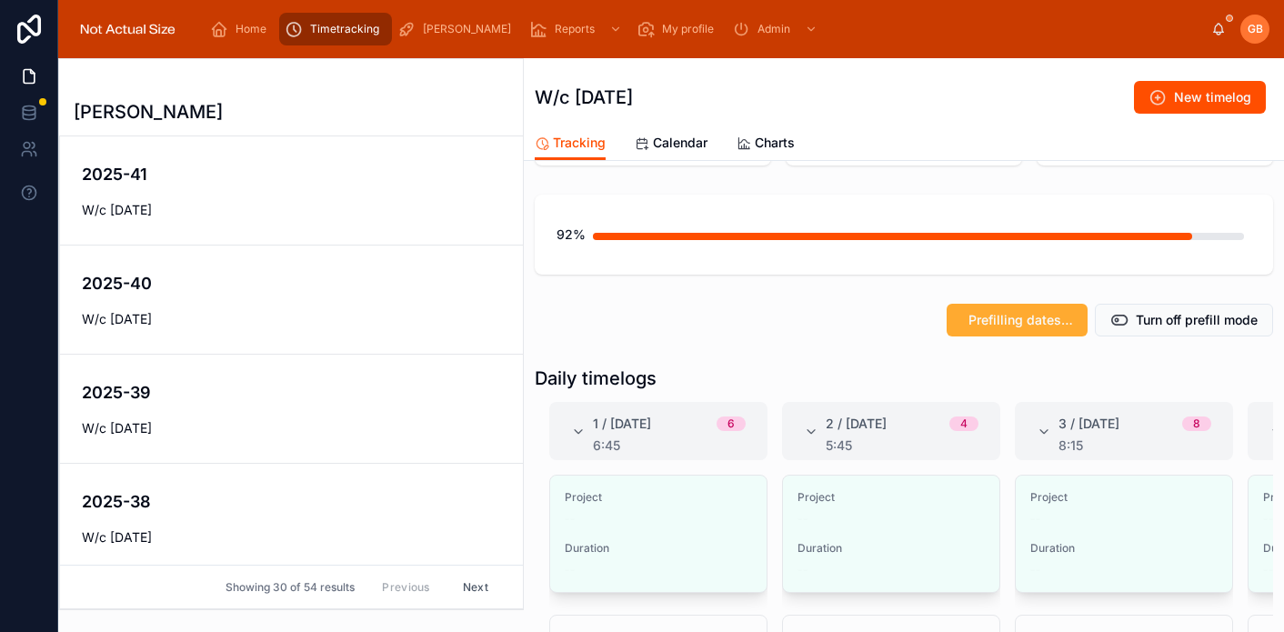
scroll to position [121, 0]
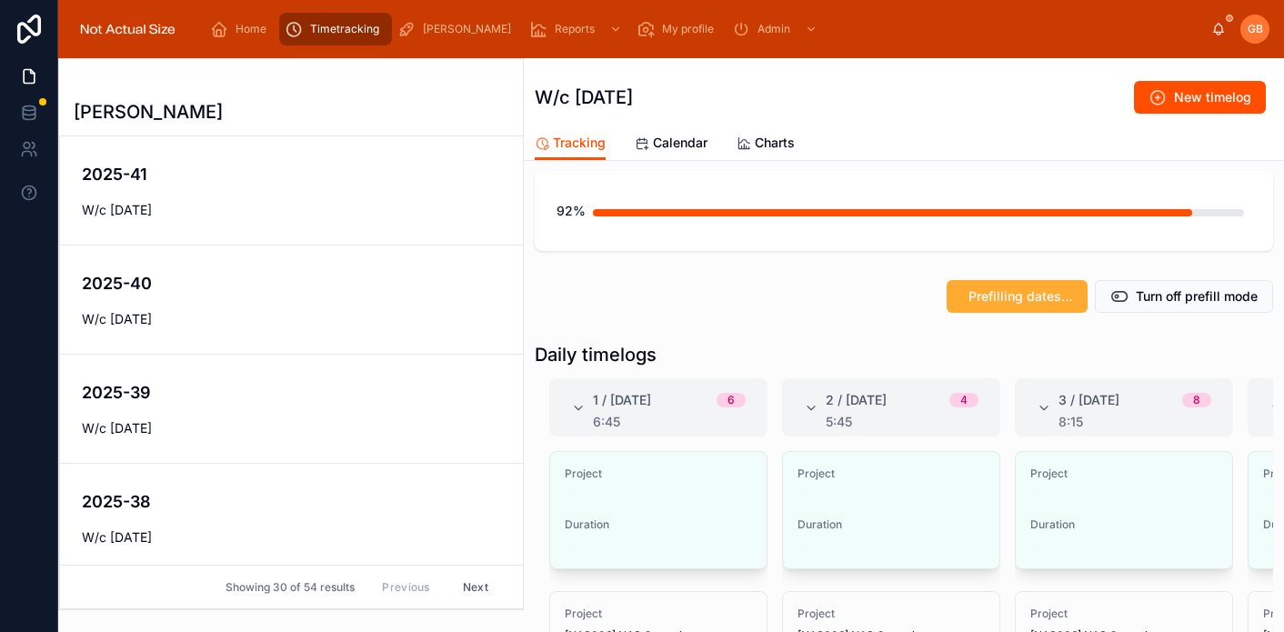
click at [0, 0] on span "Edit" at bounding box center [0, 0] width 0 height 0
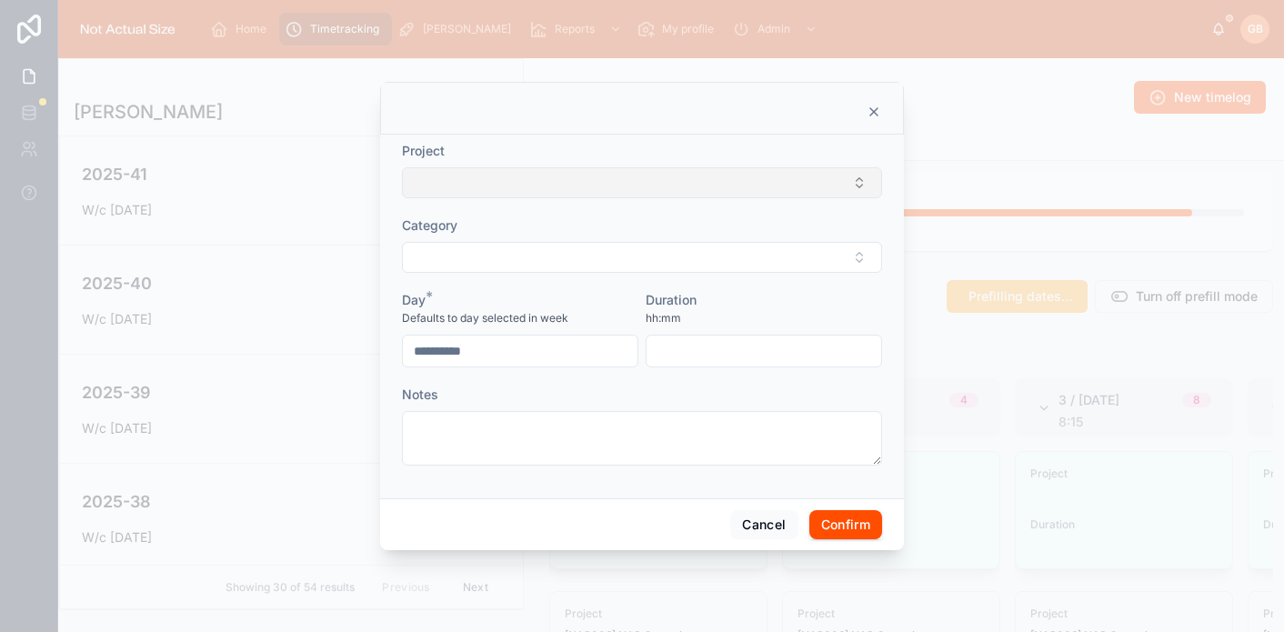
click at [509, 185] on button "Select Button" at bounding box center [642, 182] width 480 height 31
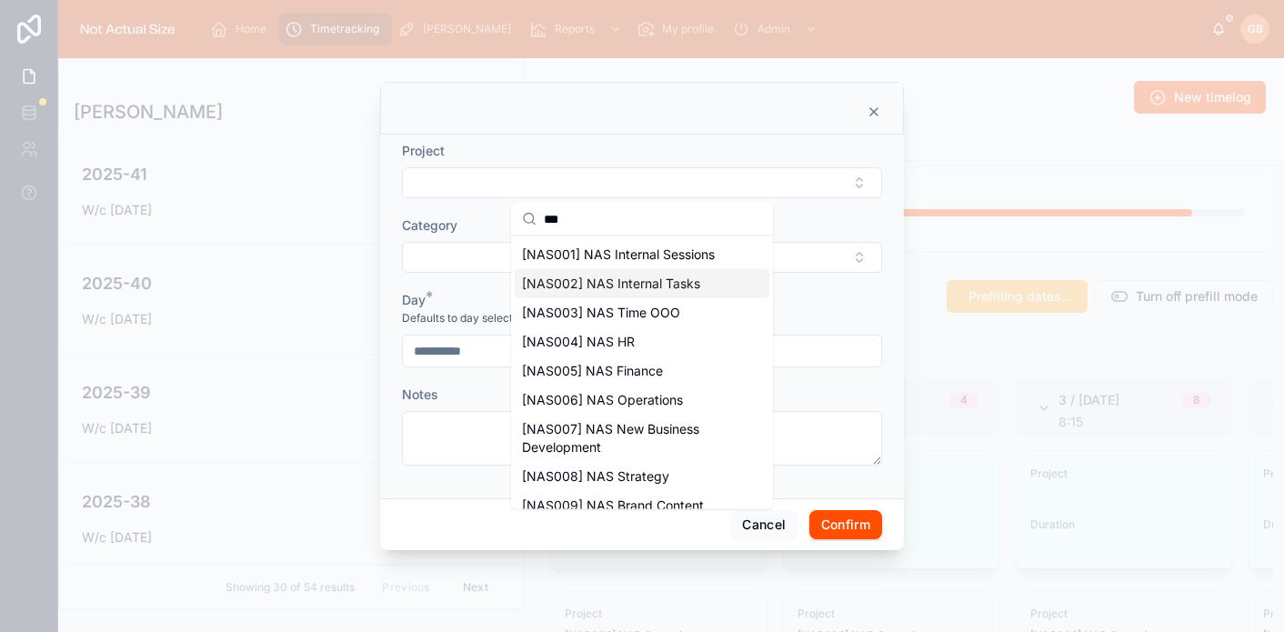
type input "***"
click at [630, 287] on span "[NAS002] NAS Internal Tasks" at bounding box center [611, 284] width 178 height 18
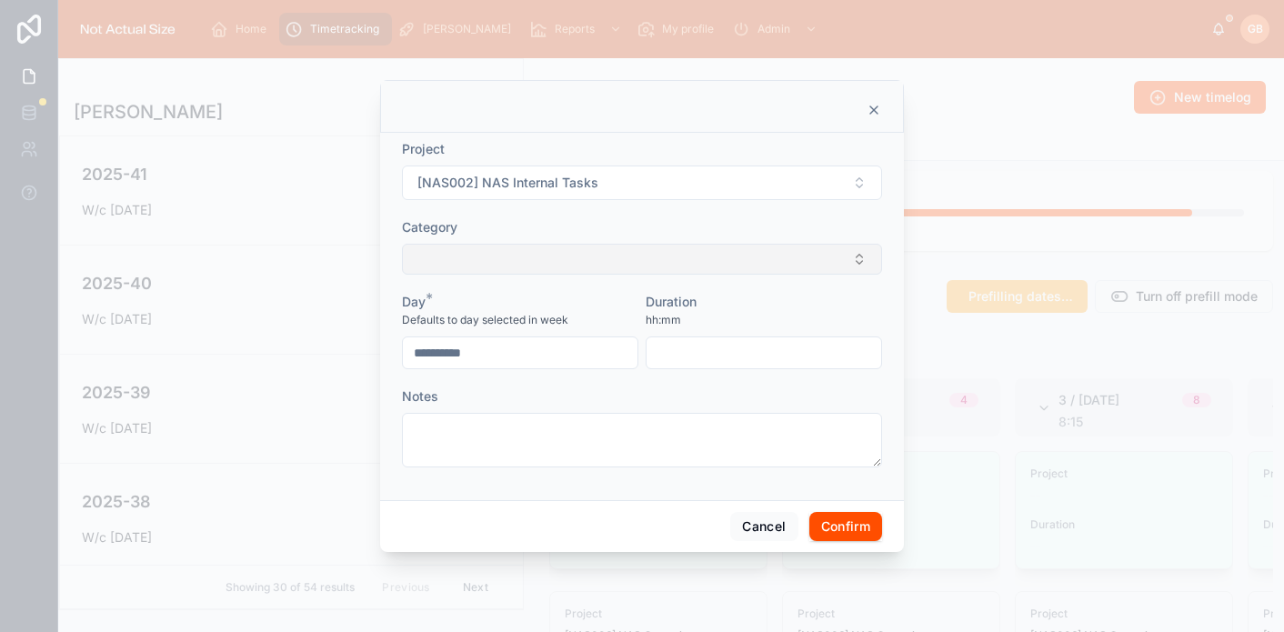
click at [623, 264] on button "Select Button" at bounding box center [642, 259] width 480 height 31
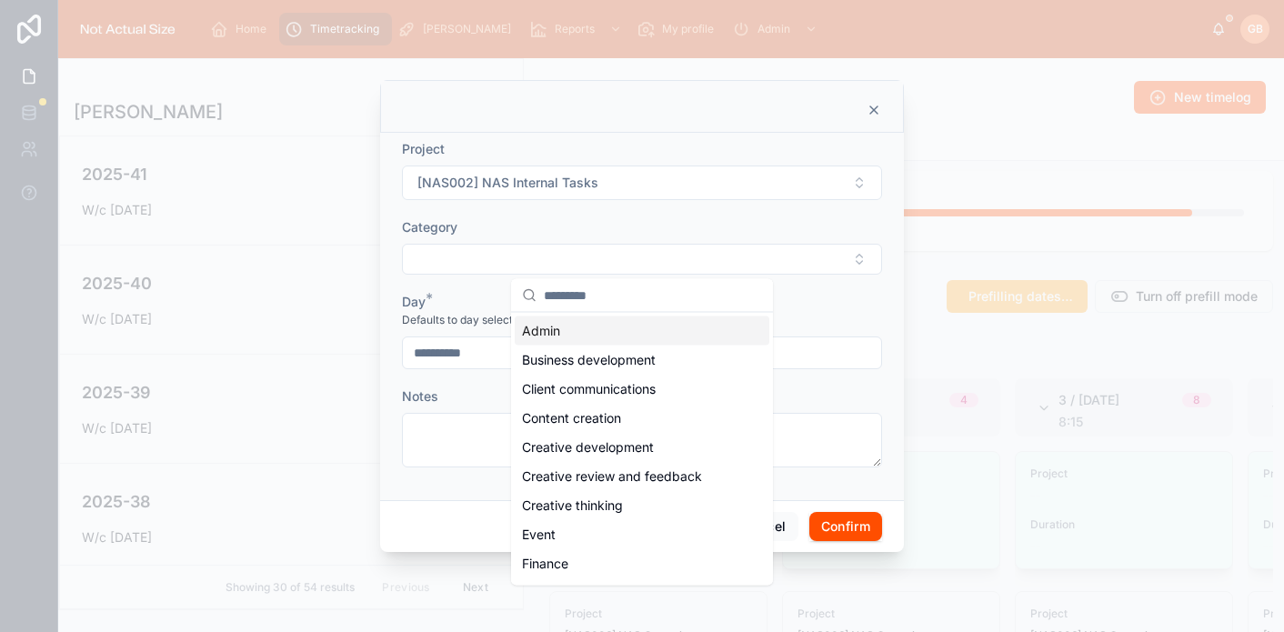
click at [556, 336] on span "Admin" at bounding box center [541, 331] width 38 height 18
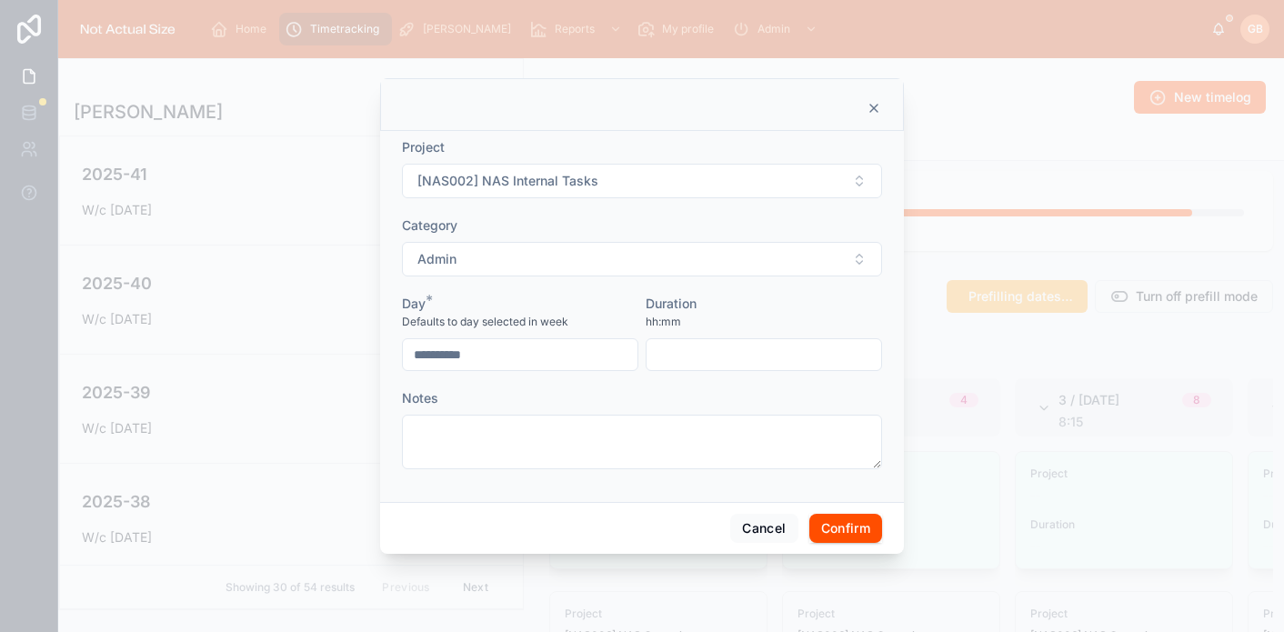
click at [746, 355] on input "text" at bounding box center [763, 354] width 235 height 25
type input "****"
drag, startPoint x: 806, startPoint y: 500, endPoint x: 826, endPoint y: 521, distance: 28.9
click at [806, 500] on div "**********" at bounding box center [642, 316] width 524 height 371
click at [837, 530] on button "Confirm" at bounding box center [845, 528] width 73 height 29
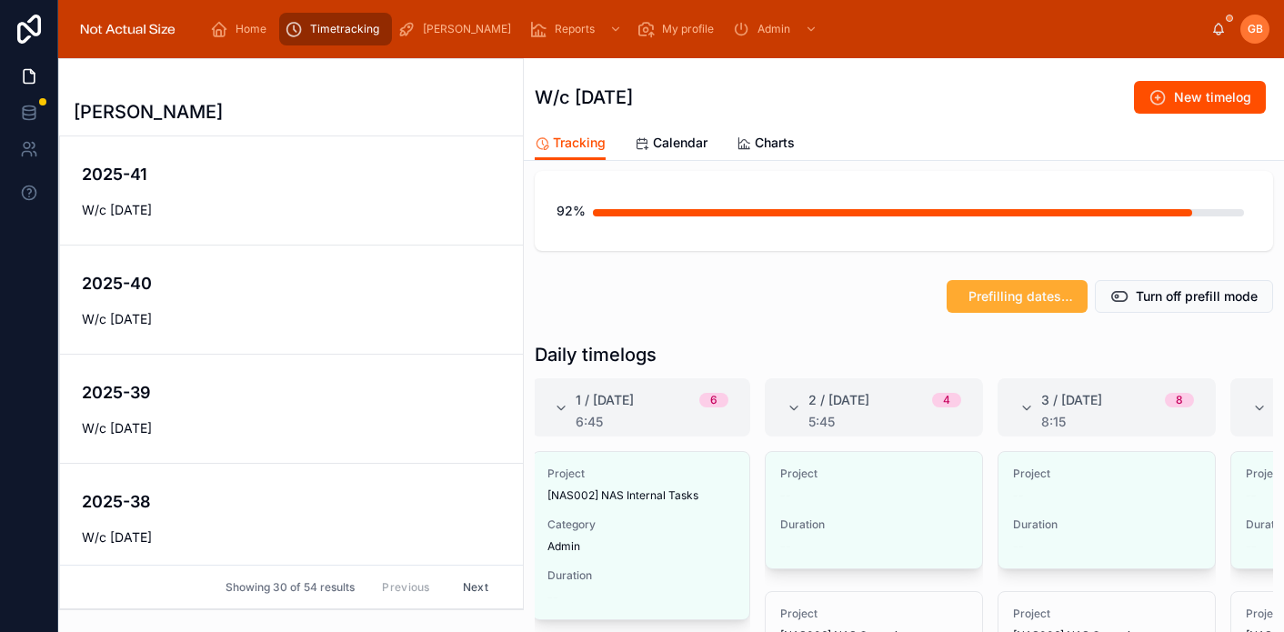
scroll to position [0, 21]
click at [0, 0] on button "Edit" at bounding box center [0, 0] width 0 height 0
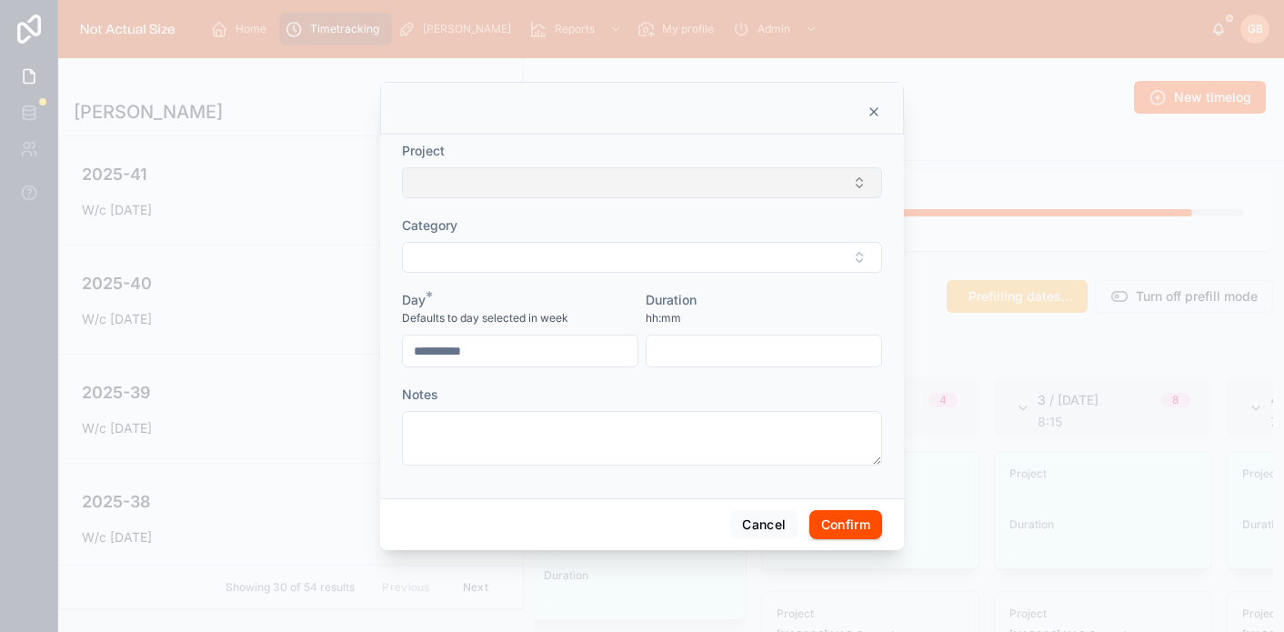
click at [630, 181] on button "Select Button" at bounding box center [642, 182] width 480 height 31
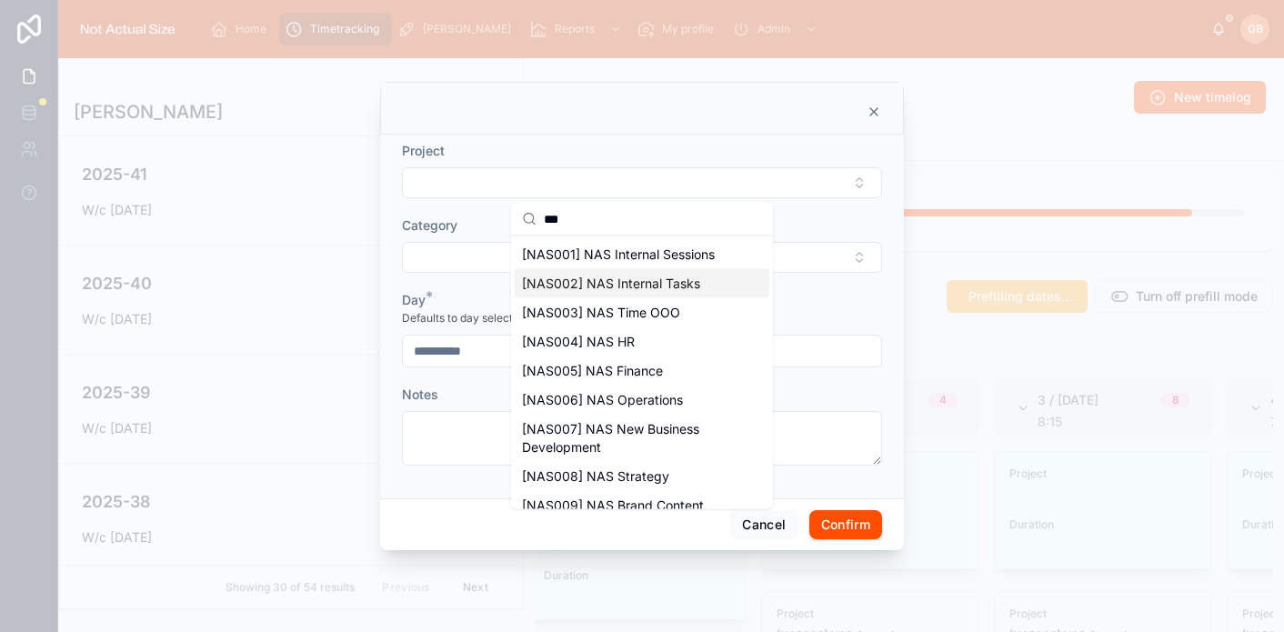
type input "***"
click at [641, 276] on span "[NAS002] NAS Internal Tasks" at bounding box center [611, 284] width 178 height 18
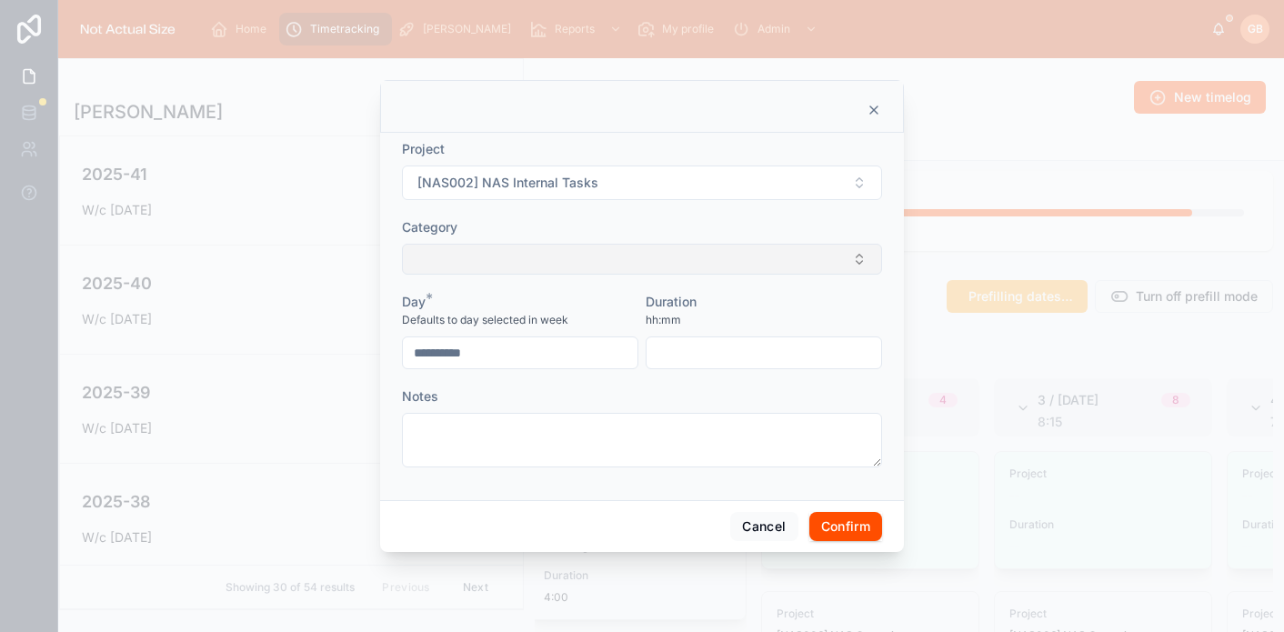
click at [615, 263] on button "Select Button" at bounding box center [642, 259] width 480 height 31
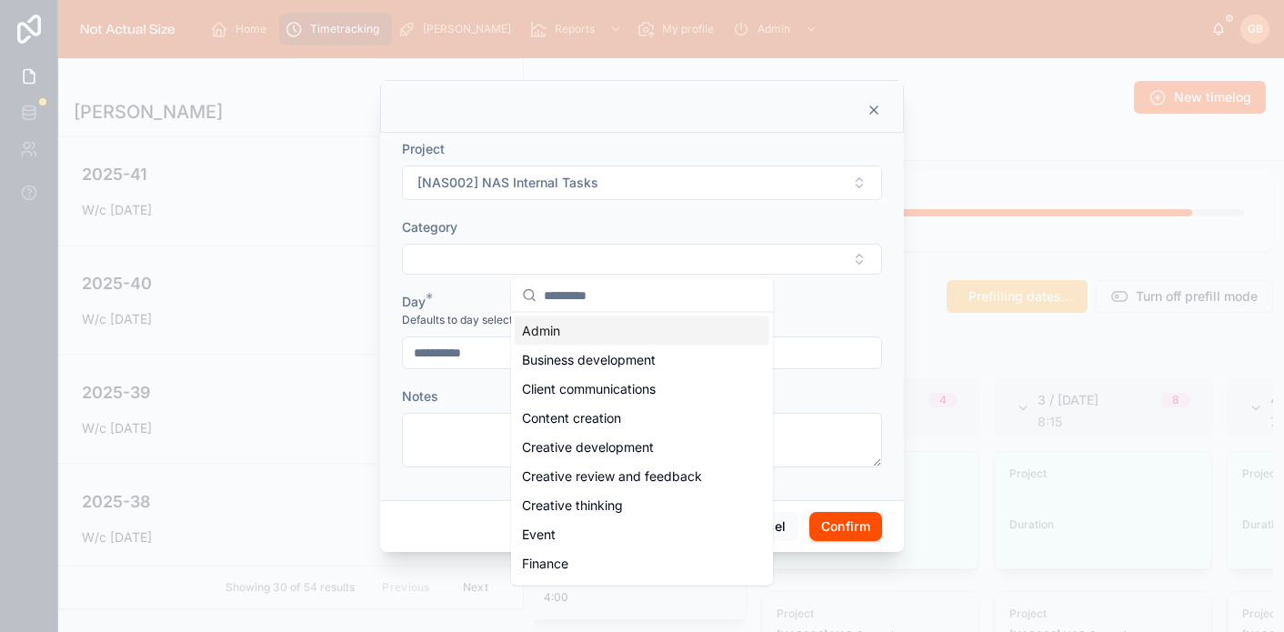
drag, startPoint x: 556, startPoint y: 334, endPoint x: 681, endPoint y: 363, distance: 128.8
click at [559, 335] on span "Admin" at bounding box center [541, 331] width 38 height 18
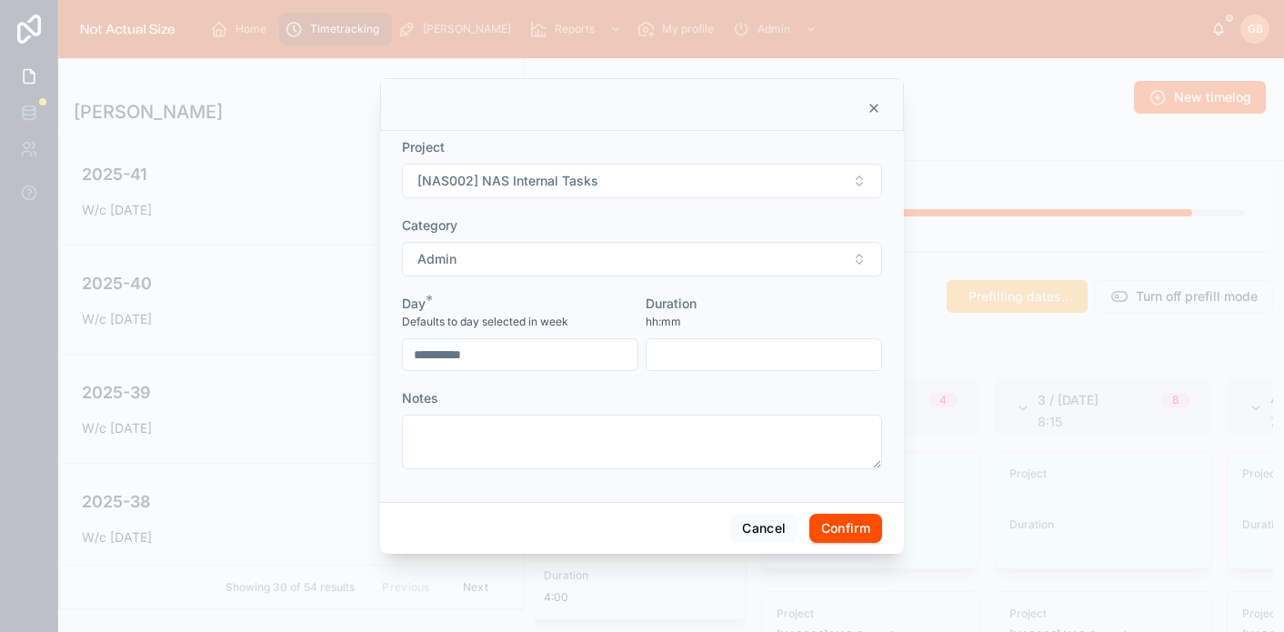
click at [745, 360] on input "text" at bounding box center [763, 354] width 235 height 25
type input "****"
click at [853, 522] on button "Confirm" at bounding box center [845, 528] width 73 height 29
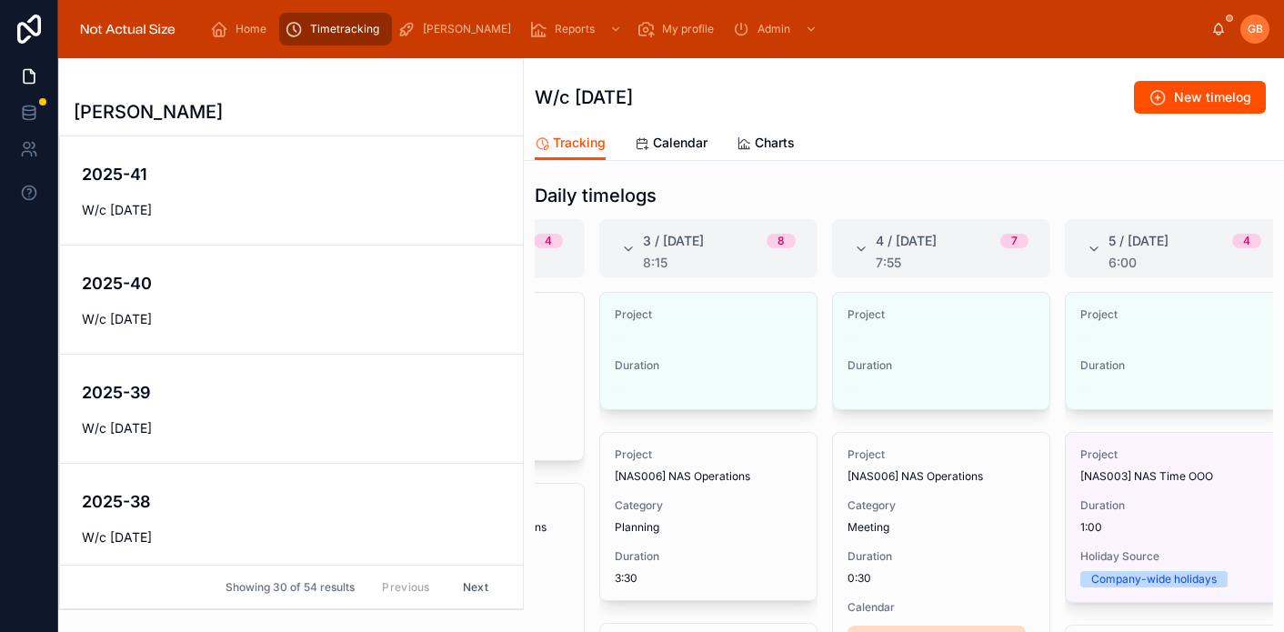
scroll to position [0, 440]
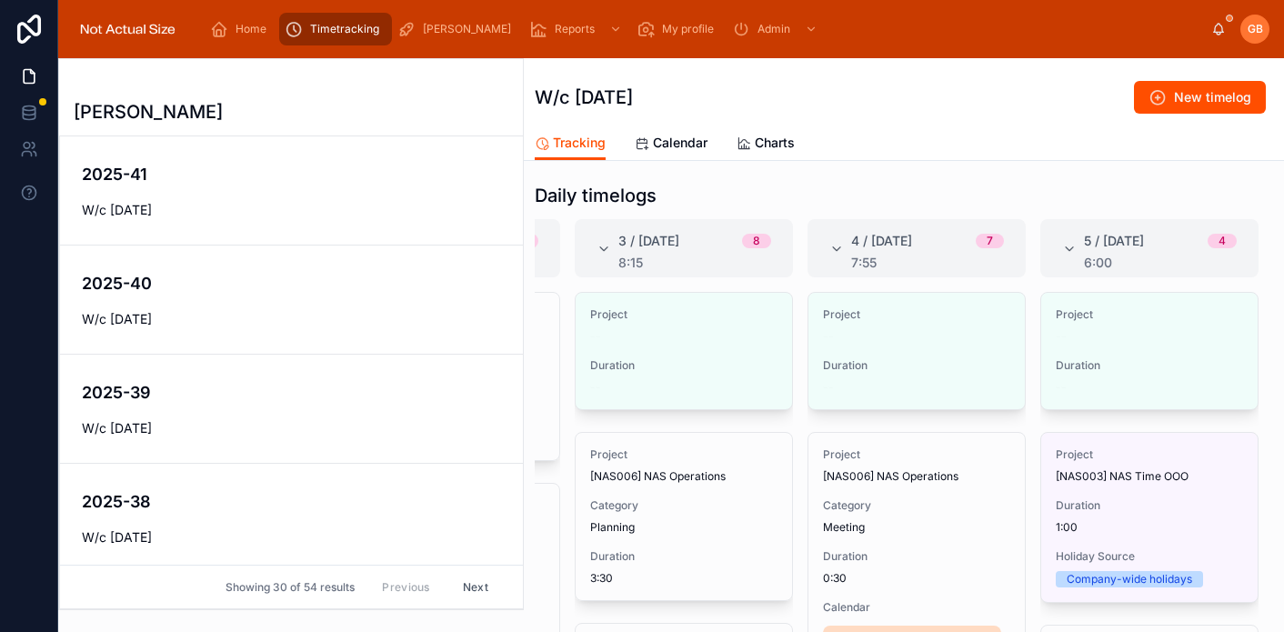
click at [0, 0] on span "Edit" at bounding box center [0, 0] width 0 height 0
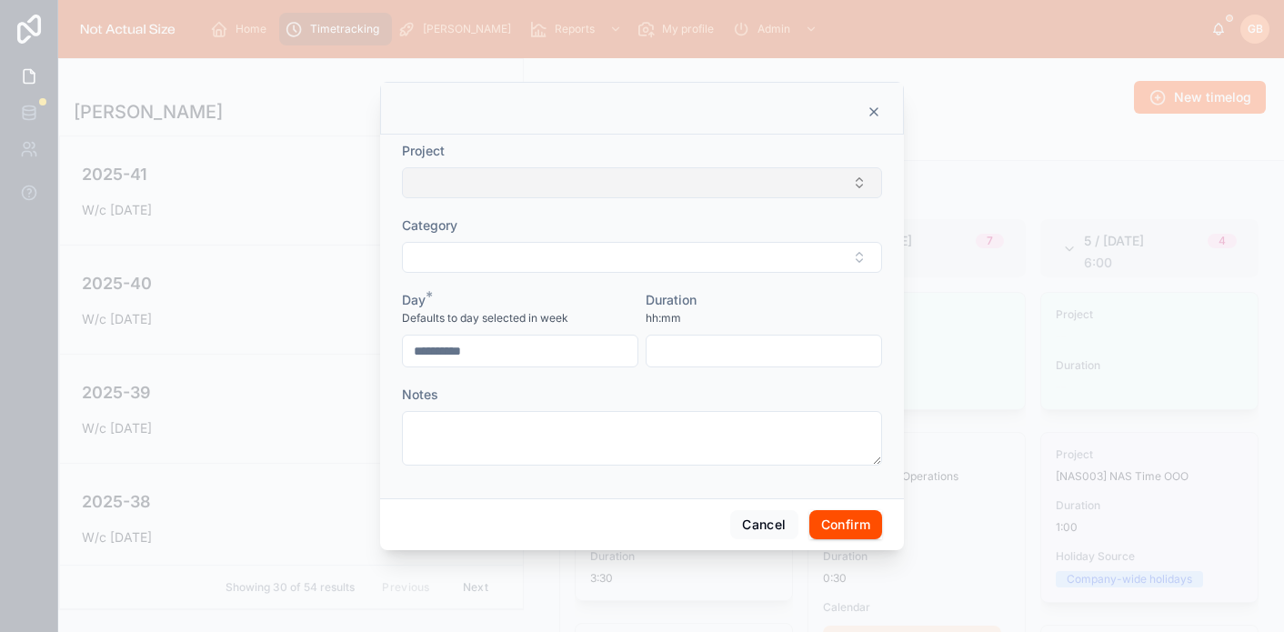
click at [832, 174] on button "Select Button" at bounding box center [642, 182] width 480 height 31
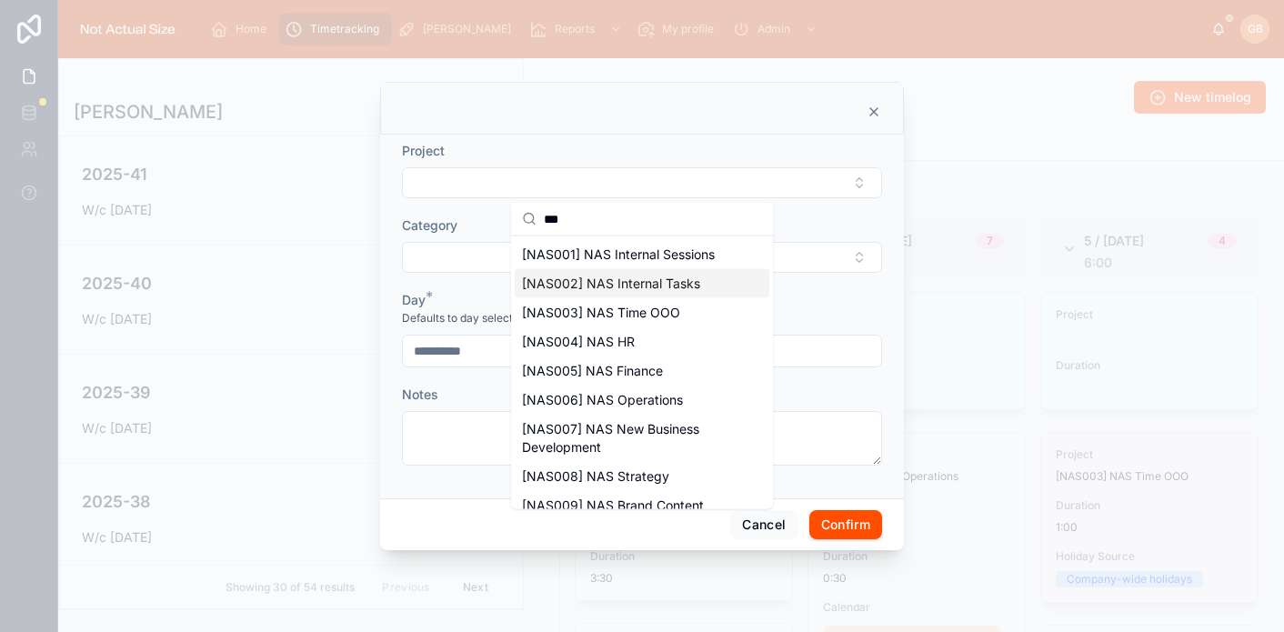
scroll to position [5, 0]
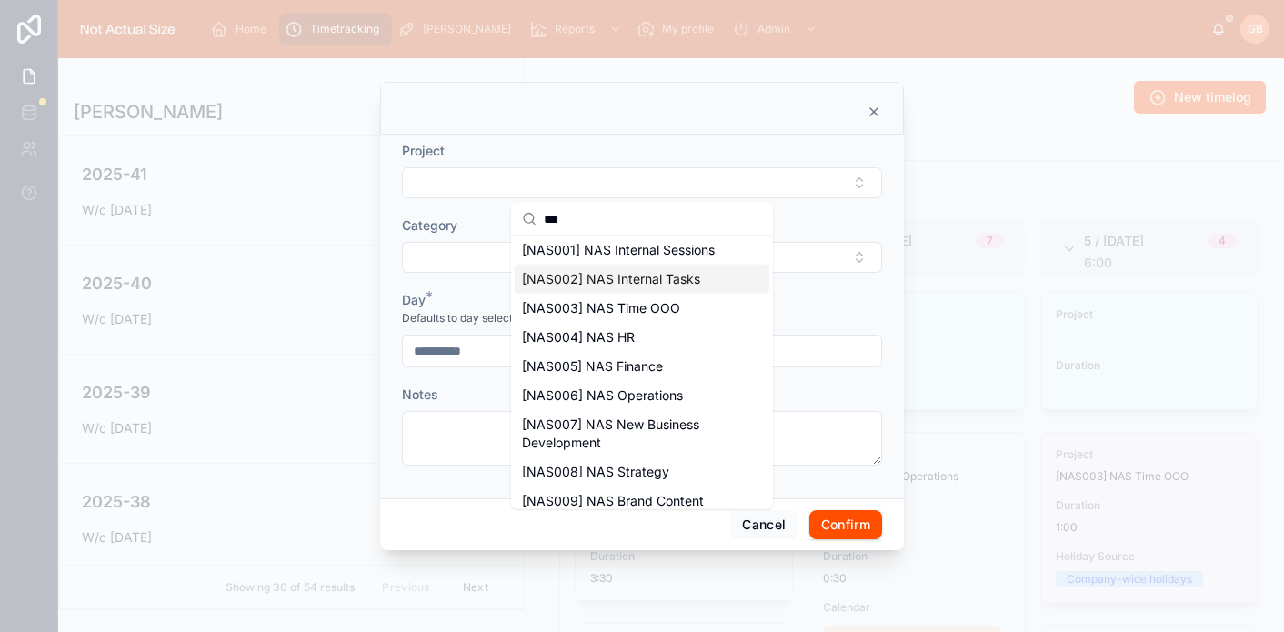
type input "***"
click at [685, 273] on span "[NAS002] NAS Internal Tasks" at bounding box center [611, 279] width 178 height 18
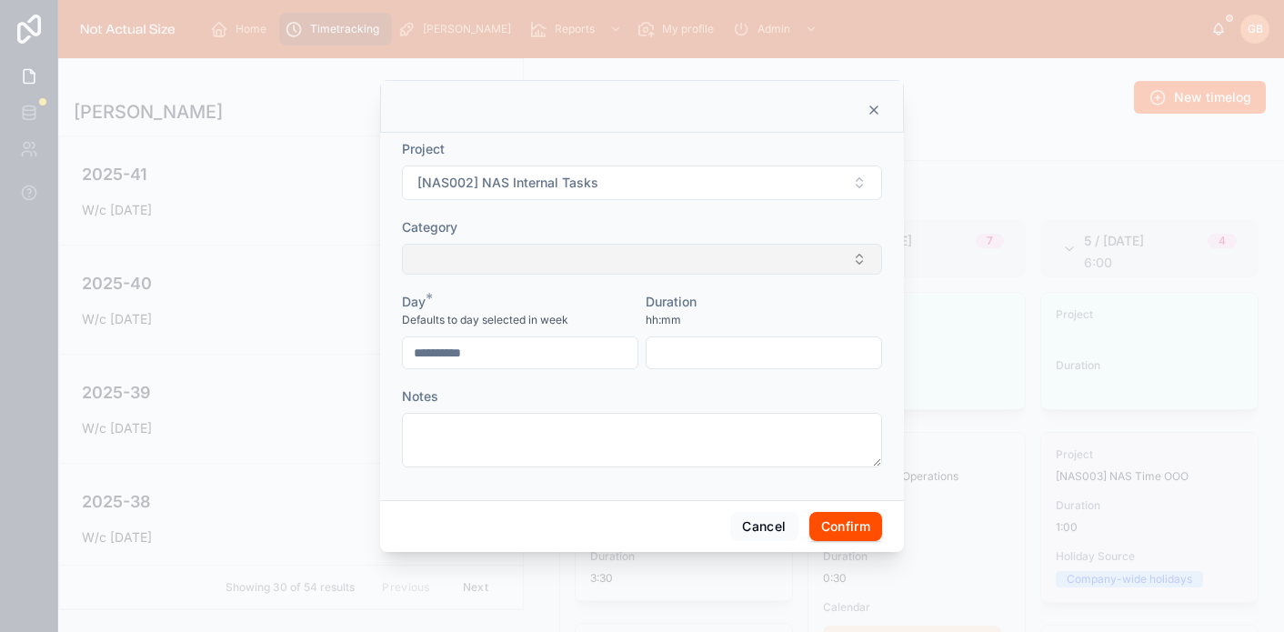
click at [677, 252] on button "Select Button" at bounding box center [642, 259] width 480 height 31
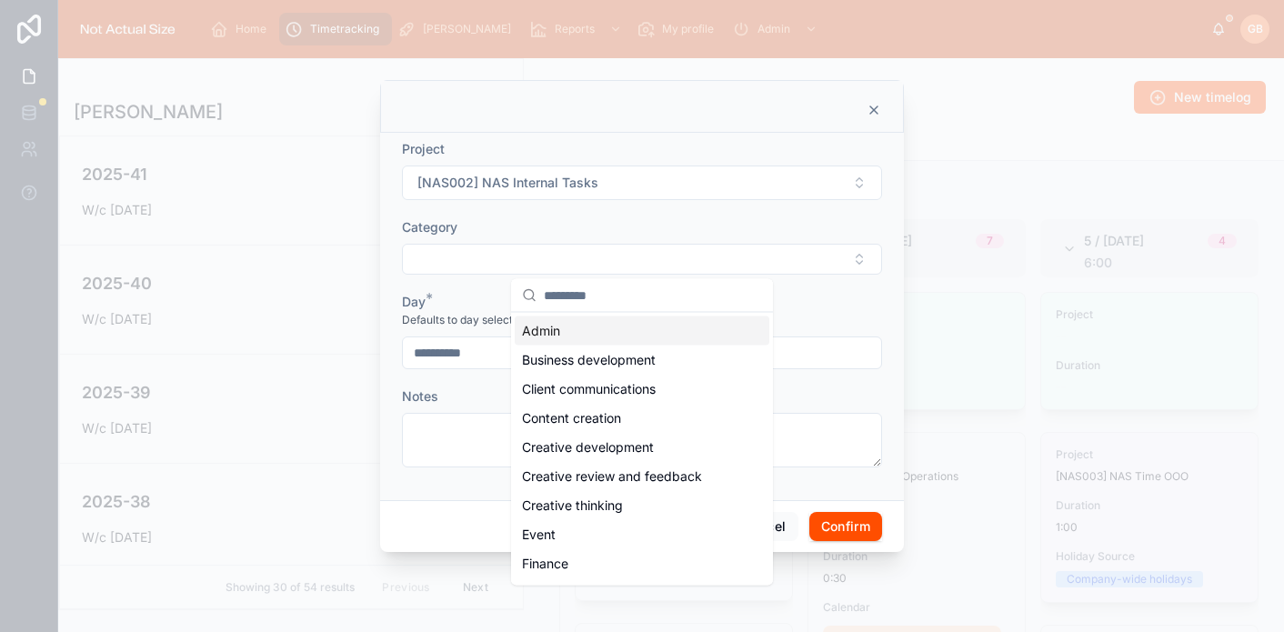
click at [602, 338] on div "Admin" at bounding box center [642, 330] width 255 height 29
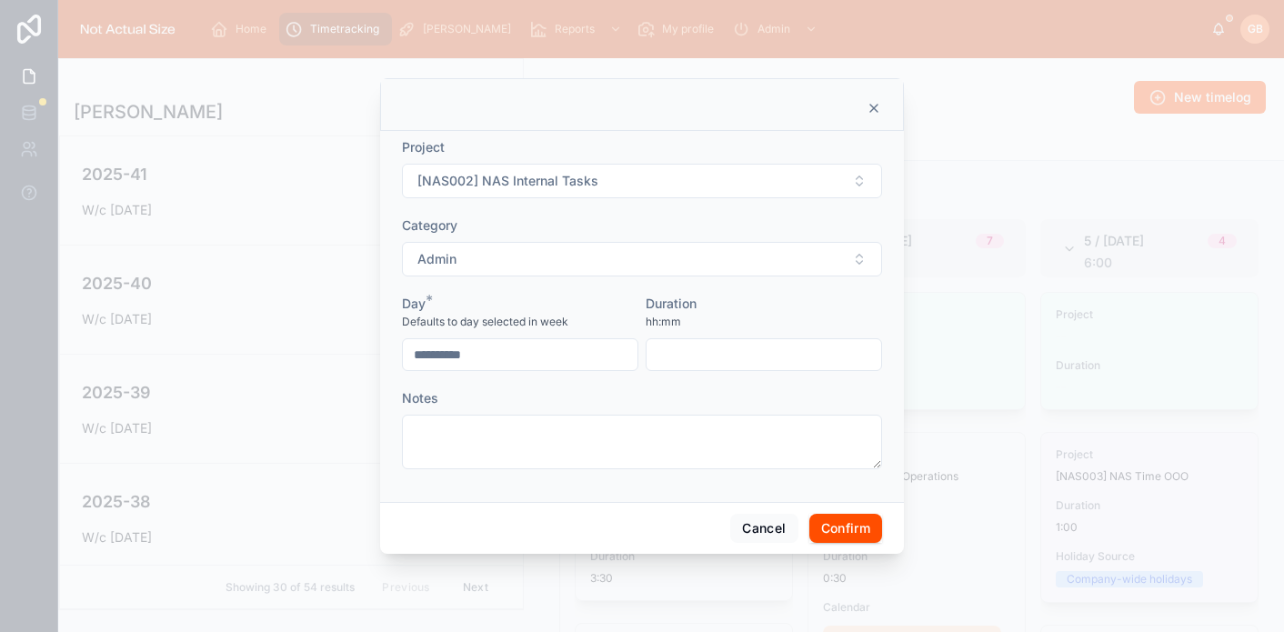
click at [736, 345] on input "text" at bounding box center [763, 354] width 235 height 25
type input "****"
click at [864, 526] on button "Confirm" at bounding box center [845, 528] width 73 height 29
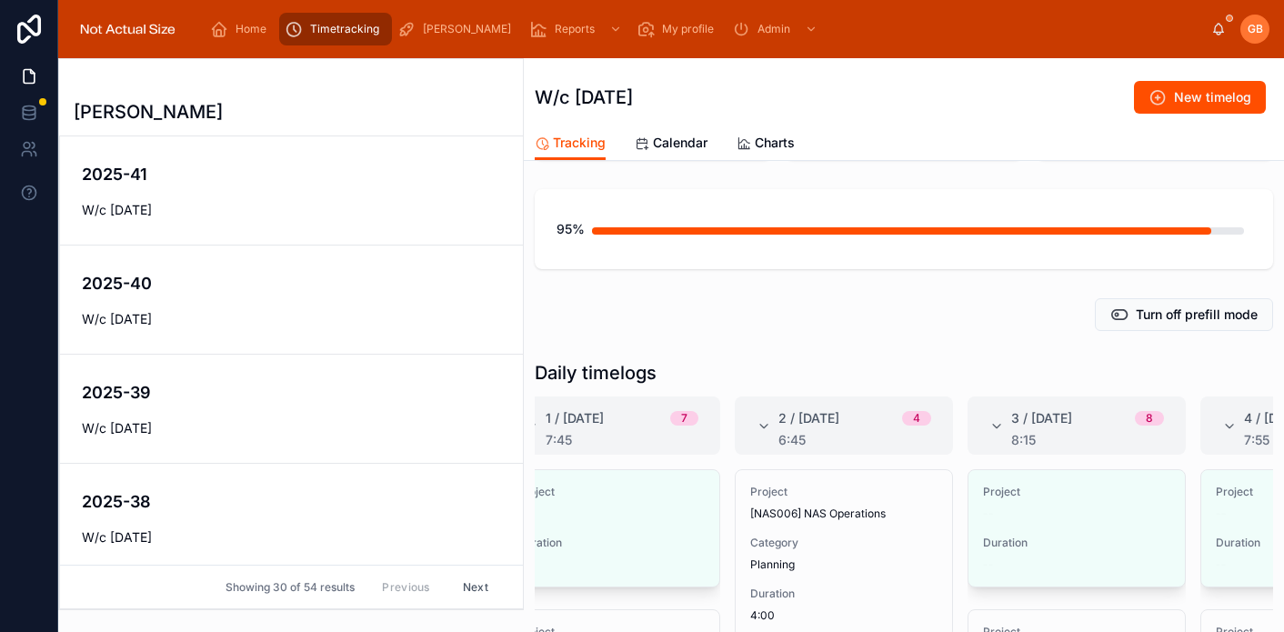
scroll to position [105, 0]
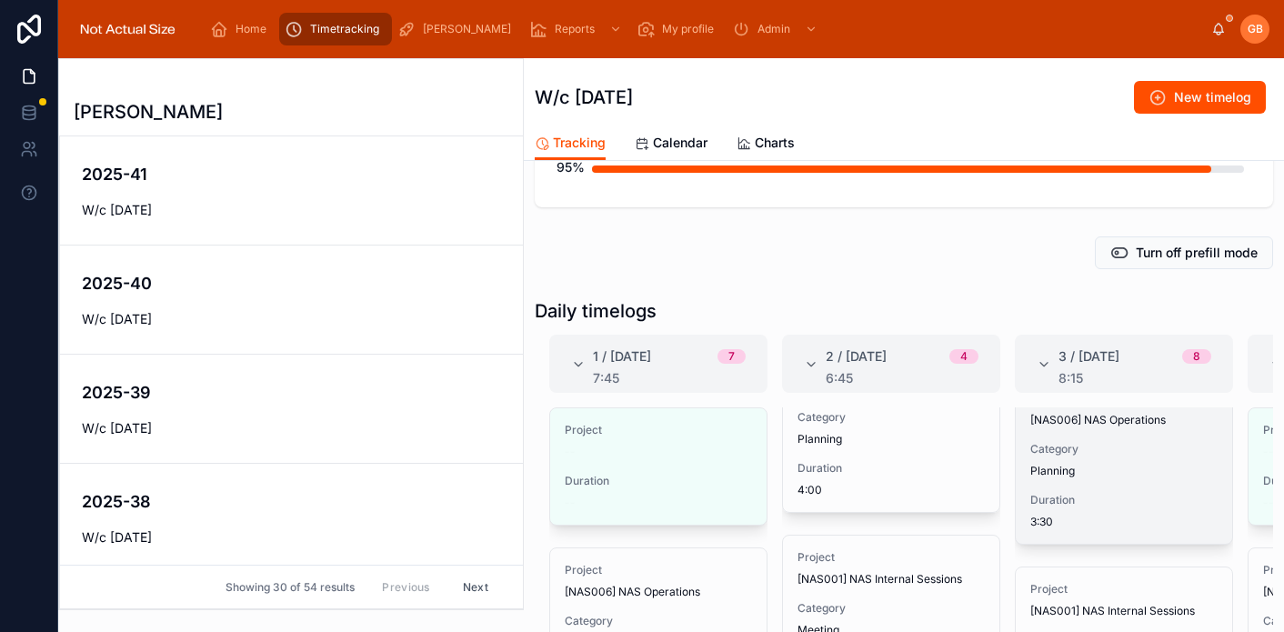
scroll to position [173, 0]
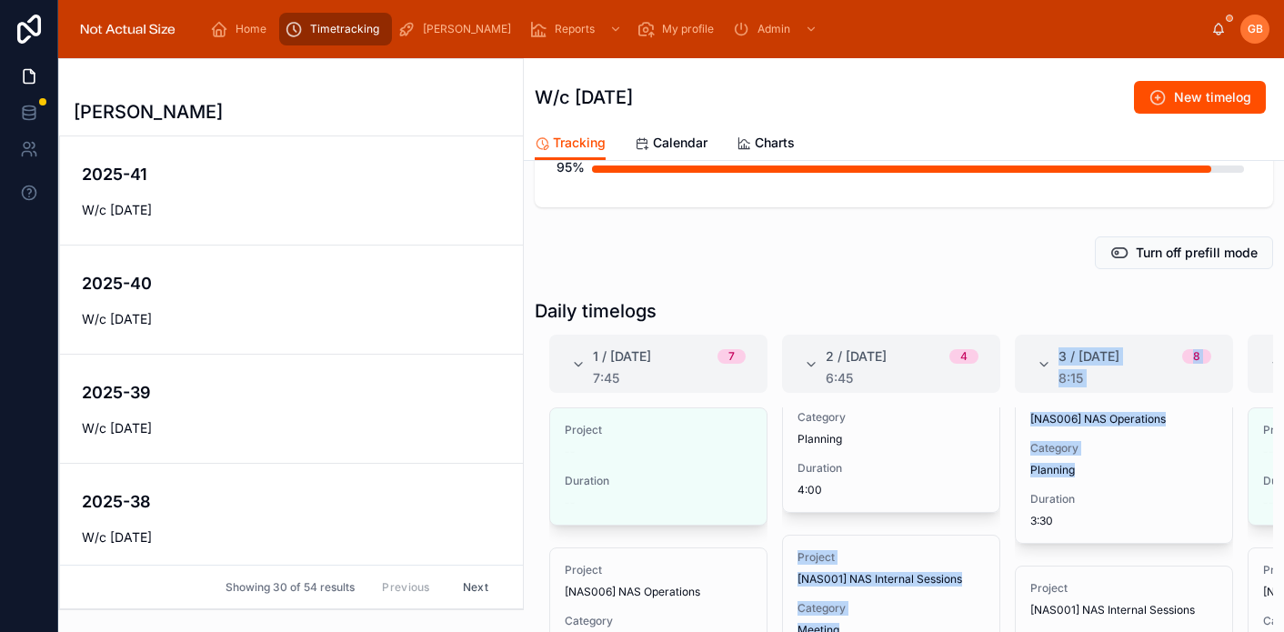
drag, startPoint x: 1067, startPoint y: 479, endPoint x: 1007, endPoint y: 481, distance: 60.0
click at [982, 487] on div "1 / Monday 7 7:45 Project -- Duration -- Edit Project [NAS006] NAS Operations C…" at bounding box center [904, 572] width 738 height 474
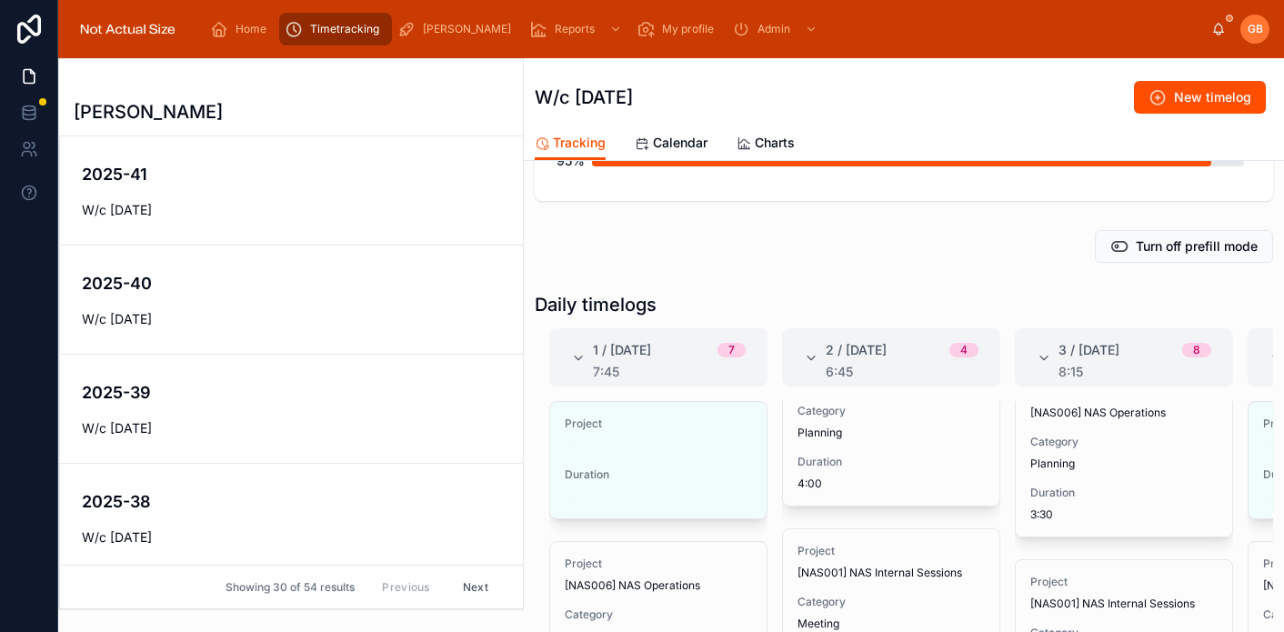
drag, startPoint x: 877, startPoint y: 264, endPoint x: 884, endPoint y: 303, distance: 39.6
click at [877, 264] on div "Turn off prefill mode" at bounding box center [904, 246] width 760 height 47
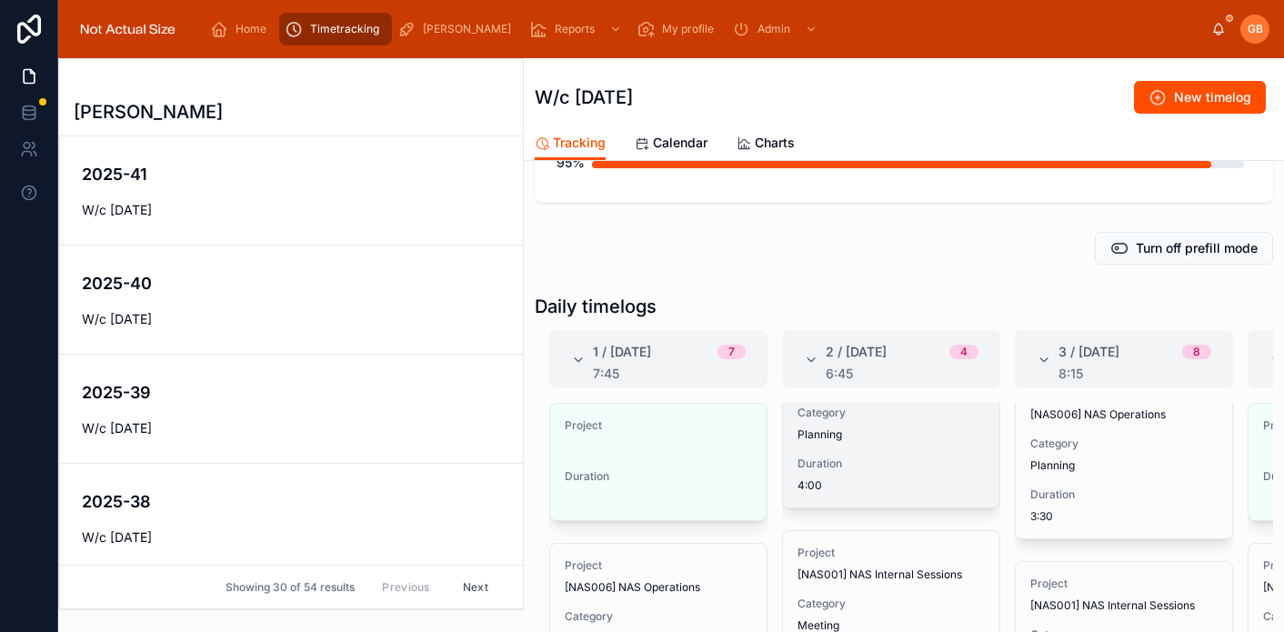
scroll to position [0, 0]
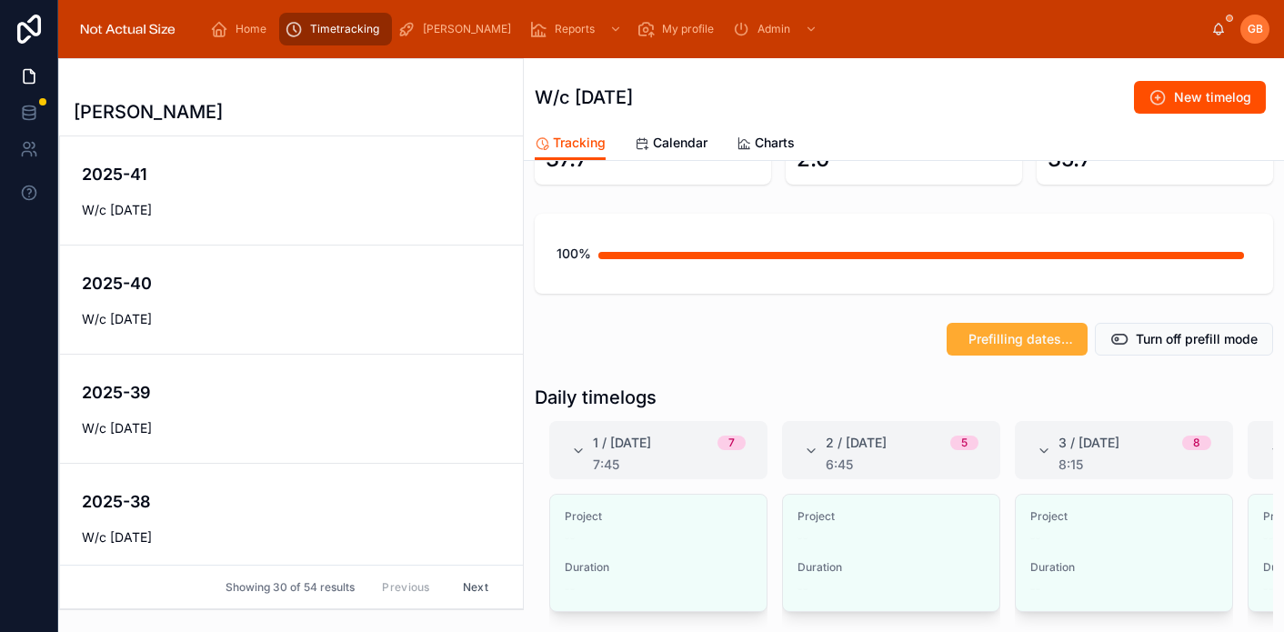
scroll to position [94, 0]
